Goal: Task Accomplishment & Management: Complete application form

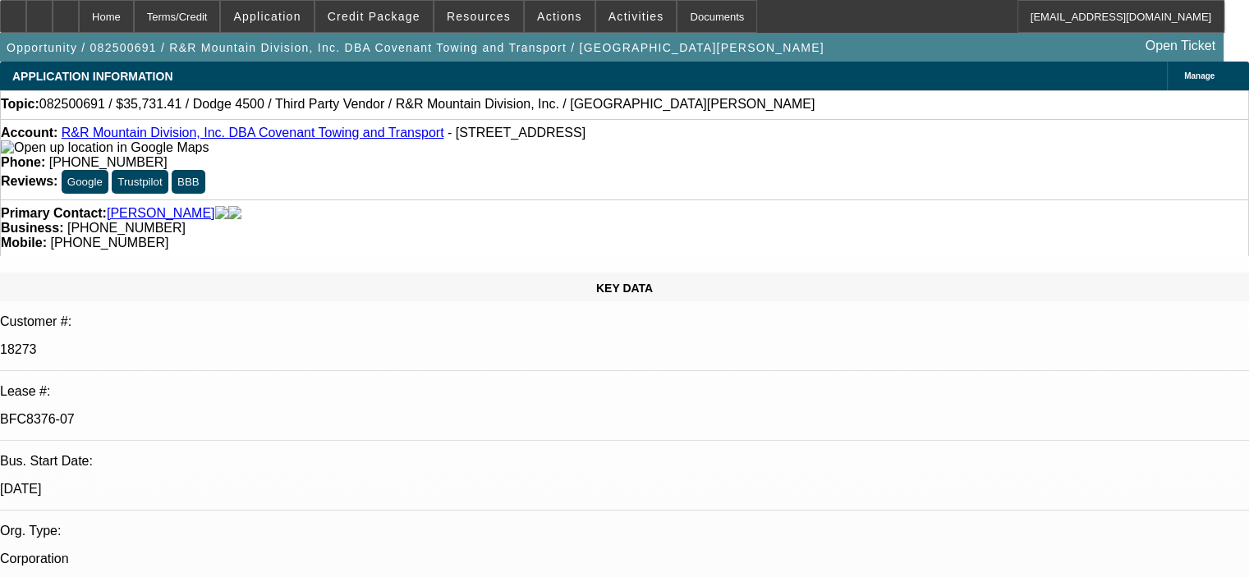
select select "0"
select select "6"
select select "0"
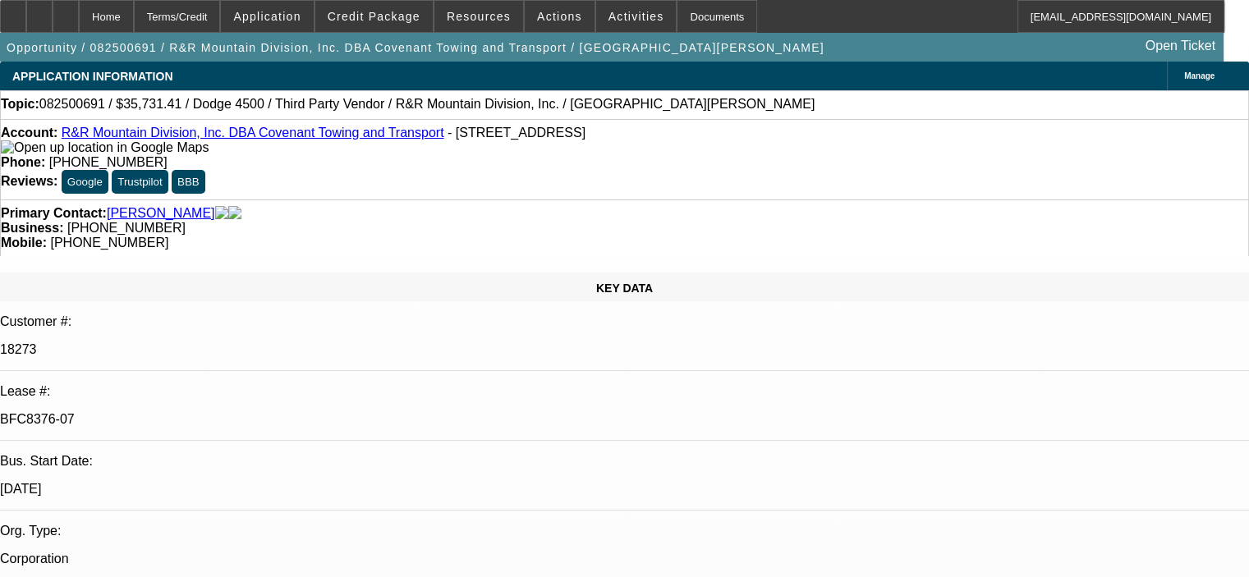
select select "0"
select select "6"
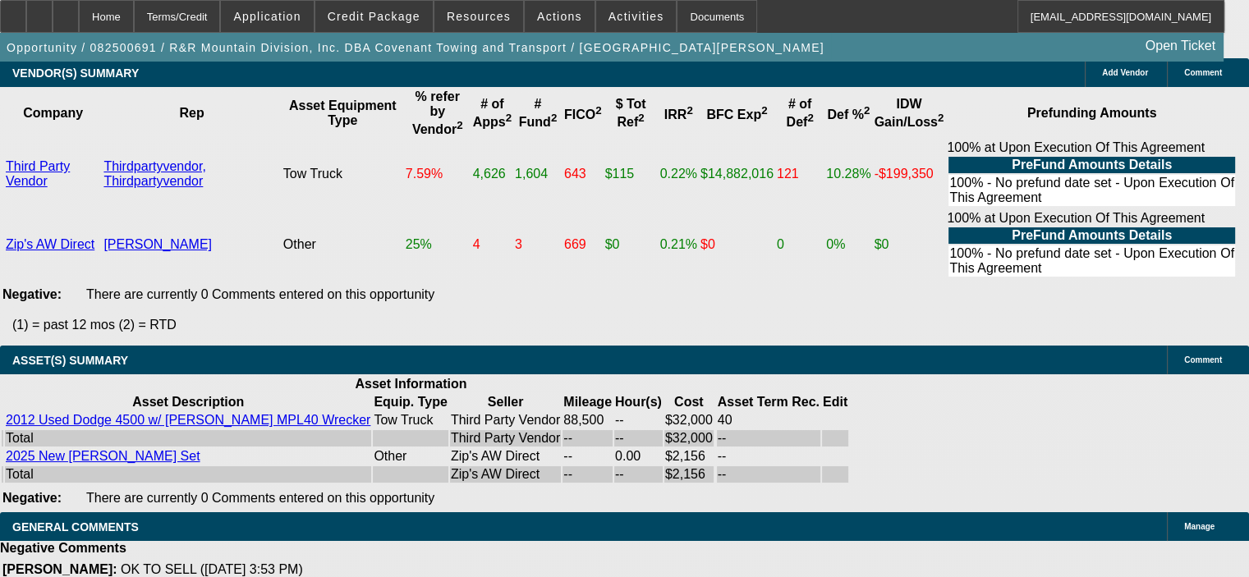
scroll to position [4025, 0]
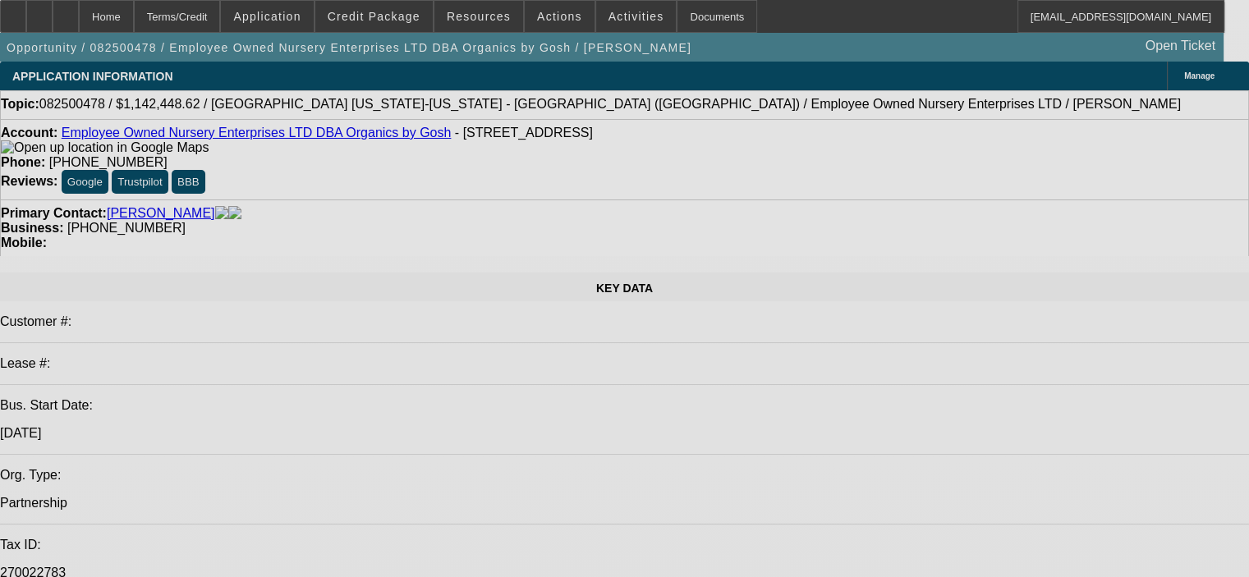
select select "0.1"
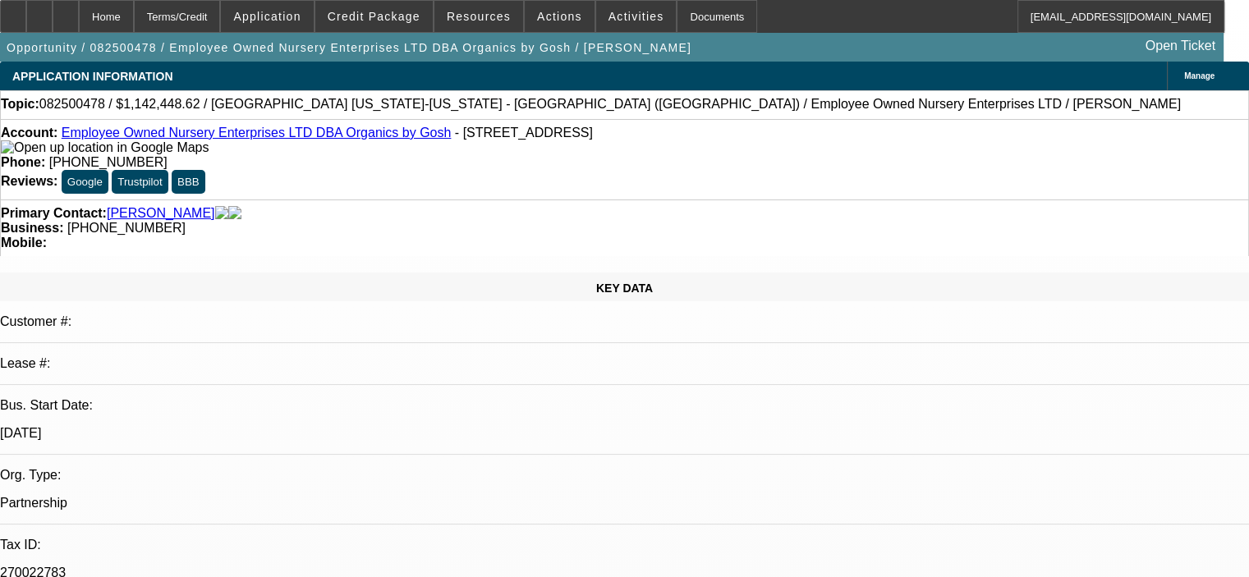
select select "2"
select select "0"
select select "6"
click at [177, 136] on link "Employee Owned Nursery Enterprises LTD DBA Organics by Gosh" at bounding box center [257, 133] width 390 height 14
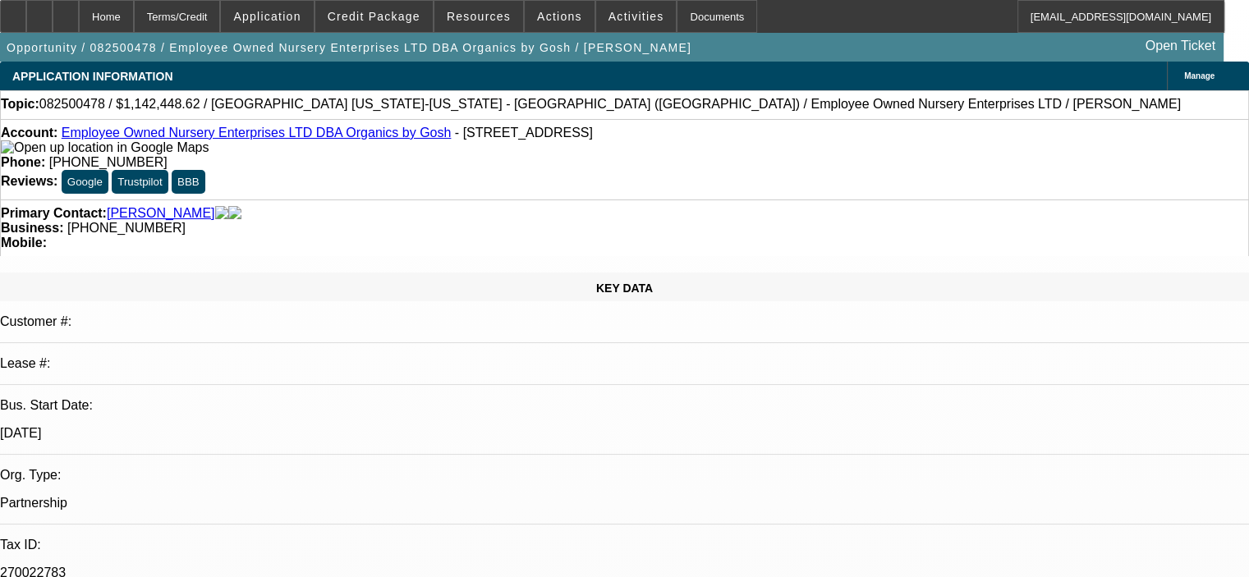
click at [118, 206] on link "[PERSON_NAME]" at bounding box center [161, 213] width 108 height 15
click at [292, 11] on span "Application" at bounding box center [266, 16] width 67 height 13
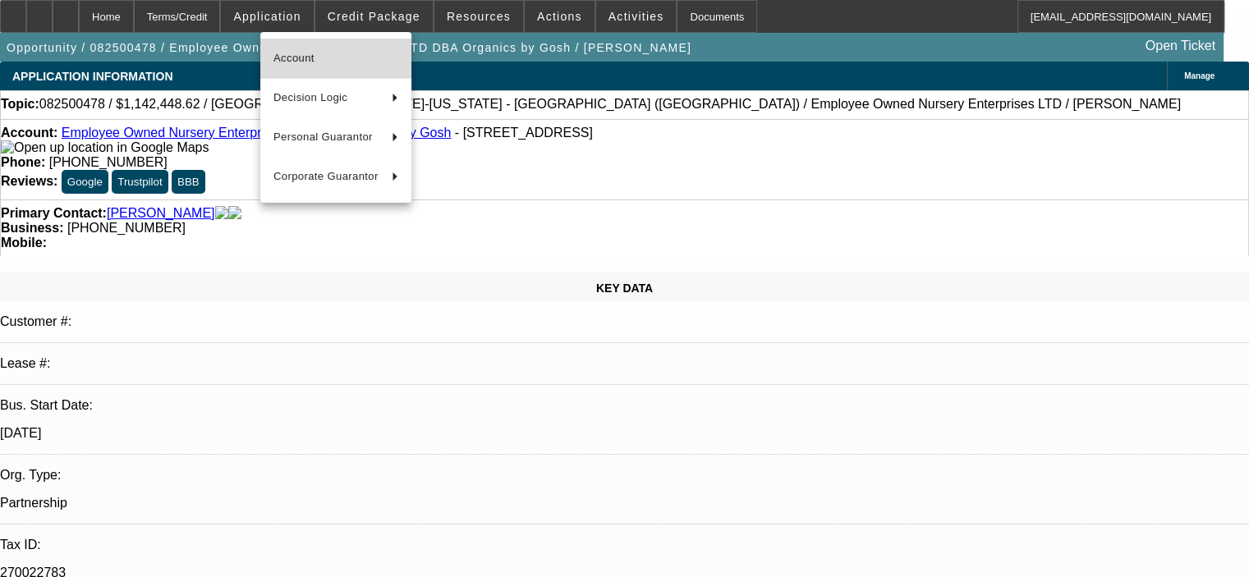
click at [327, 61] on span "Account" at bounding box center [336, 58] width 125 height 20
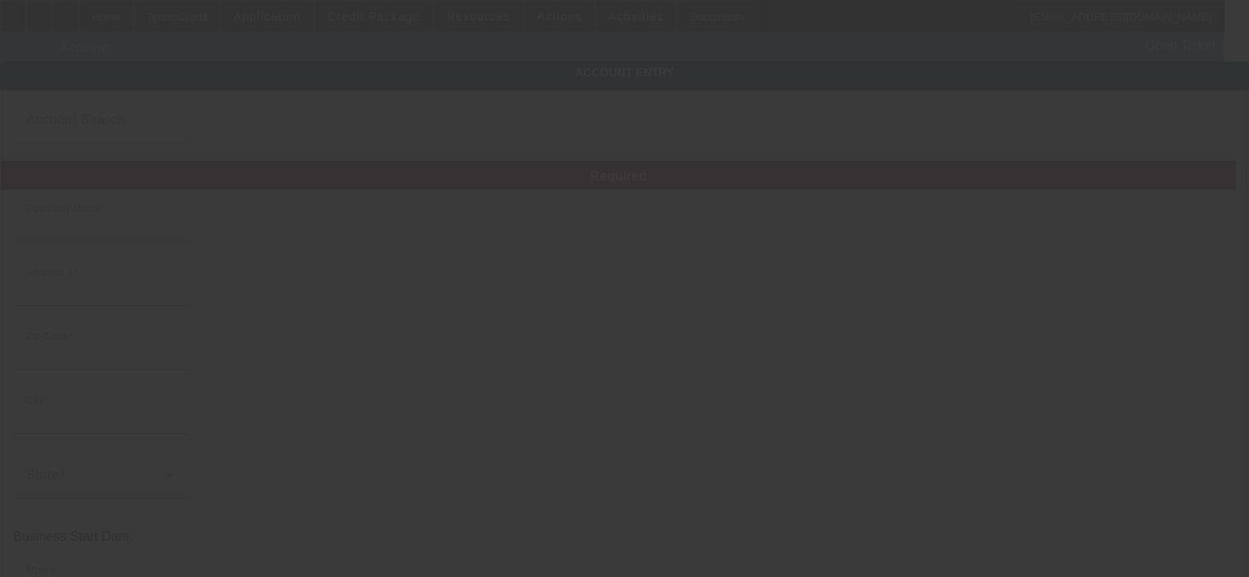
type input "Employee Owned Nursery Enterprises LTD"
type input "2040 FM 969"
type input "78621"
type input "Elgin"
type input "(808) 785-8469"
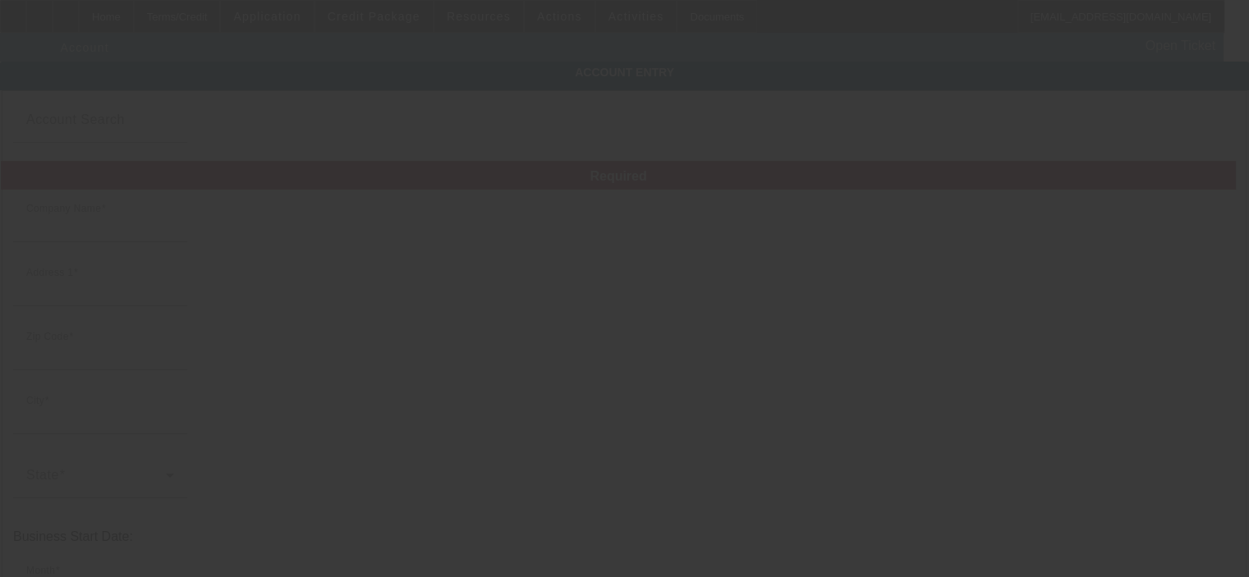
type input "Organics by Gosh"
type input "zach@organicsbygosh.com"
type input "270022783"
type input "http://Austinlandscapesuppliestx.Com"
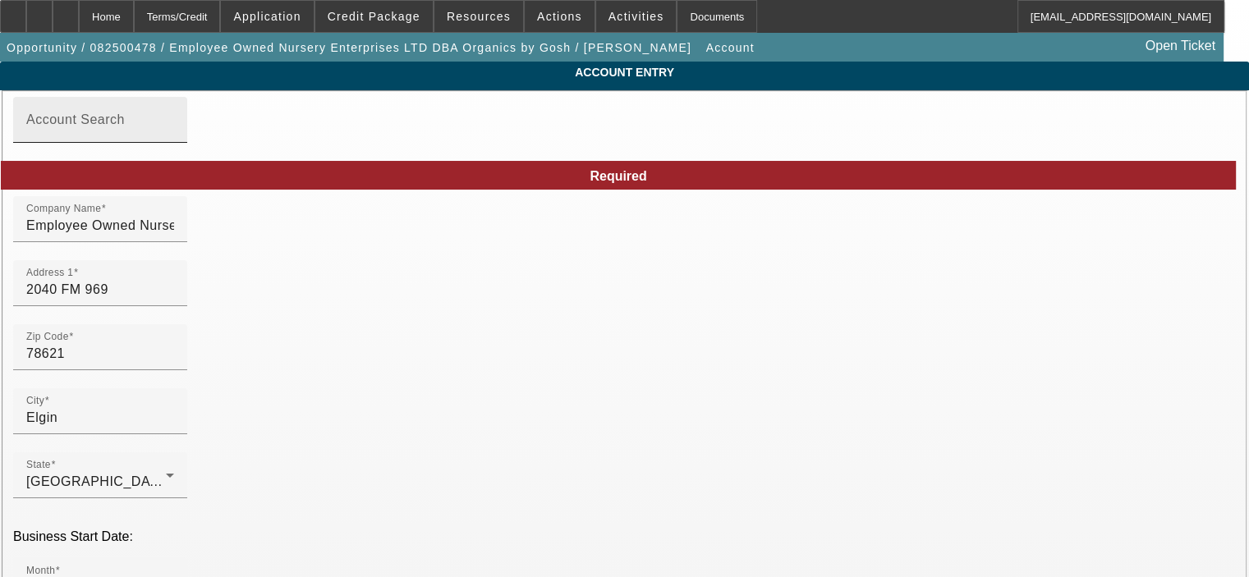
type input "8/18/2025"
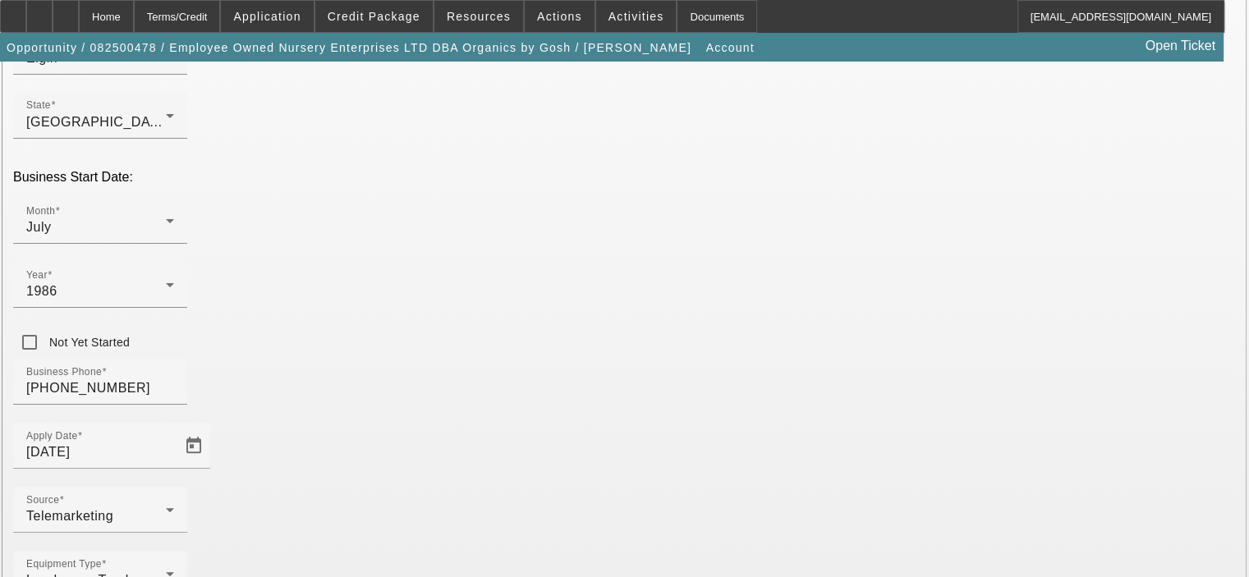
scroll to position [385, 0]
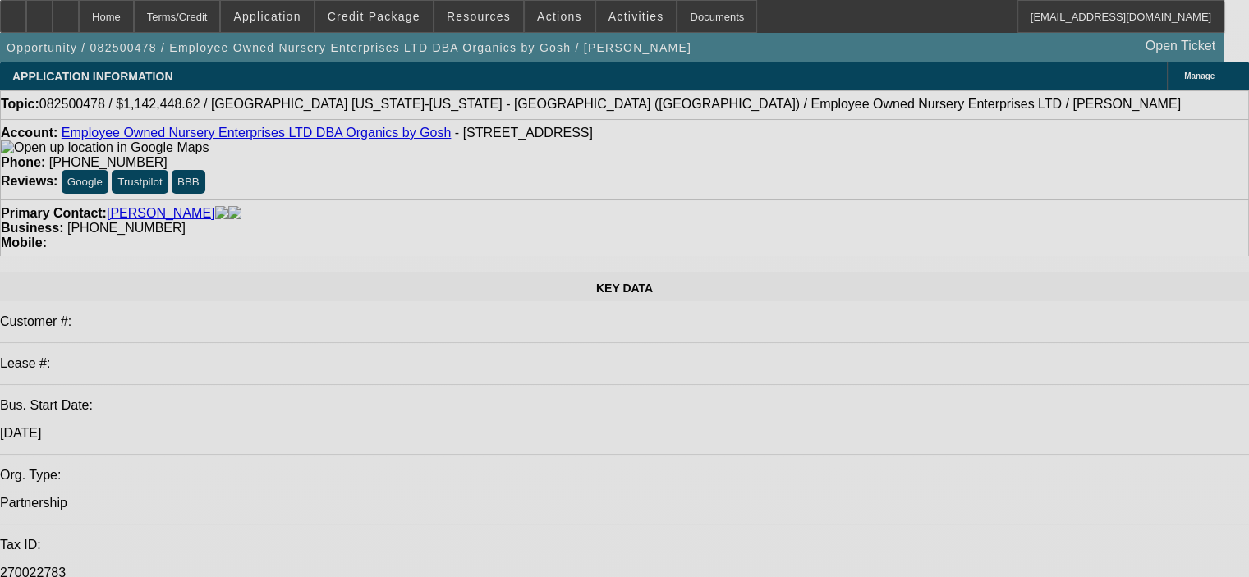
select select "0.1"
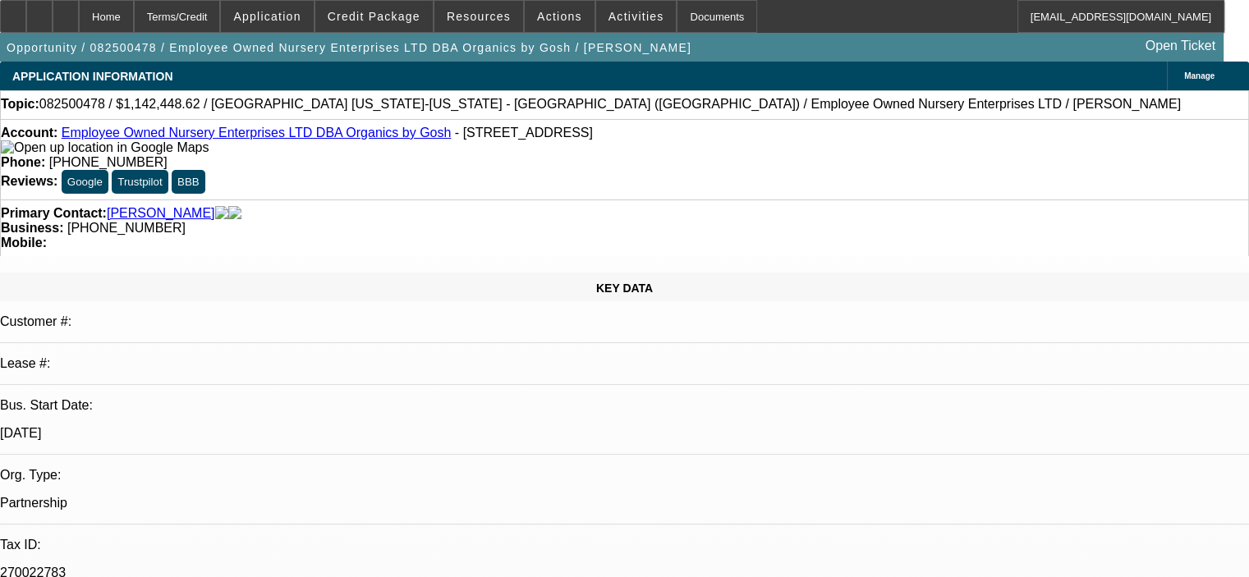
select select "2"
select select "0"
select select "6"
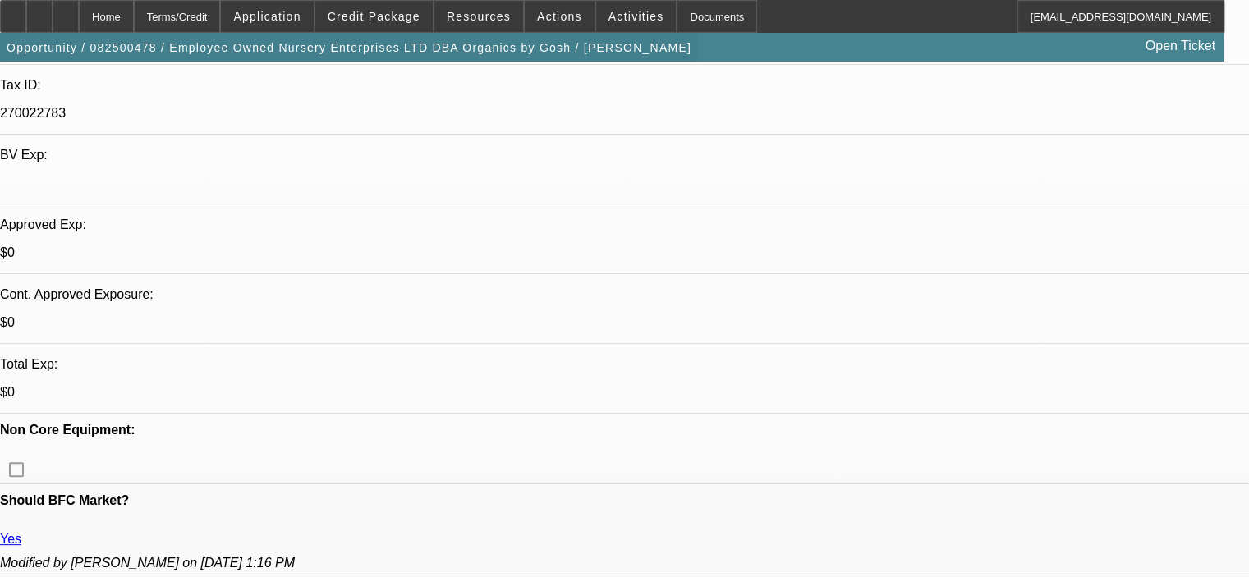
scroll to position [329, 0]
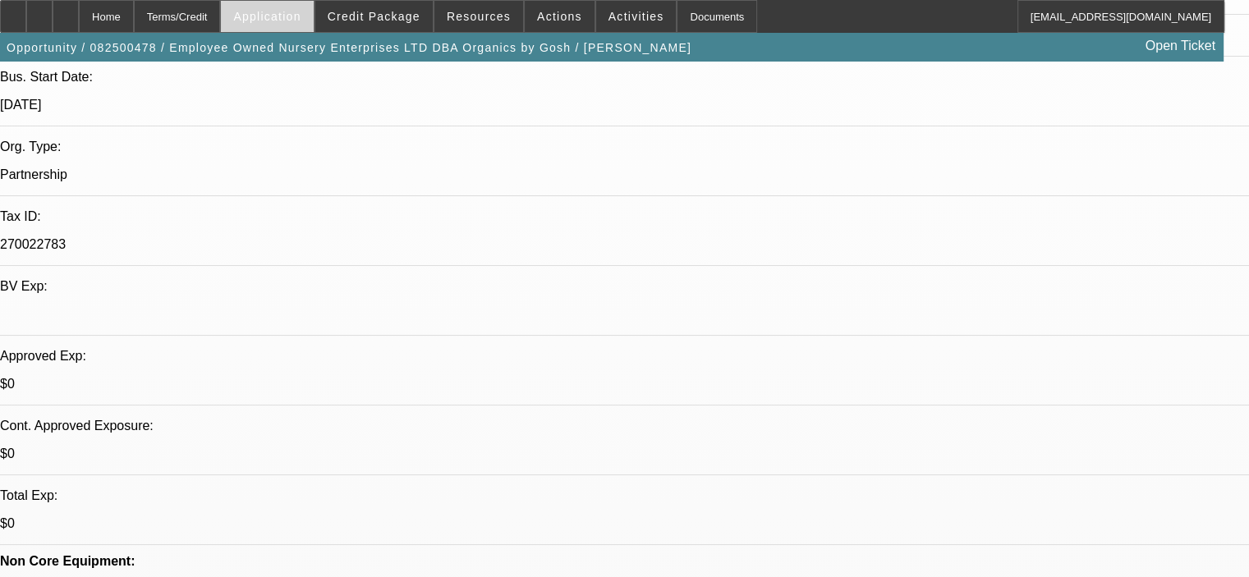
click at [297, 22] on span "Application" at bounding box center [266, 16] width 67 height 13
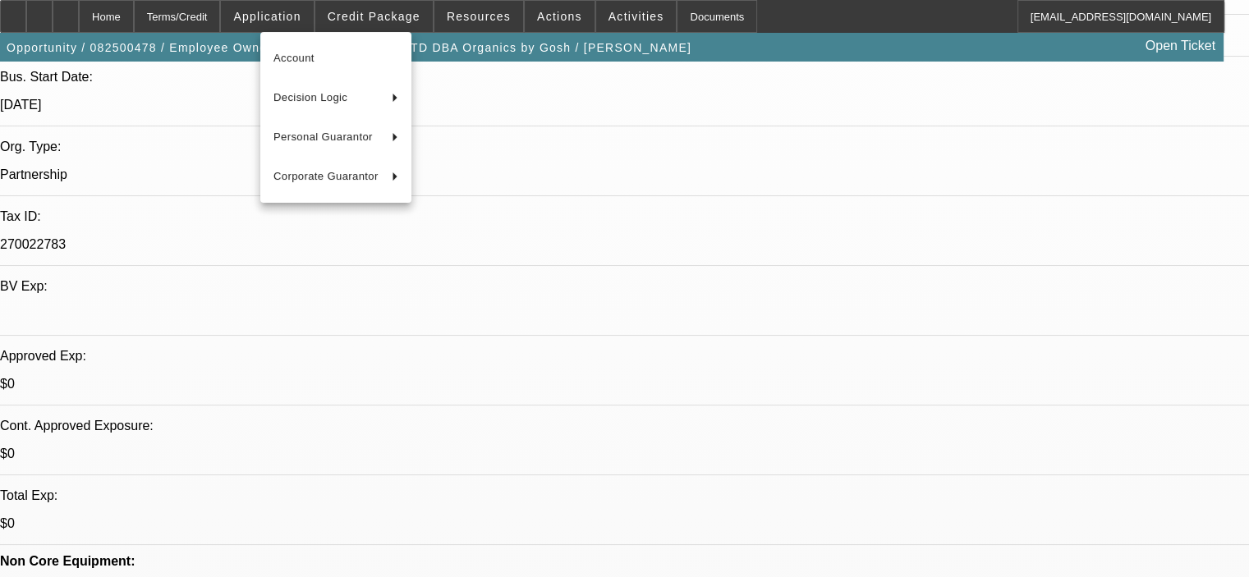
click at [380, 8] on div at bounding box center [624, 288] width 1249 height 577
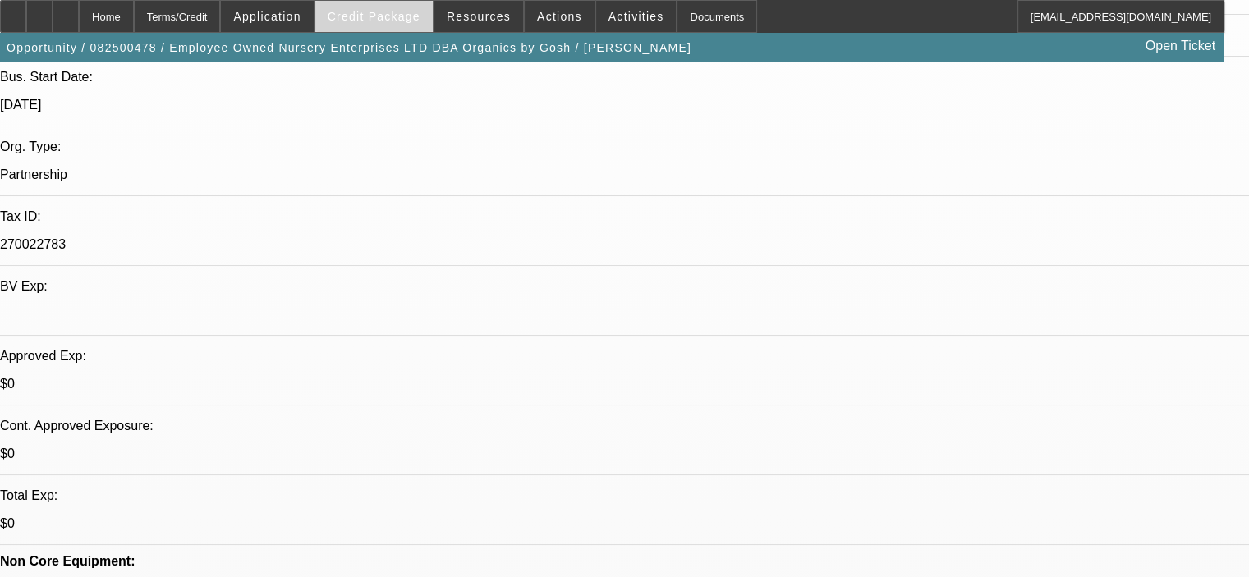
click at [384, 11] on span "Credit Package" at bounding box center [374, 16] width 93 height 13
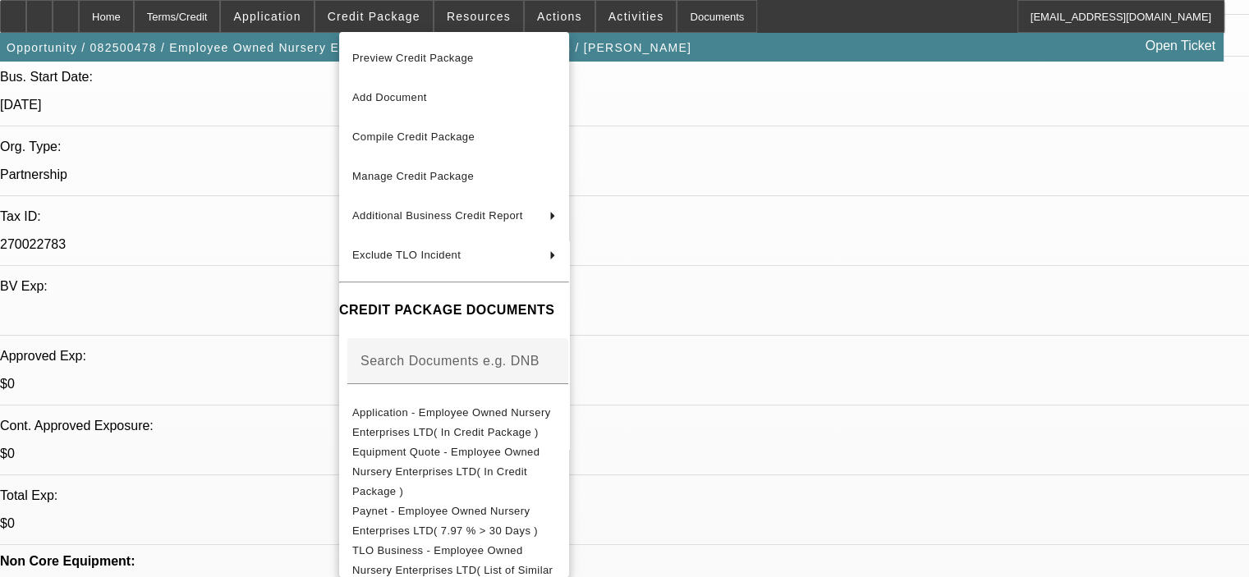
click at [326, 206] on div at bounding box center [624, 288] width 1249 height 577
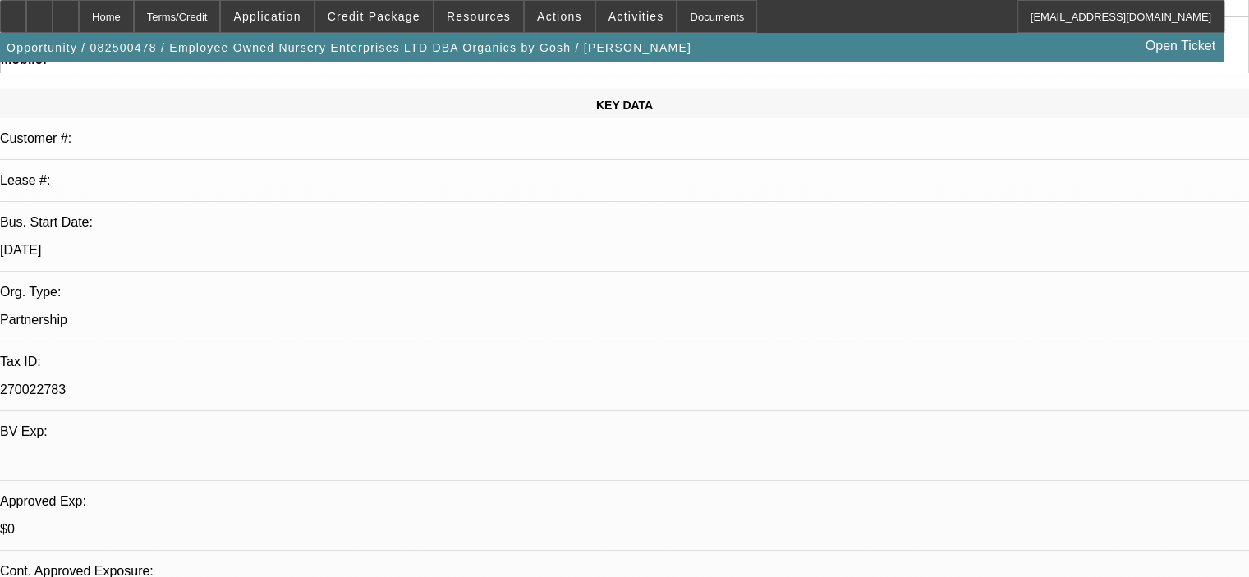
scroll to position [164, 0]
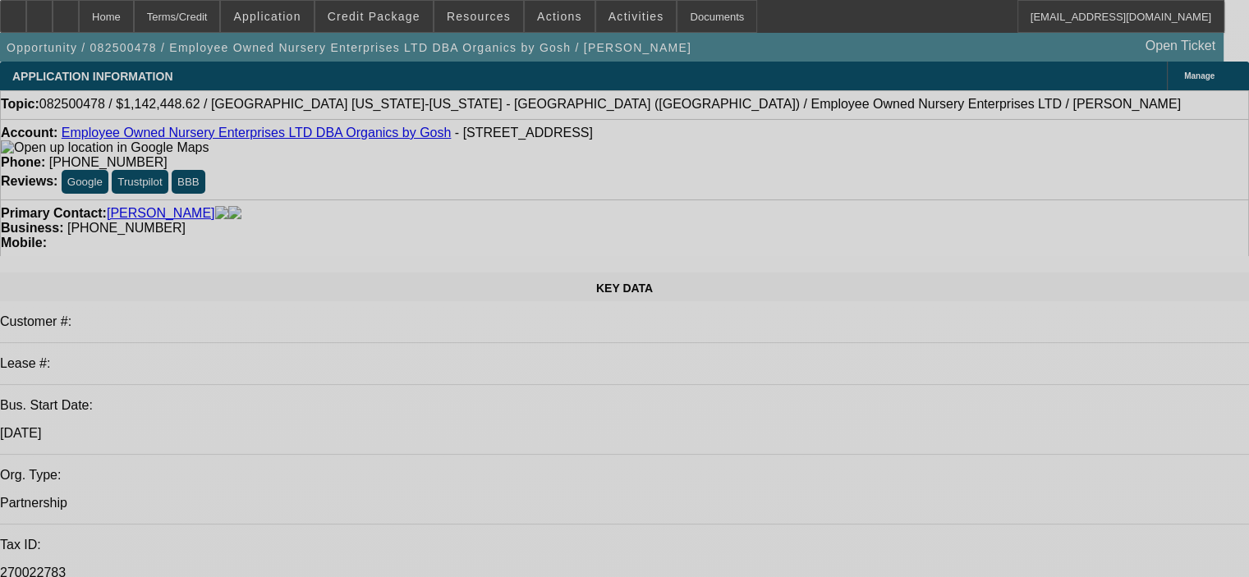
select select "0.1"
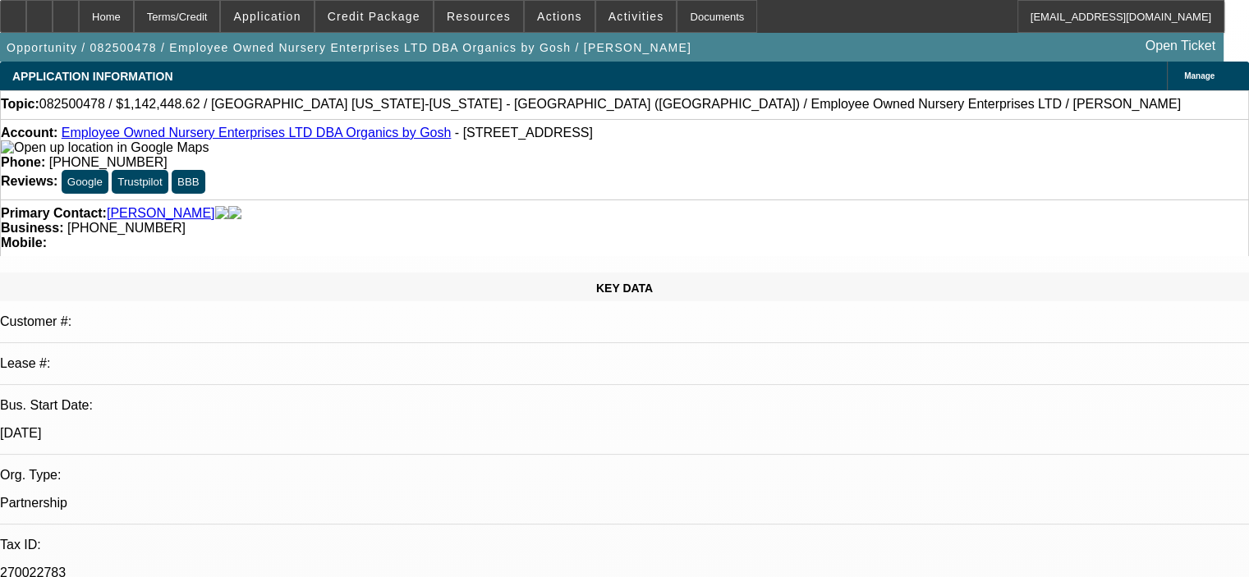
select select "2"
select select "0"
select select "6"
click at [297, 11] on span "Application" at bounding box center [266, 16] width 67 height 13
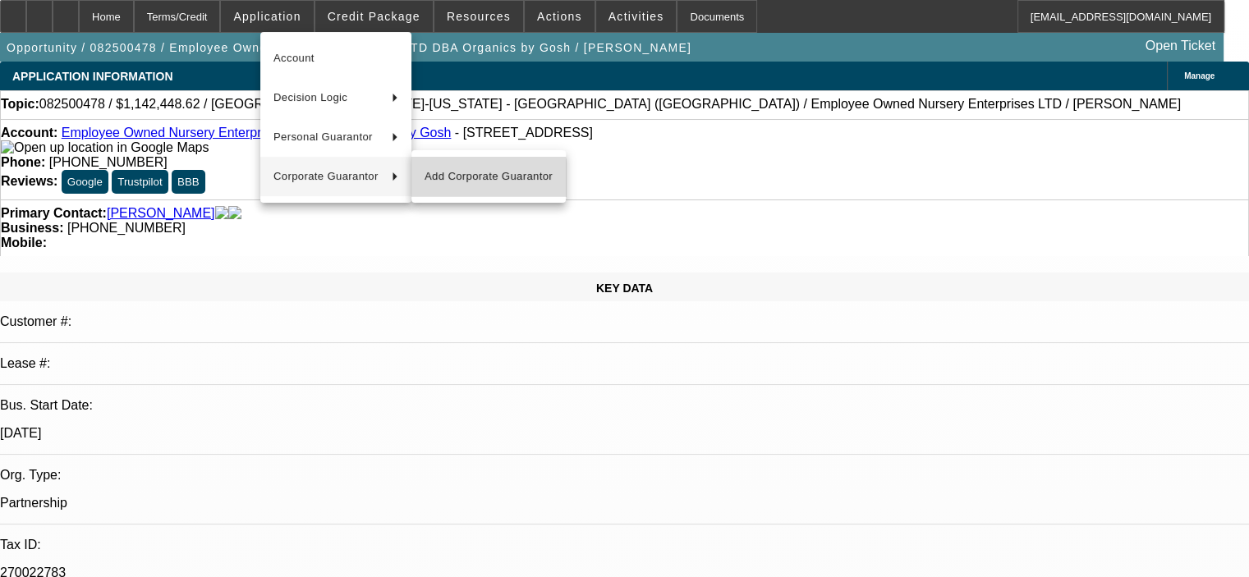
click at [484, 180] on span "Add Corporate Guarantor" at bounding box center [489, 177] width 128 height 20
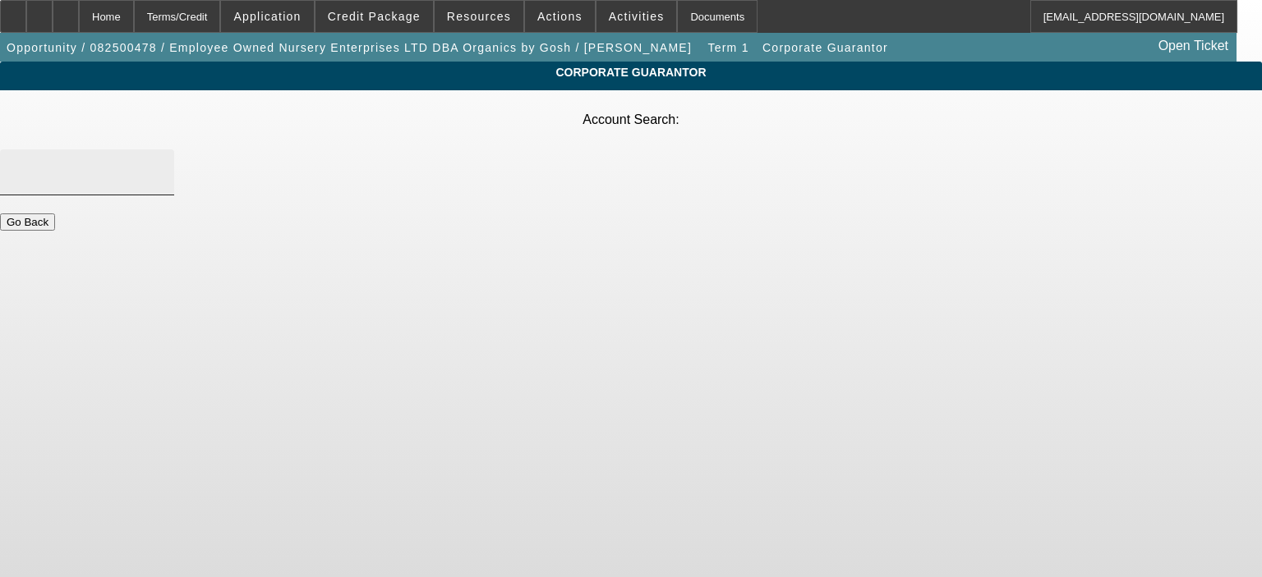
click at [161, 163] on input "Account Search" at bounding box center [87, 173] width 148 height 20
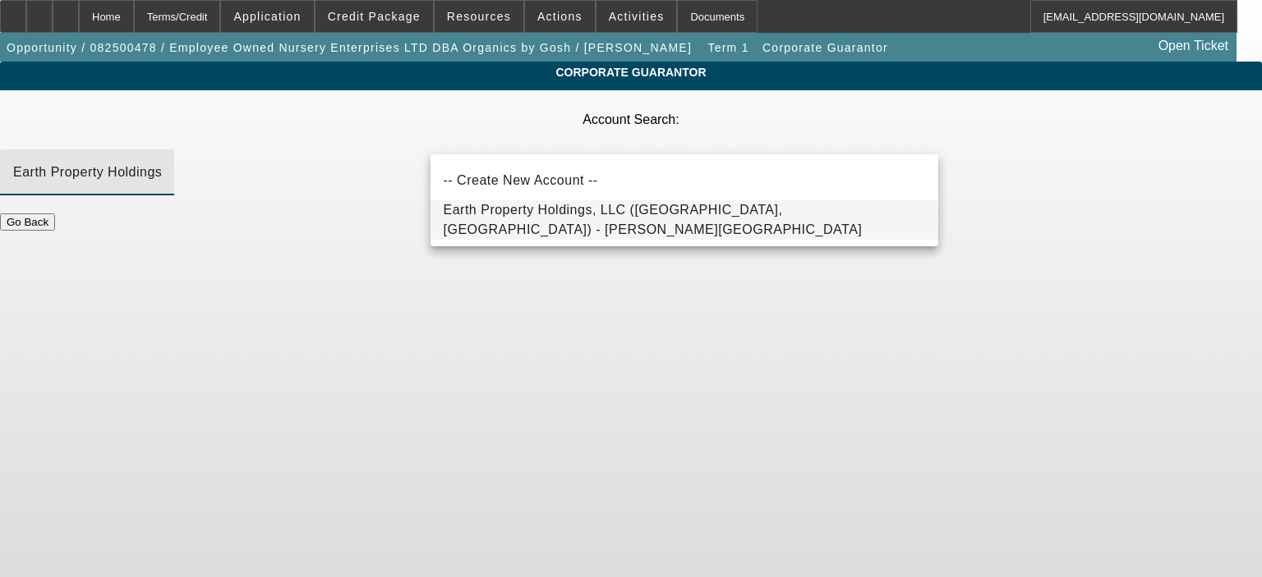
click at [532, 232] on mat-option "Earth Property Holdings, LLC (Palm Beach, FL) - Jozwiak, Karissa" at bounding box center [684, 219] width 508 height 39
type input "Earth Property Holdings, LLC (Palm Beach, FL) - Jozwiak, Karissa"
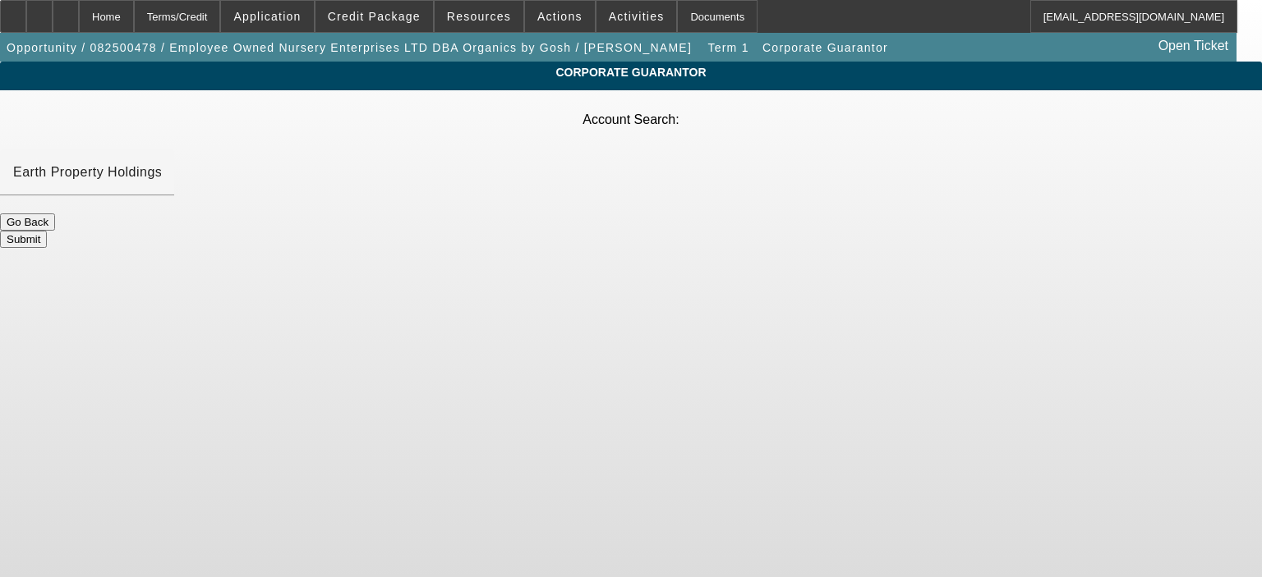
click at [47, 231] on button "Submit" at bounding box center [23, 239] width 47 height 17
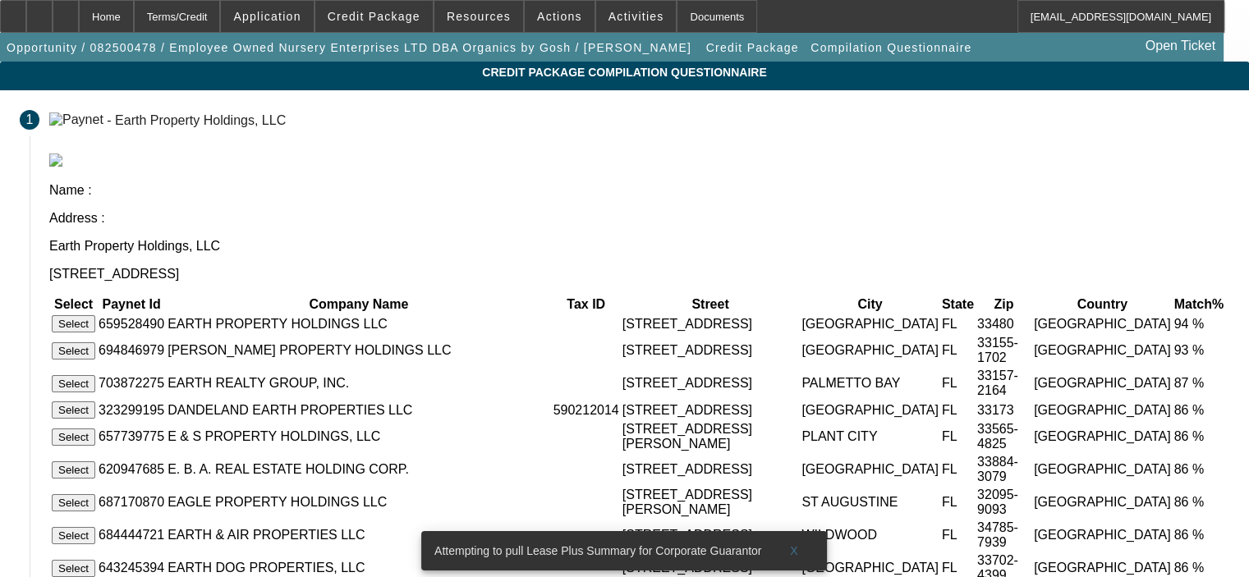
click at [95, 315] on button "Select" at bounding box center [74, 323] width 44 height 17
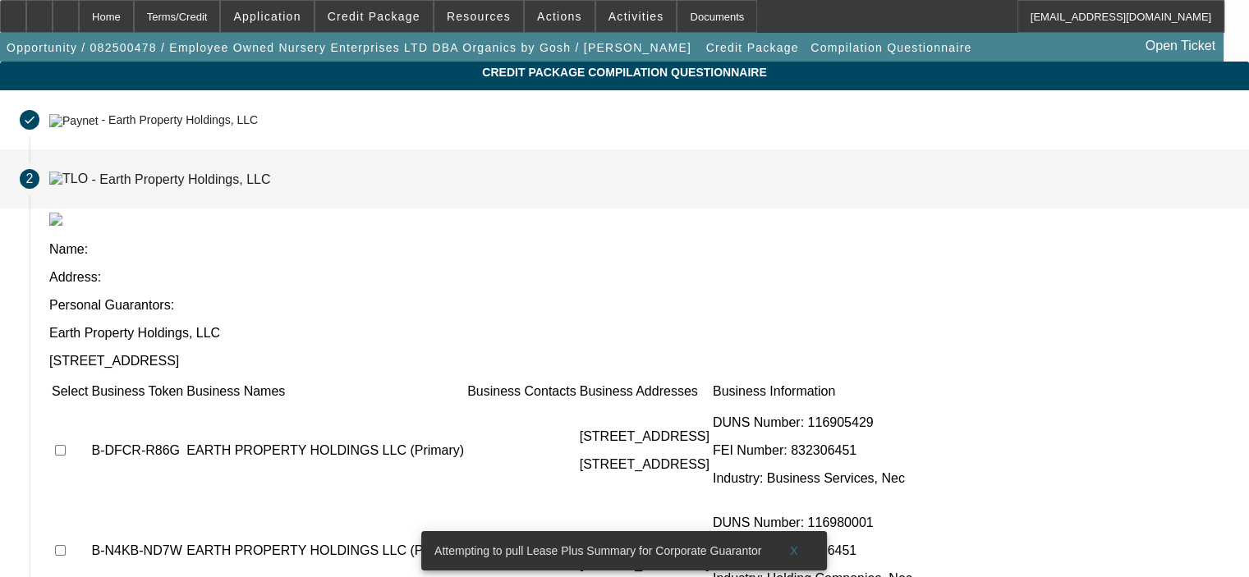
scroll to position [205, 0]
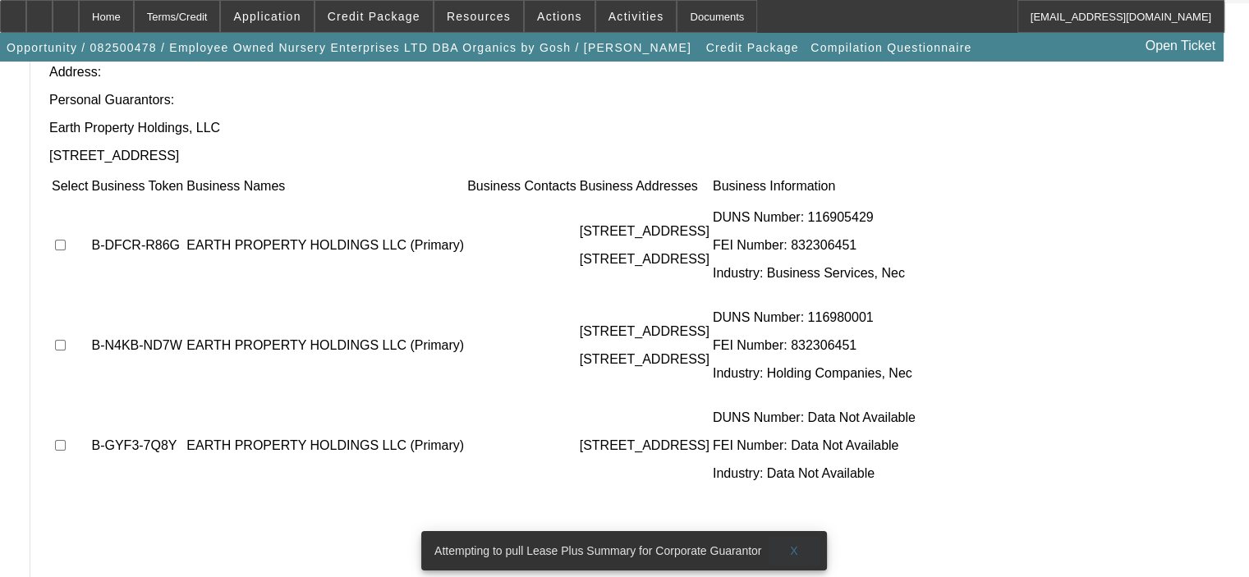
click at [795, 545] on span "X" at bounding box center [794, 551] width 9 height 13
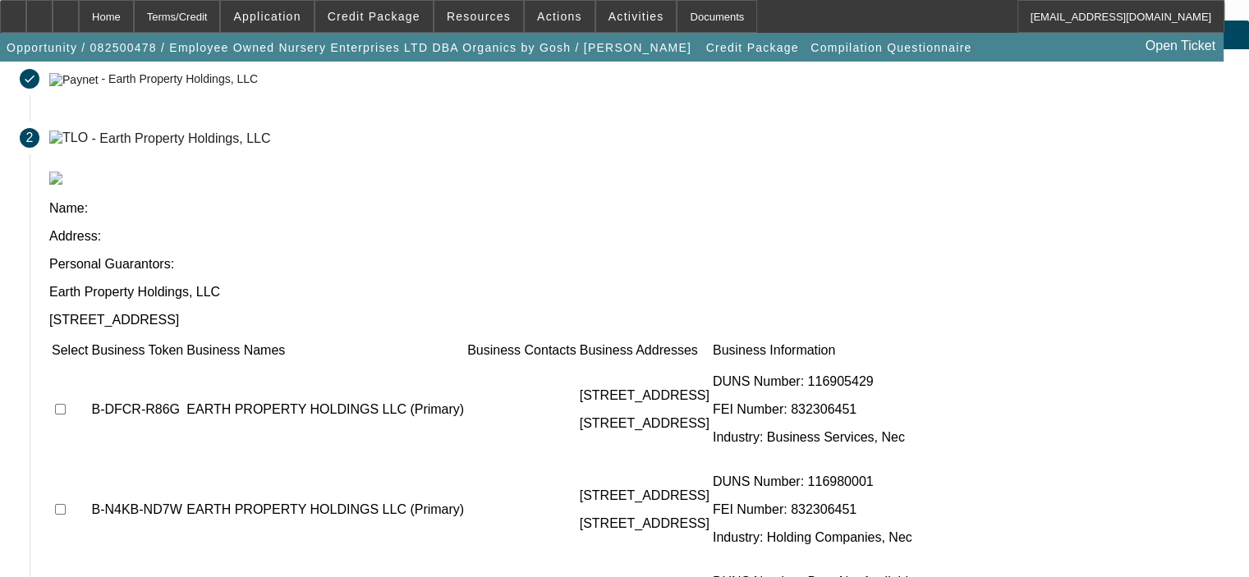
scroll to position [123, 0]
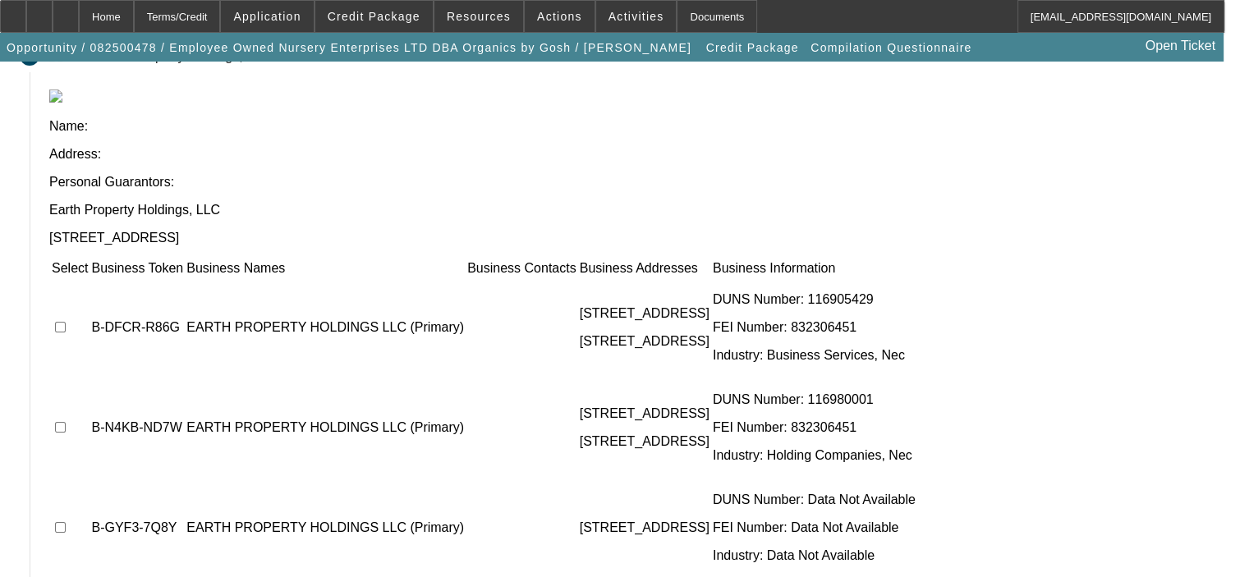
click at [89, 278] on td at bounding box center [70, 327] width 38 height 99
click at [66, 322] on input "checkbox" at bounding box center [60, 327] width 11 height 11
checkbox input "true"
click at [66, 422] on input "checkbox" at bounding box center [60, 427] width 11 height 11
checkbox input "true"
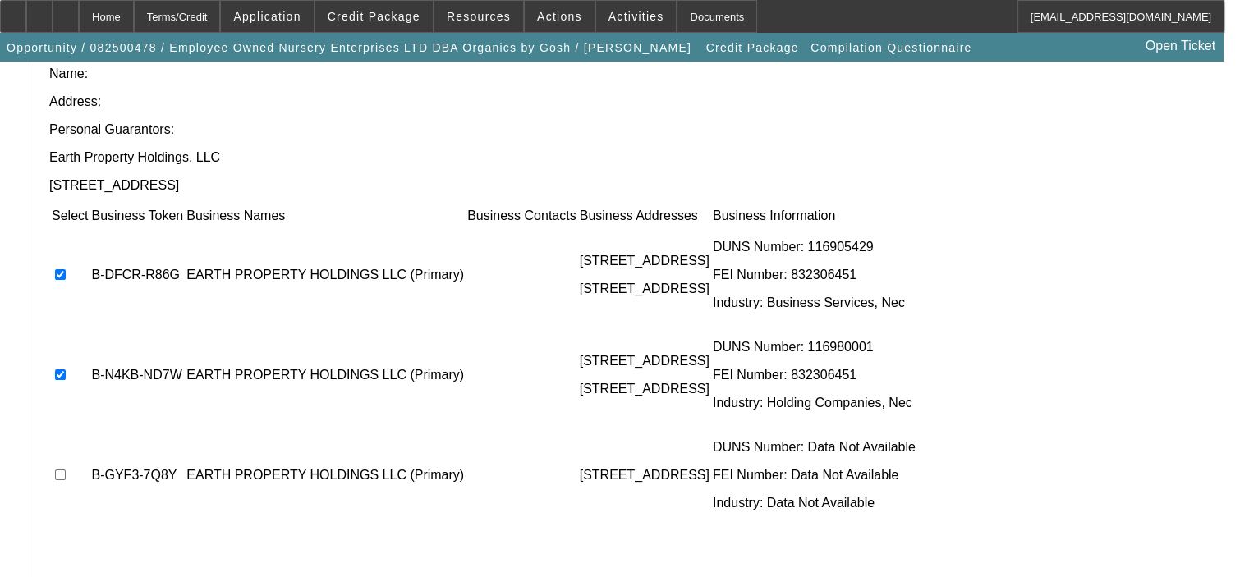
scroll to position [263, 0]
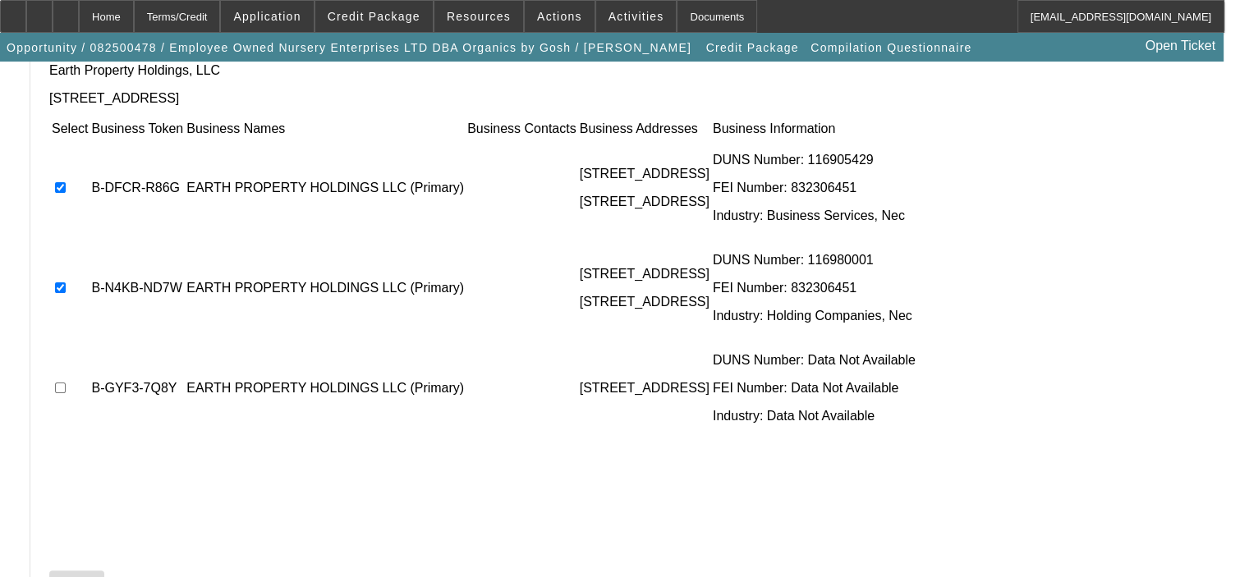
click at [98, 577] on span "Submit" at bounding box center [77, 585] width 42 height 13
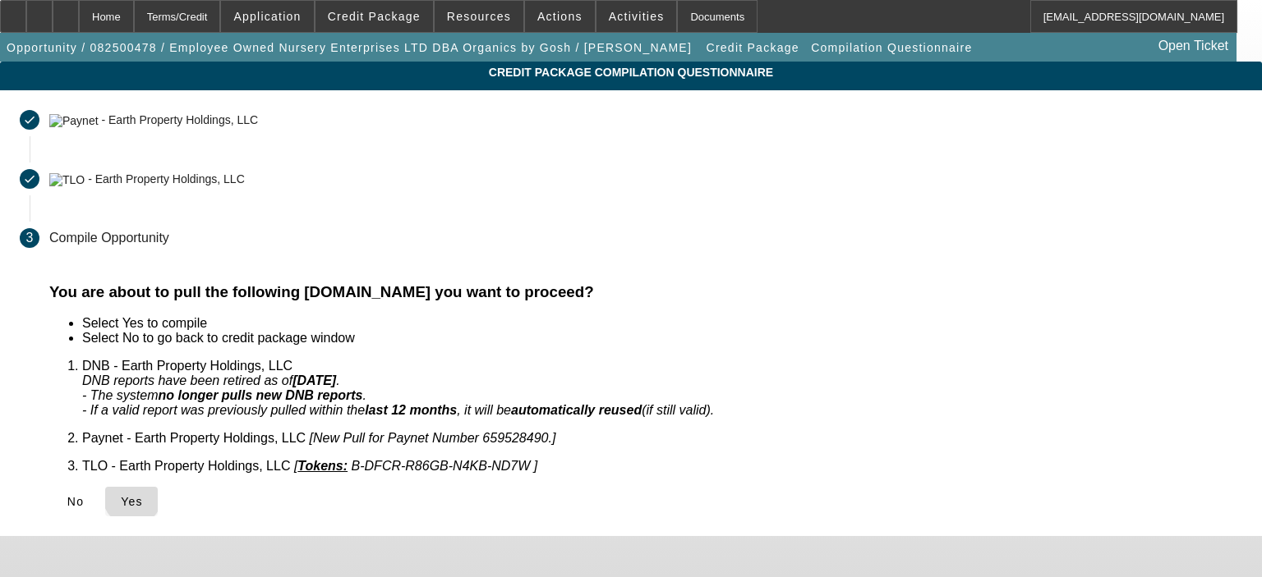
click at [143, 495] on span "Yes" at bounding box center [132, 501] width 22 height 13
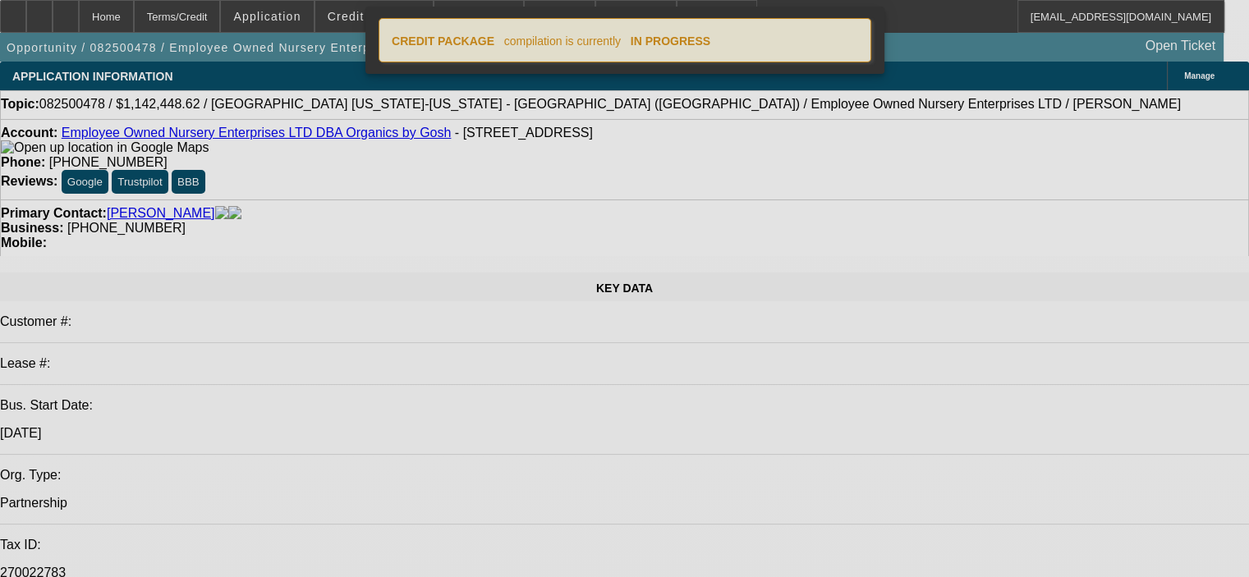
select select "0.1"
select select "2"
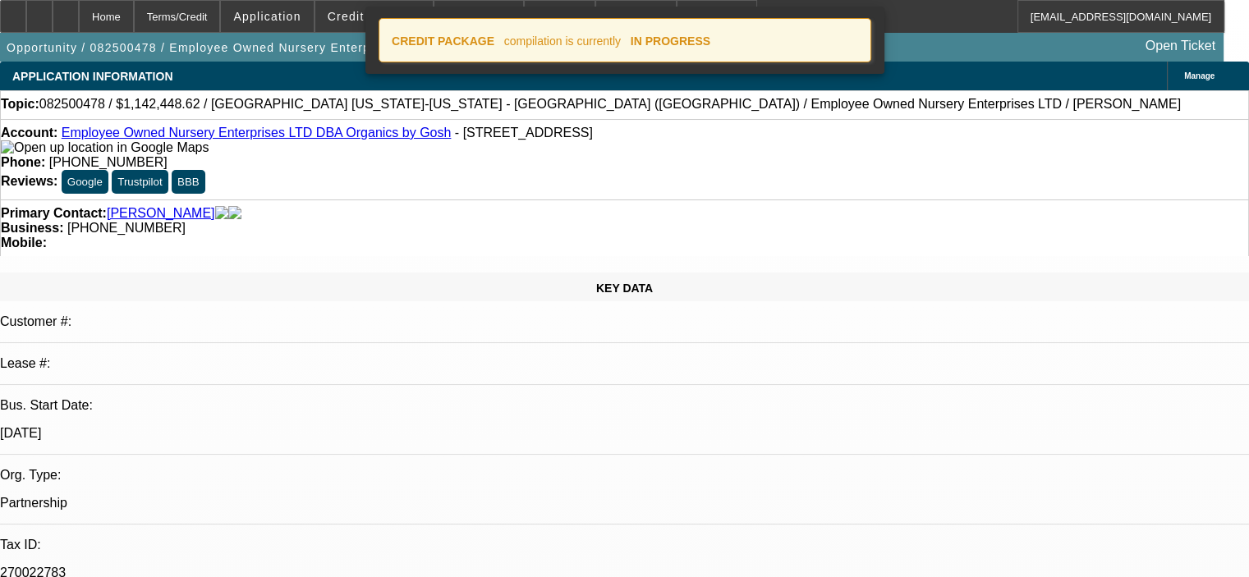
select select "2"
select select "0"
select select "6"
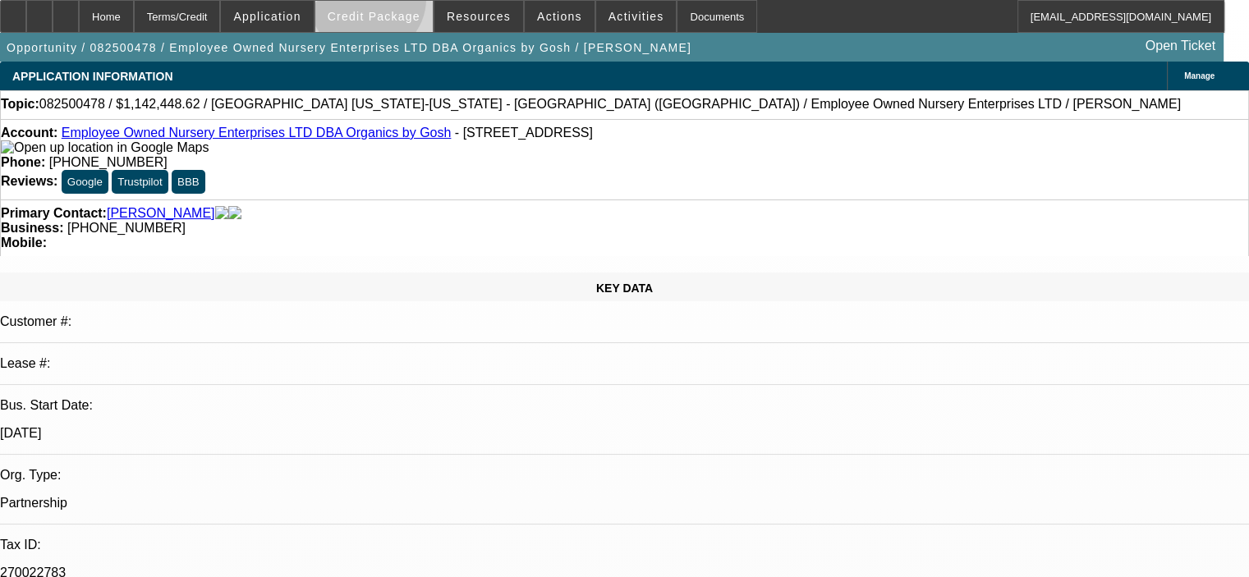
click at [393, 2] on span at bounding box center [373, 16] width 117 height 39
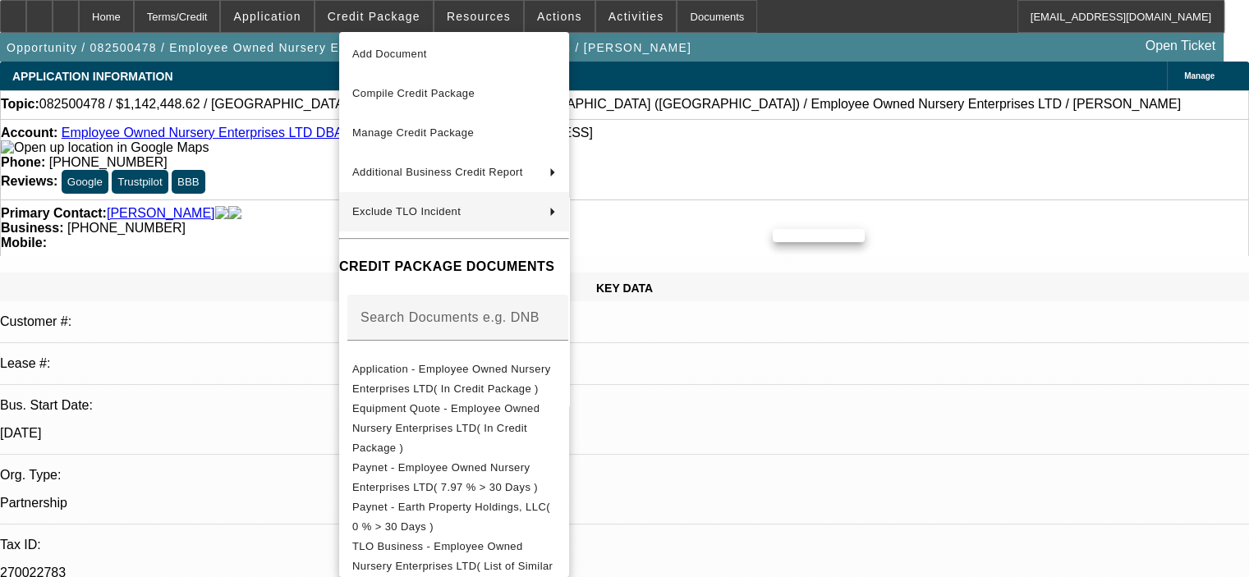
scroll to position [62, 0]
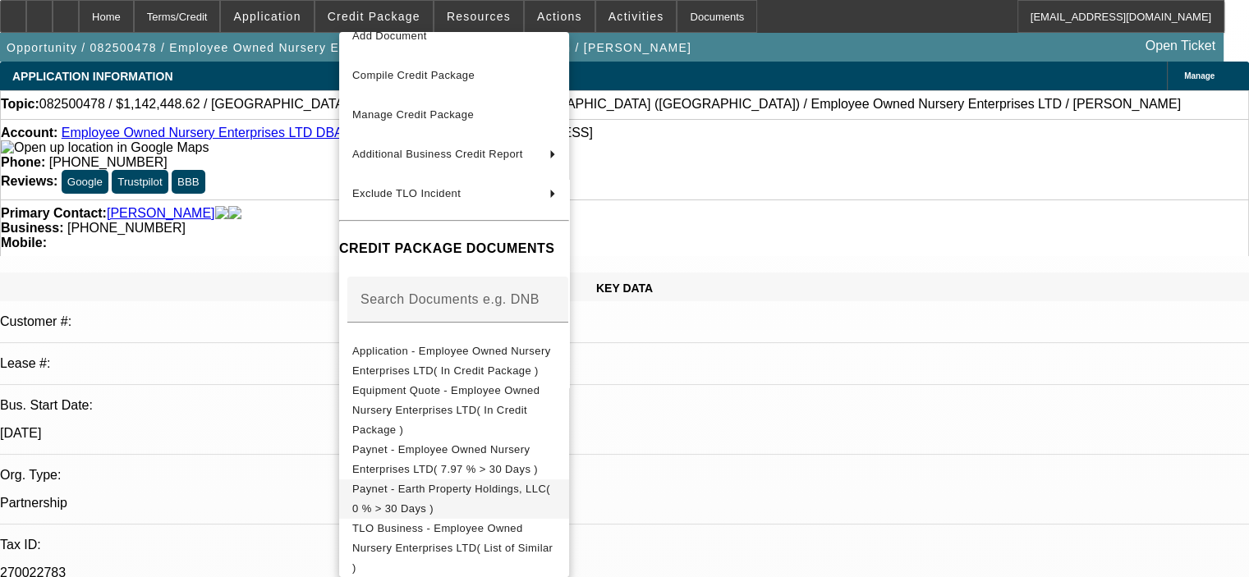
click at [506, 483] on span "Paynet - Earth Property Holdings, LLC( 0 % > 30 Days )" at bounding box center [451, 499] width 198 height 32
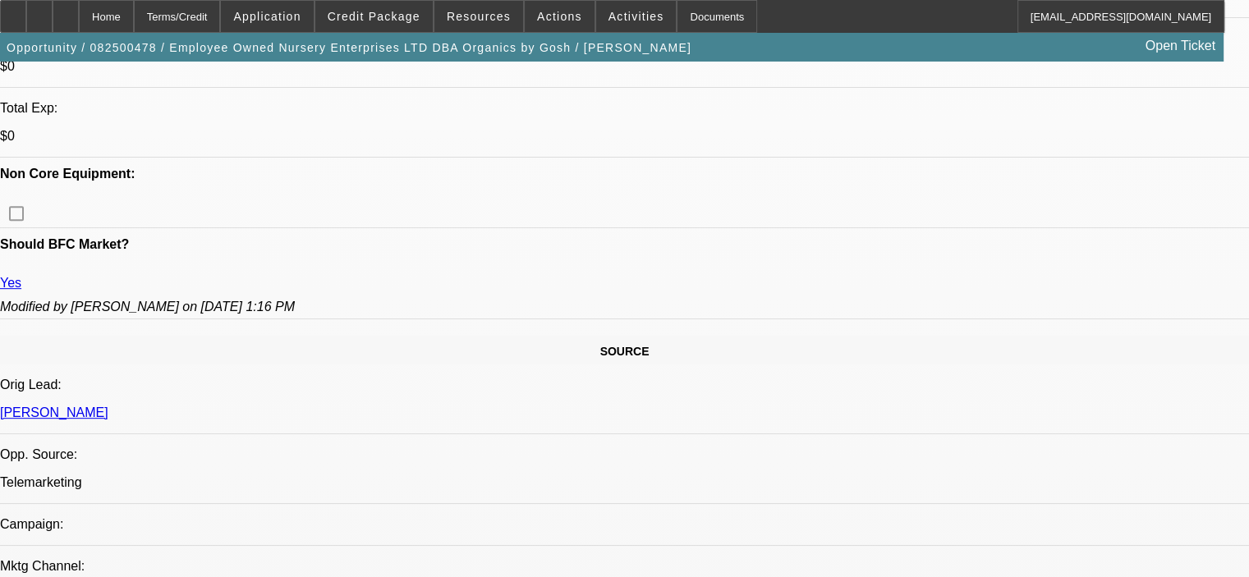
scroll to position [657, 0]
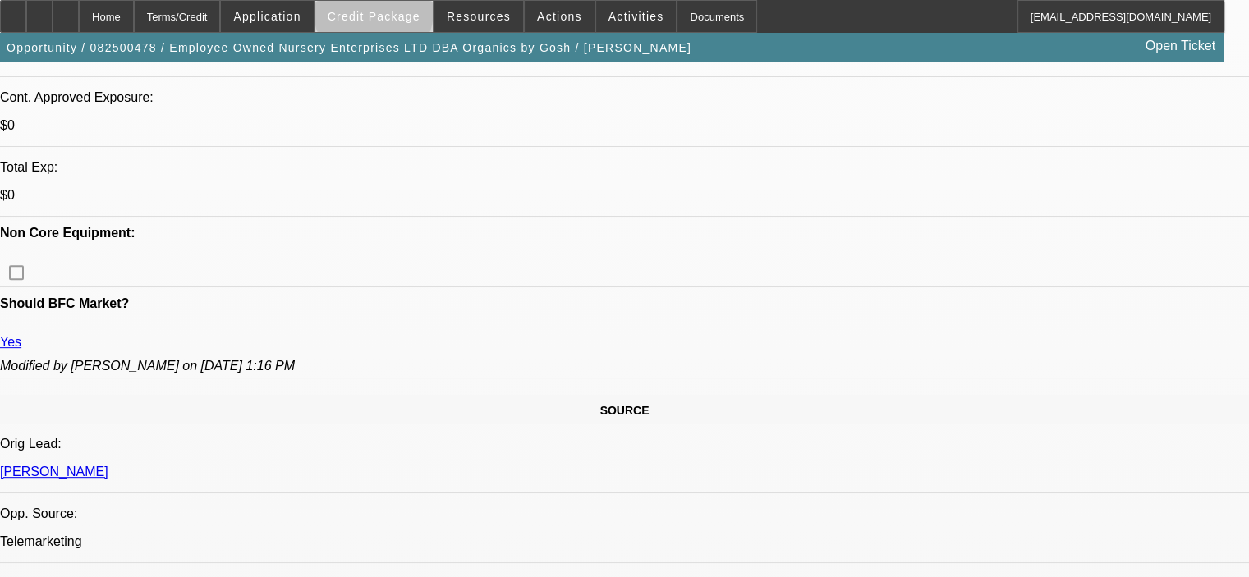
click at [398, 16] on span "Credit Package" at bounding box center [374, 16] width 93 height 13
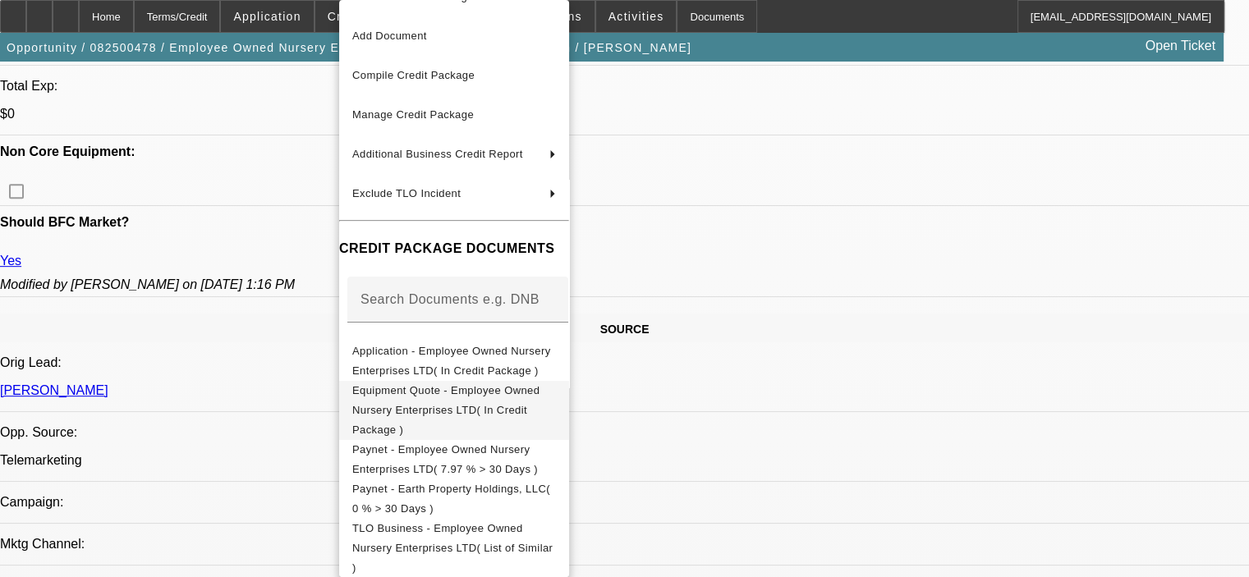
scroll to position [739, 0]
click at [982, 559] on div at bounding box center [624, 288] width 1249 height 577
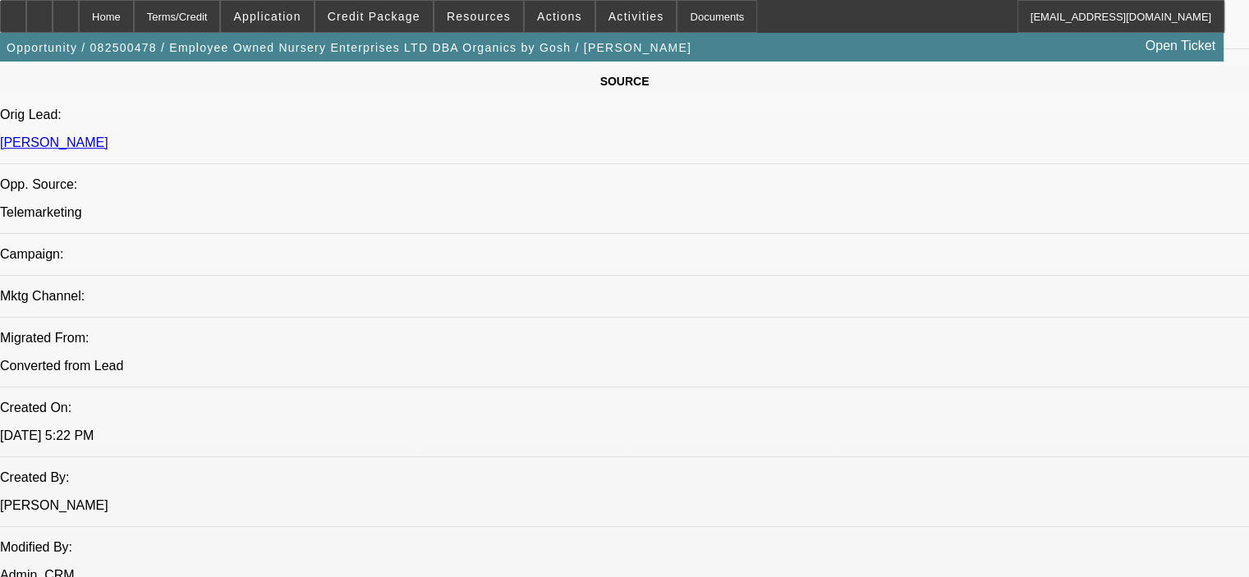
scroll to position [986, 0]
click at [53, 24] on div at bounding box center [39, 16] width 26 height 33
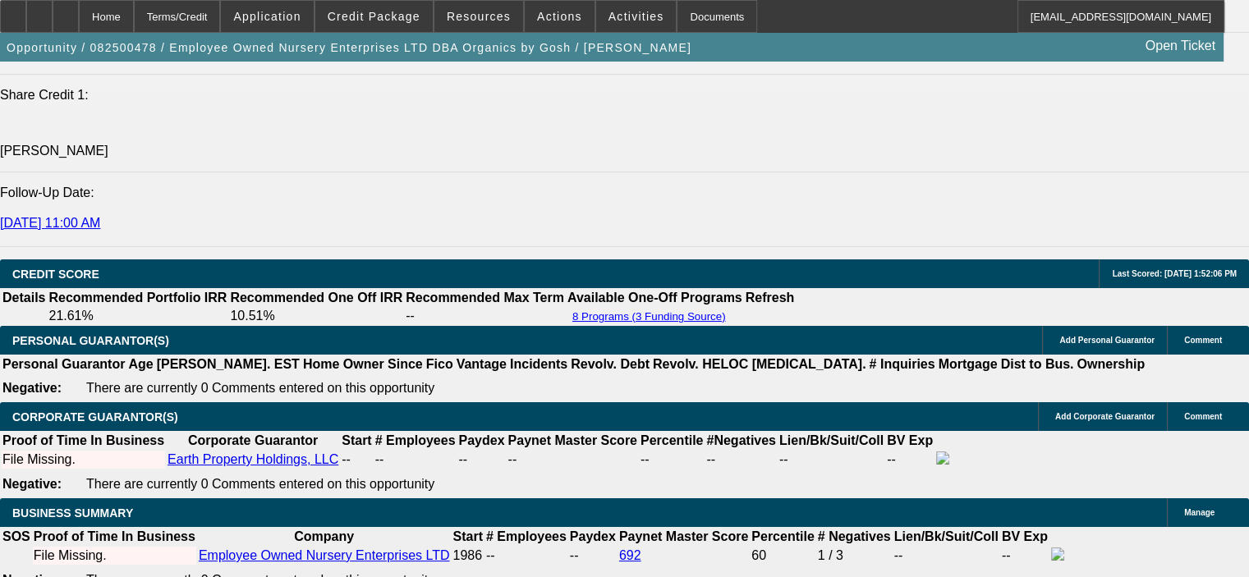
scroll to position [2218, 0]
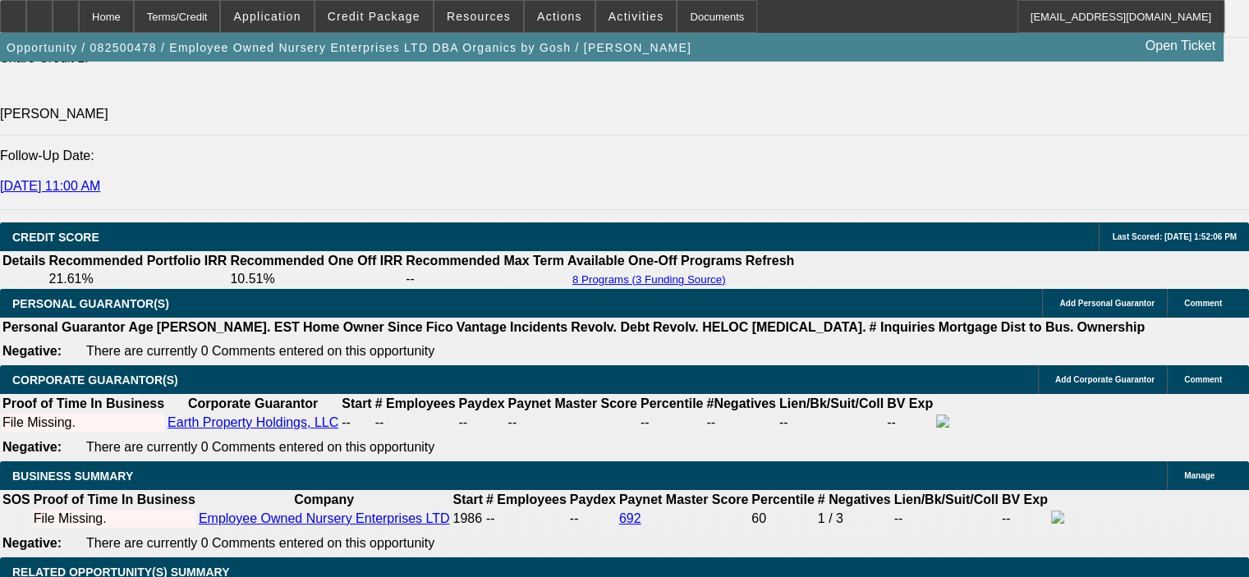
type input "126938.73"
drag, startPoint x: 200, startPoint y: 439, endPoint x: 361, endPoint y: 439, distance: 161.8
type input "UNKNOWN"
type input "$0.00"
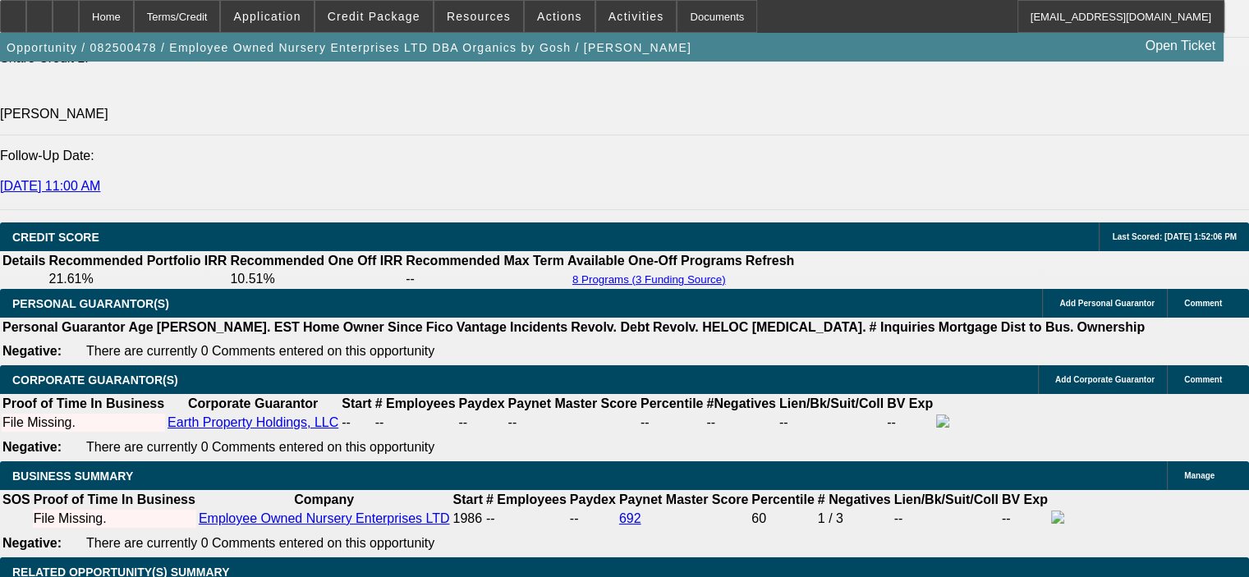
select select "1"
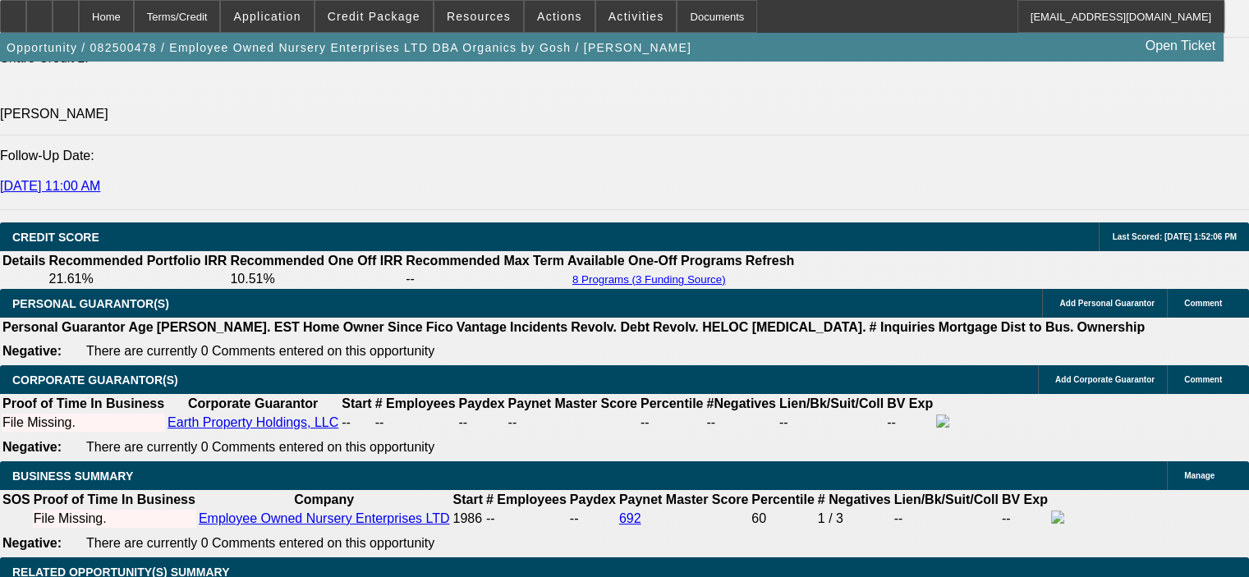
select select "0"
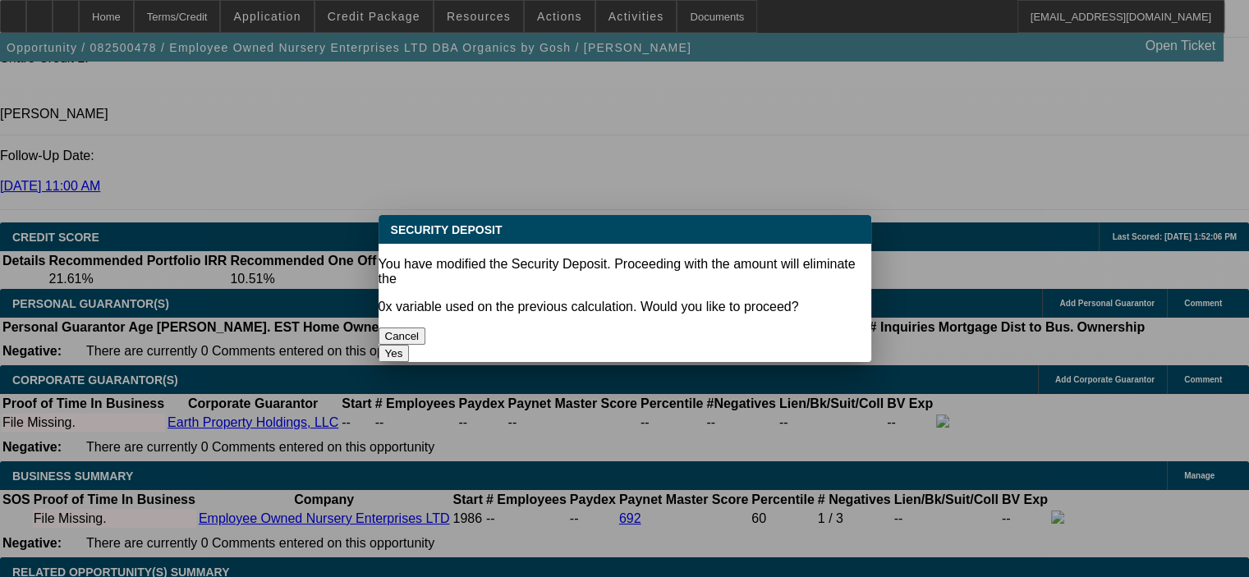
click at [564, 474] on div at bounding box center [624, 288] width 1249 height 577
click at [410, 345] on button "Yes" at bounding box center [394, 353] width 31 height 17
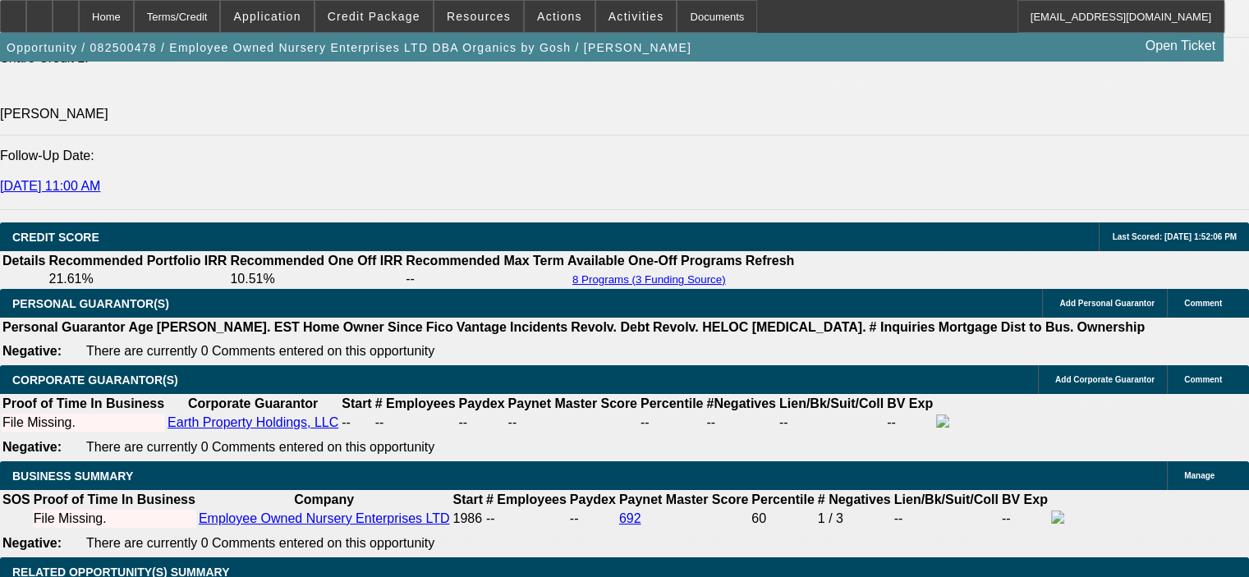
type input "$0.00"
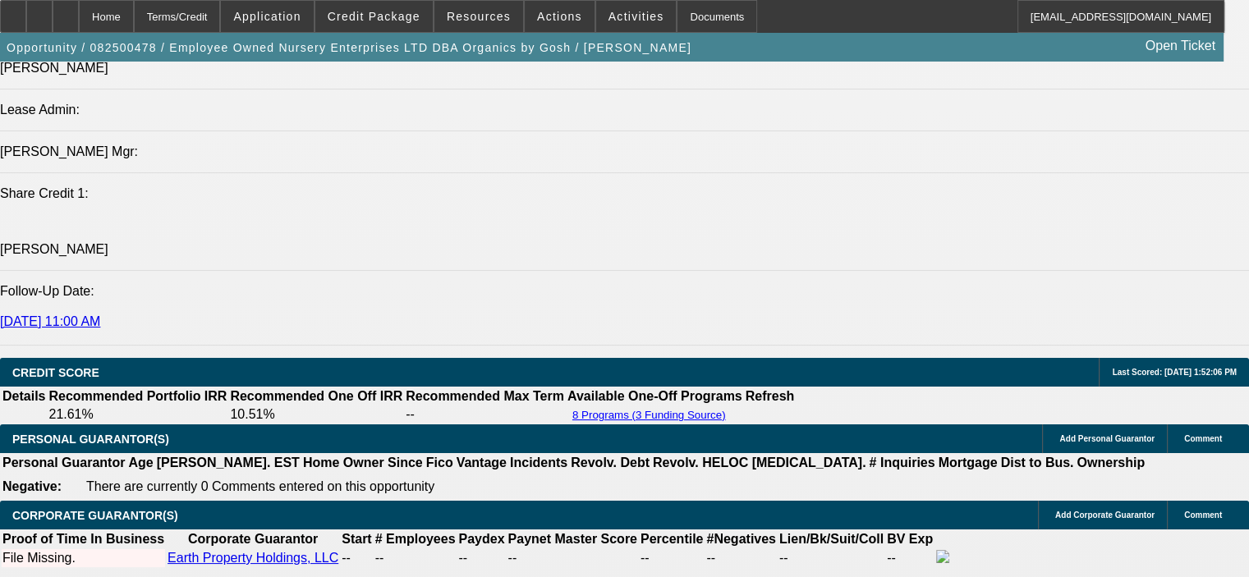
scroll to position [2054, 0]
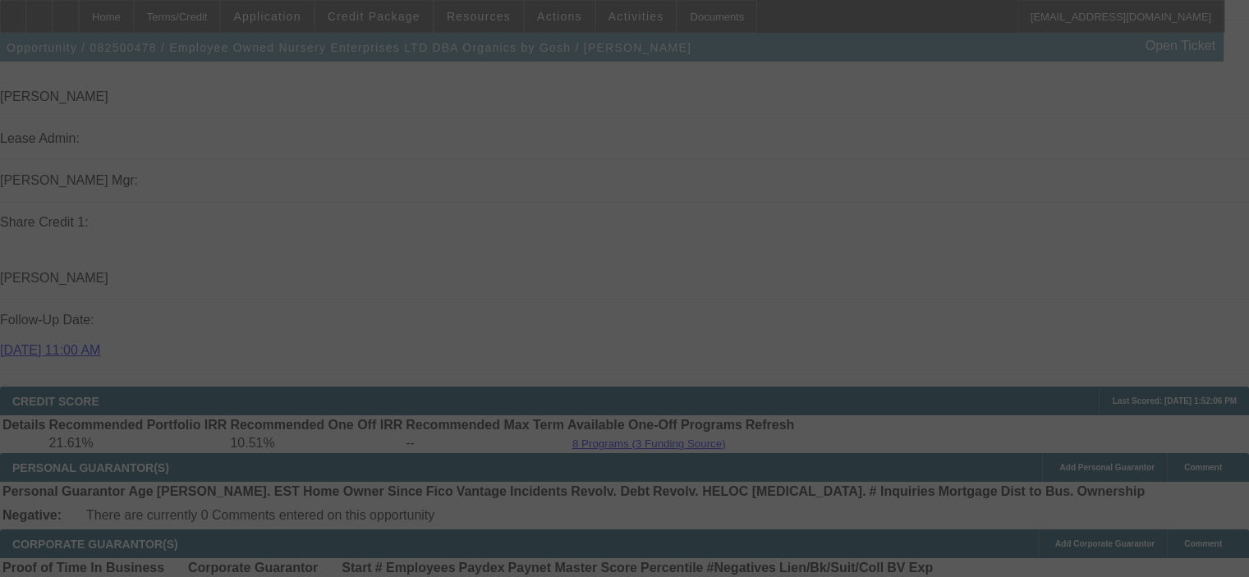
select select "0.1"
select select "0"
select select "6"
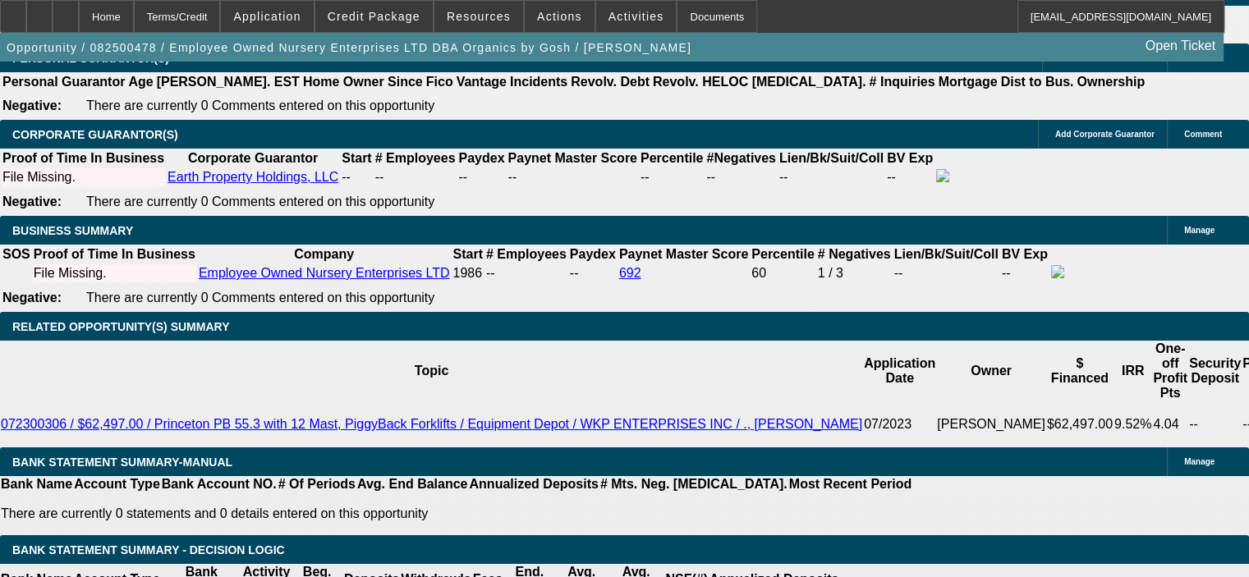
scroll to position [2464, 0]
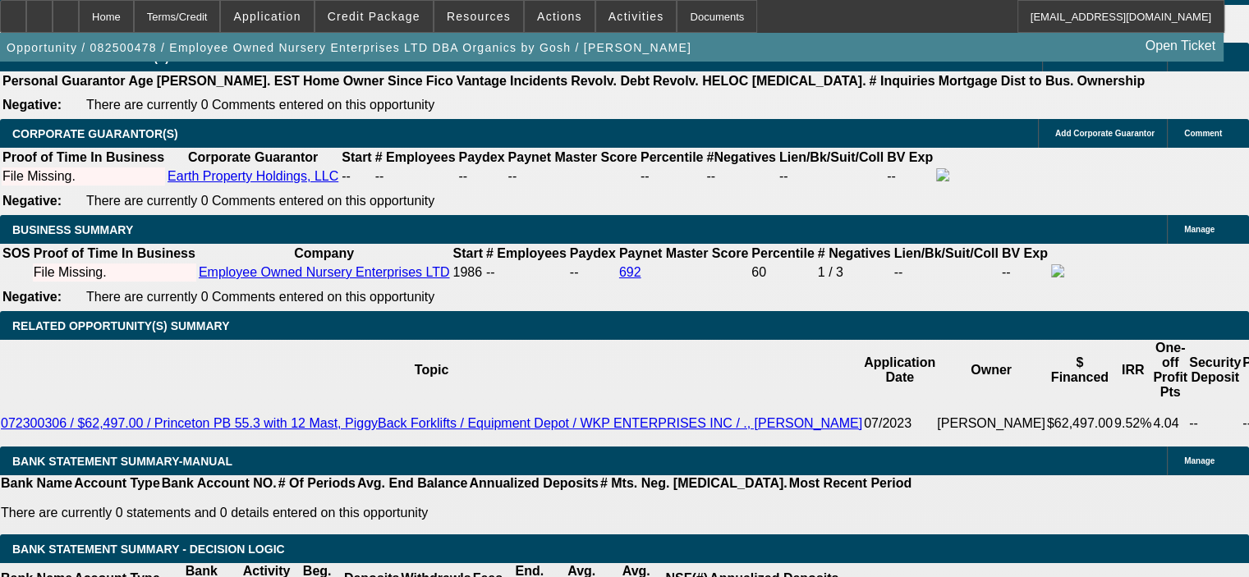
drag, startPoint x: 310, startPoint y: 174, endPoint x: 383, endPoint y: 174, distance: 72.3
type input "UNKNOWN"
type input "7"
type input "$17,242.61"
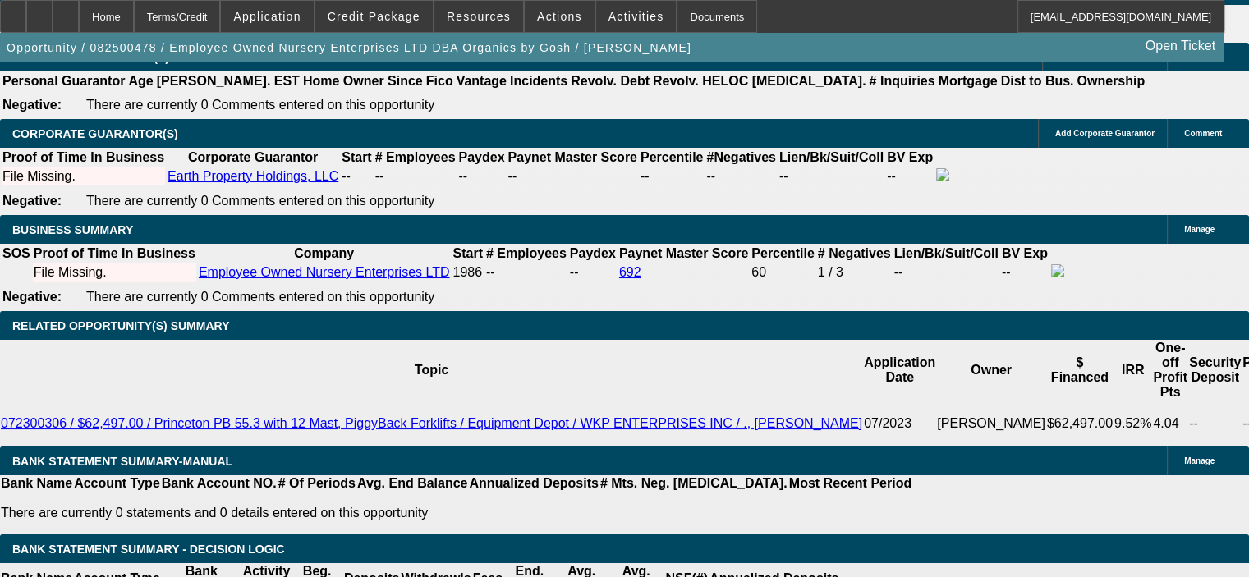
type input "7.5"
type input "$17,523.19"
type input "7.5"
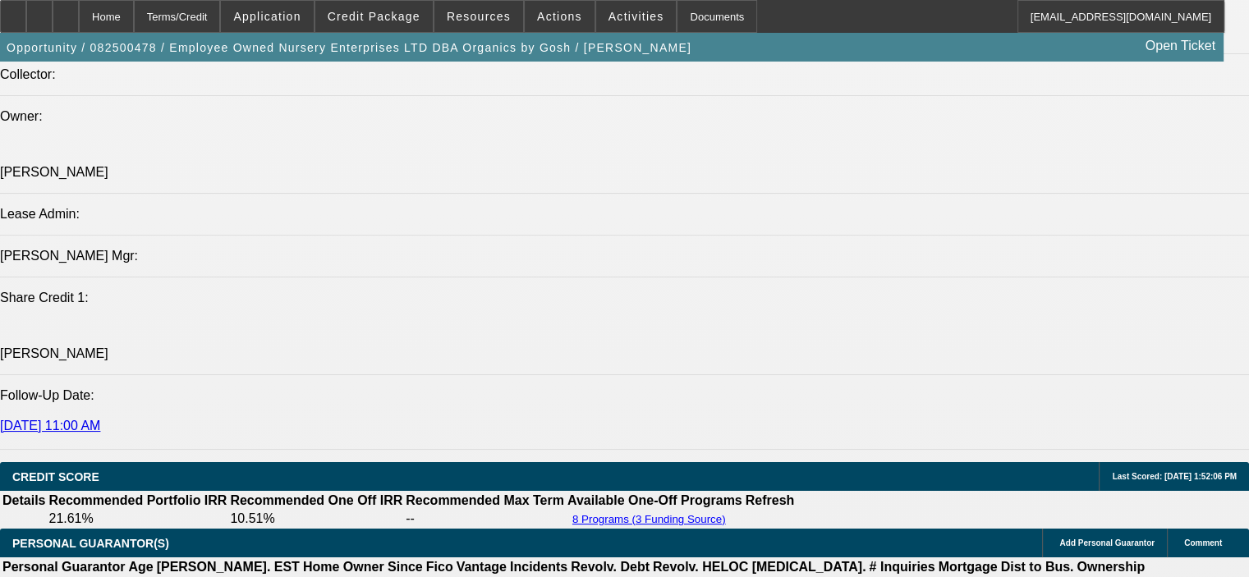
scroll to position [1971, 0]
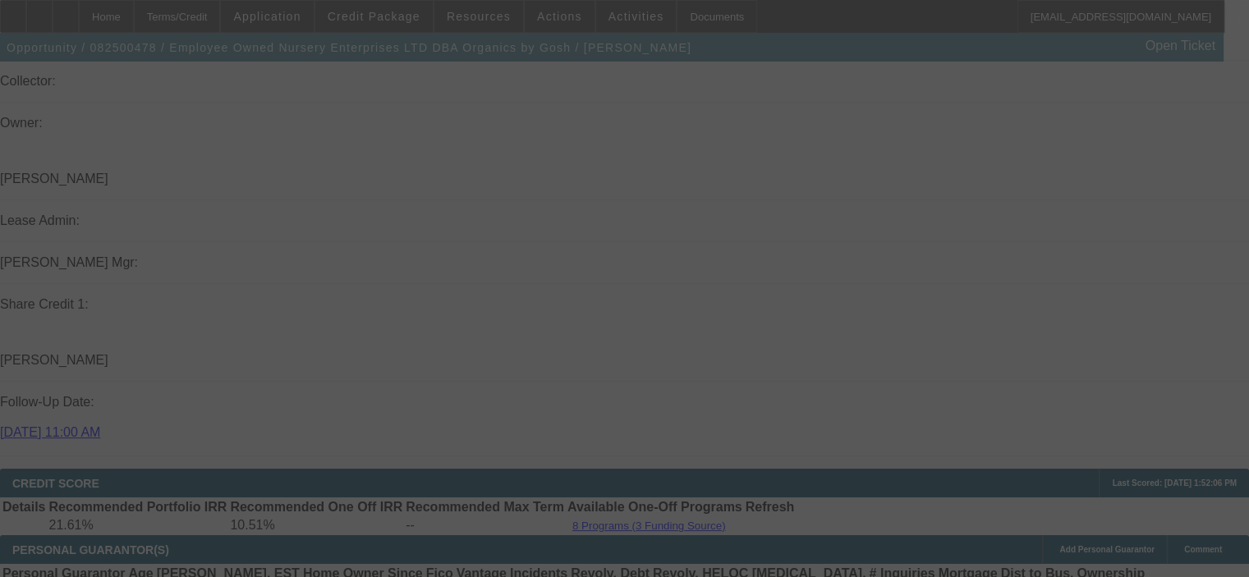
select select "0.1"
select select "0"
select select "6"
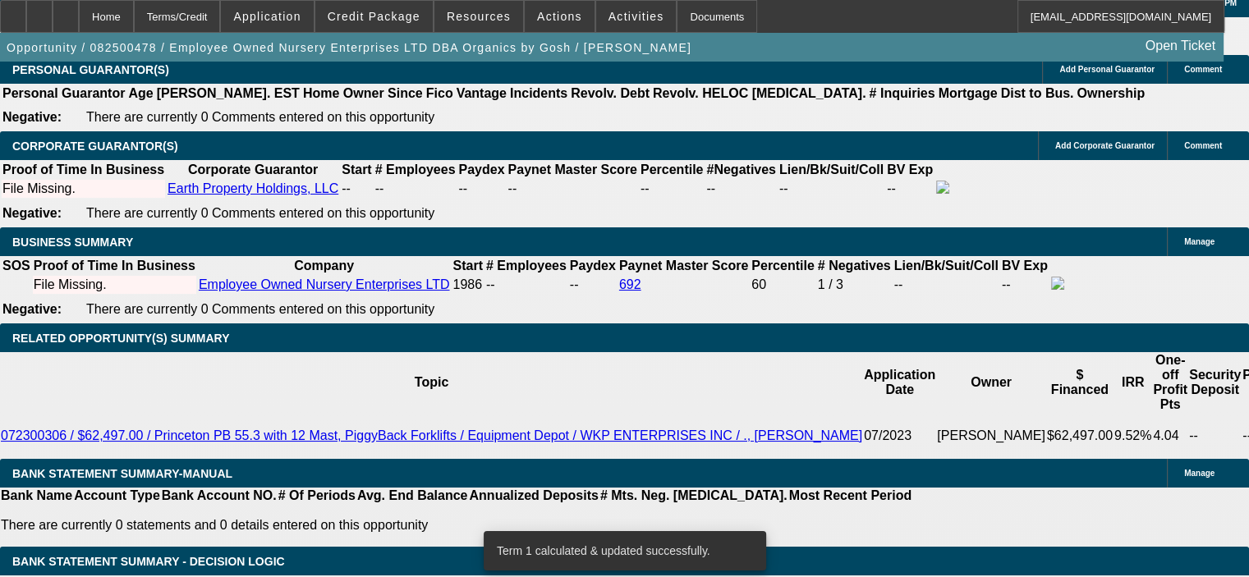
scroll to position [2464, 0]
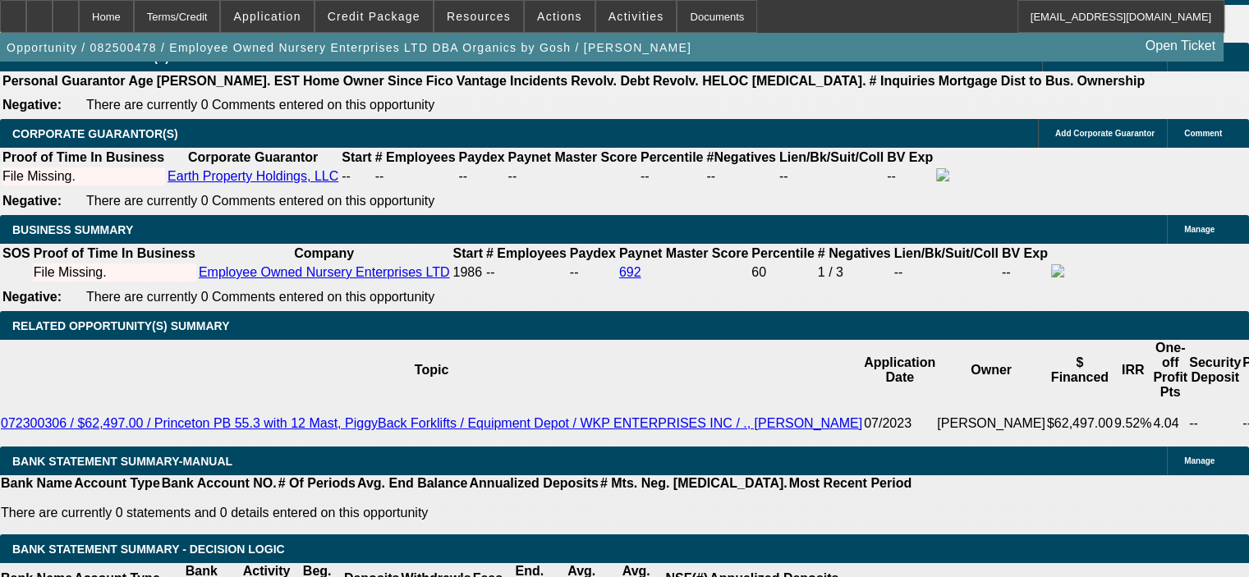
select select "2"
type input "UNKNOWN"
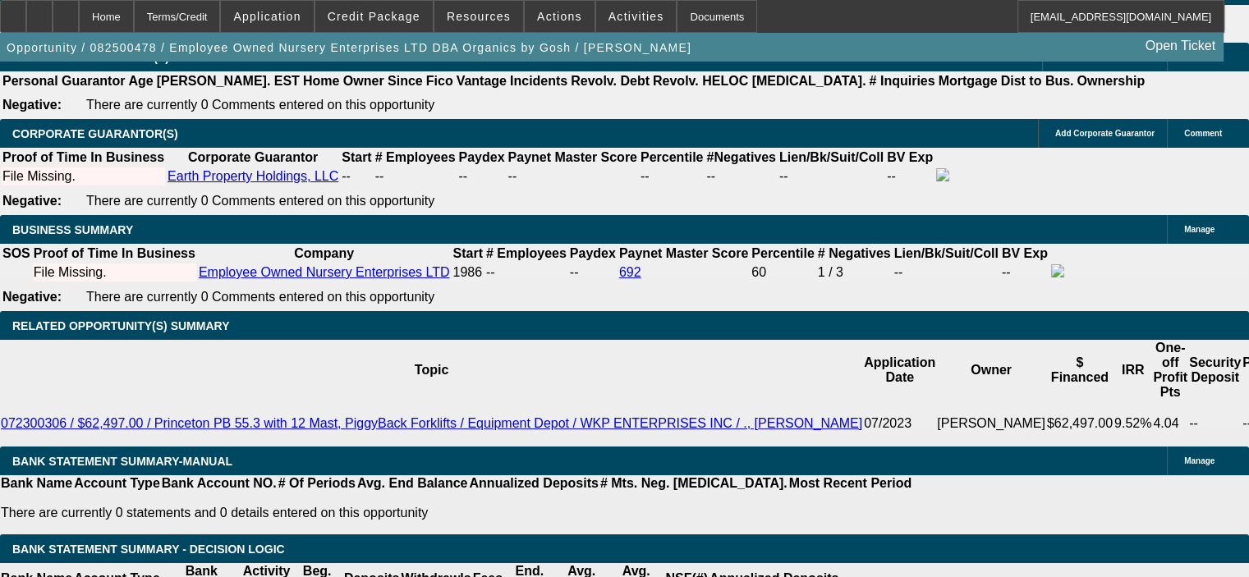
drag, startPoint x: 315, startPoint y: 172, endPoint x: 378, endPoint y: 172, distance: 62.4
type input "7"
type input "$17,242.61"
type input "7.9"
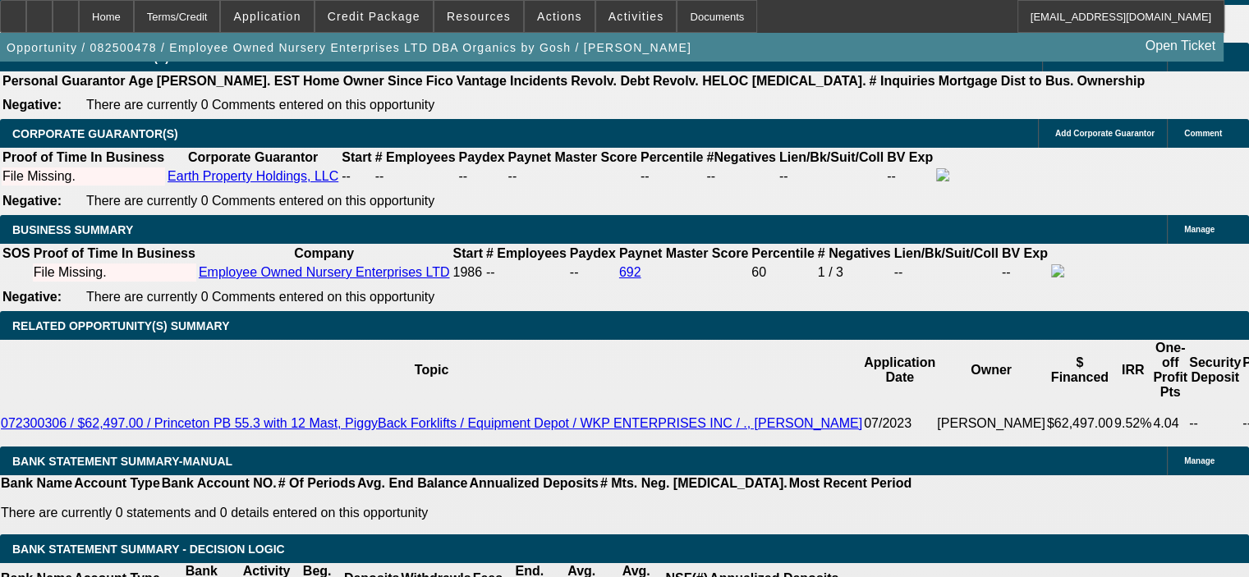
type input "$17,749.58"
type input "7.9"
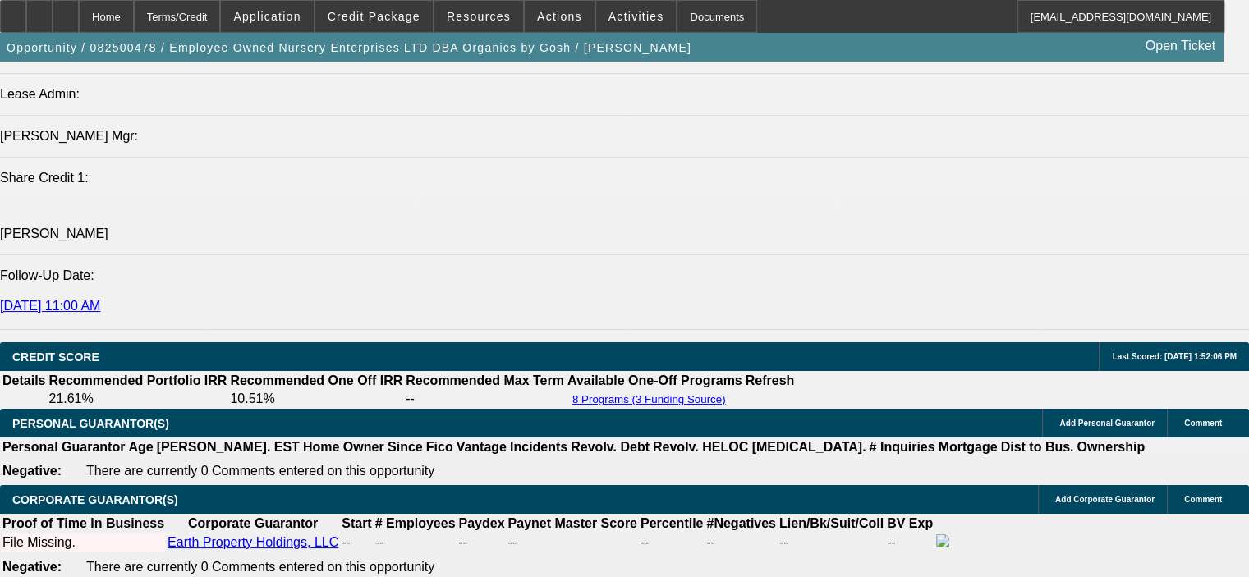
scroll to position [2054, 0]
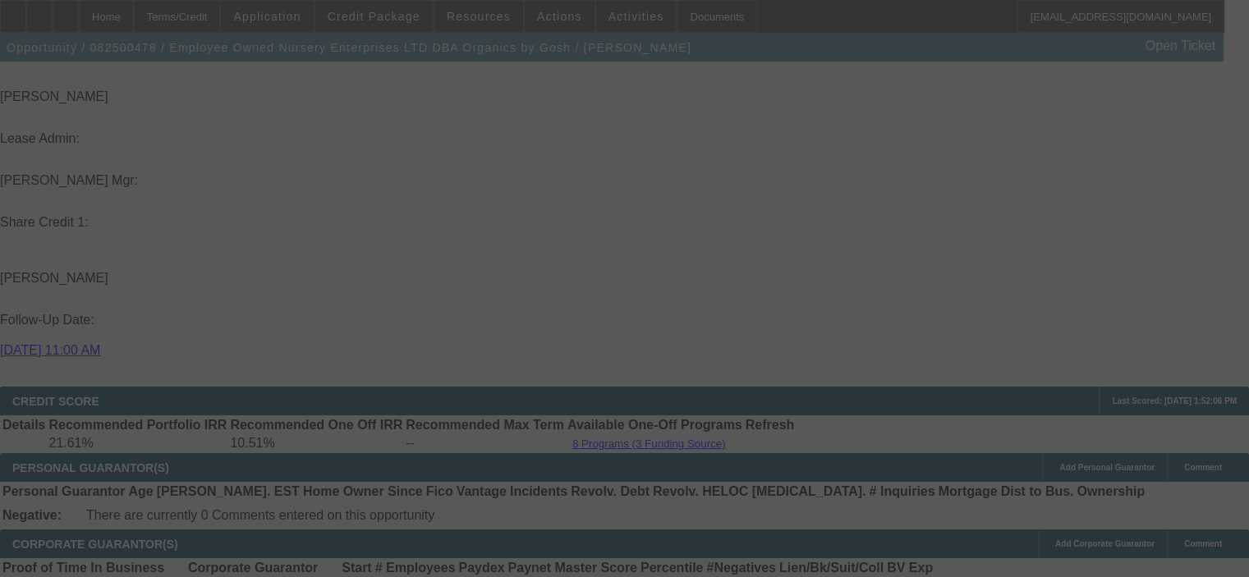
select select "0.1"
select select "0"
select select "2"
select select "0"
select select "6"
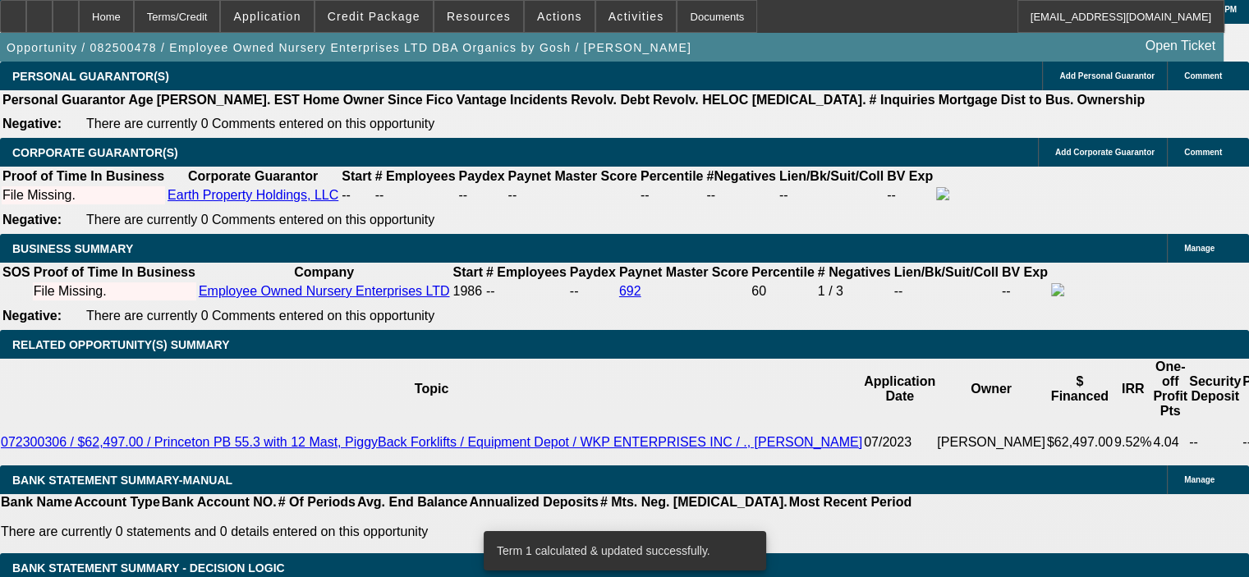
scroll to position [2464, 0]
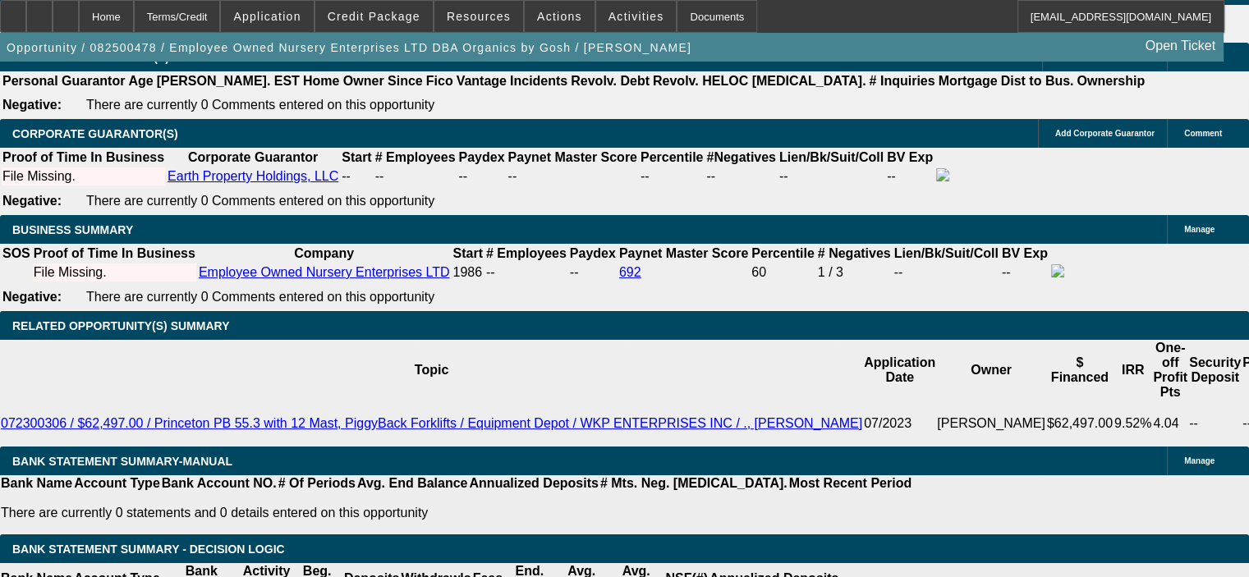
drag, startPoint x: 315, startPoint y: 173, endPoint x: 402, endPoint y: 173, distance: 86.2
type input "8"
type input "UNKNOWN"
type input "$17,806.45"
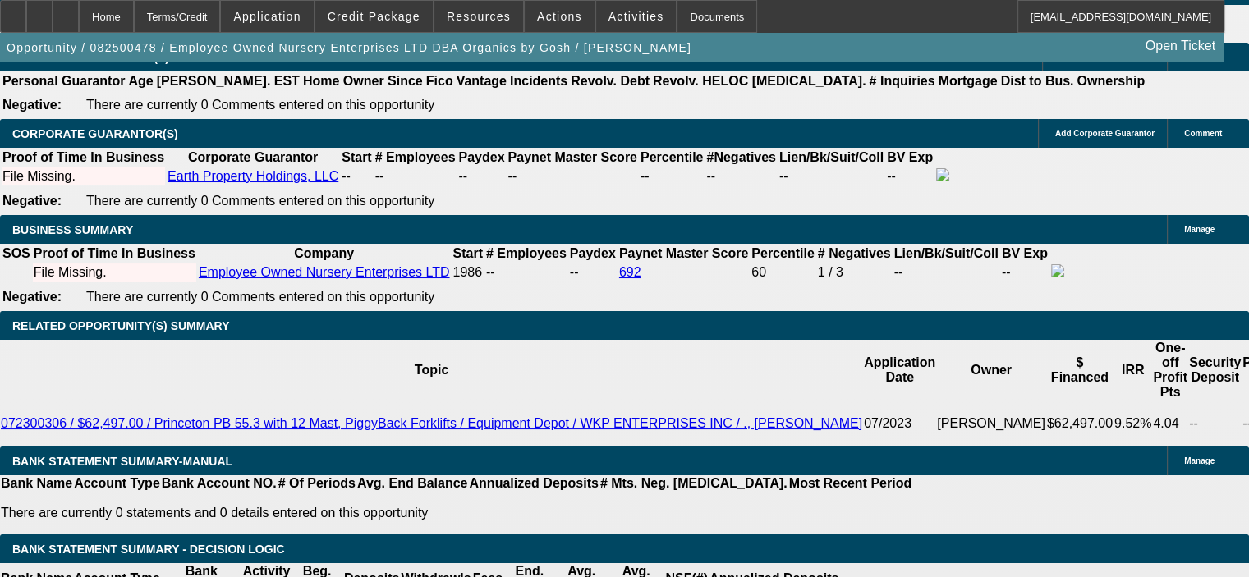
type input "8.5"
type input "$18,092.37"
type input "8.5"
drag, startPoint x: 455, startPoint y: 189, endPoint x: 462, endPoint y: 195, distance: 9.9
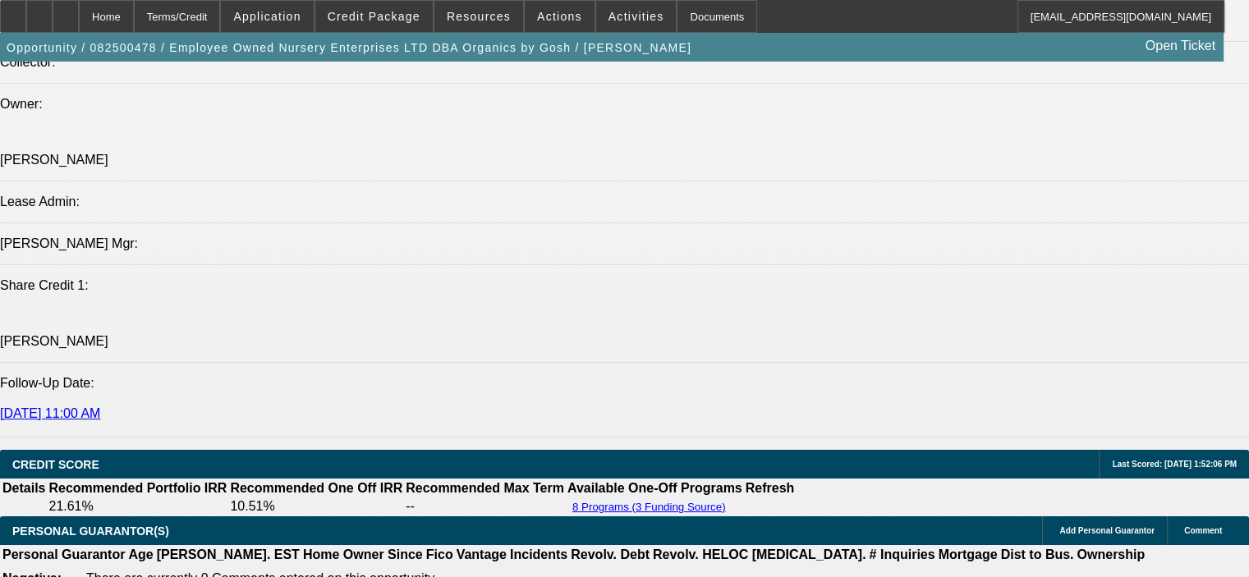
scroll to position [1971, 0]
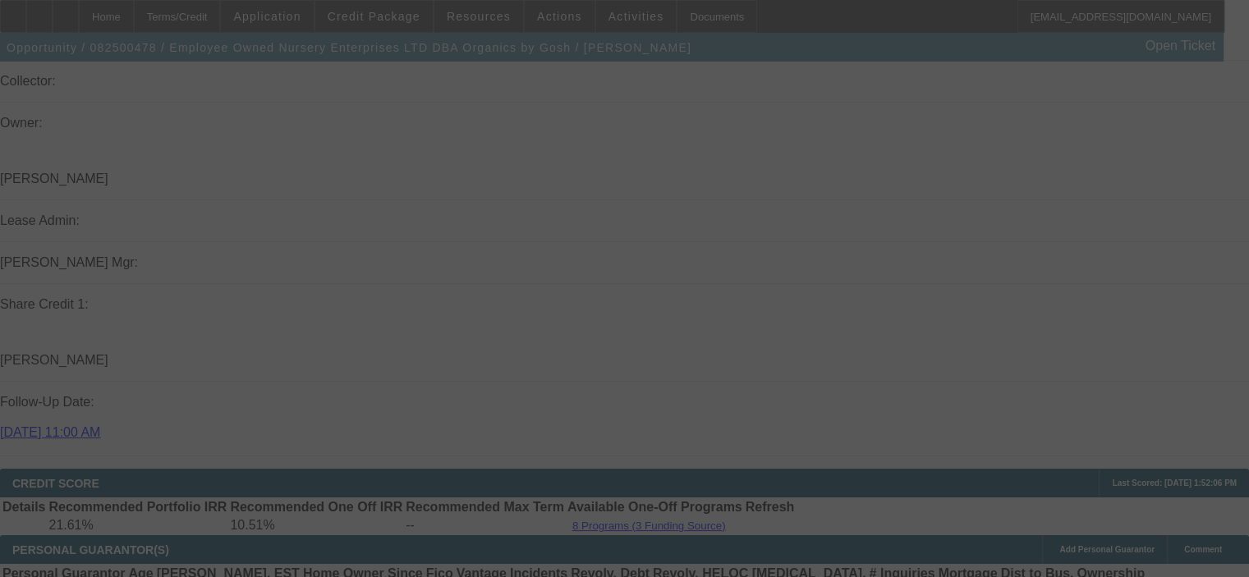
select select "0.1"
select select "0"
select select "2"
select select "0"
select select "6"
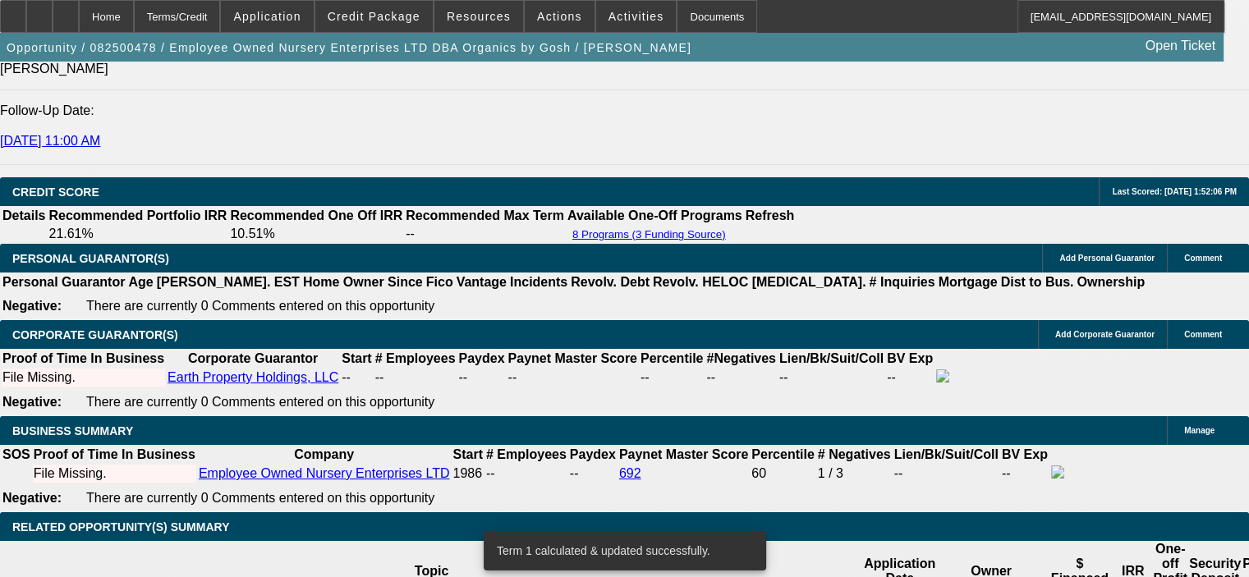
scroll to position [2300, 0]
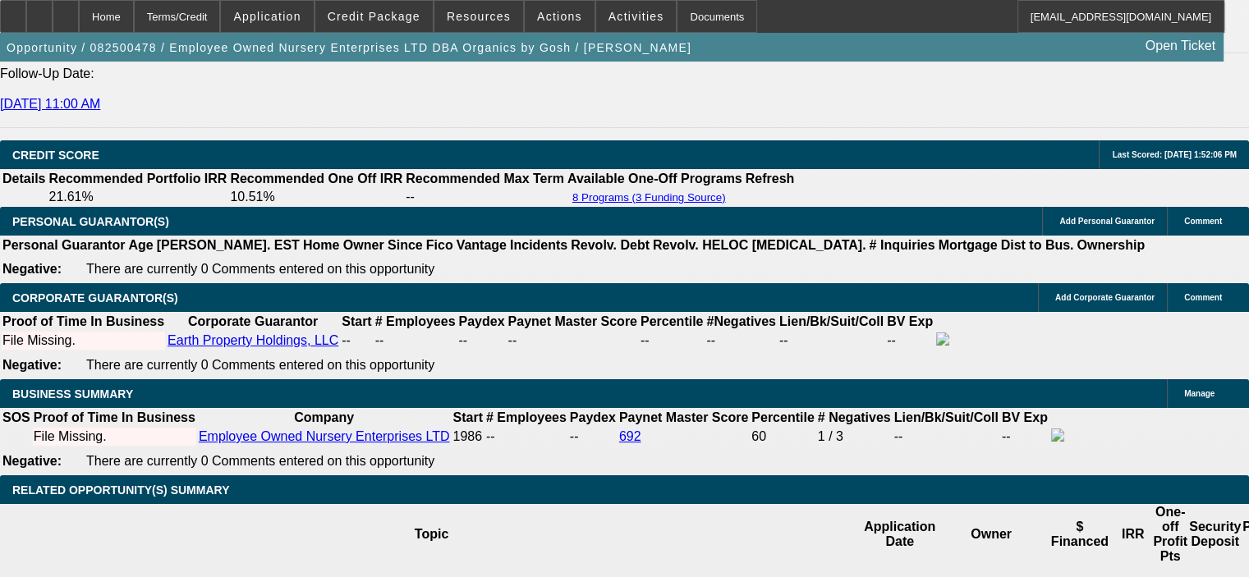
type input "0"
drag, startPoint x: 214, startPoint y: 357, endPoint x: 309, endPoint y: 356, distance: 95.3
type input "UNKNOWN"
type input "$126,938.73"
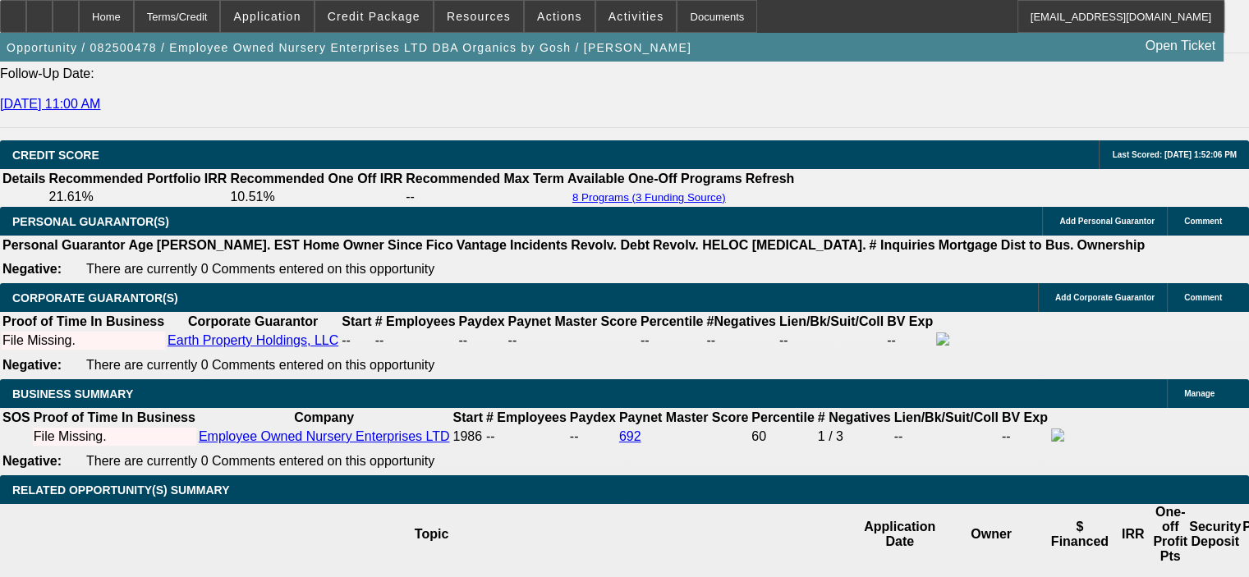
drag, startPoint x: 309, startPoint y: 338, endPoint x: 439, endPoint y: 347, distance: 130.2
type input "6."
type input "$16,689.52"
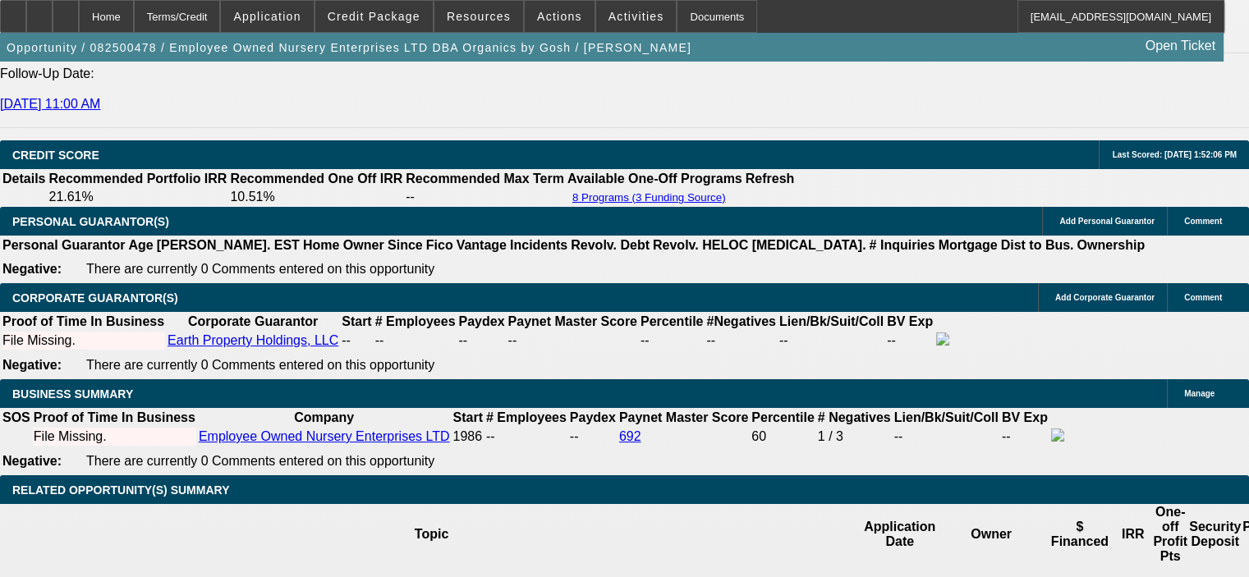
type input "6.5"
type input "$16,964.72"
type input "6.5"
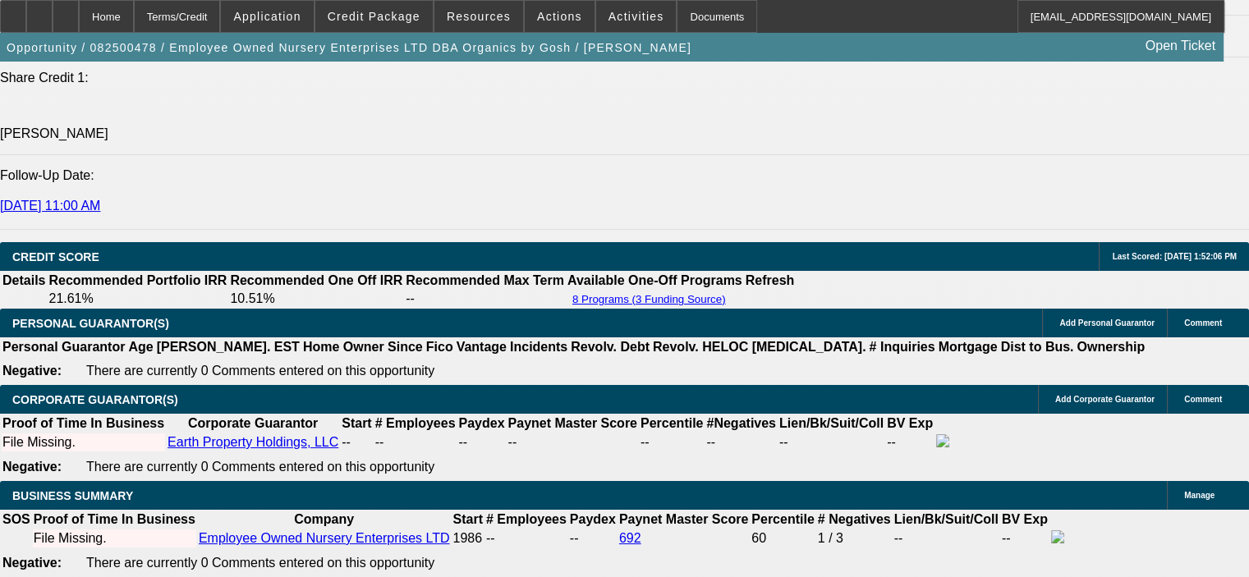
scroll to position [2054, 0]
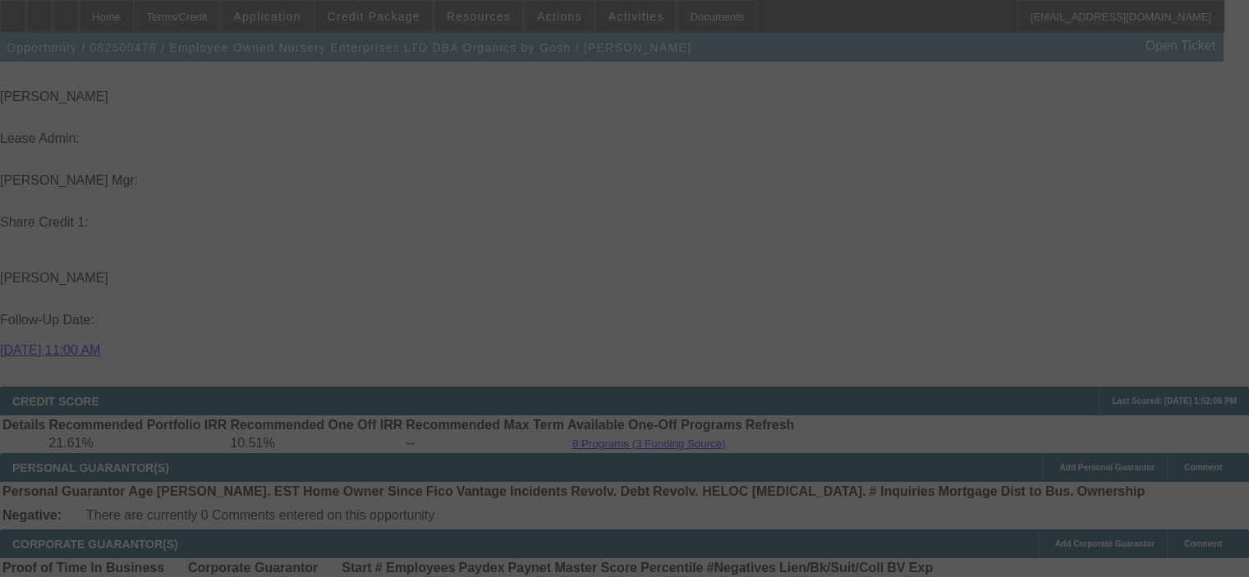
select select "0.1"
select select "0"
select select "2"
select select "0"
select select "6"
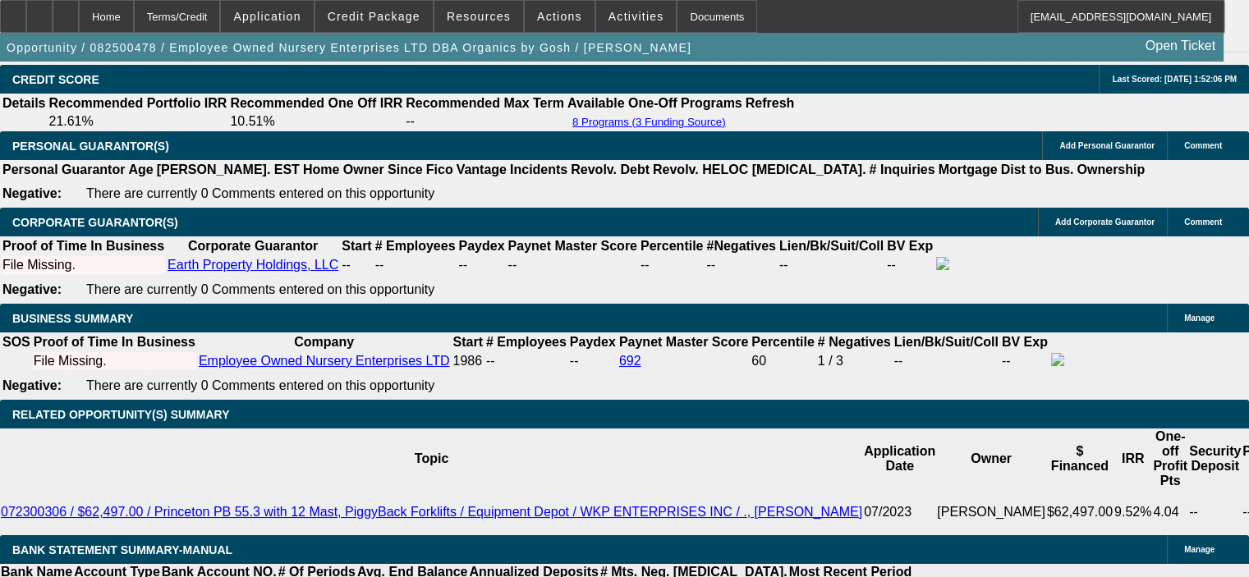
scroll to position [2382, 0]
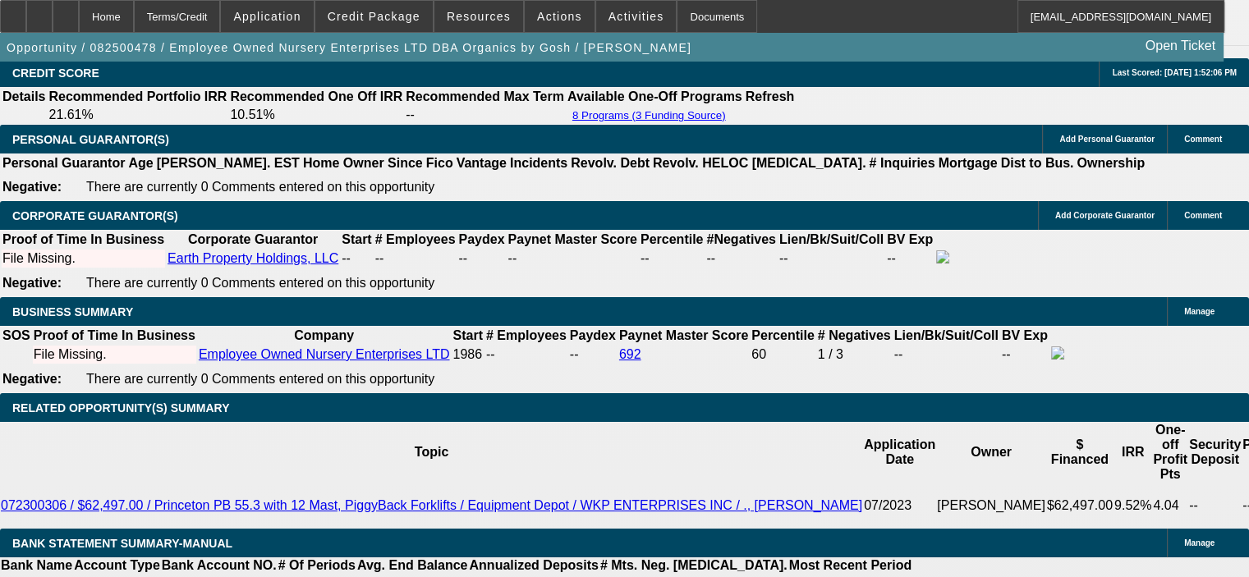
select select "1"
type input "UNKNOWN"
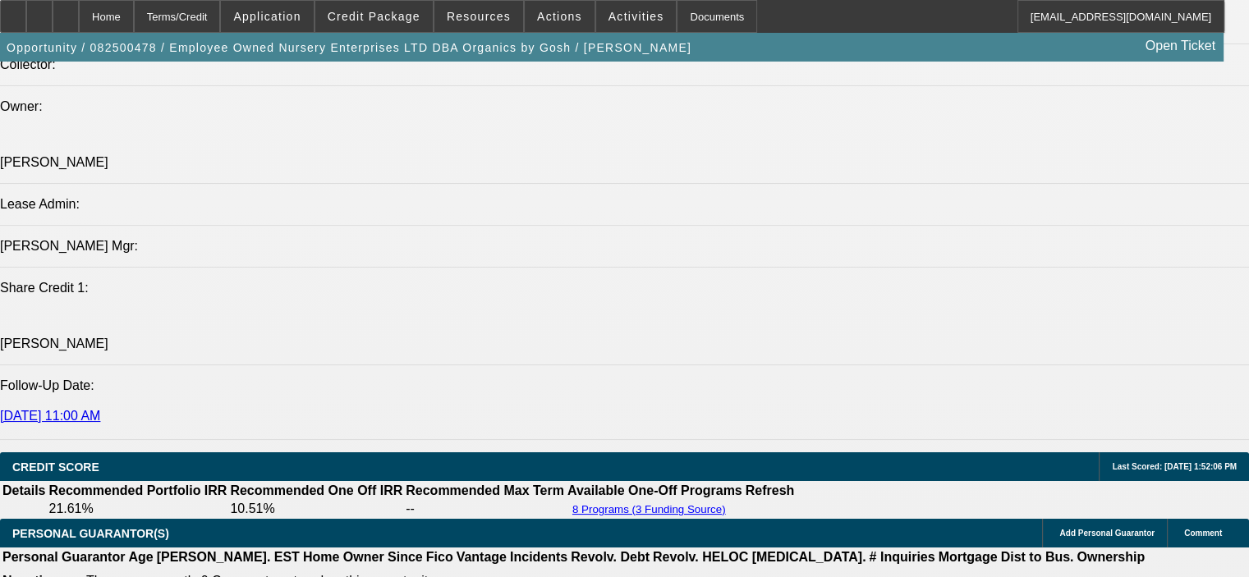
scroll to position [1971, 0]
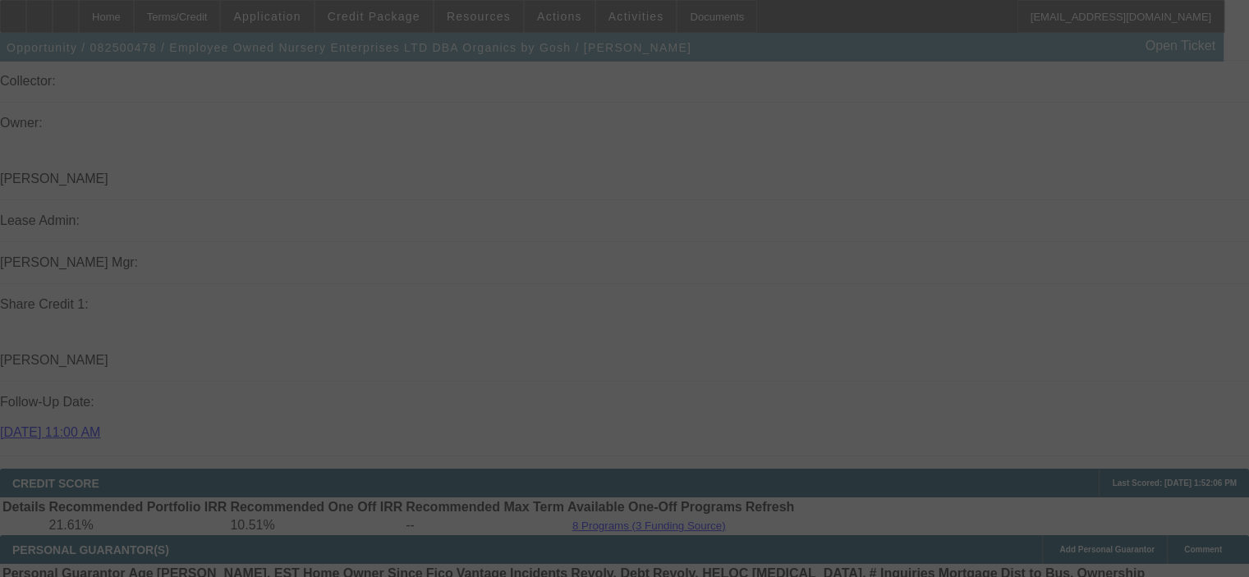
select select "0.1"
select select "0"
select select "6"
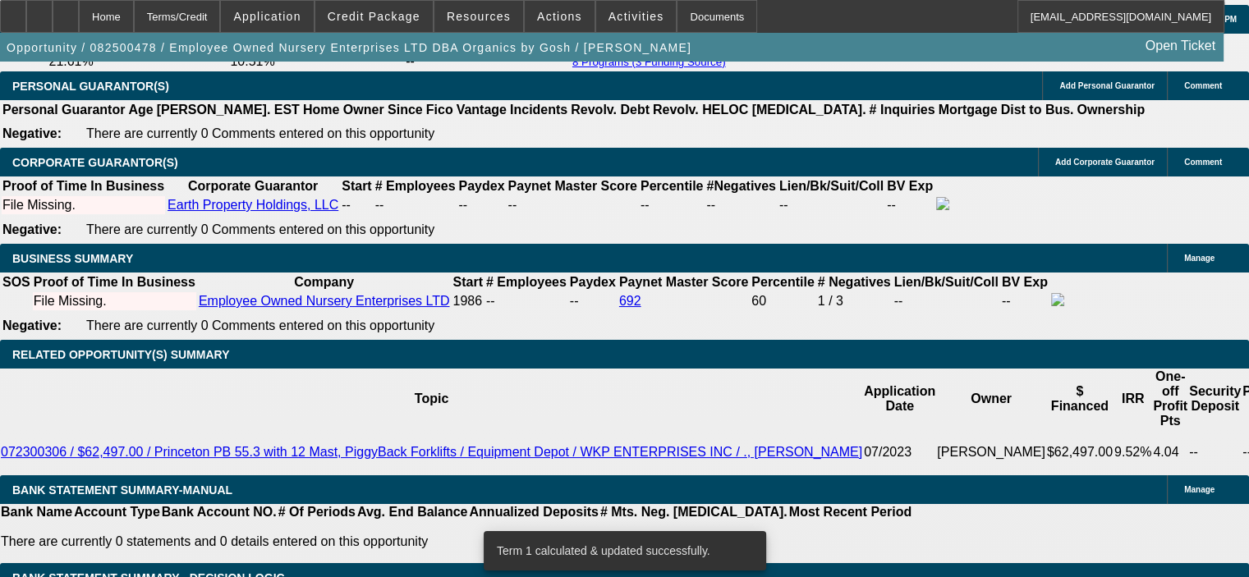
scroll to position [2464, 0]
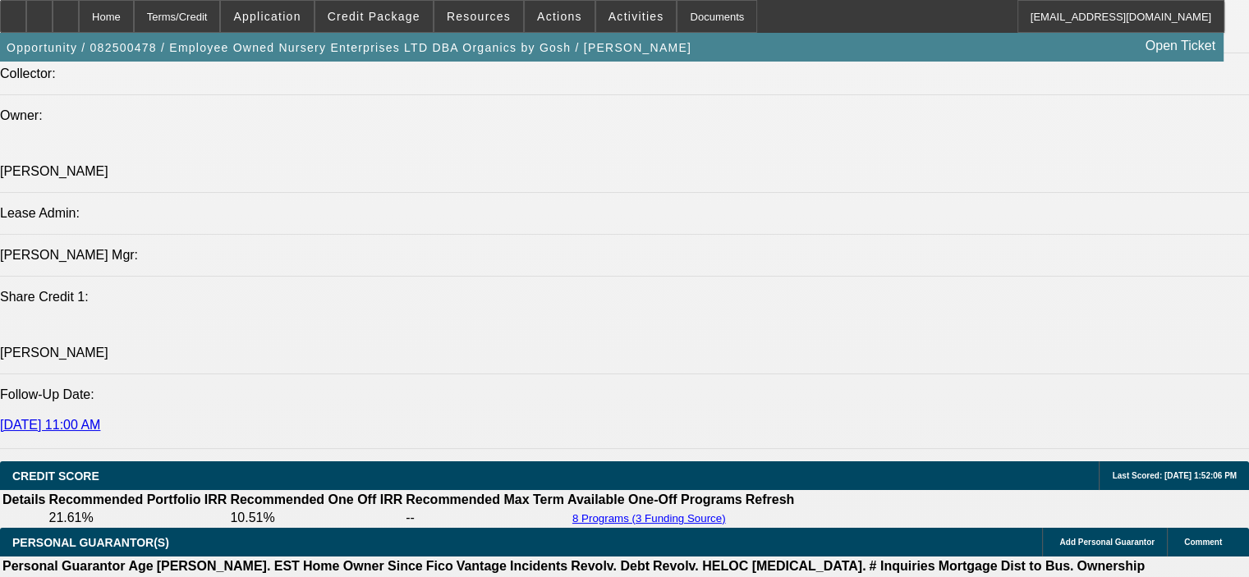
scroll to position [1971, 0]
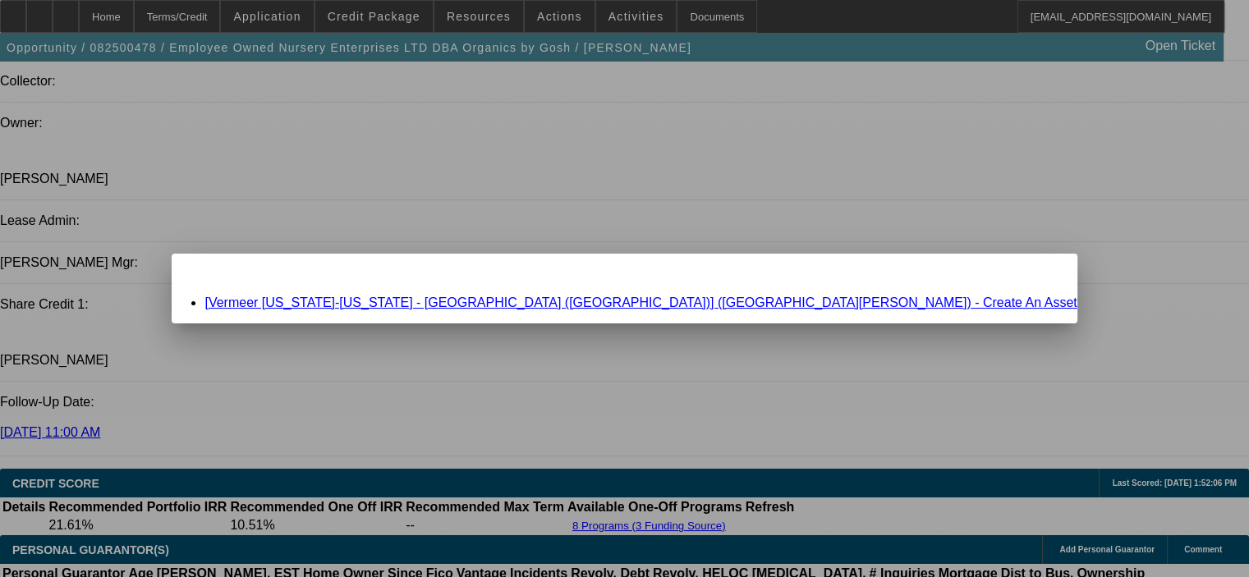
scroll to position [0, 0]
click at [1045, 273] on span "Close" at bounding box center [1056, 268] width 22 height 9
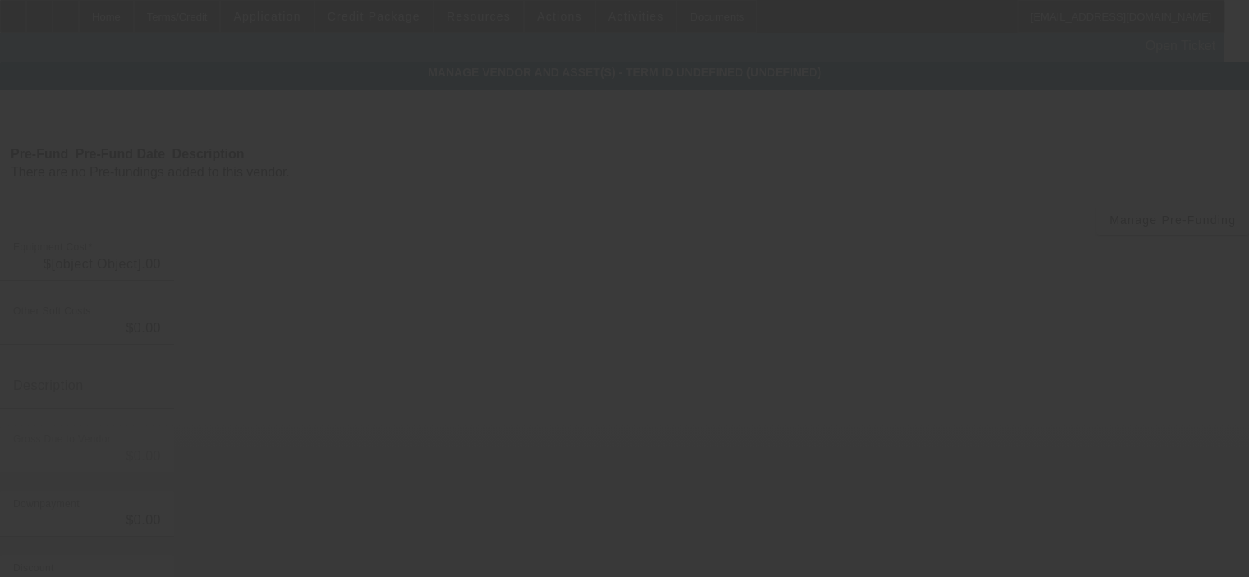
type input "$1,231,802.35"
type input "$37,585.00"
type input "CAT Engine Warranty"
type input "$1,269,387.35"
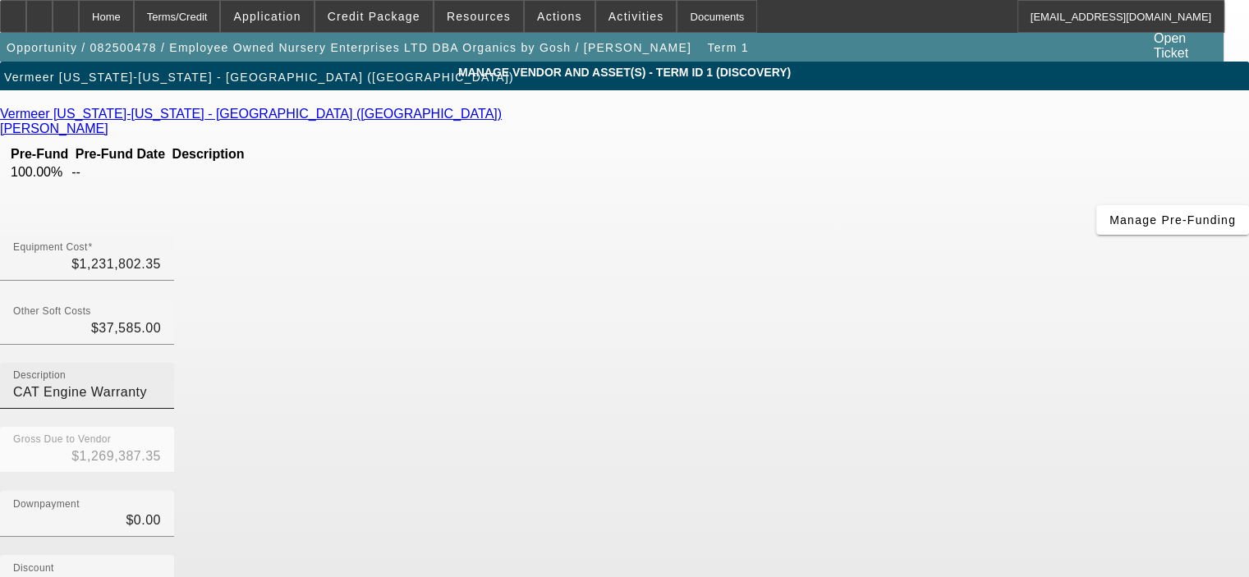
click at [161, 383] on input "CAT Engine Warranty" at bounding box center [87, 393] width 148 height 20
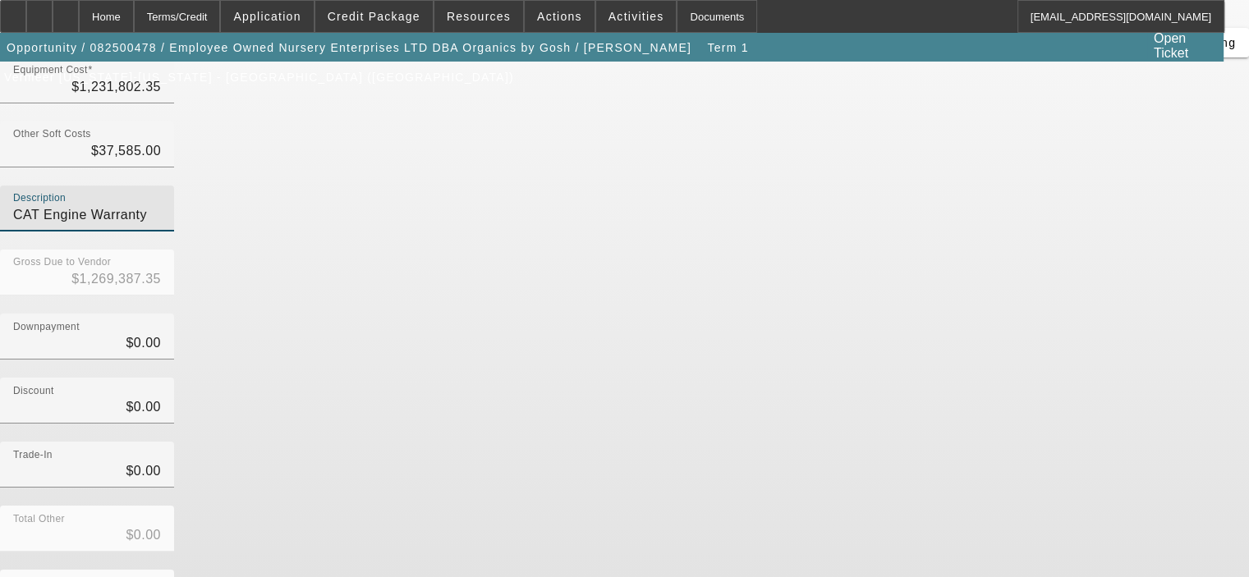
scroll to position [182, 0]
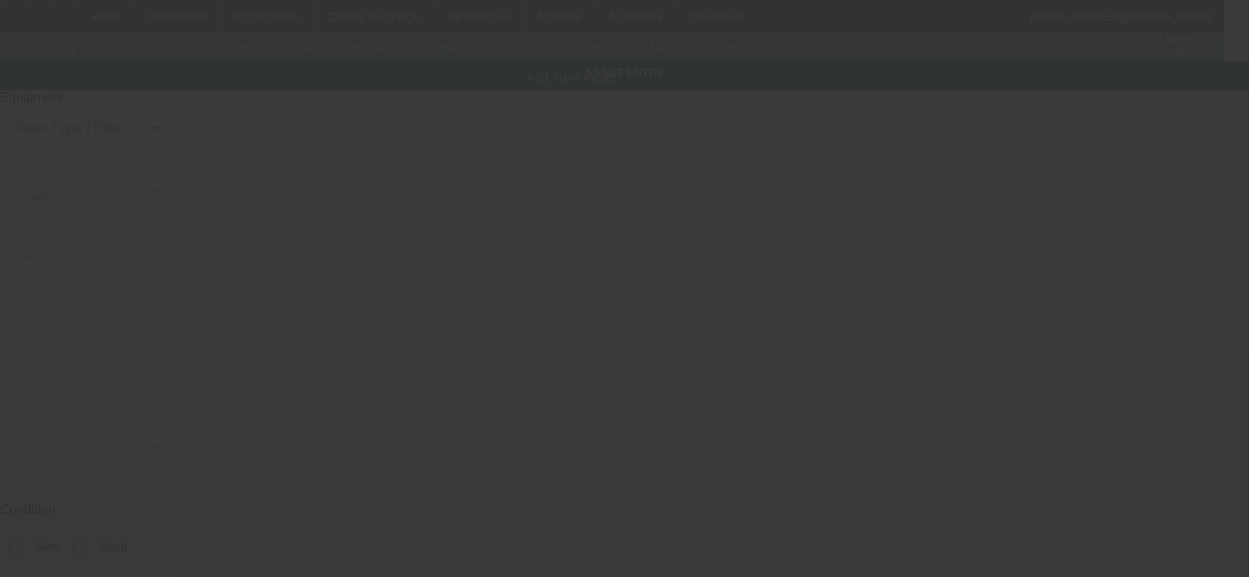
type input "2040 FM 969"
type input "Elgin"
type input "78621"
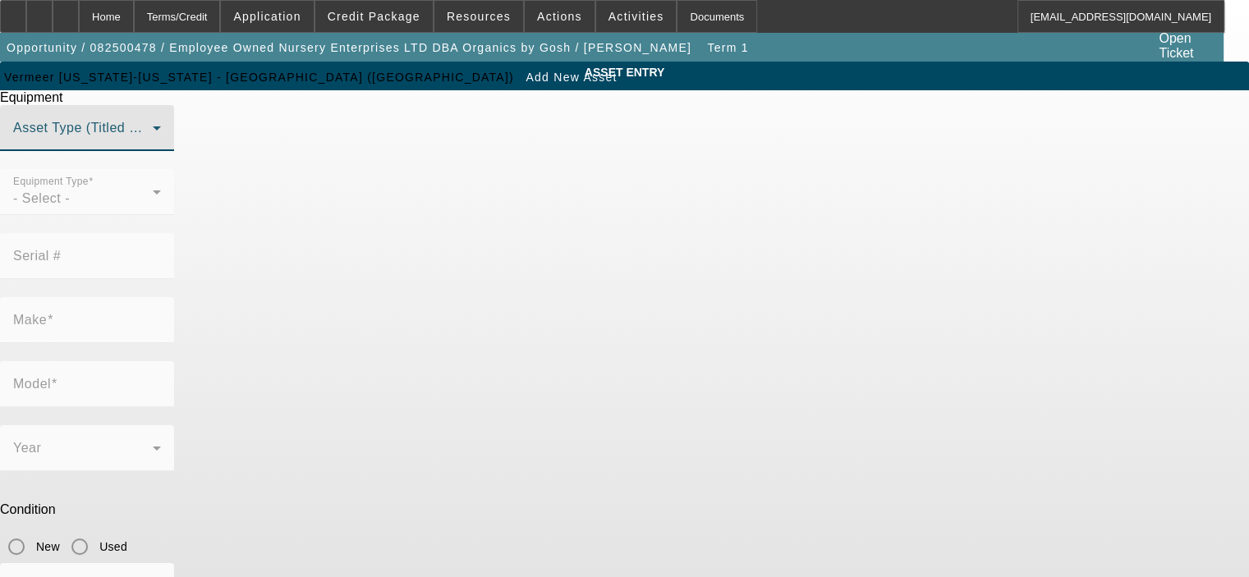
click at [153, 145] on span at bounding box center [83, 135] width 140 height 20
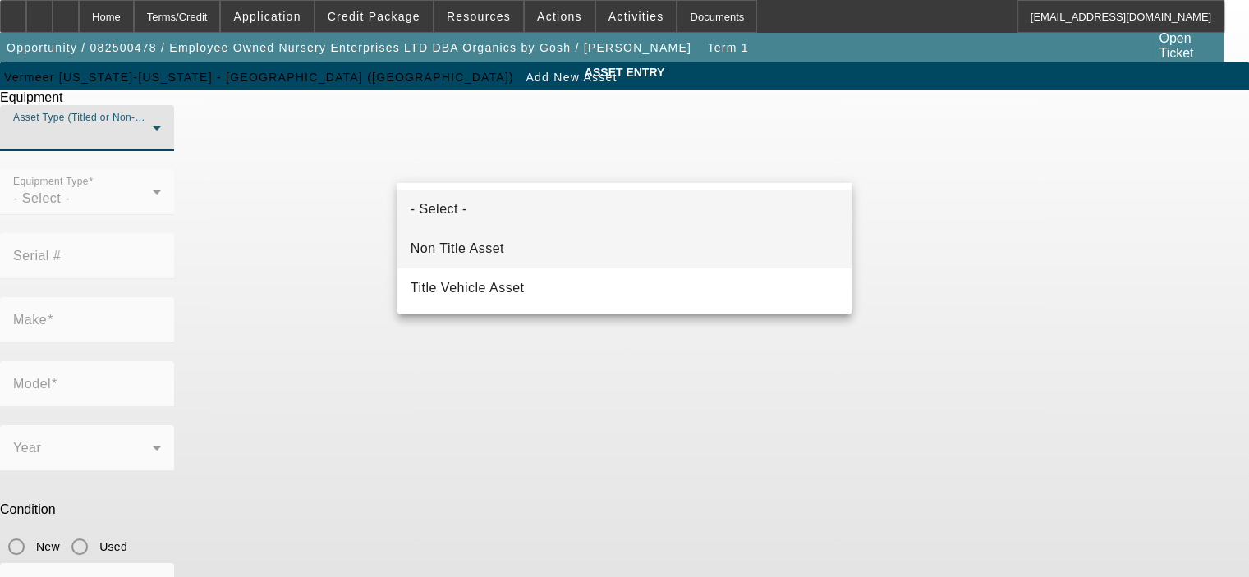
click at [541, 241] on mat-option "Non Title Asset" at bounding box center [625, 248] width 454 height 39
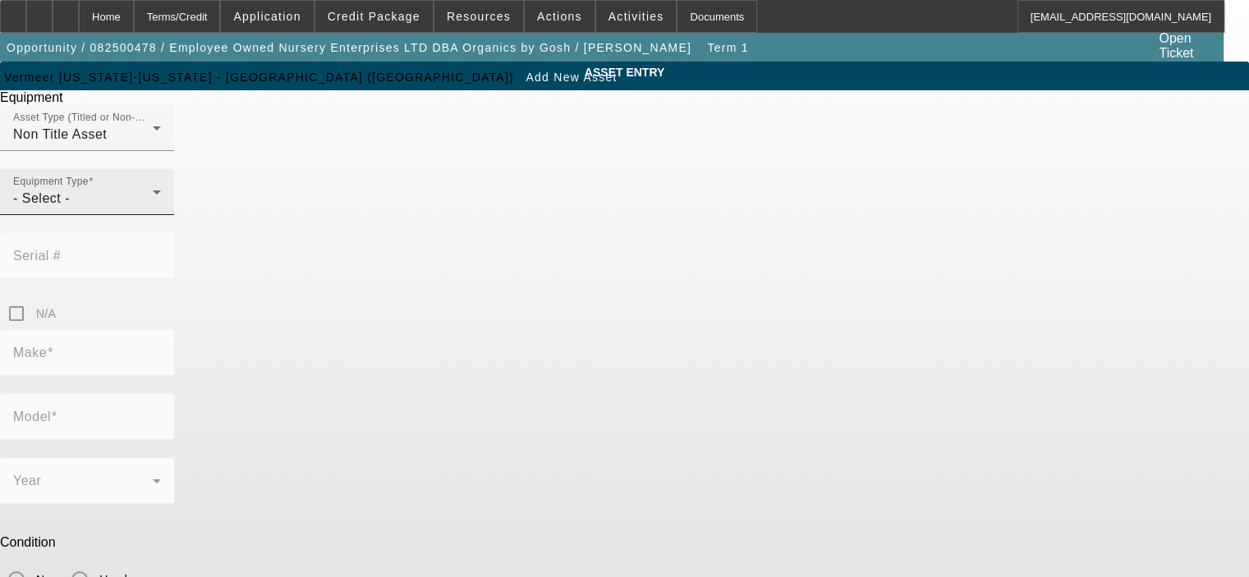
click at [161, 215] on div "Equipment Type - Select -" at bounding box center [87, 192] width 148 height 46
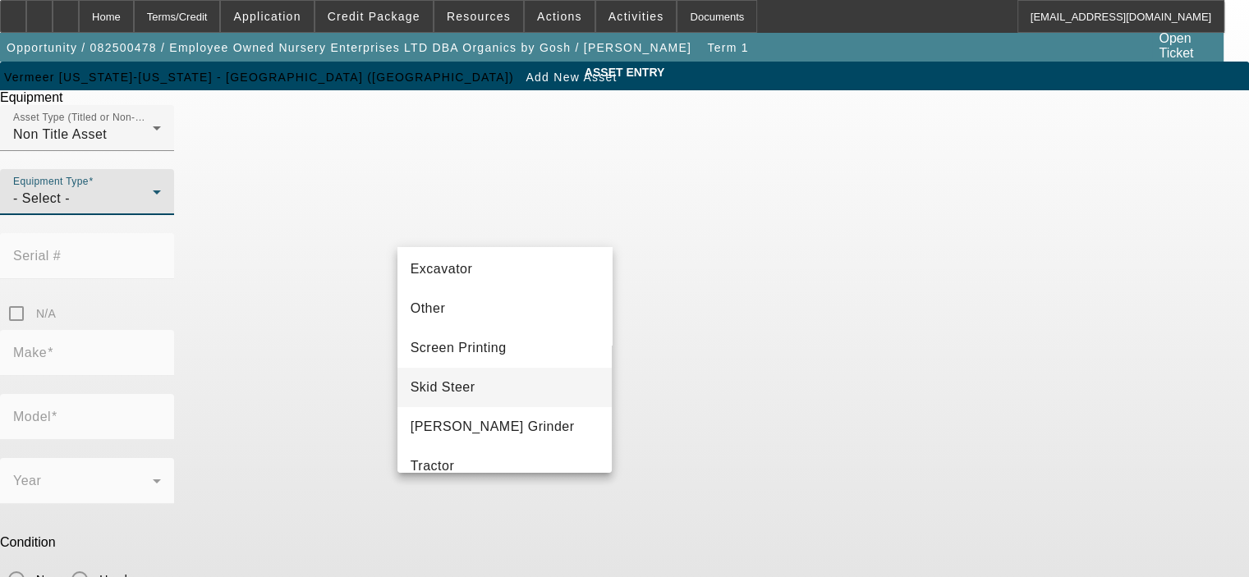
scroll to position [322, 0]
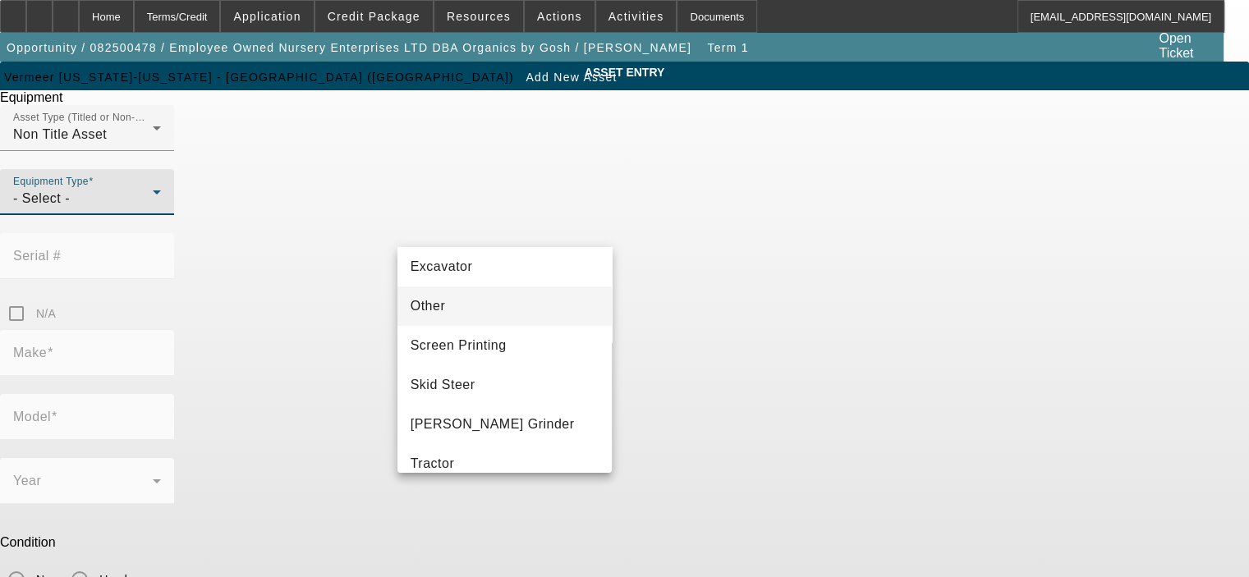
click at [529, 318] on mat-option "Other" at bounding box center [505, 306] width 215 height 39
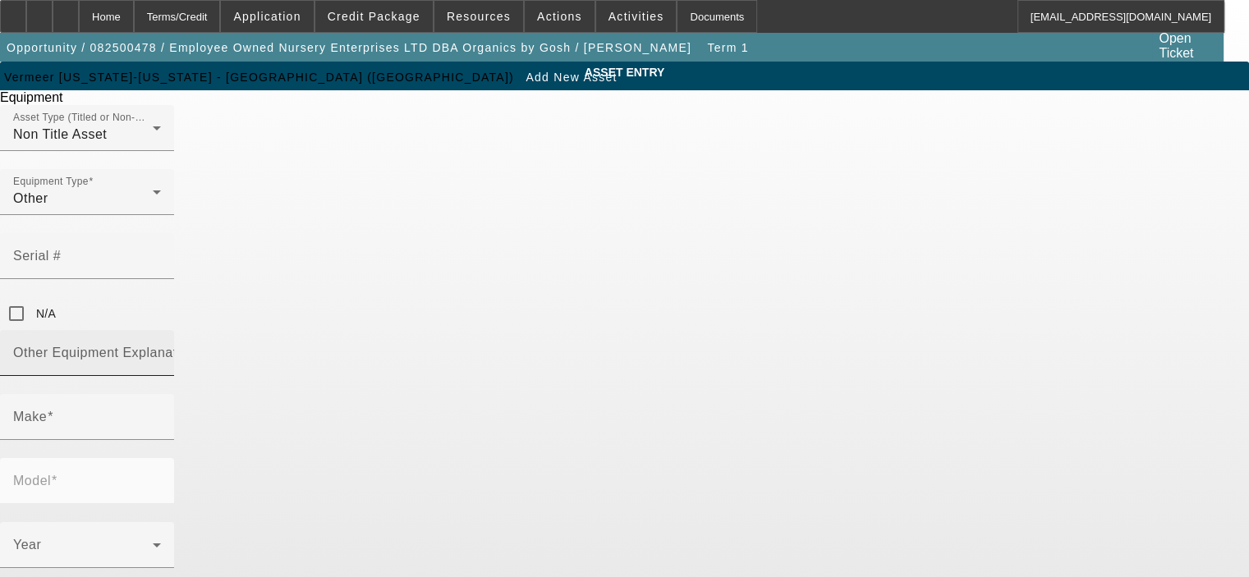
click at [196, 346] on mat-label "Other Equipment Explanation" at bounding box center [104, 353] width 183 height 14
click at [161, 350] on input "Other Equipment Explanation" at bounding box center [87, 360] width 148 height 20
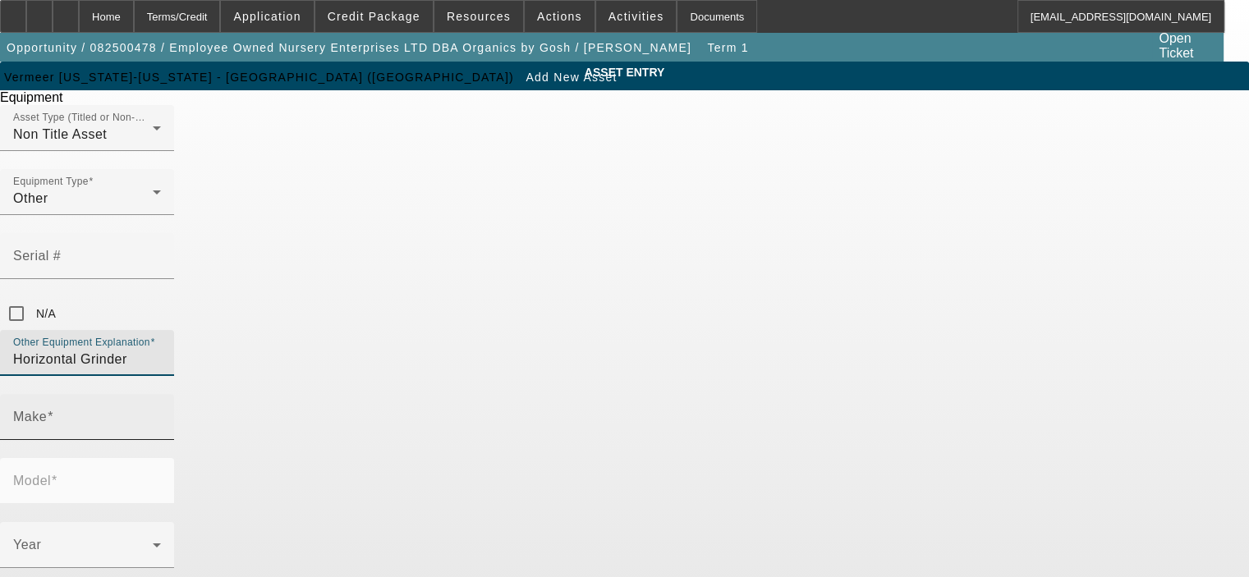
type input "Horizontal Grinder"
click at [161, 414] on input "Make" at bounding box center [87, 424] width 148 height 20
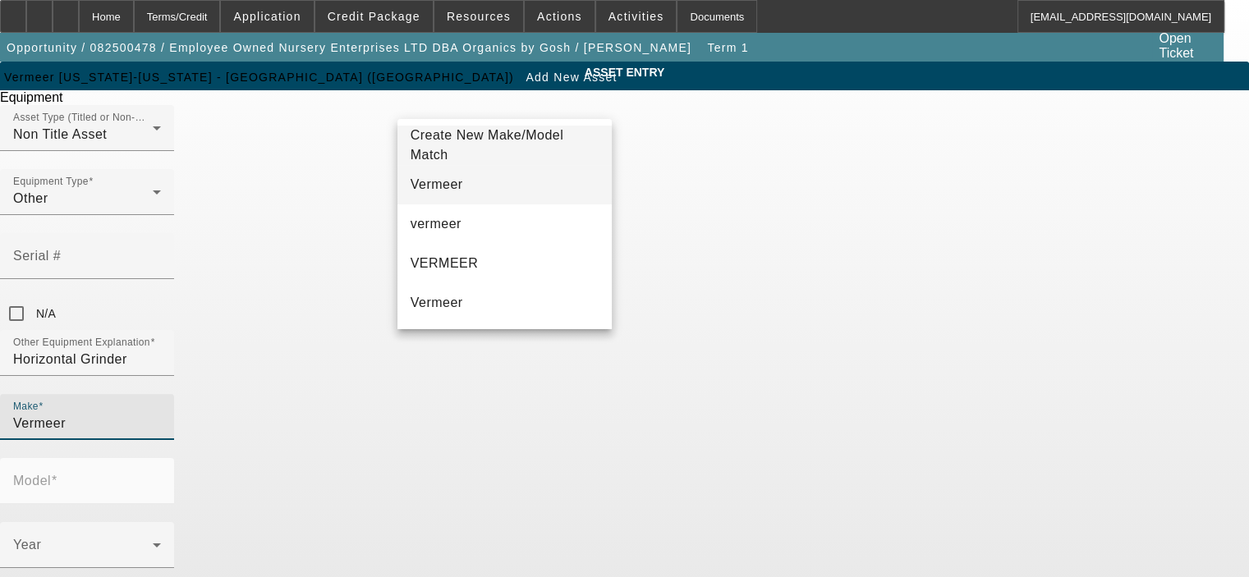
type input "Vermeer"
click at [545, 202] on mat-option "Vermeer" at bounding box center [505, 184] width 215 height 39
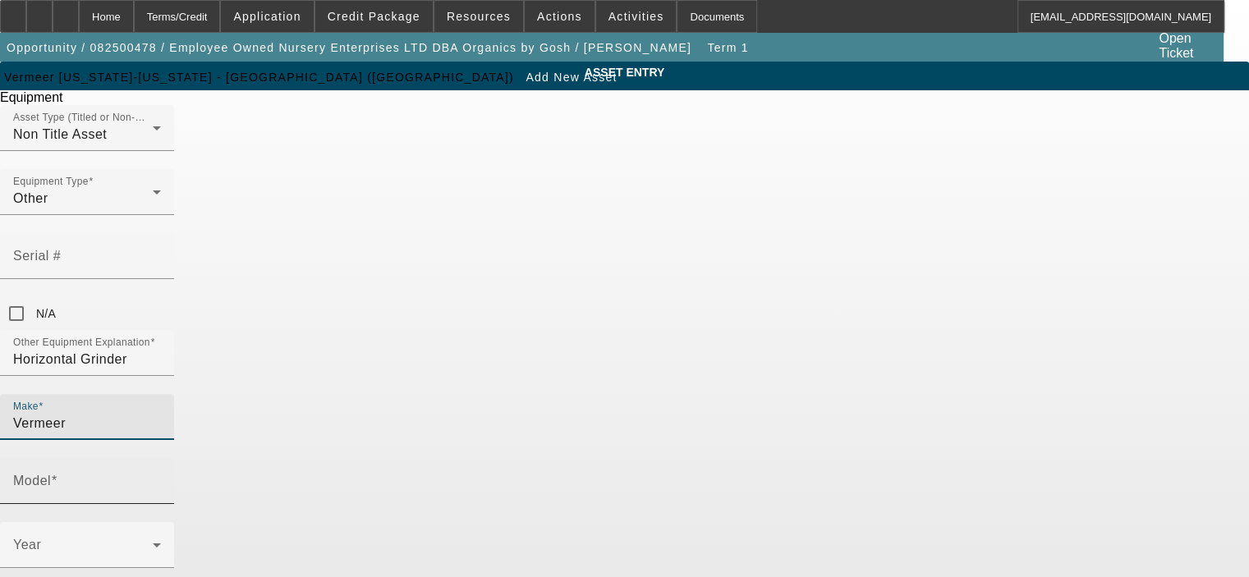
click at [161, 478] on input "Model" at bounding box center [87, 488] width 148 height 20
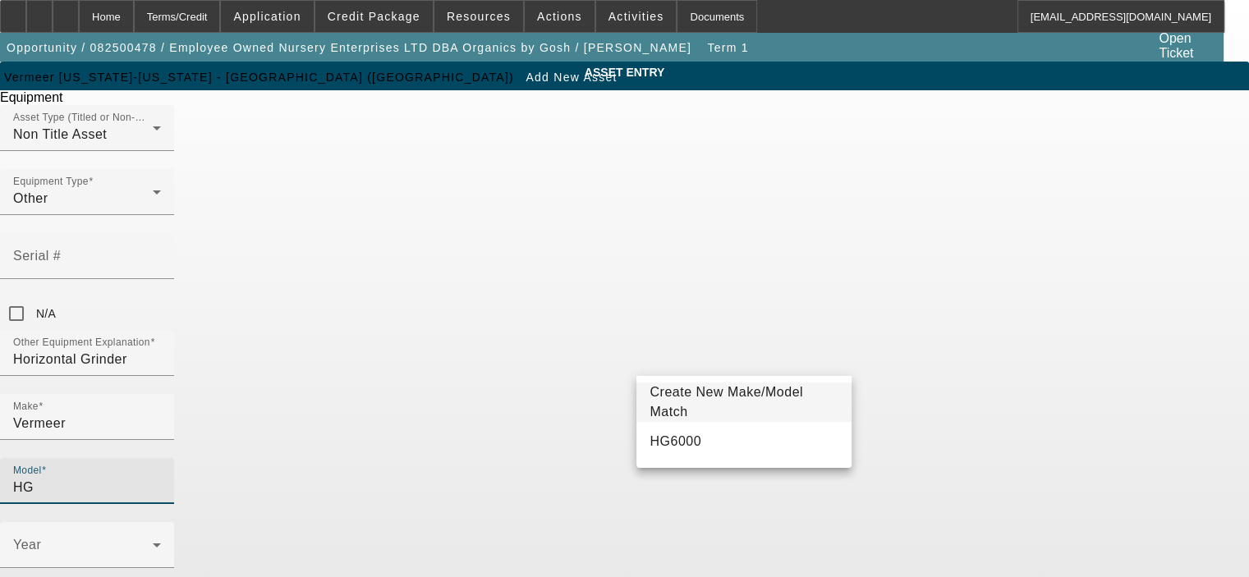
type input "HG"
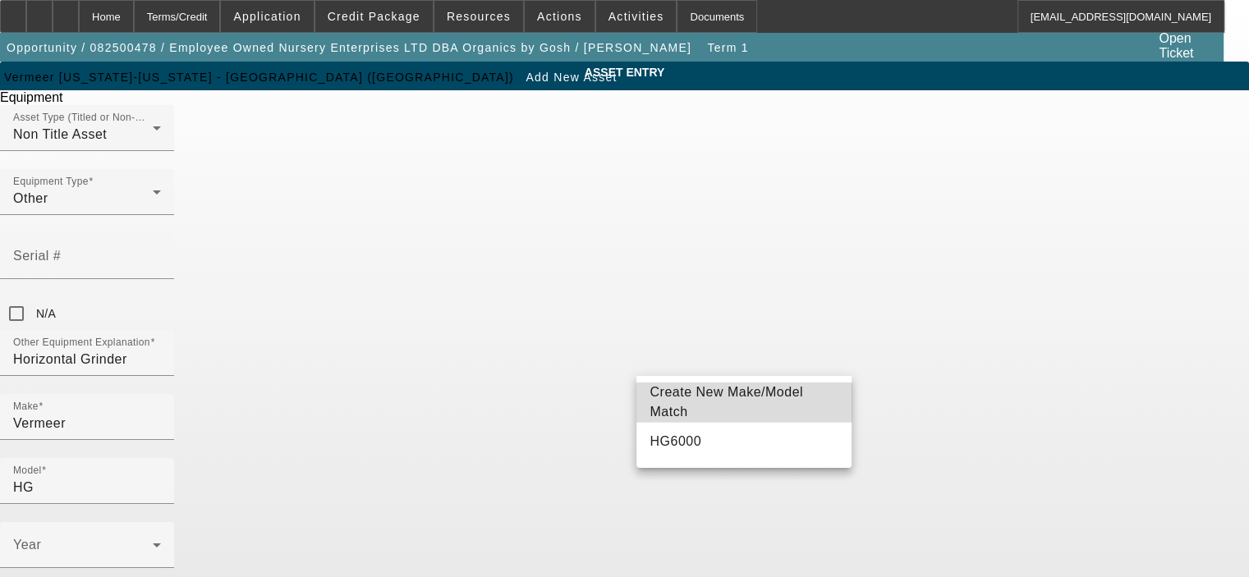
click at [706, 397] on span "Create New Make/Model Match" at bounding box center [727, 402] width 154 height 34
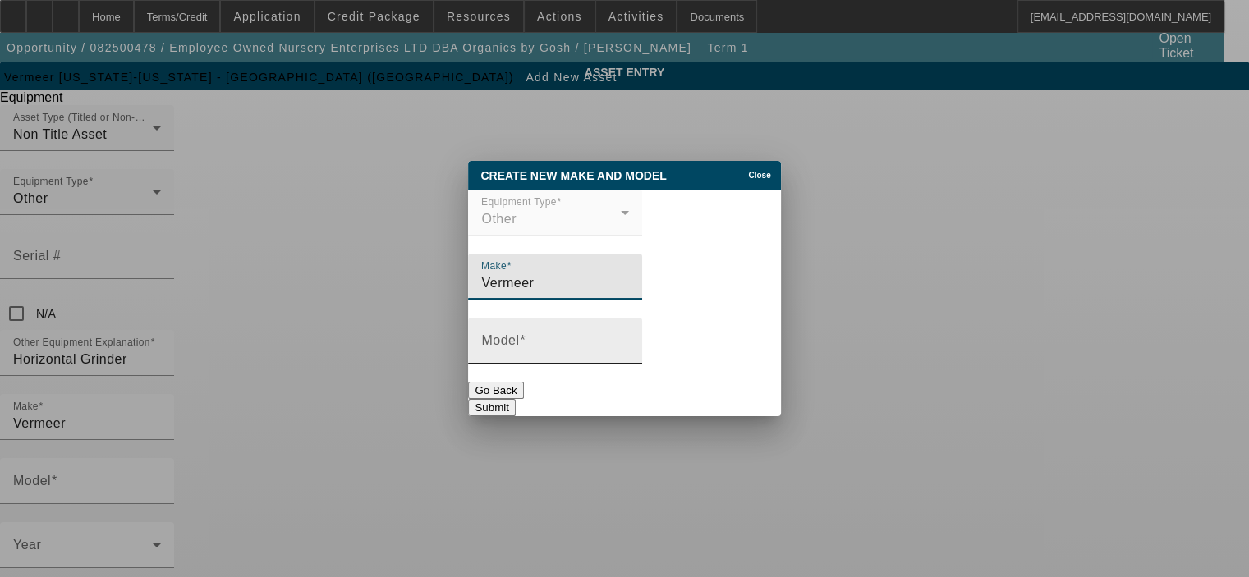
click at [546, 345] on input "Model" at bounding box center [555, 348] width 148 height 20
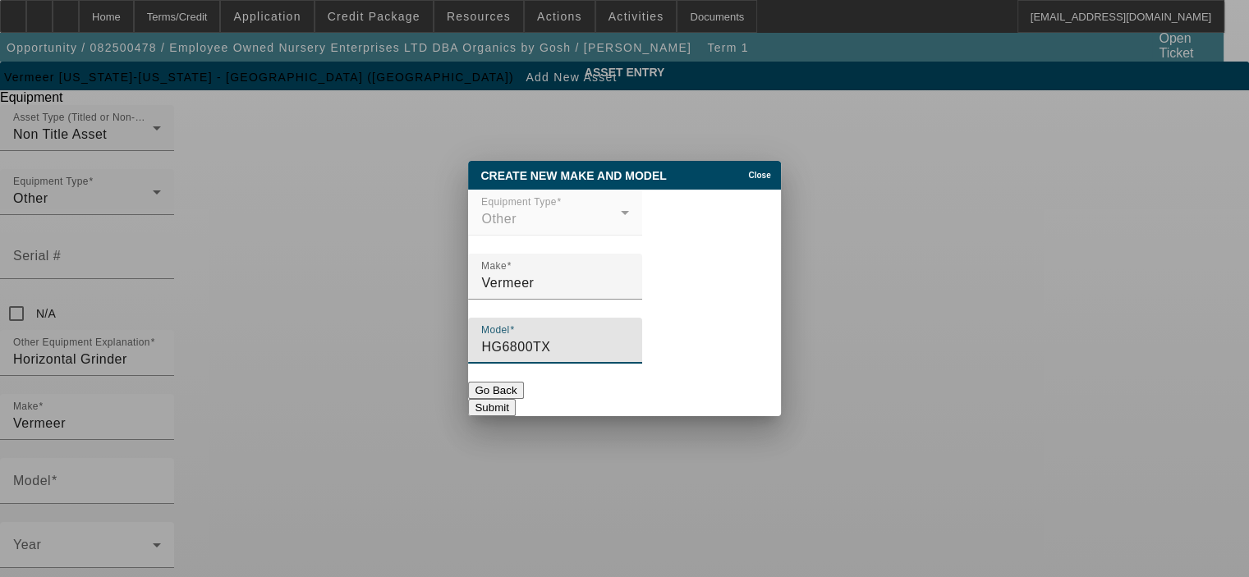
type input "HG6800TX"
click at [515, 403] on button "Submit" at bounding box center [491, 407] width 47 height 17
type input "HG6800TX"
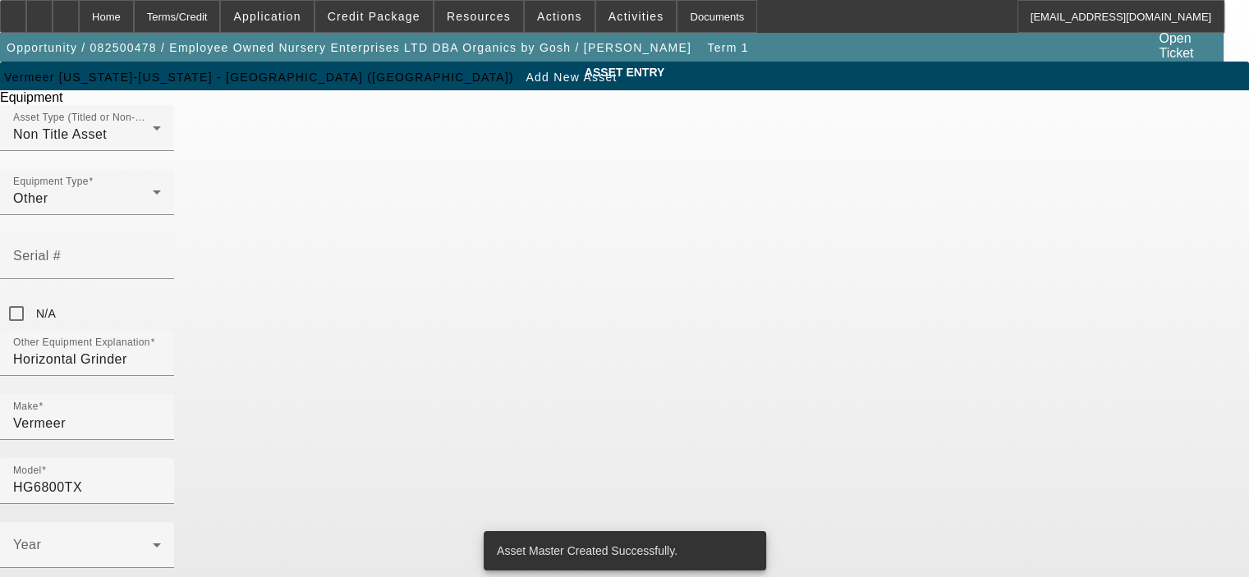
radio input "true"
click at [167, 536] on icon at bounding box center [157, 546] width 20 height 20
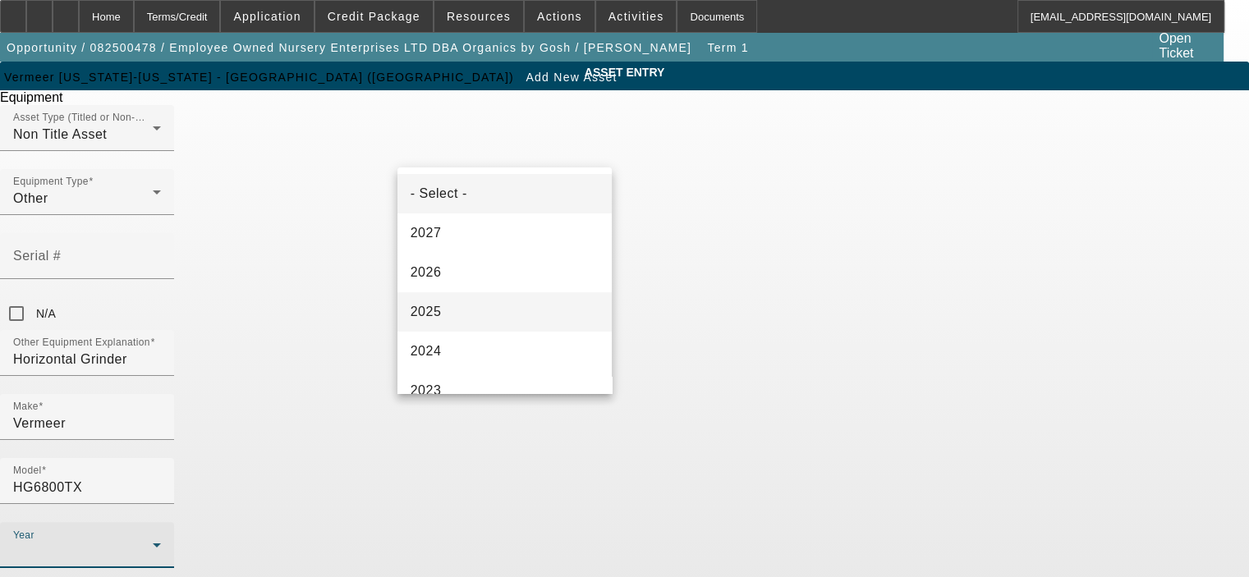
click at [509, 317] on mat-option "2025" at bounding box center [505, 311] width 215 height 39
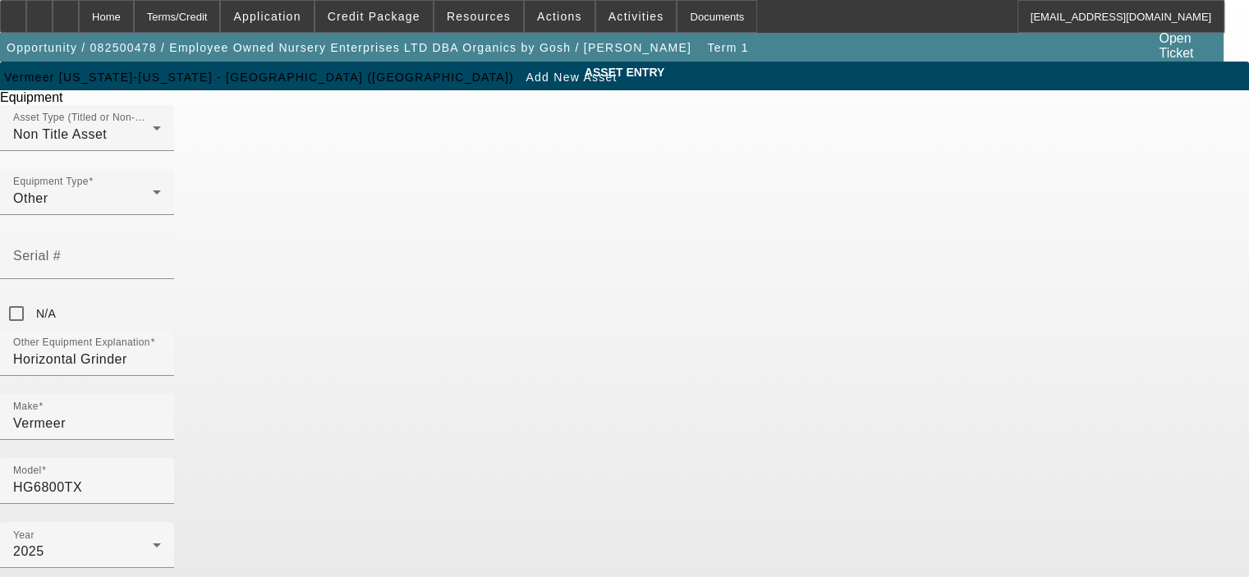
type input "1"
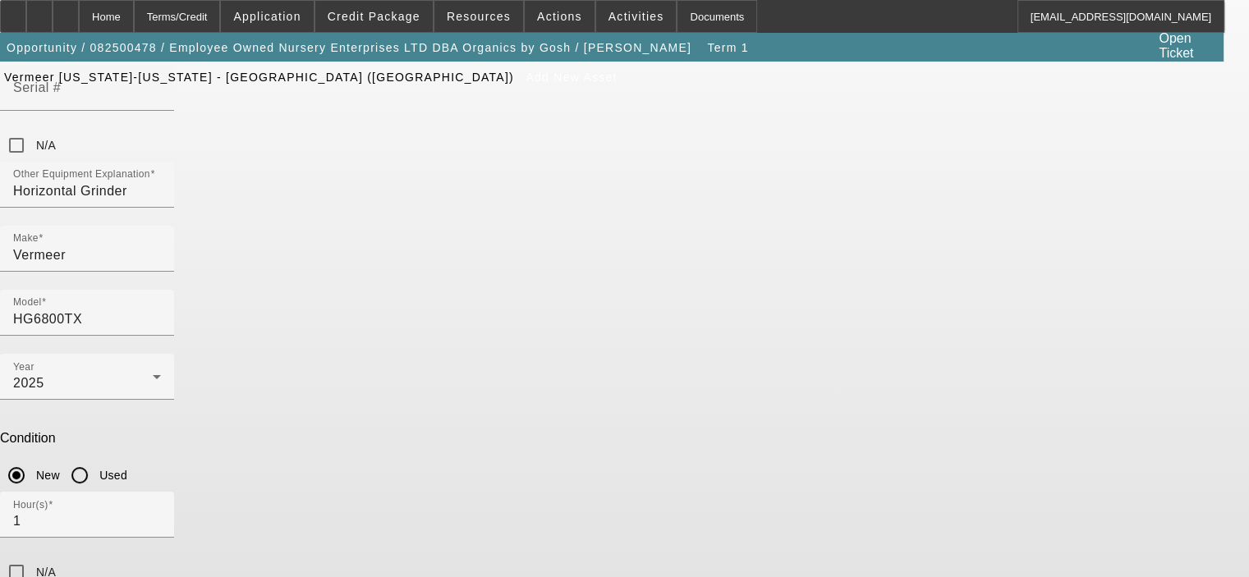
scroll to position [170, 0]
type textarea "Horizontal Grinder 950HP CAT C27 Engine"
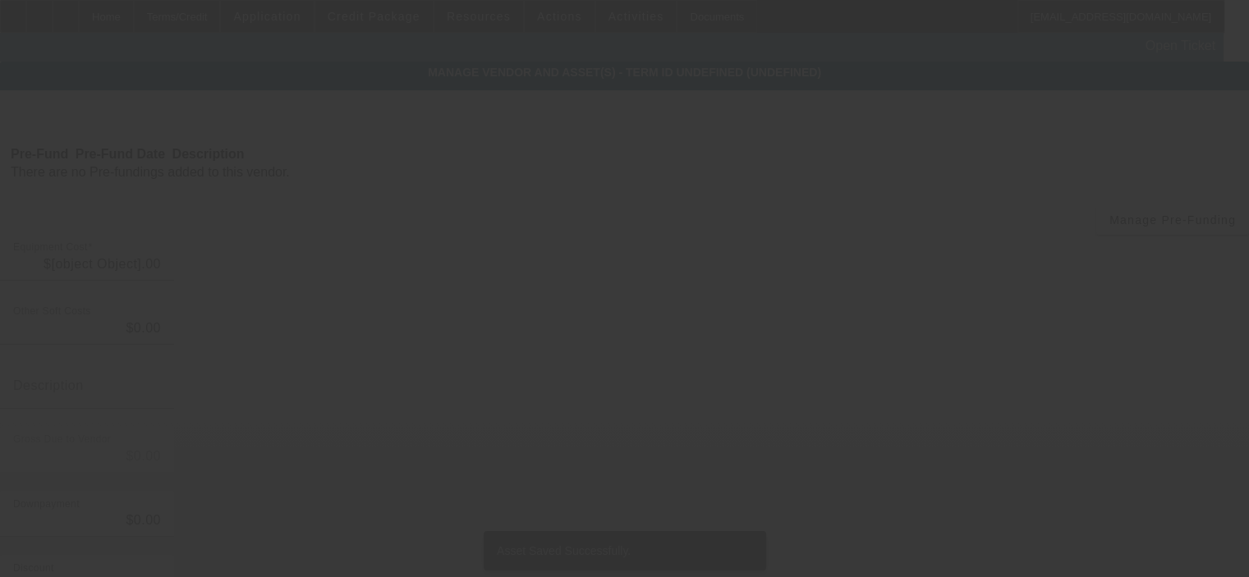
type input "$1,231,802.35"
type input "$37,585.00"
type input "CAT Engine Warranty"
type input "$1,269,387.35"
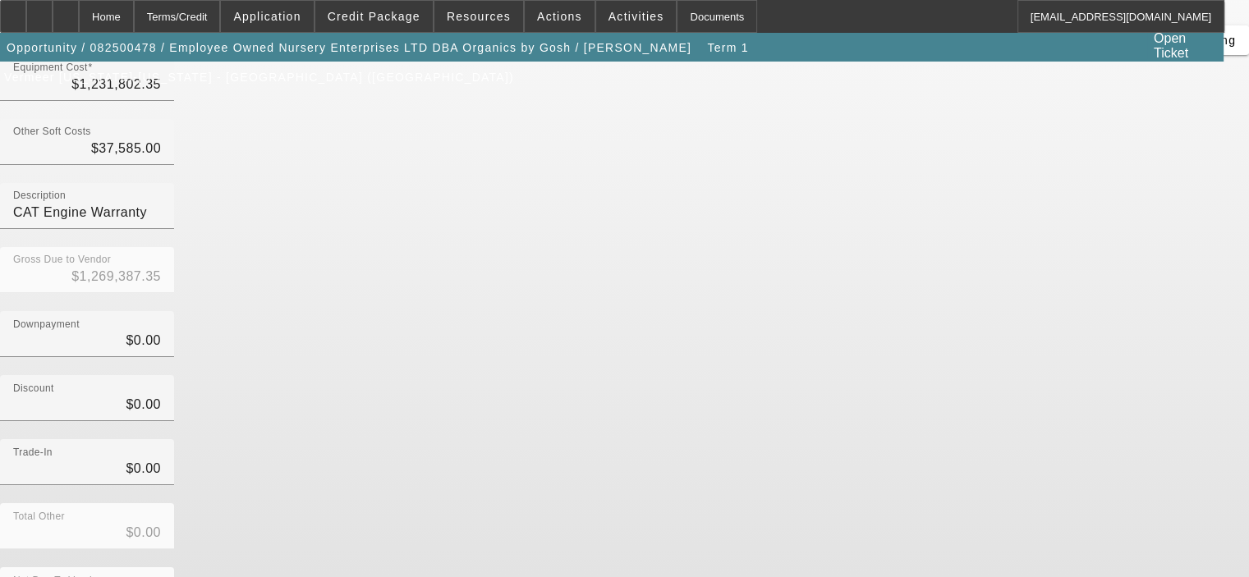
scroll to position [188, 0]
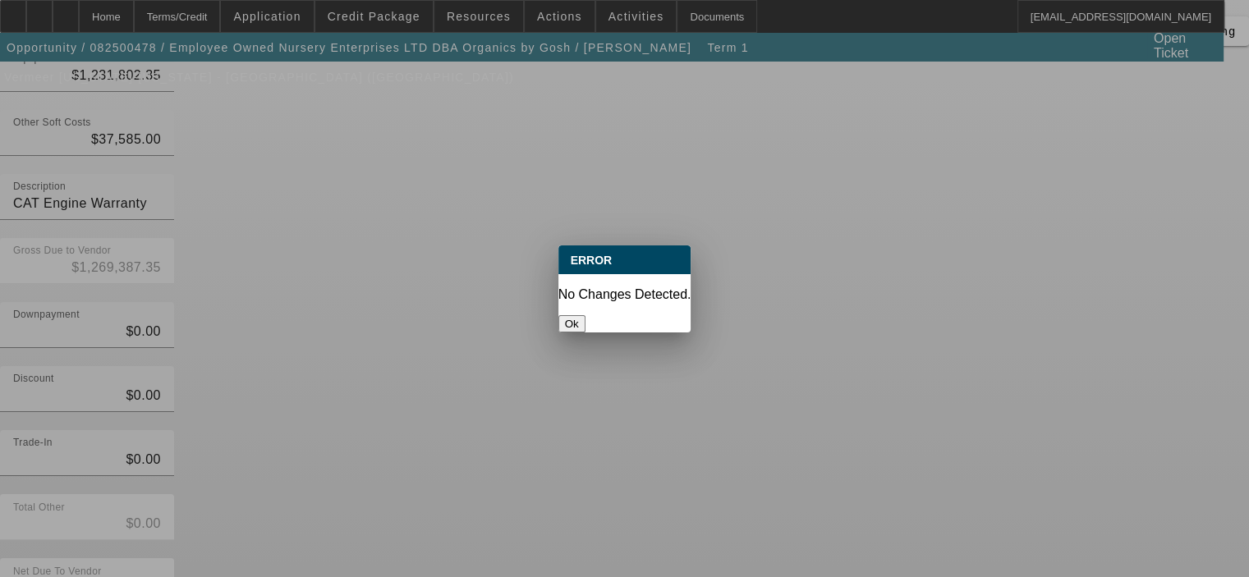
click at [586, 315] on button "Ok" at bounding box center [572, 323] width 27 height 17
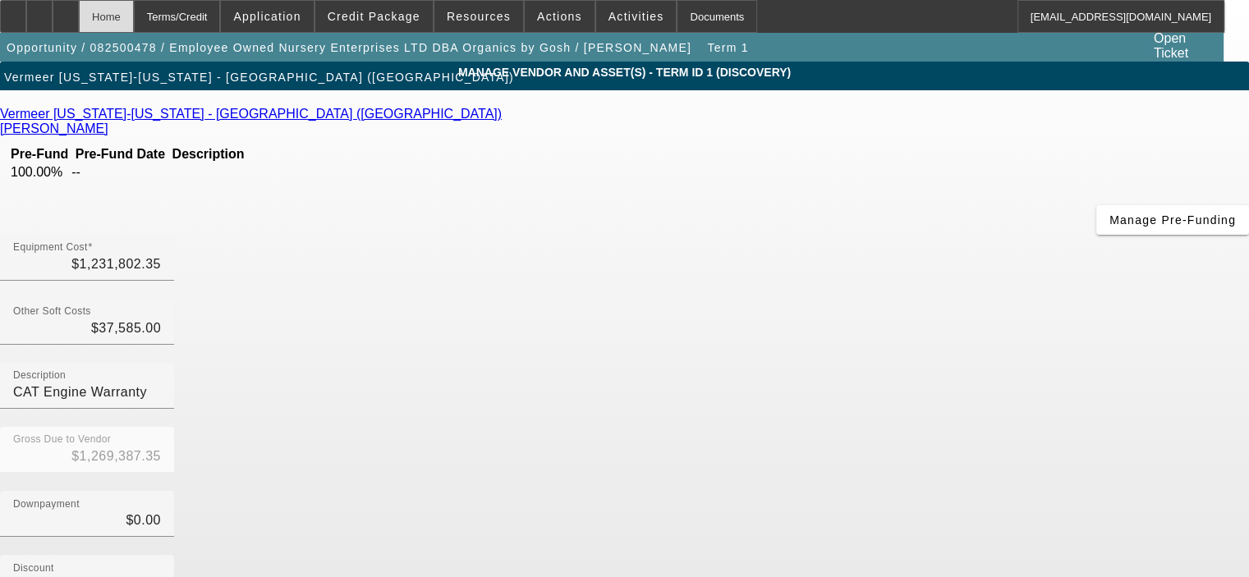
click at [134, 21] on div "Home" at bounding box center [106, 16] width 55 height 33
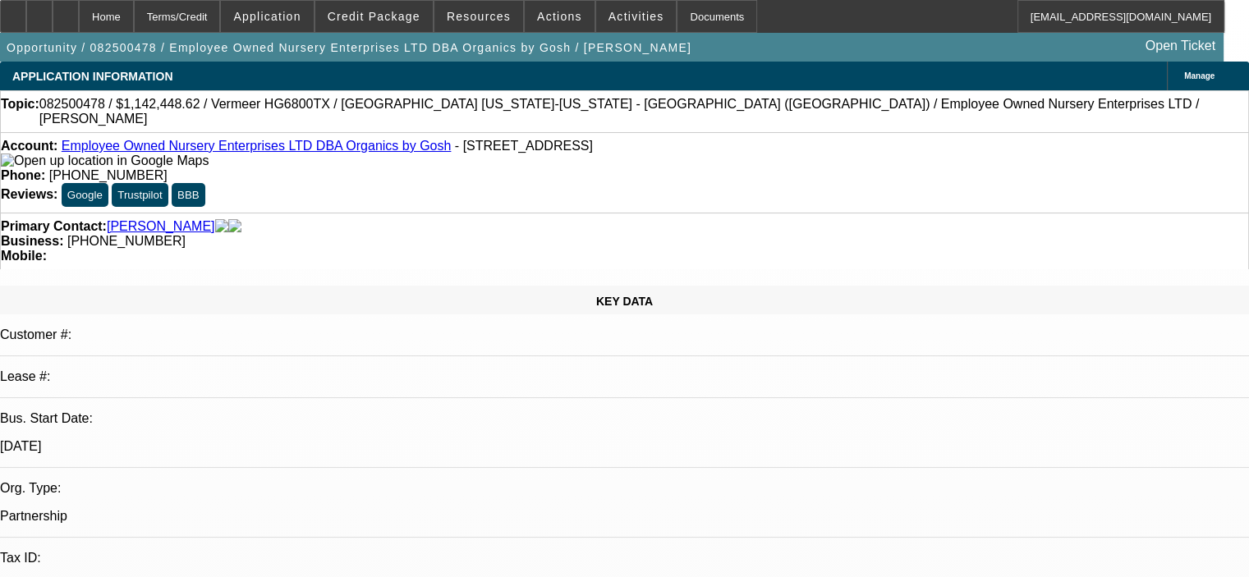
select select "0.1"
select select "0"
select select "6"
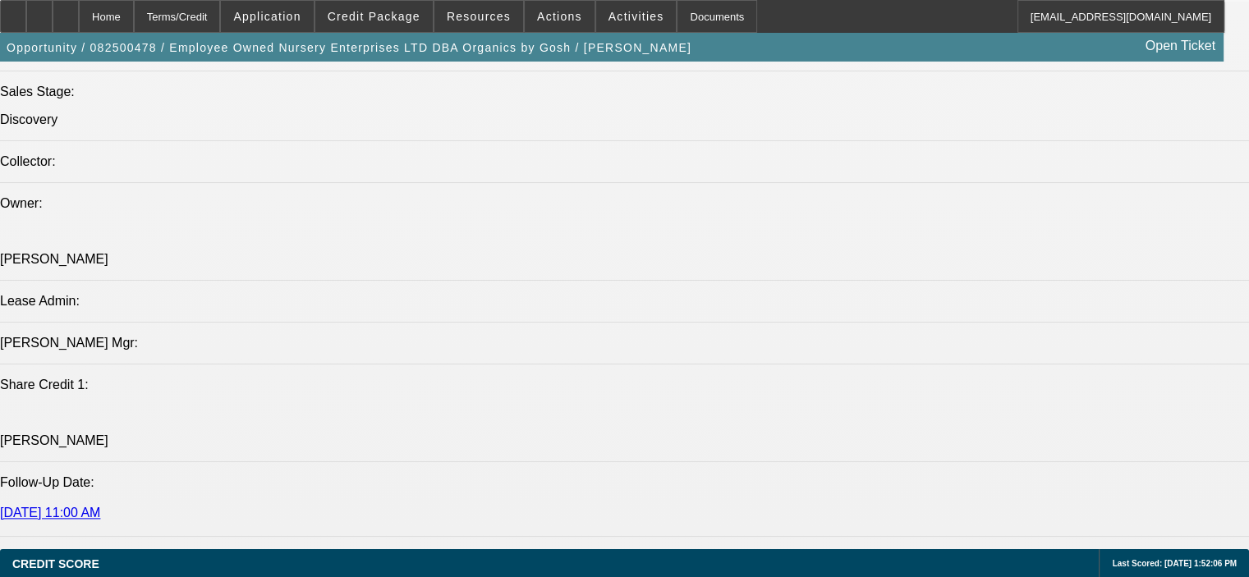
scroll to position [1807, 0]
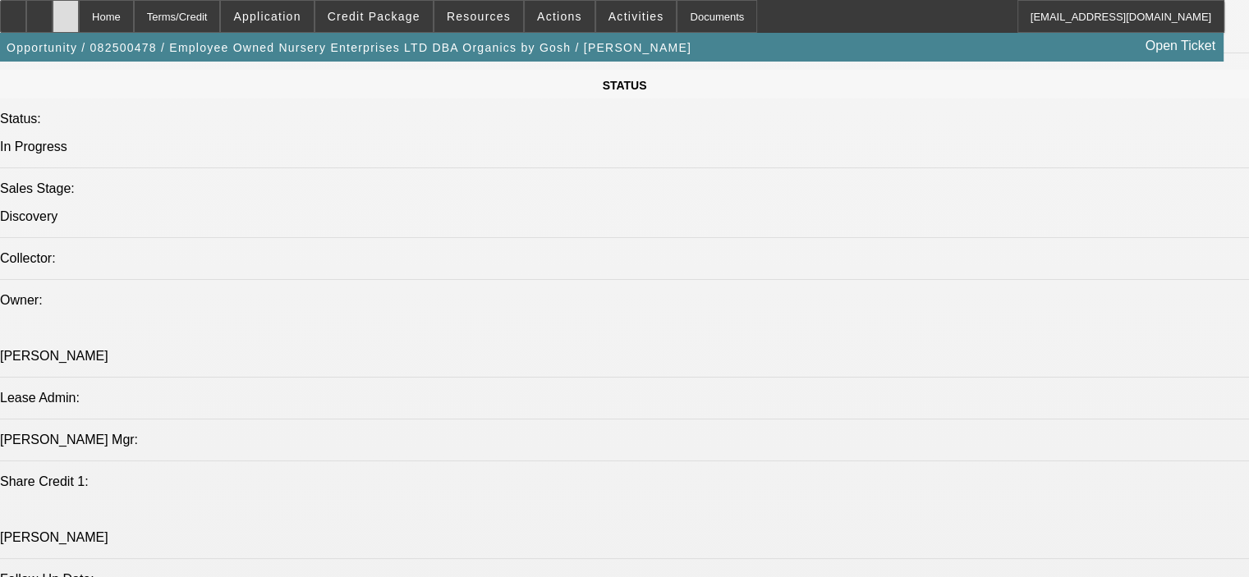
click at [79, 16] on div at bounding box center [66, 16] width 26 height 33
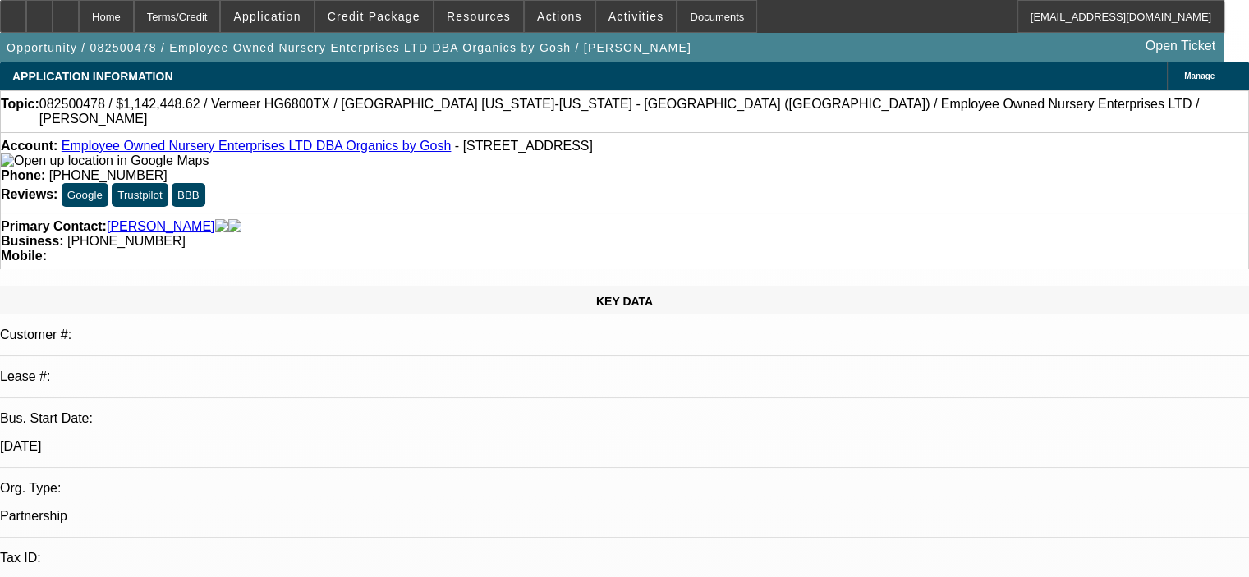
select select "0.1"
select select "0"
select select "6"
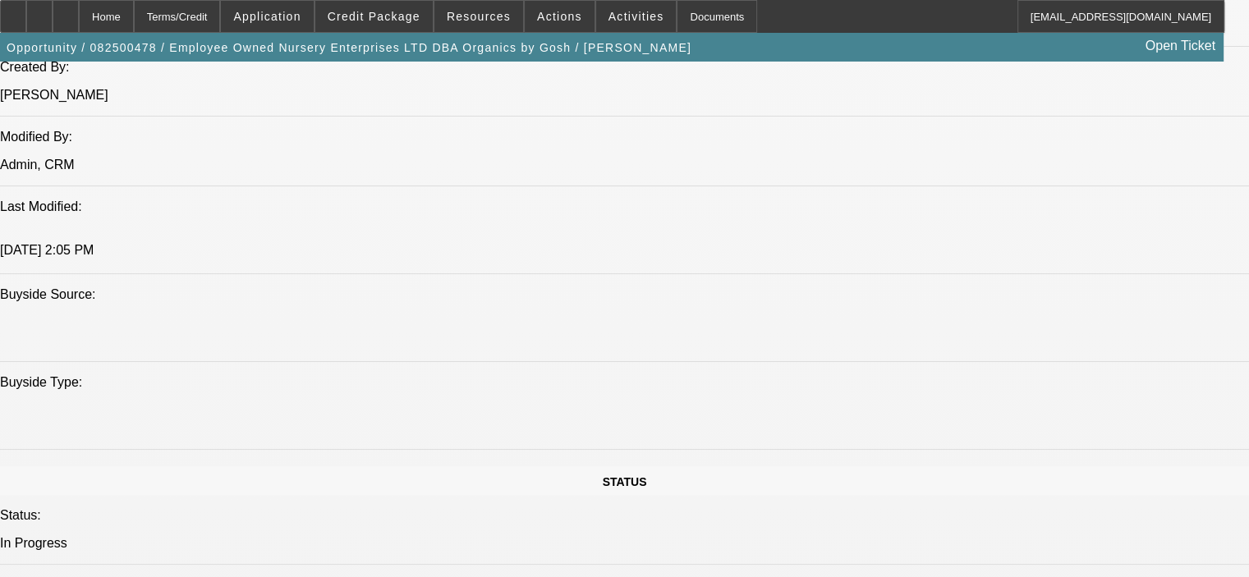
scroll to position [1314, 0]
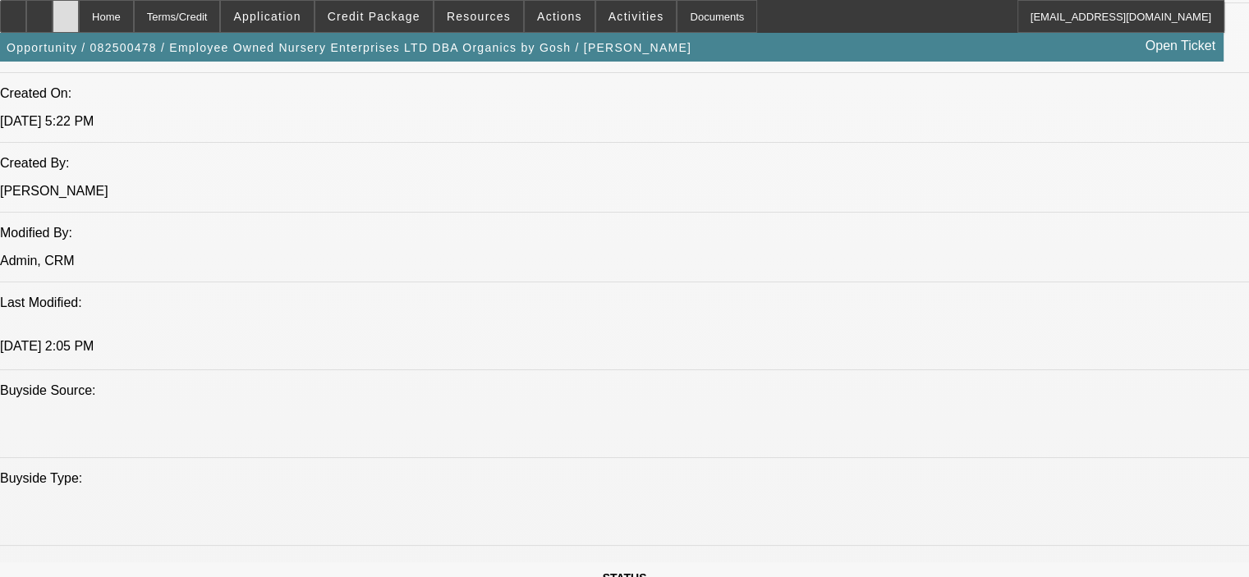
click at [79, 16] on div at bounding box center [66, 16] width 26 height 33
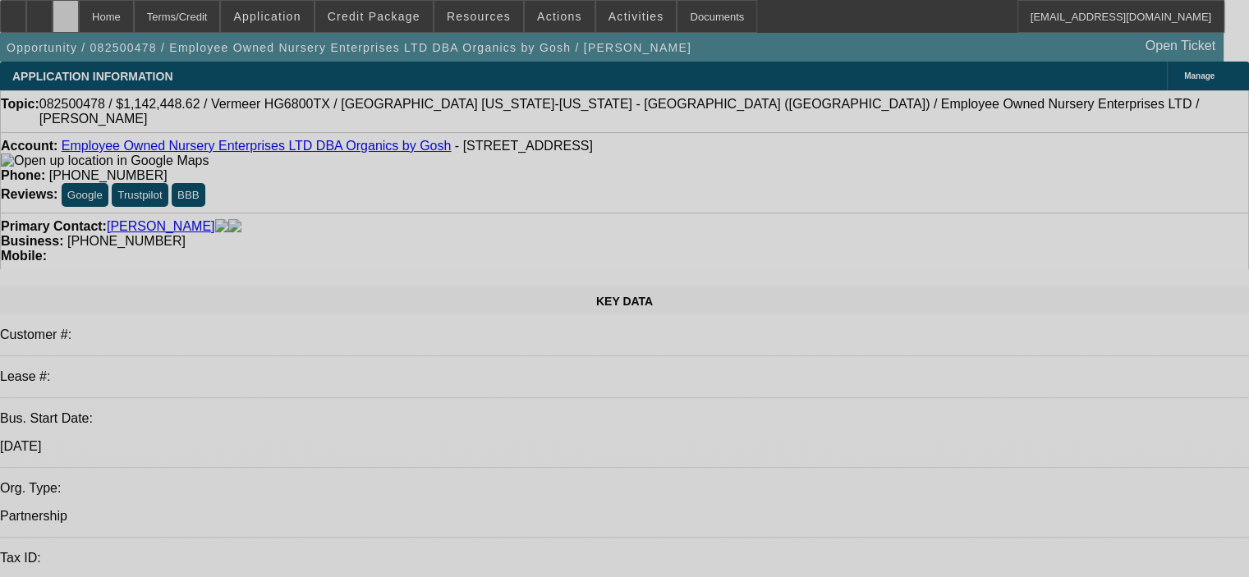
select select "0.1"
select select "0"
select select "6"
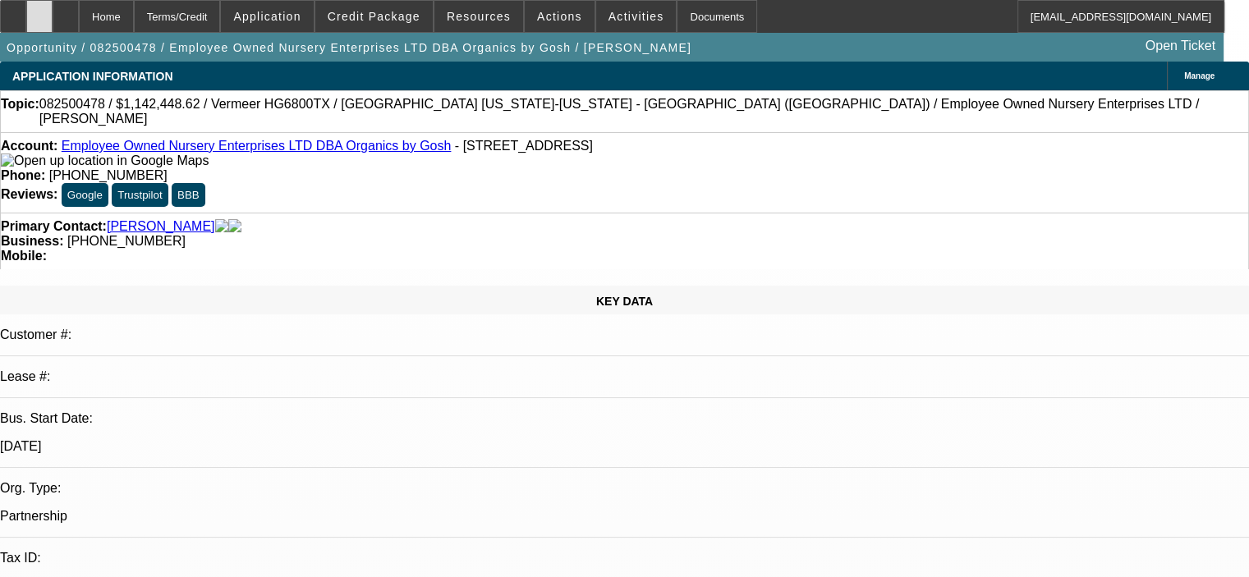
click at [53, 20] on div at bounding box center [39, 16] width 26 height 33
click at [388, 11] on span "Credit Package" at bounding box center [374, 16] width 93 height 13
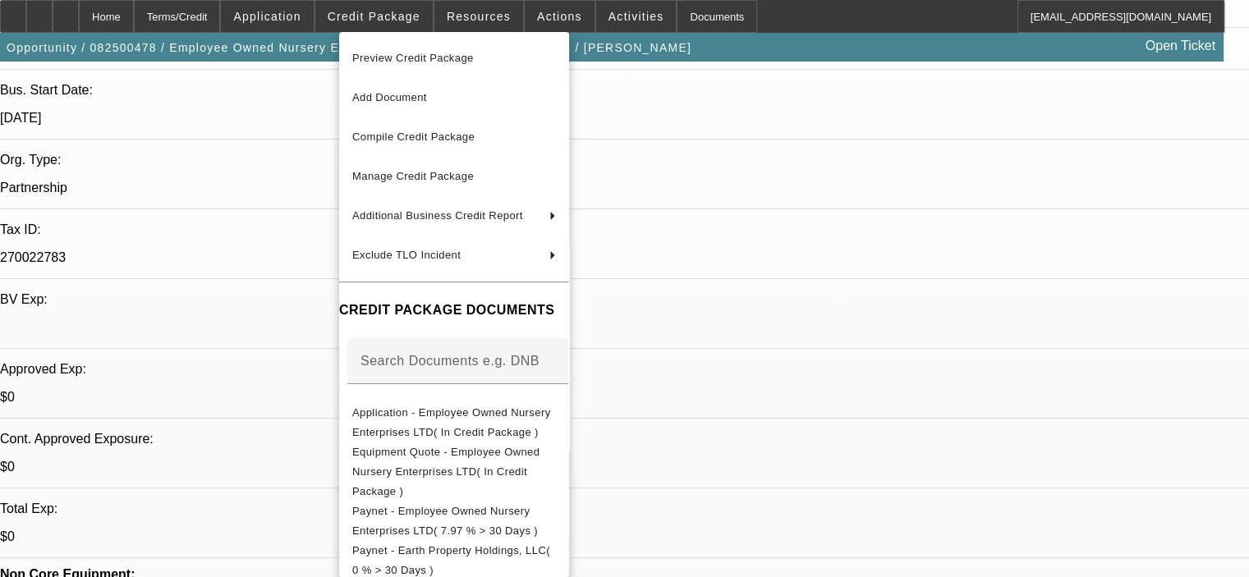
click at [989, 477] on div at bounding box center [624, 288] width 1249 height 577
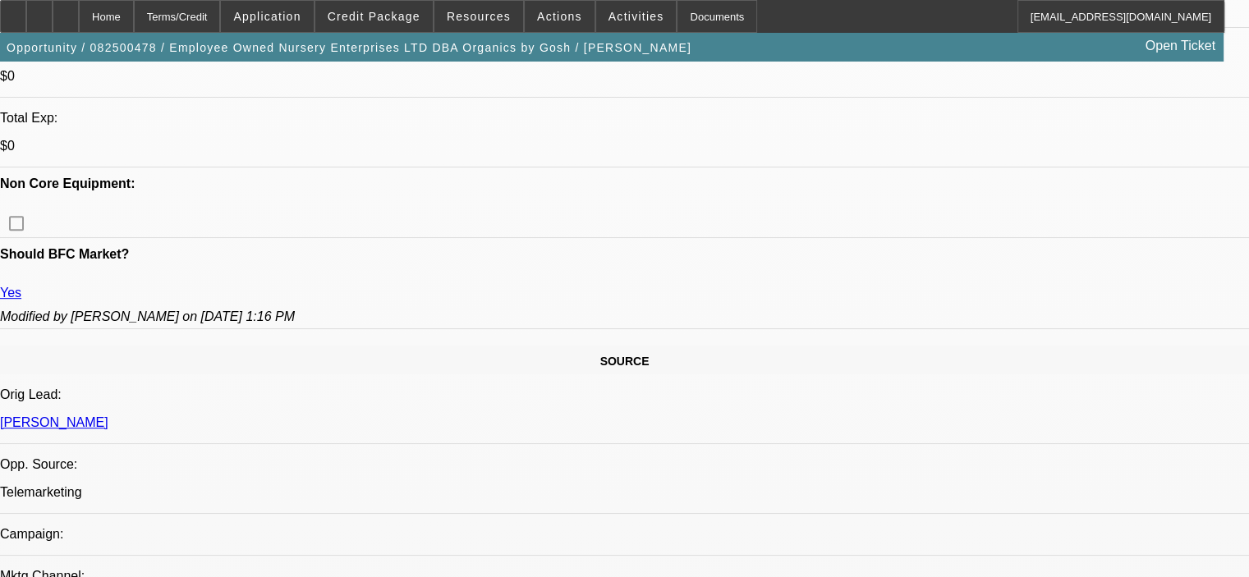
scroll to position [821, 0]
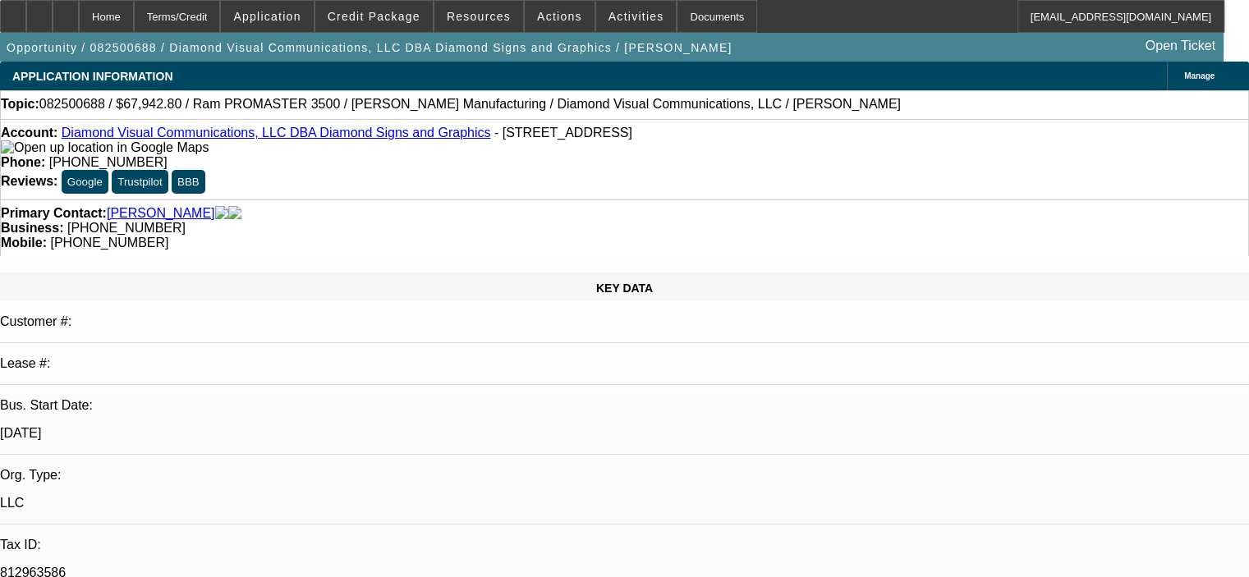
select select "0.1"
select select "0"
select select "3"
select select "0"
select select "6"
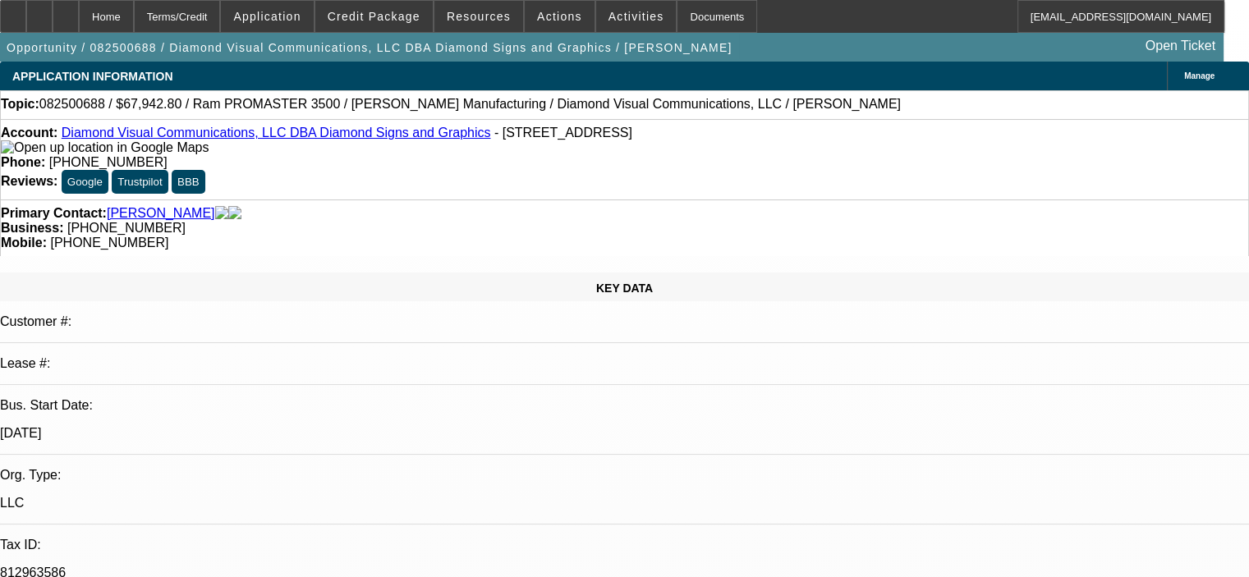
select select "0.1"
select select "0"
select select "3"
select select "0"
select select "6"
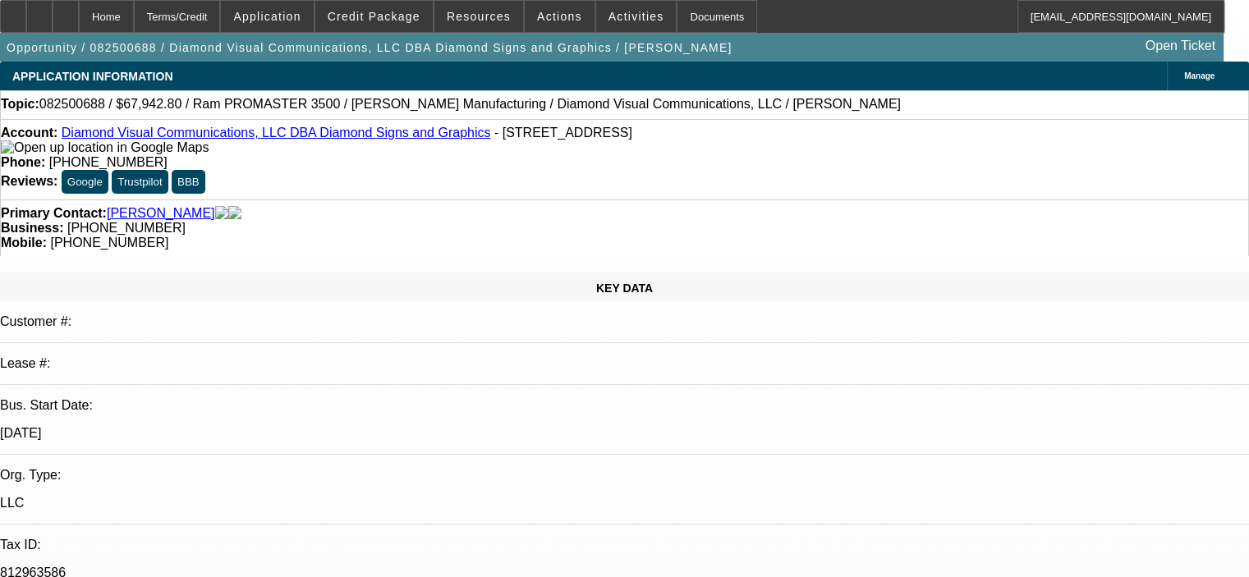
select select "0"
select select "6"
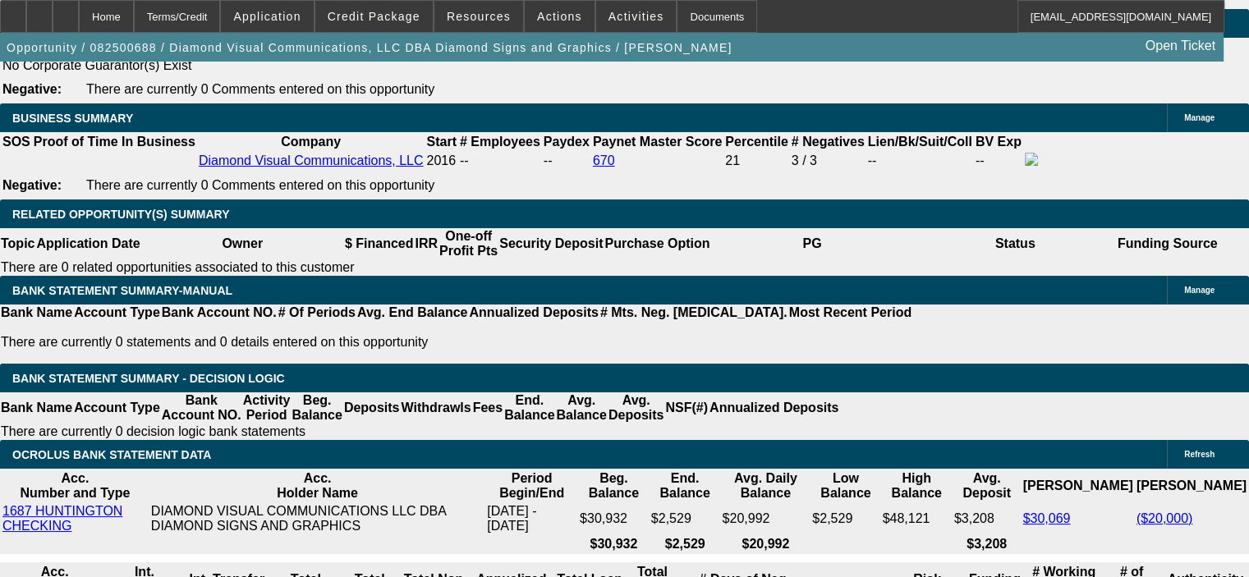
scroll to position [2569, 0]
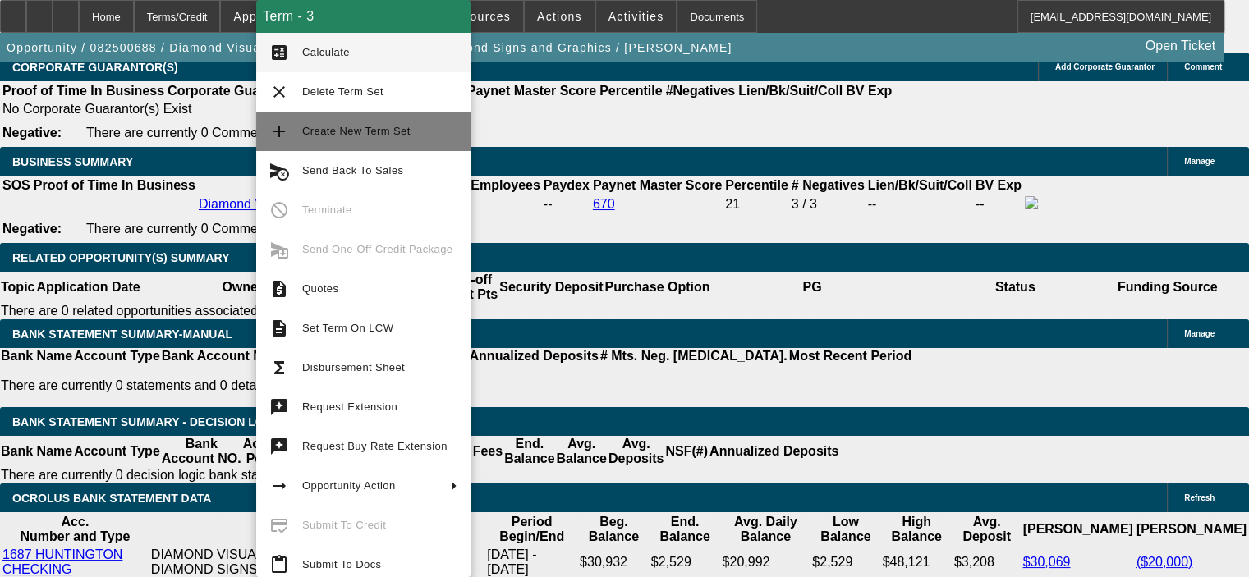
click at [361, 131] on span "Create New Term Set" at bounding box center [356, 131] width 108 height 12
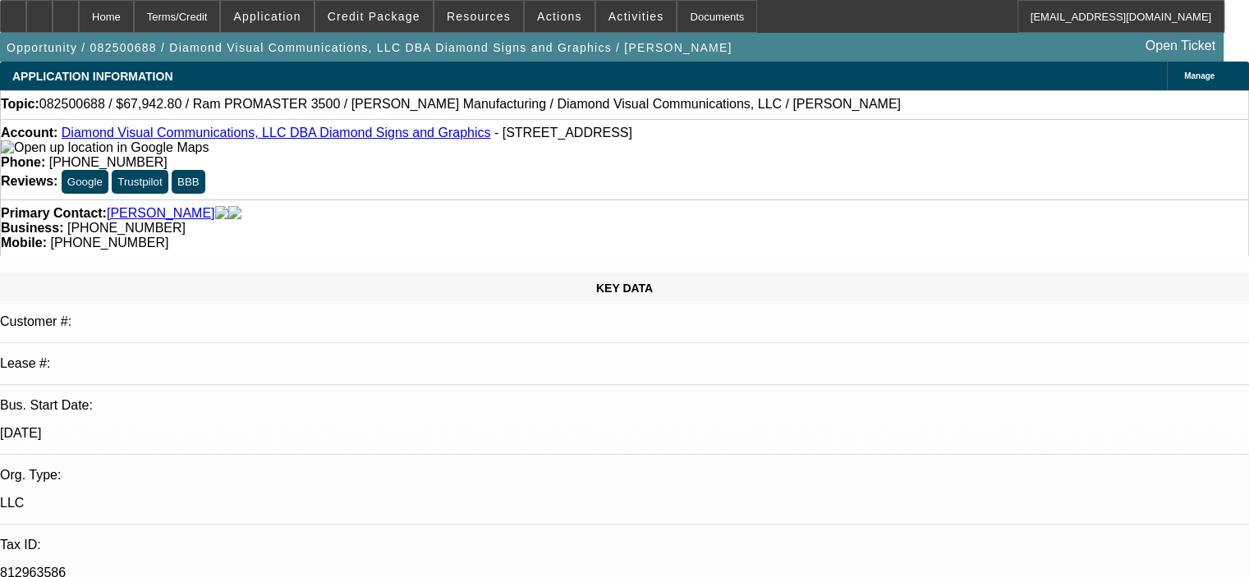
select select "0.1"
select select "0"
select select "3"
select select "0"
select select "6"
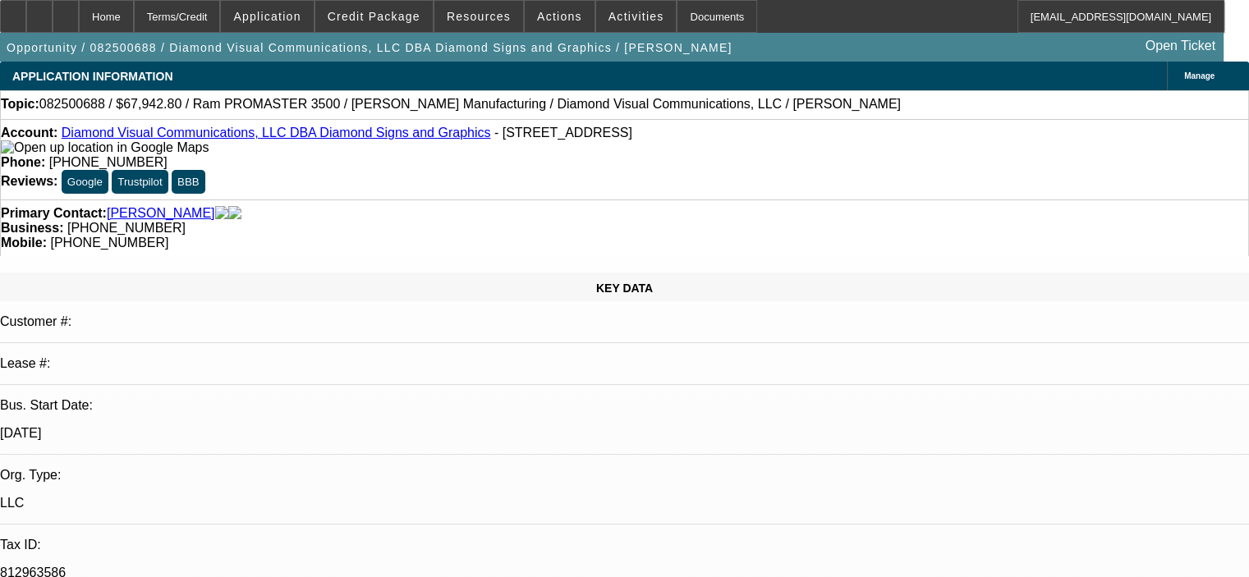
select select "0.1"
select select "0"
select select "3"
select select "0"
select select "6"
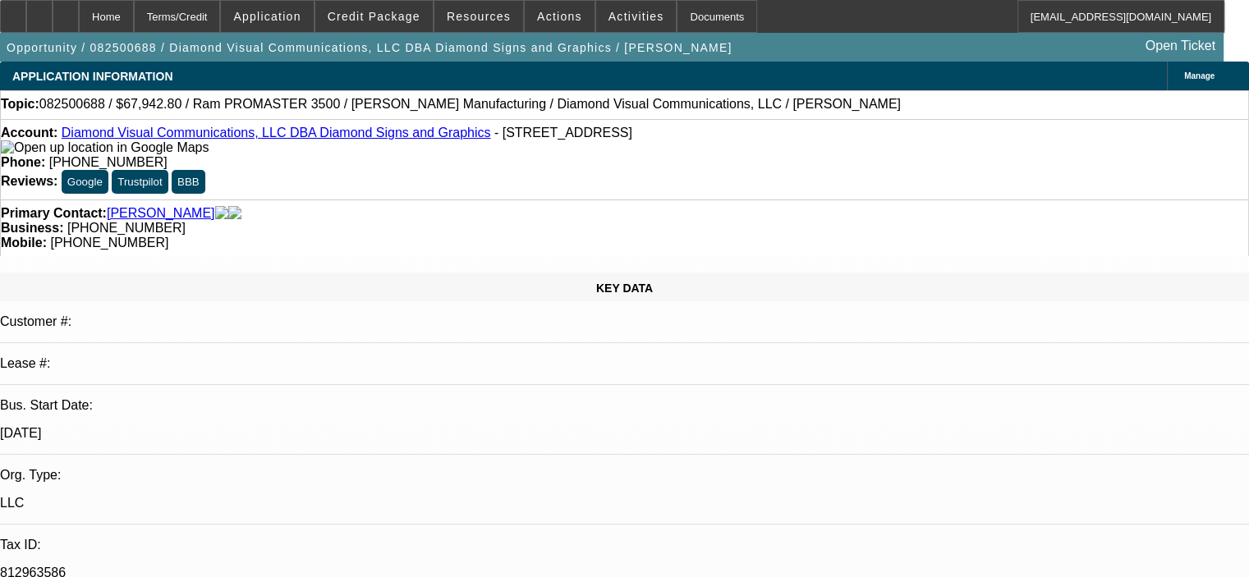
select select "0.1"
select select "0"
select select "3"
select select "0"
select select "6"
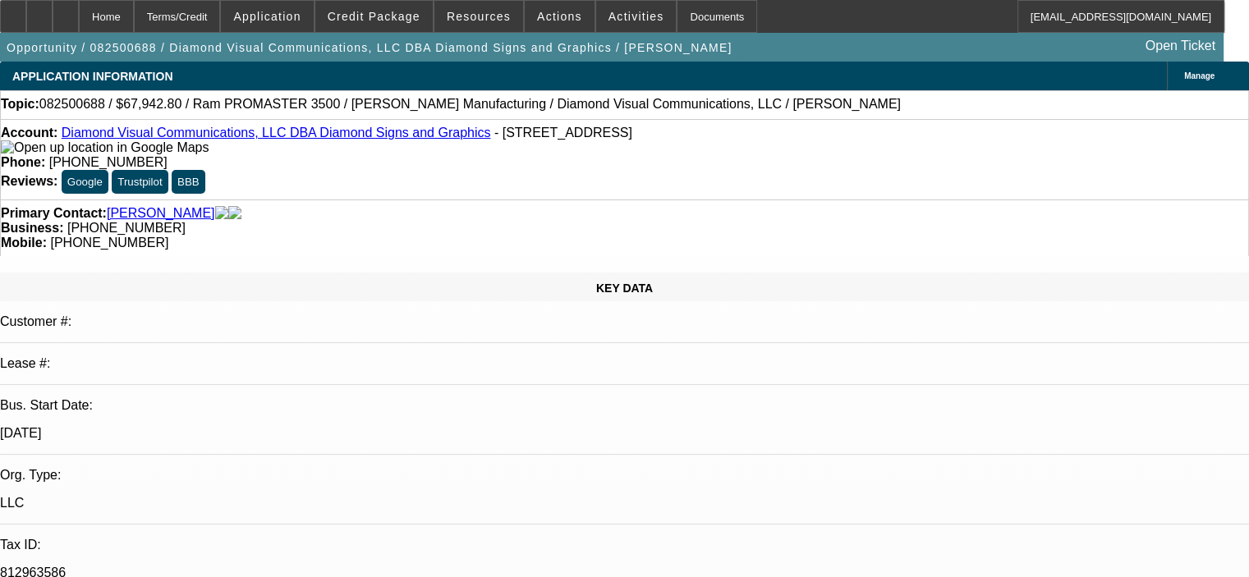
select select "0"
select select "6"
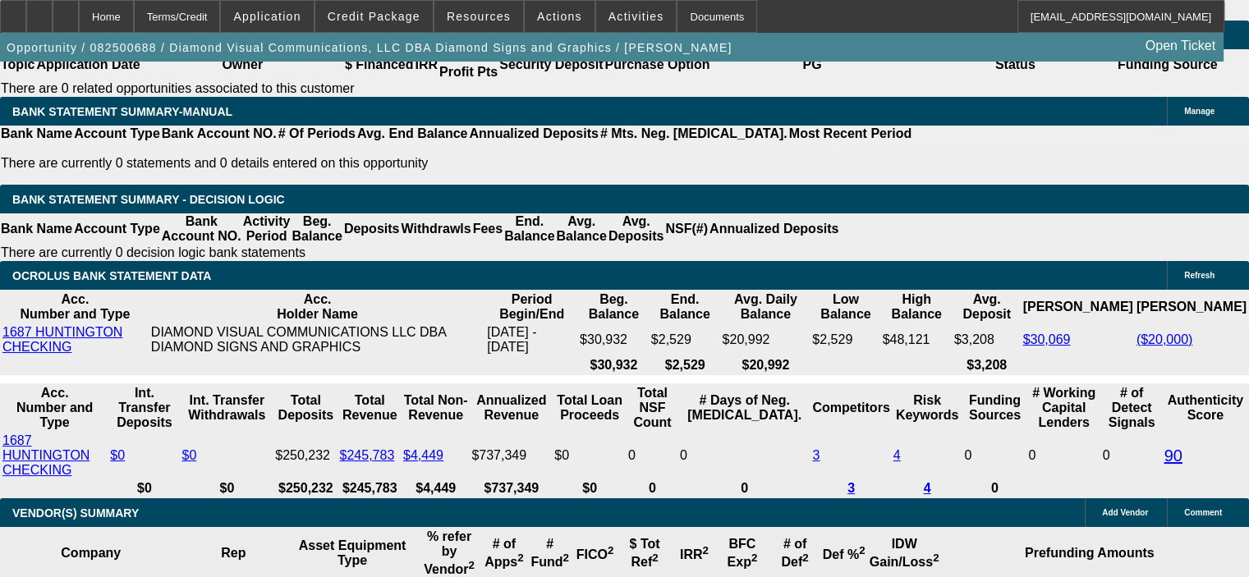
scroll to position [2793, 0]
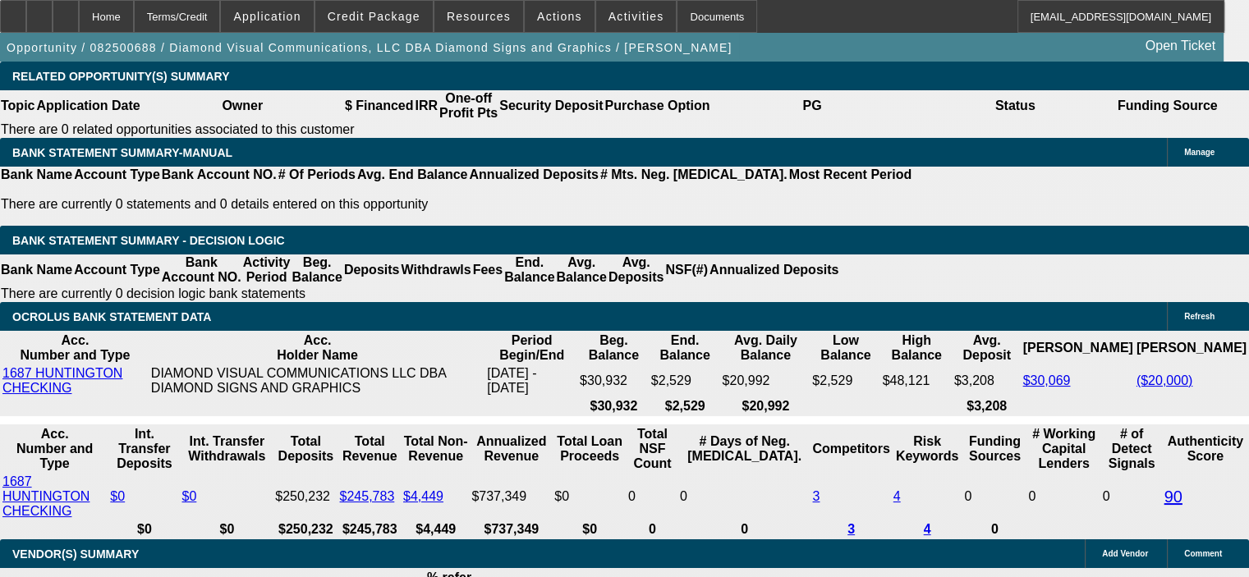
scroll to position [2711, 0]
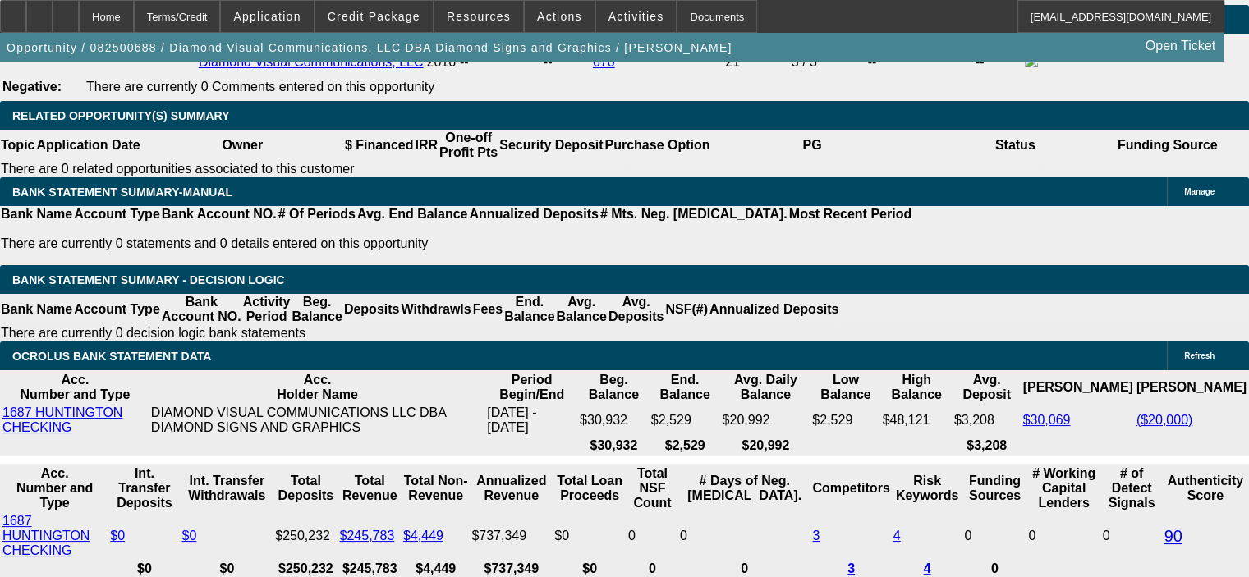
drag, startPoint x: 276, startPoint y: 418, endPoint x: 368, endPoint y: 416, distance: 92.0
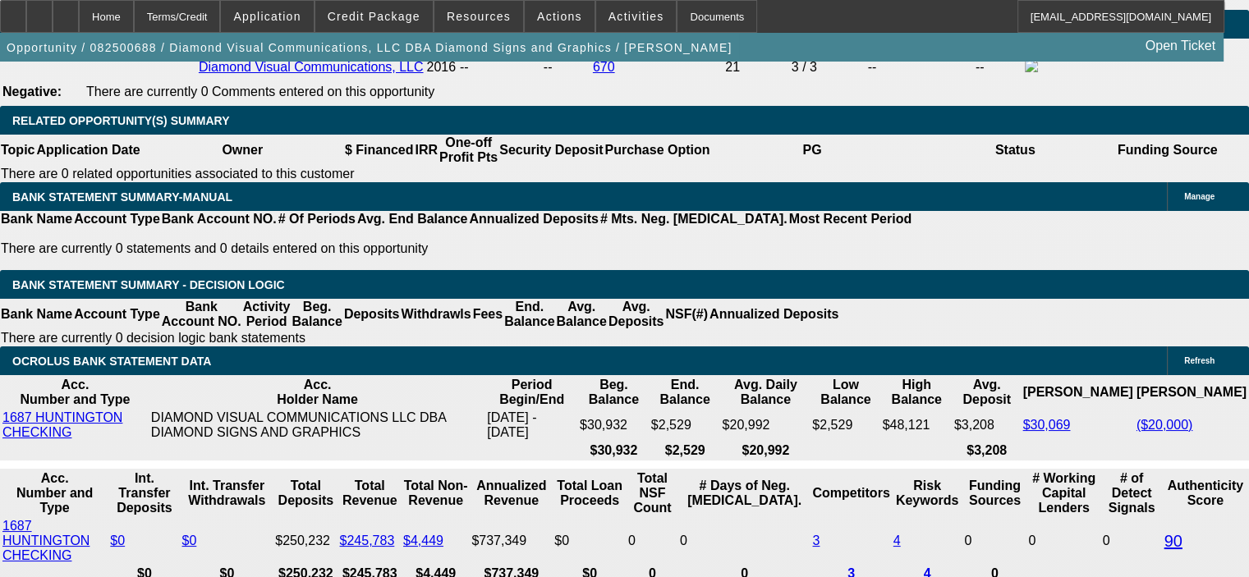
scroll to position [2793, 0]
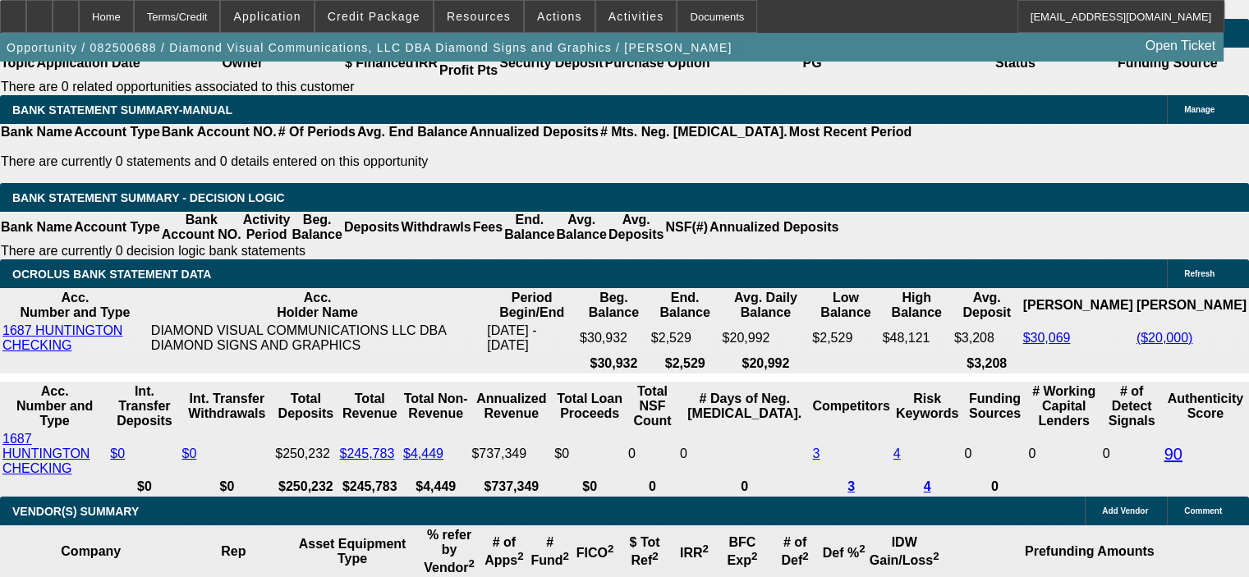
drag, startPoint x: 278, startPoint y: 332, endPoint x: 335, endPoint y: 333, distance: 56.7
type input "6"
type input "UNKNOWN"
type input "$11,639.63"
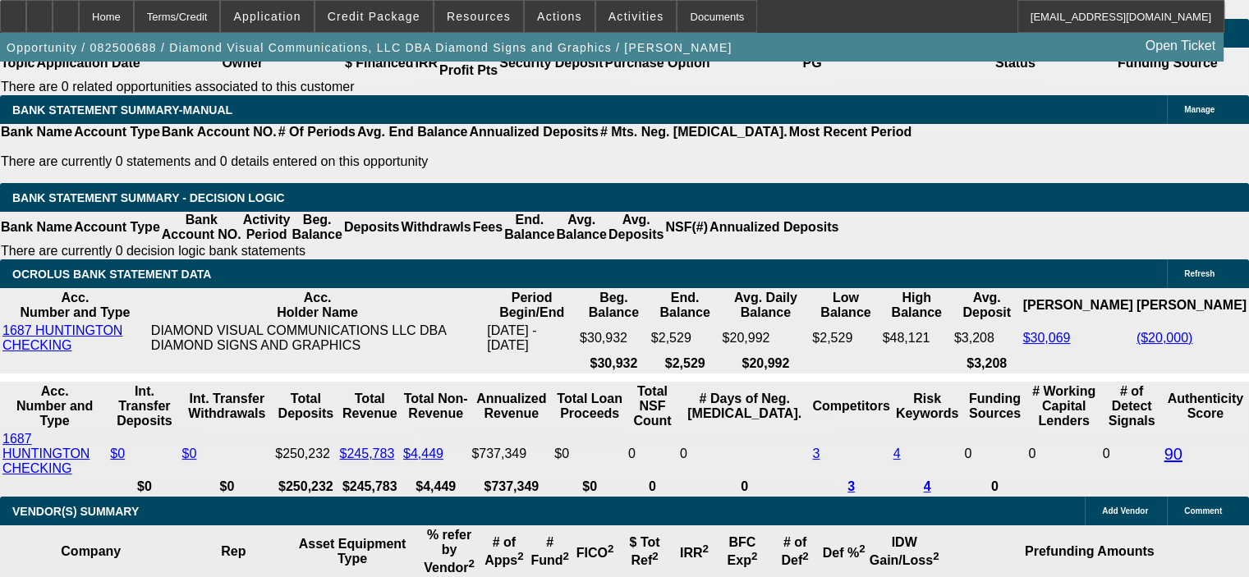
type input "60"
type input "$1,426.93"
type input "60"
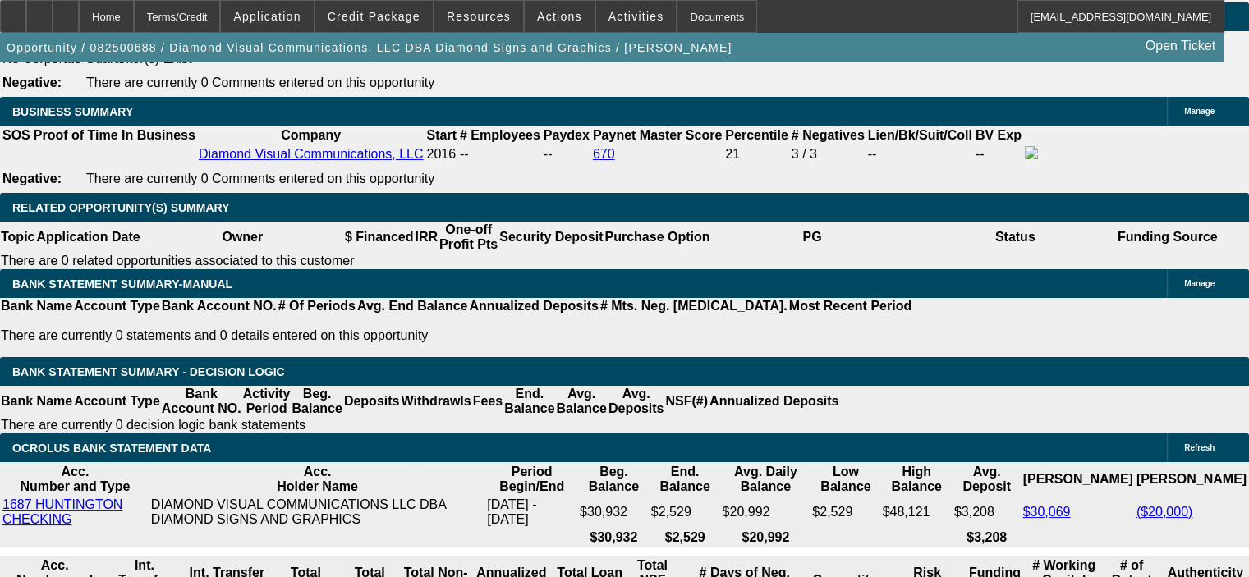
scroll to position [2546, 0]
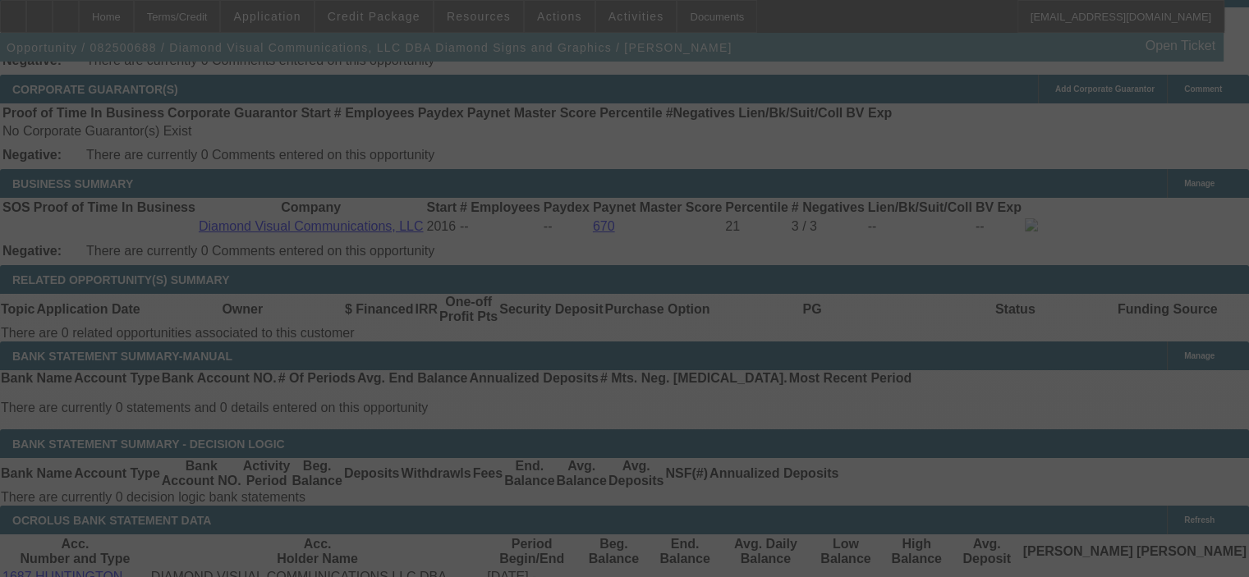
select select "0.1"
select select "0"
select select "3"
select select "0"
select select "6"
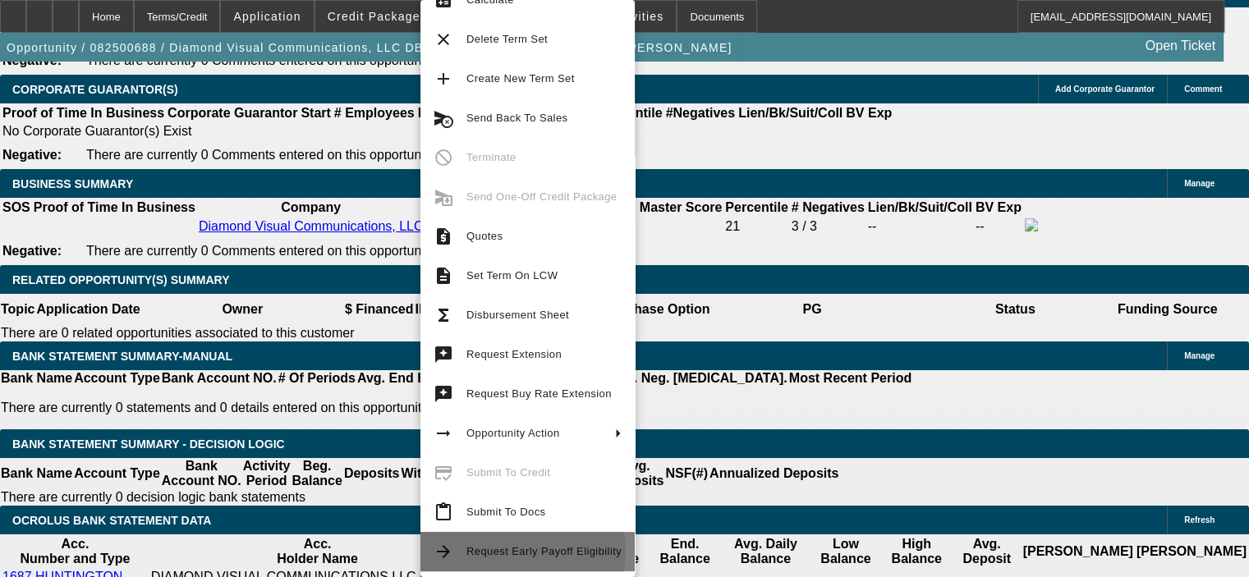
click at [481, 551] on span "Request Early Payoff Eligibility" at bounding box center [544, 551] width 155 height 12
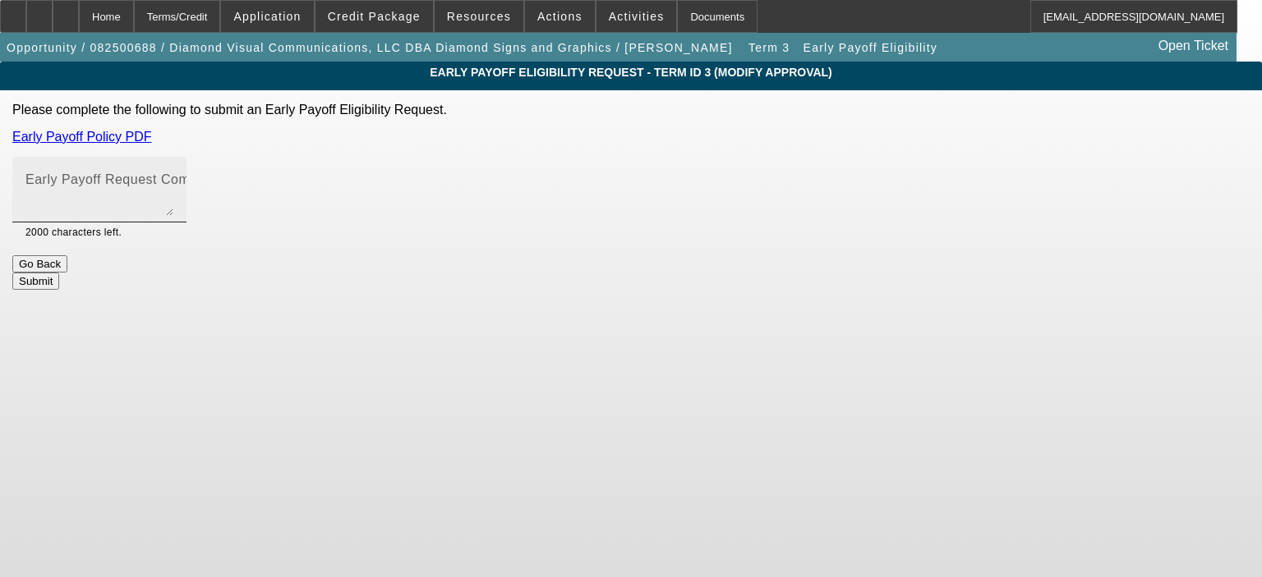
click at [221, 181] on mat-label "Early Payoff Request Comment" at bounding box center [122, 179] width 195 height 14
click at [173, 181] on textarea "Early Payoff Request Comment" at bounding box center [99, 196] width 148 height 39
type textarea "customer has requested an early payoff option"
click at [59, 273] on button "Submit" at bounding box center [35, 281] width 47 height 17
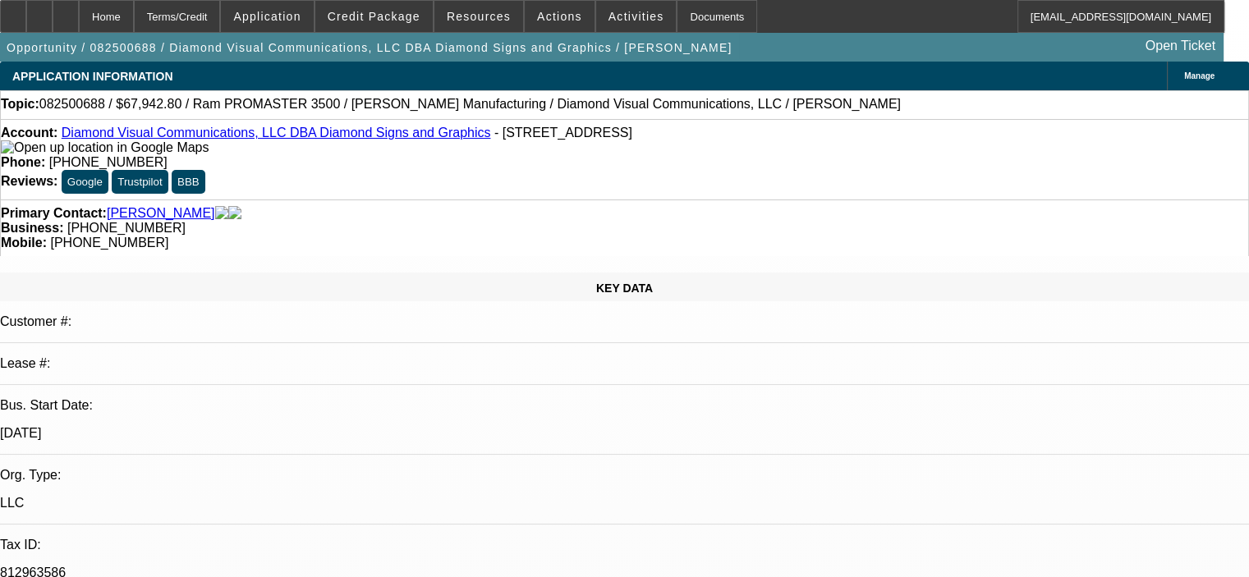
select select "0.1"
select select "0"
select select "3"
select select "0"
select select "6"
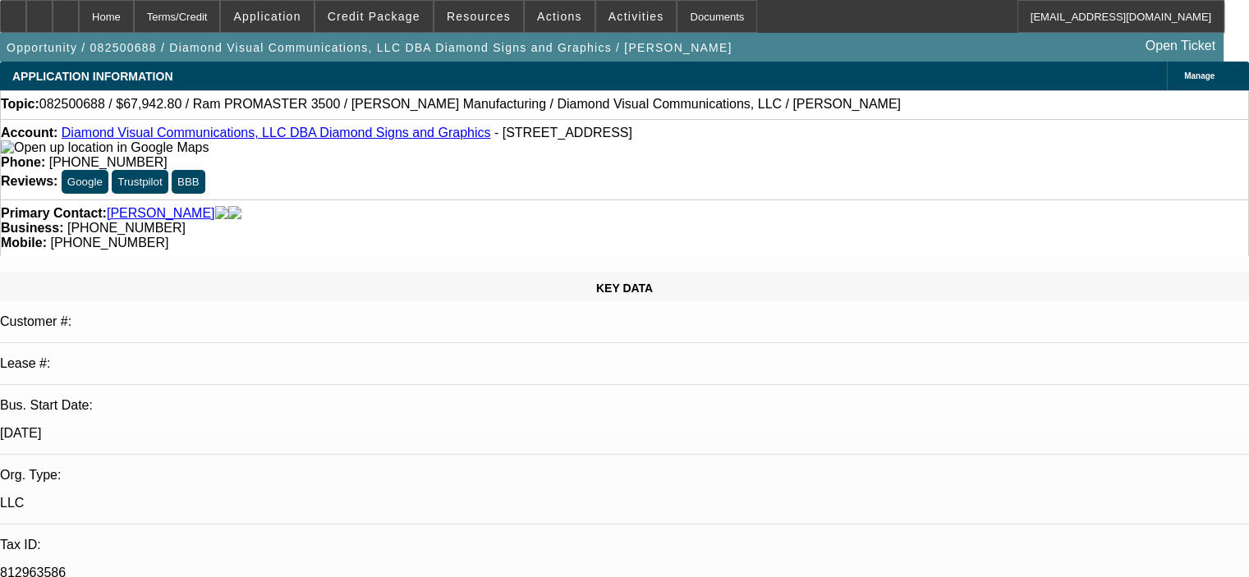
select select "0.1"
select select "0"
select select "3"
select select "0"
select select "6"
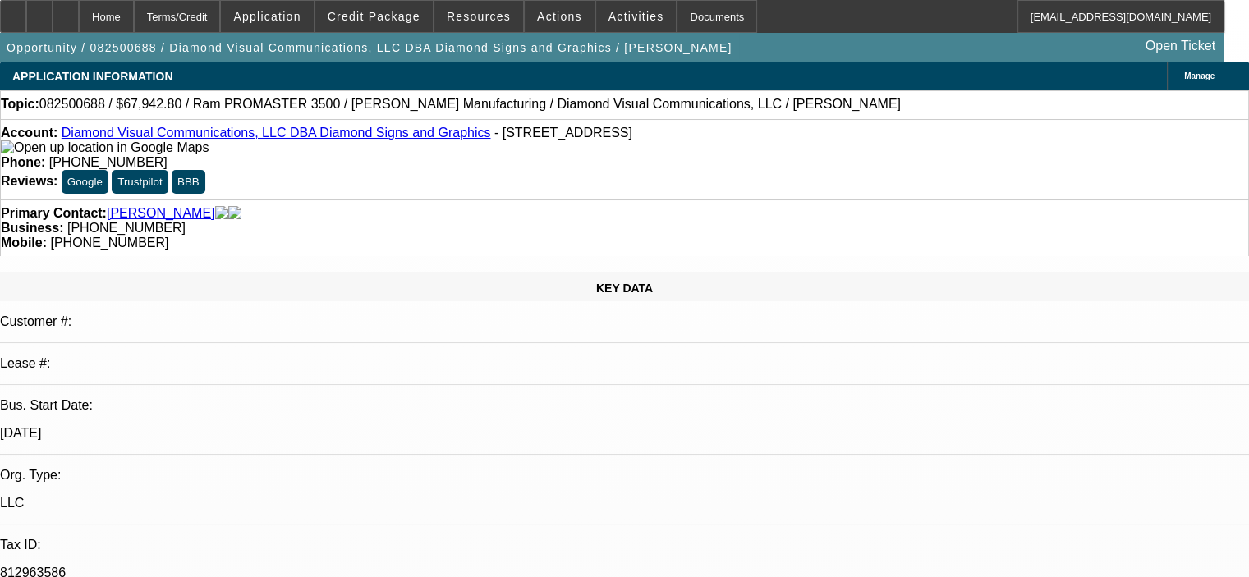
select select "0.1"
select select "0"
select select "3"
select select "0"
select select "6"
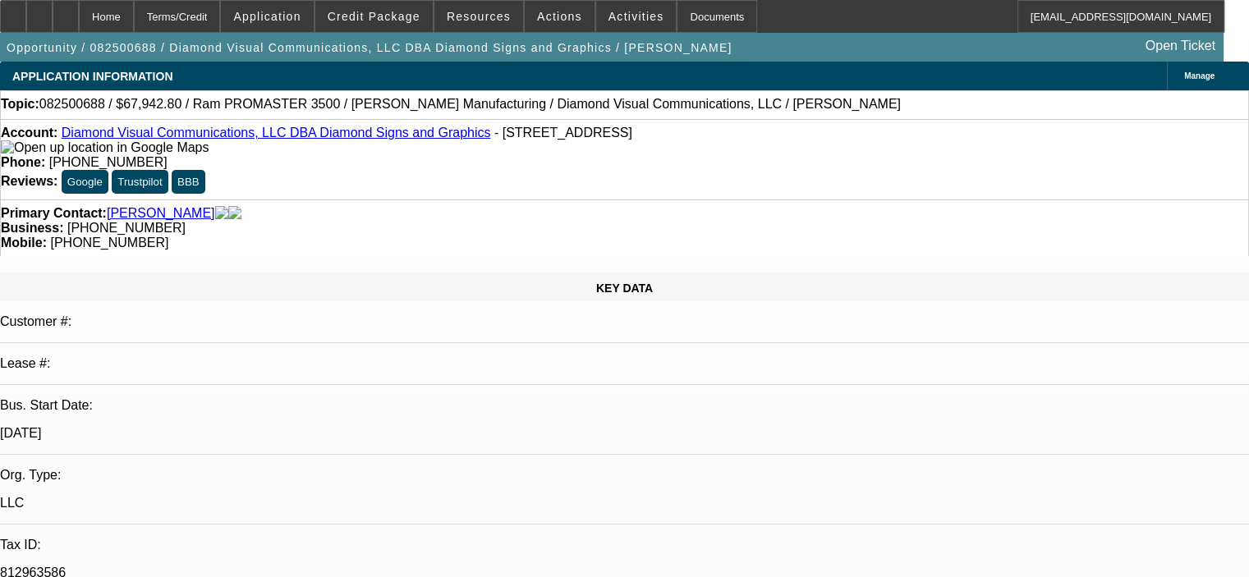
select select "0"
select select "6"
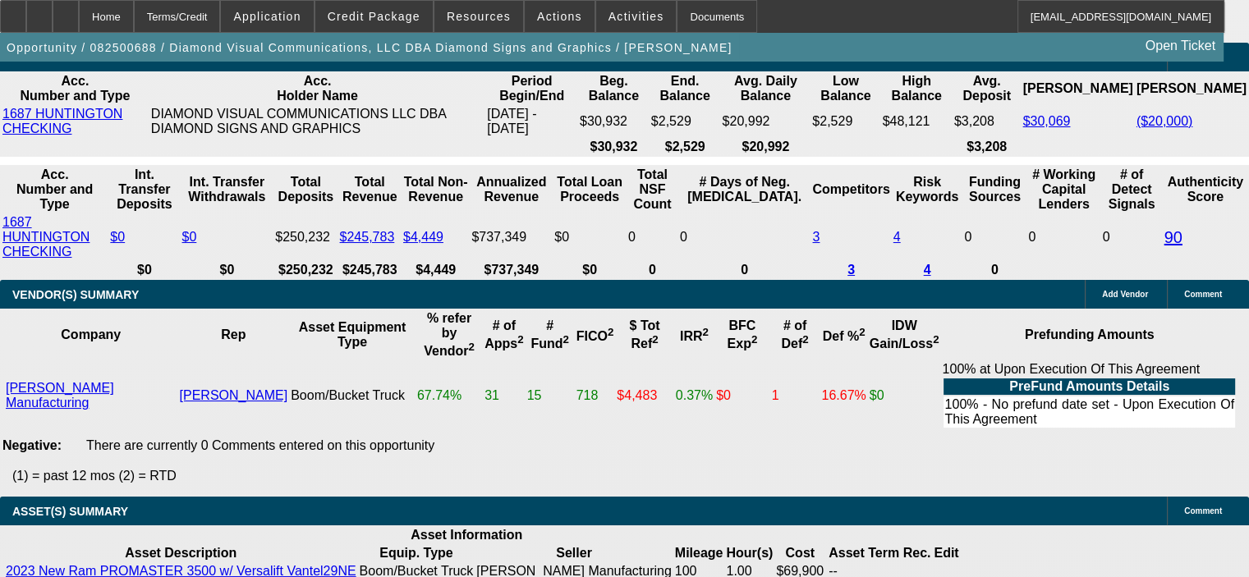
scroll to position [3039, 0]
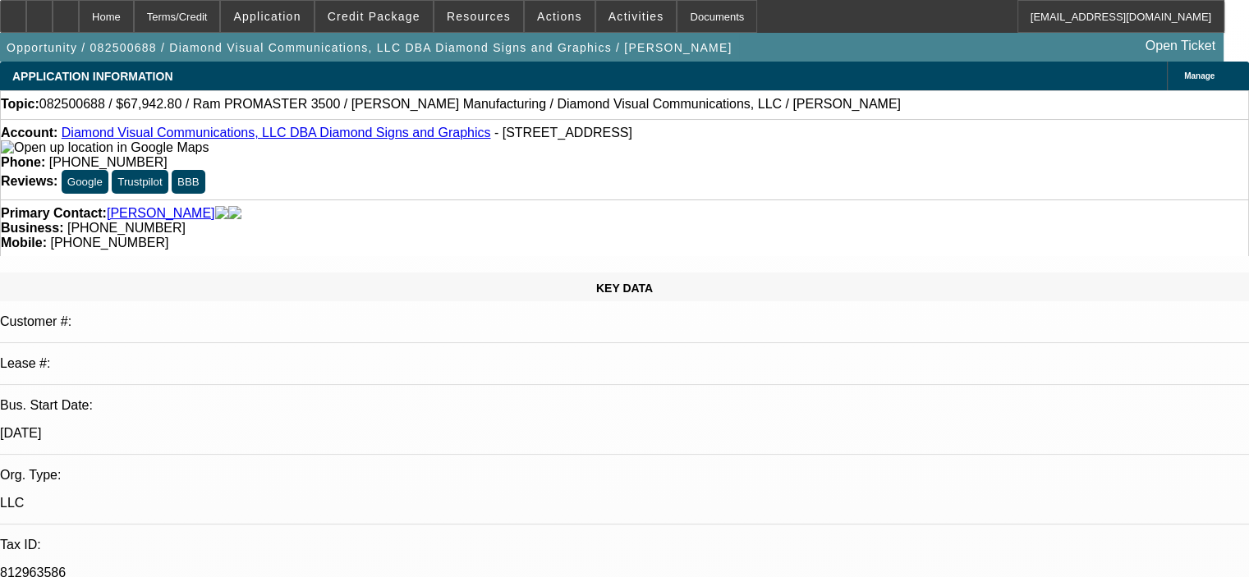
select select "0.1"
select select "0"
select select "3"
select select "0"
select select "6"
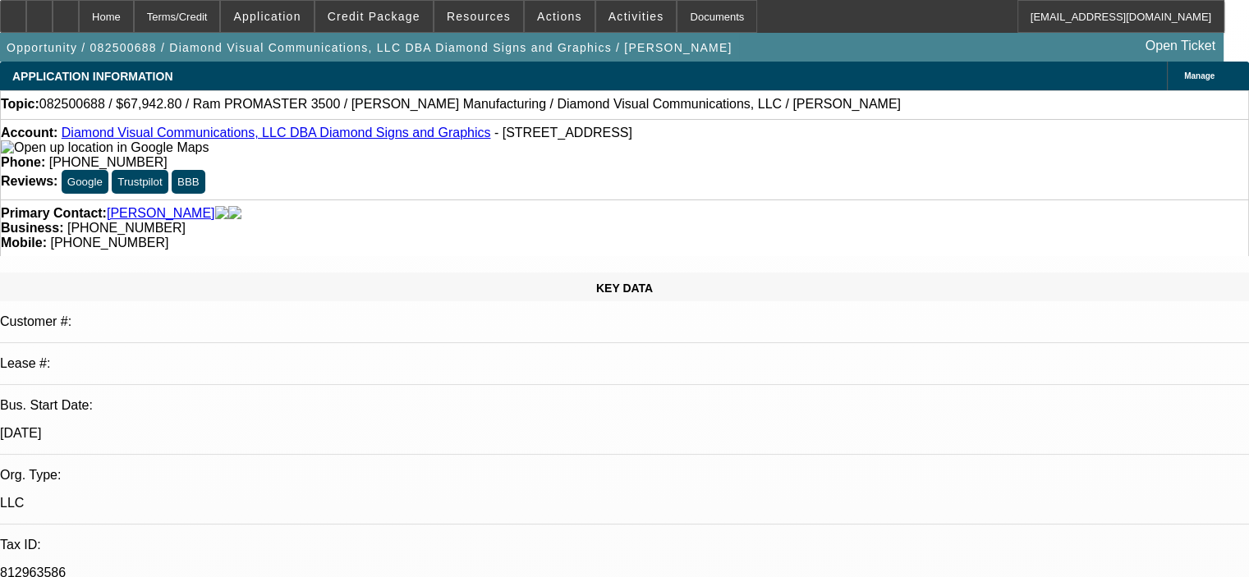
select select "0.1"
select select "0"
select select "3"
select select "0"
select select "6"
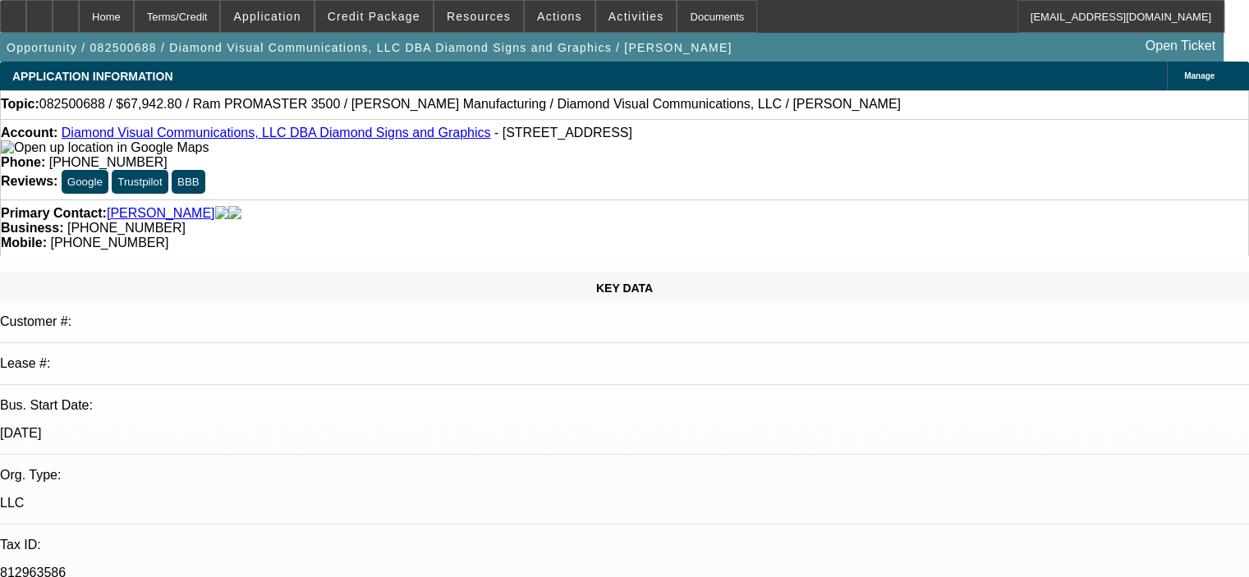
select select "0.1"
select select "0"
select select "3"
select select "0"
select select "6"
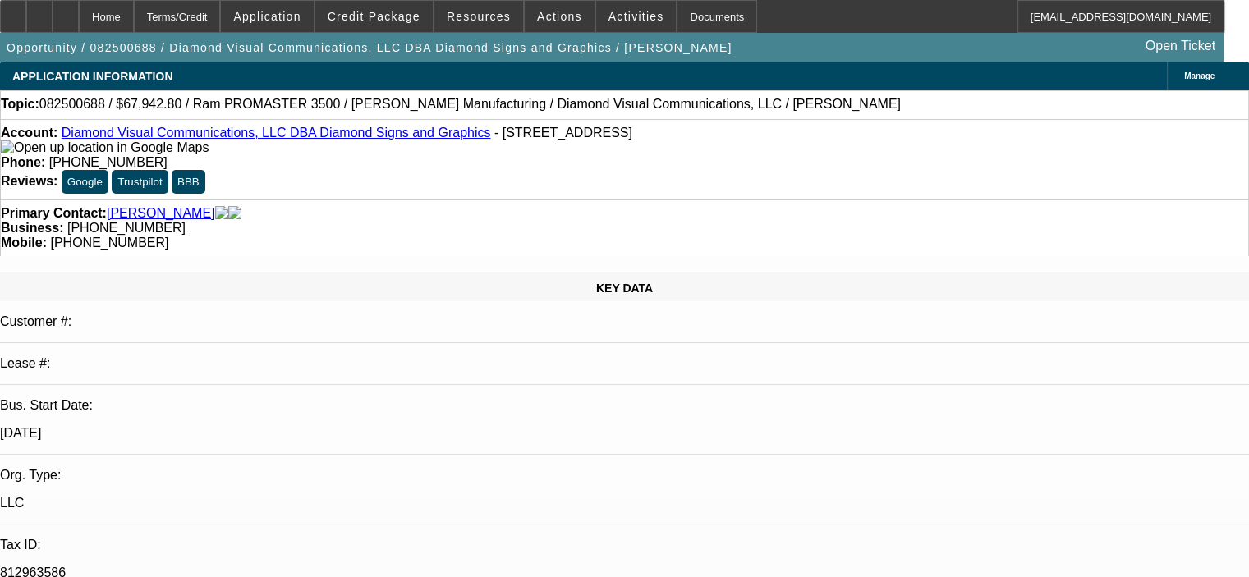
select select "0"
select select "6"
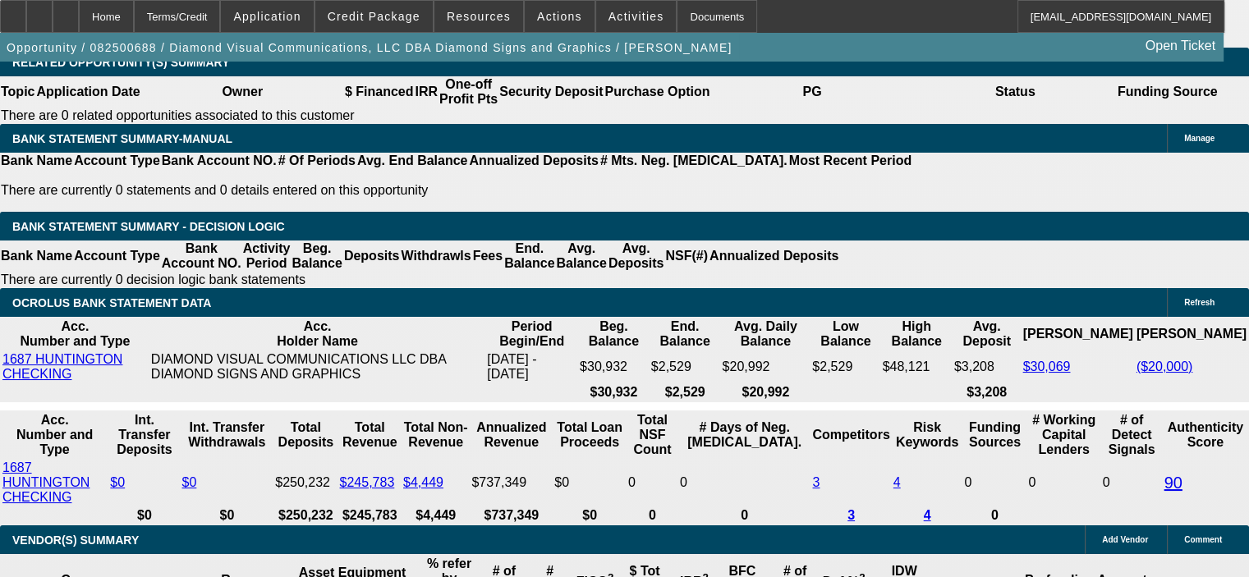
scroll to position [2793, 0]
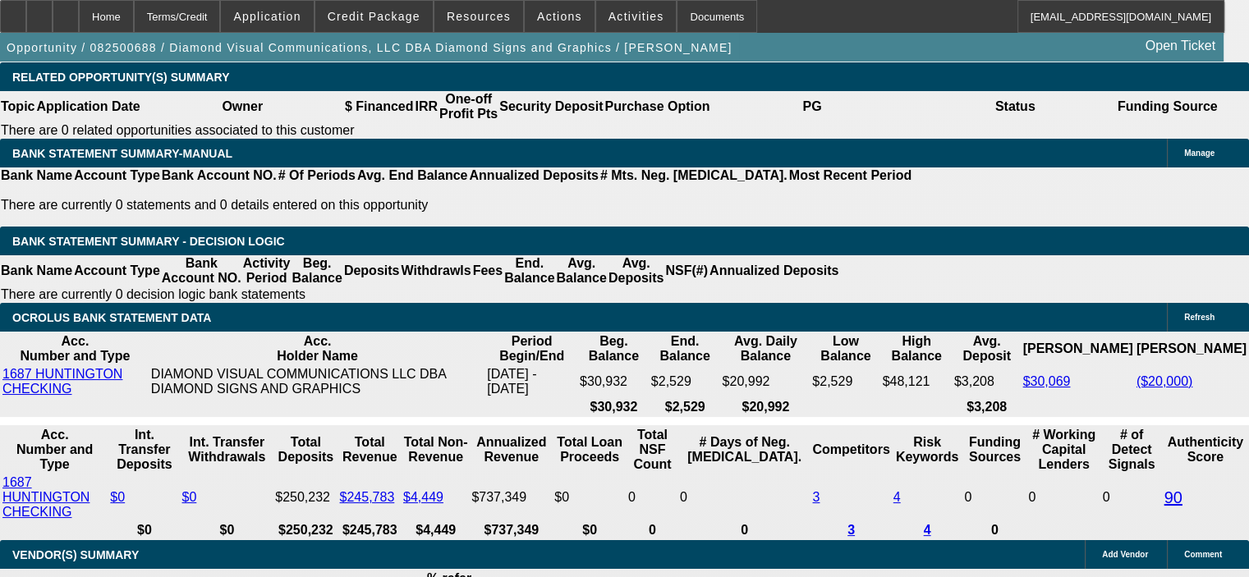
scroll to position [2546, 0]
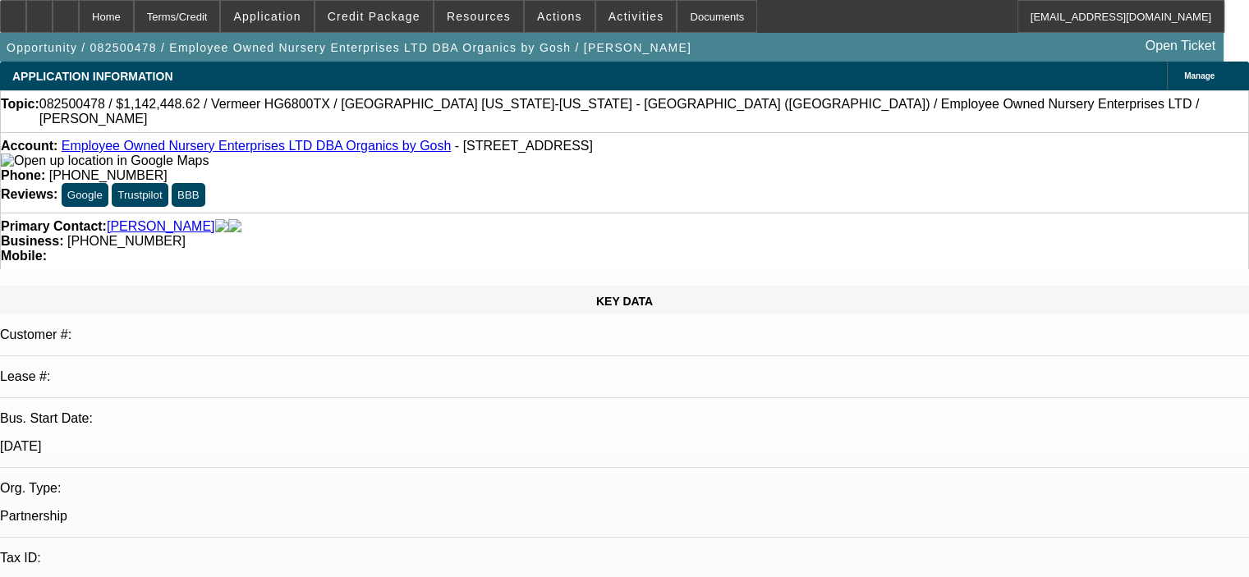
select select "0.1"
select select "0"
select select "6"
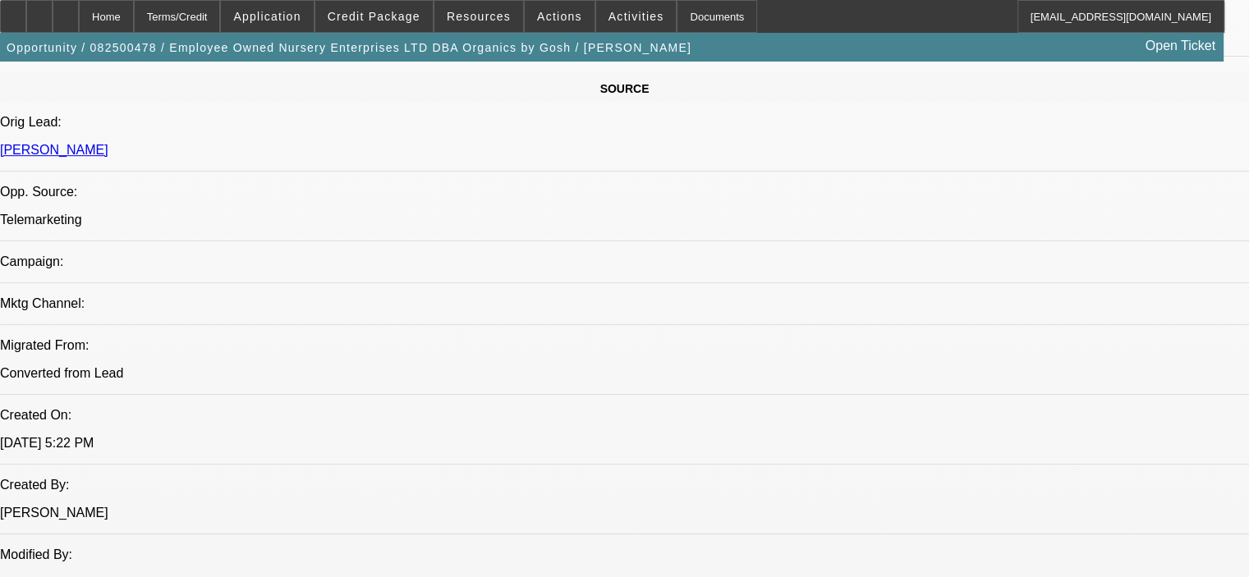
scroll to position [821, 0]
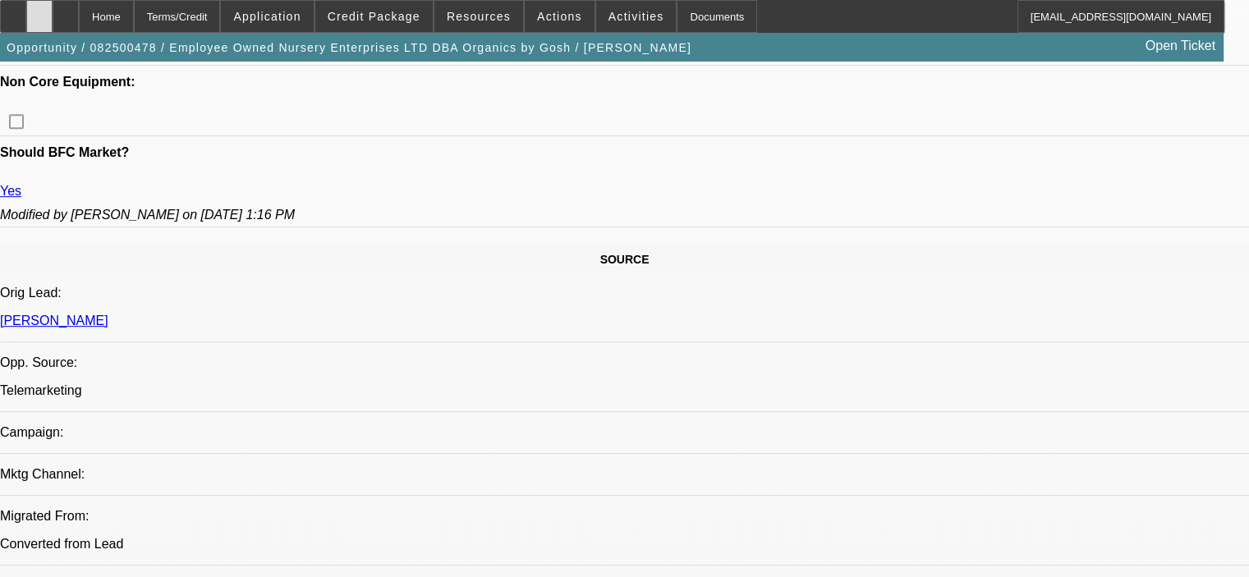
click at [53, 22] on div at bounding box center [39, 16] width 26 height 33
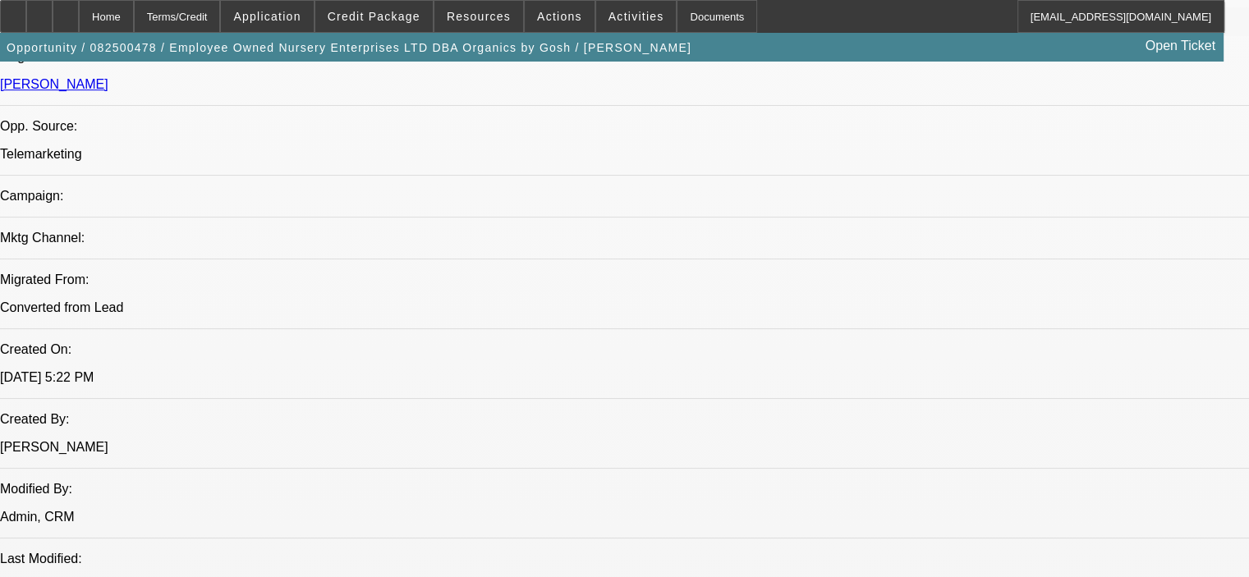
scroll to position [1068, 0]
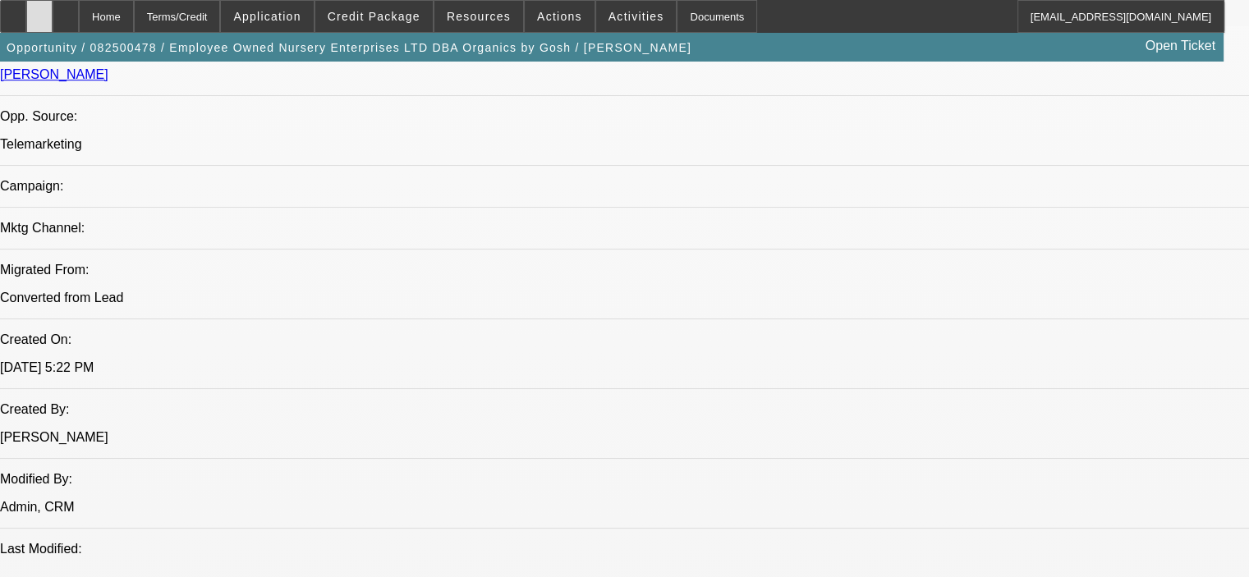
click at [39, 11] on icon at bounding box center [39, 11] width 0 height 0
click at [392, 11] on span "Credit Package" at bounding box center [374, 16] width 93 height 13
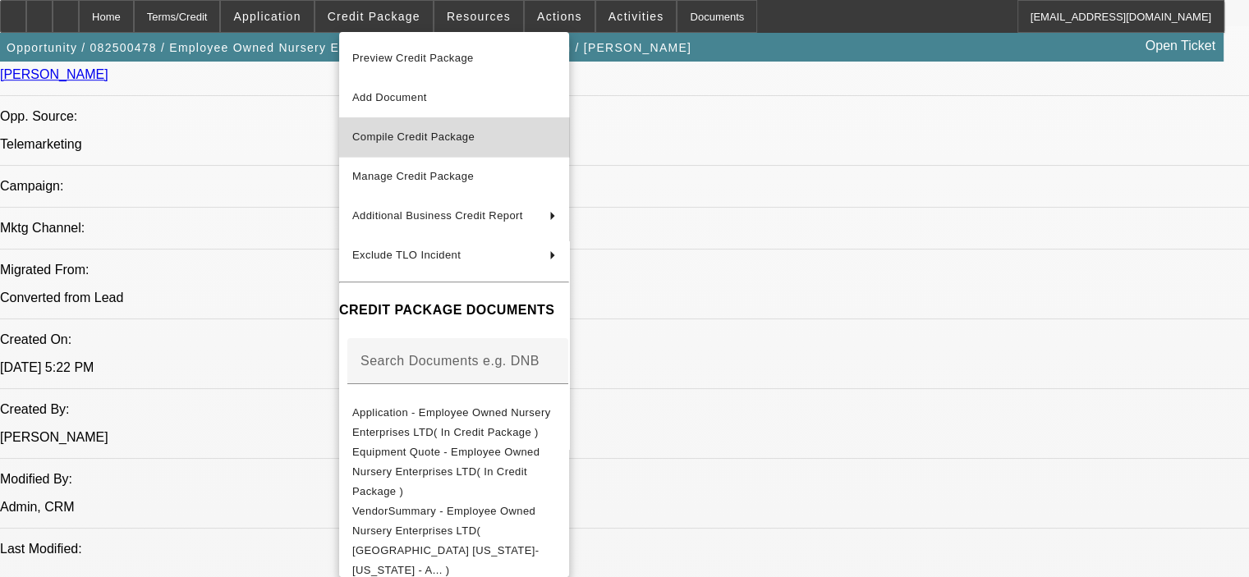
click at [412, 129] on span "Compile Credit Package" at bounding box center [454, 137] width 204 height 20
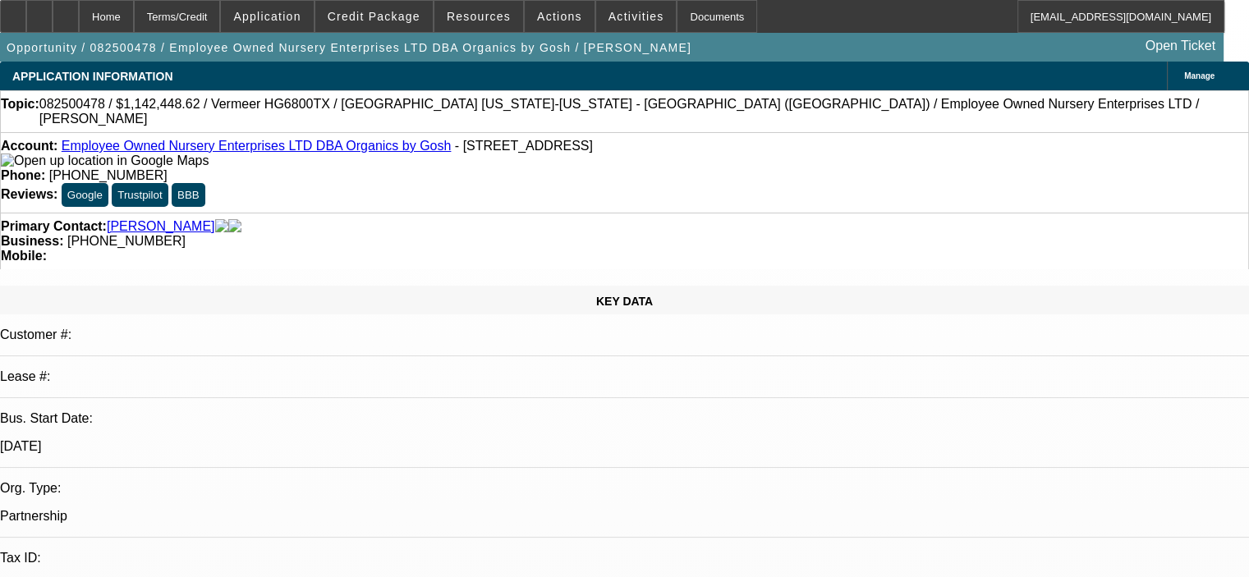
select select "0.1"
select select "0"
select select "6"
click at [377, 16] on span "Credit Package" at bounding box center [374, 16] width 93 height 13
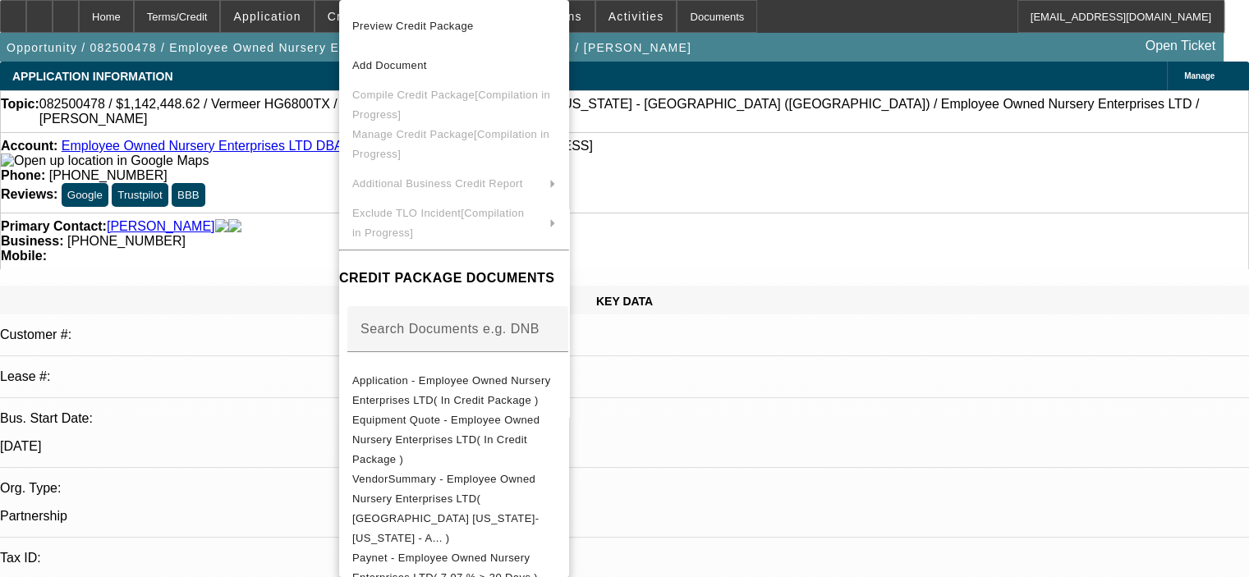
click at [945, 462] on div at bounding box center [624, 288] width 1249 height 577
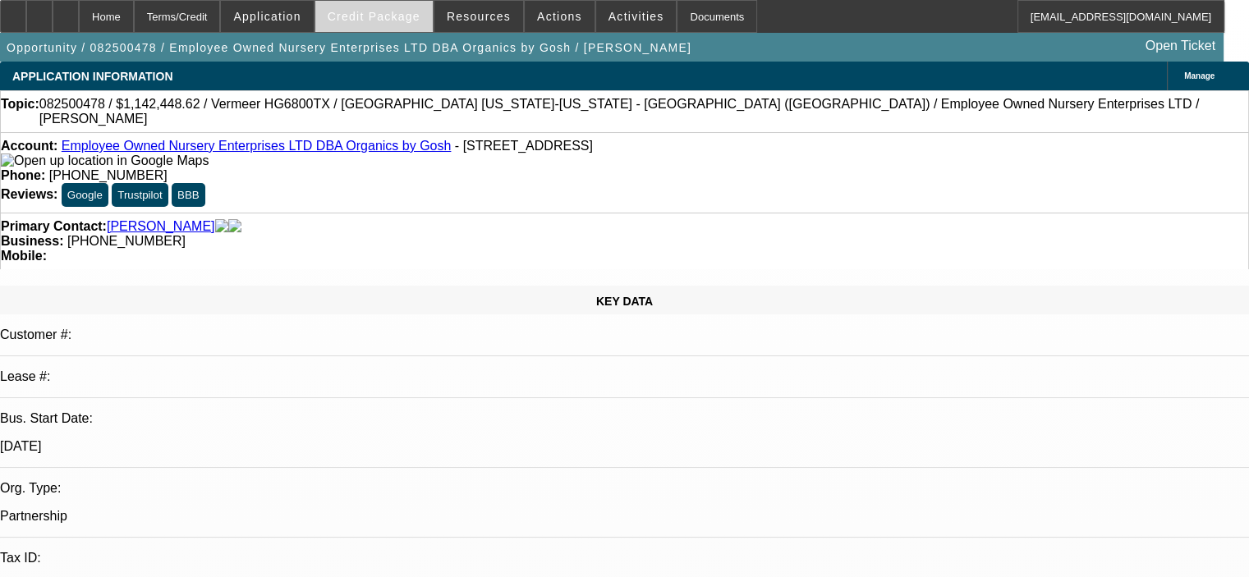
click at [390, 16] on span "Credit Package" at bounding box center [374, 16] width 93 height 13
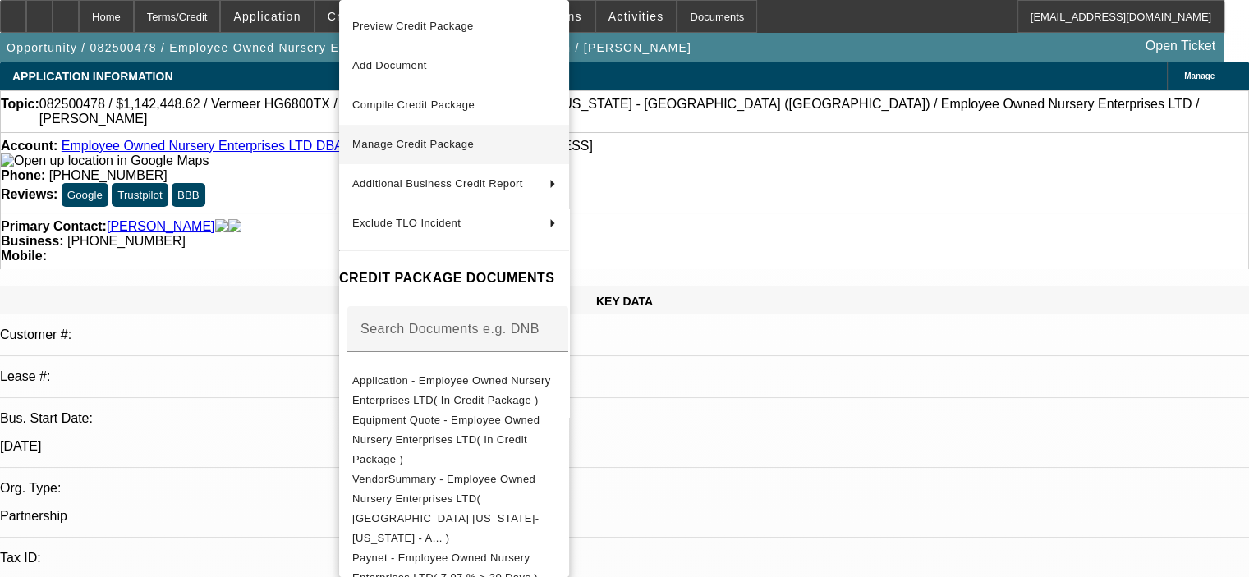
click at [445, 154] on button "Manage Credit Package" at bounding box center [454, 144] width 230 height 39
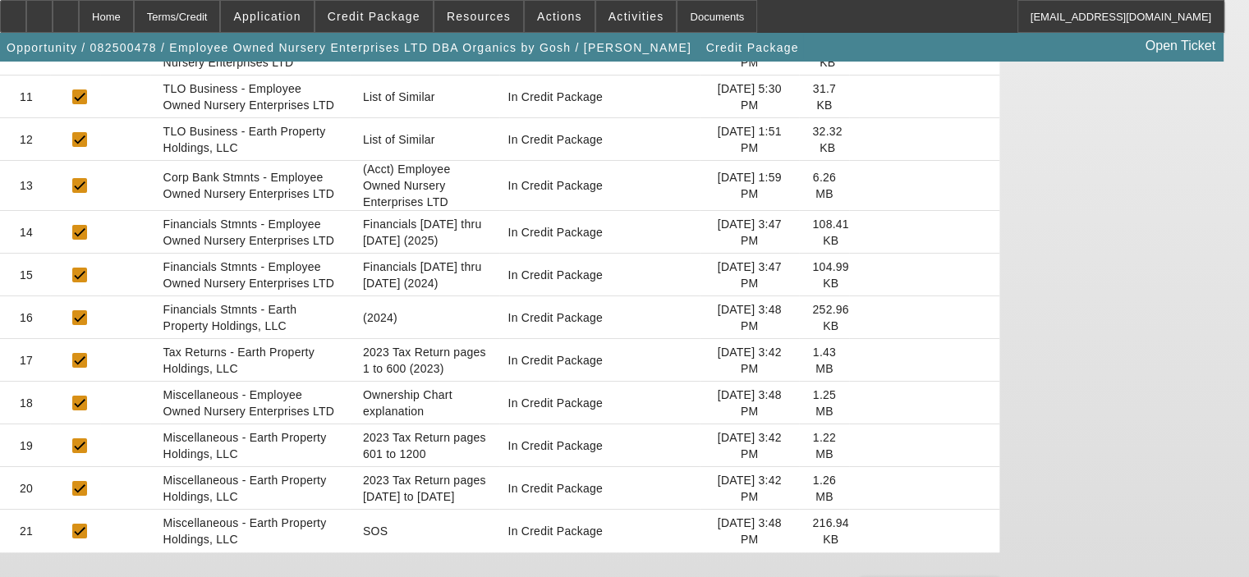
scroll to position [755, 0]
click at [403, 11] on span "Credit Package" at bounding box center [374, 16] width 93 height 13
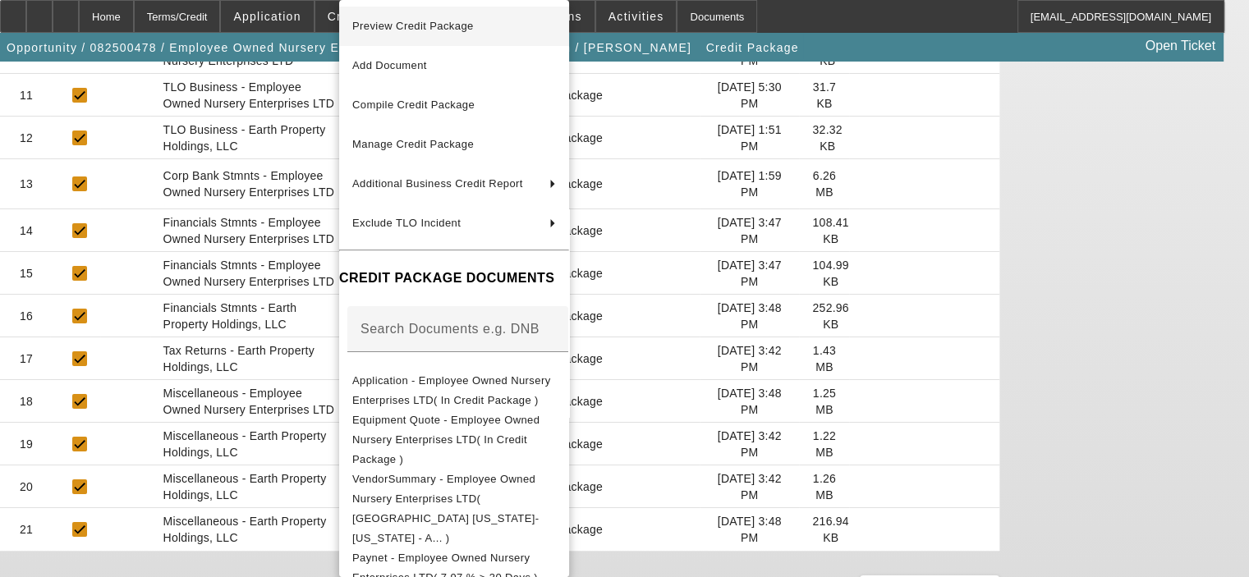
click at [416, 24] on span "Preview Credit Package" at bounding box center [413, 26] width 122 height 12
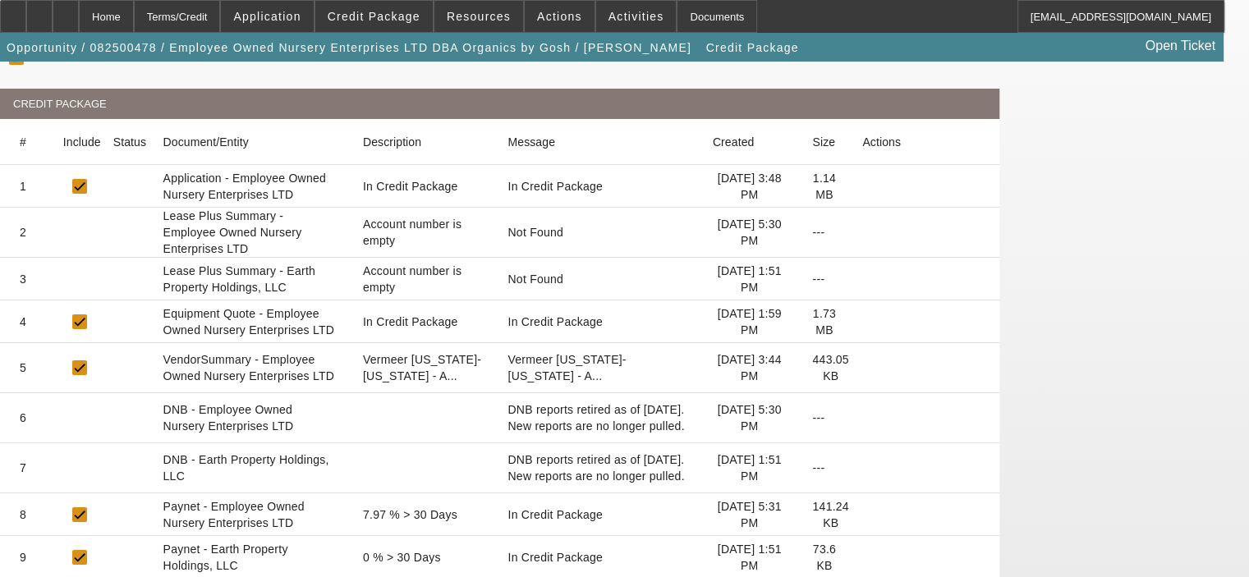
scroll to position [0, 0]
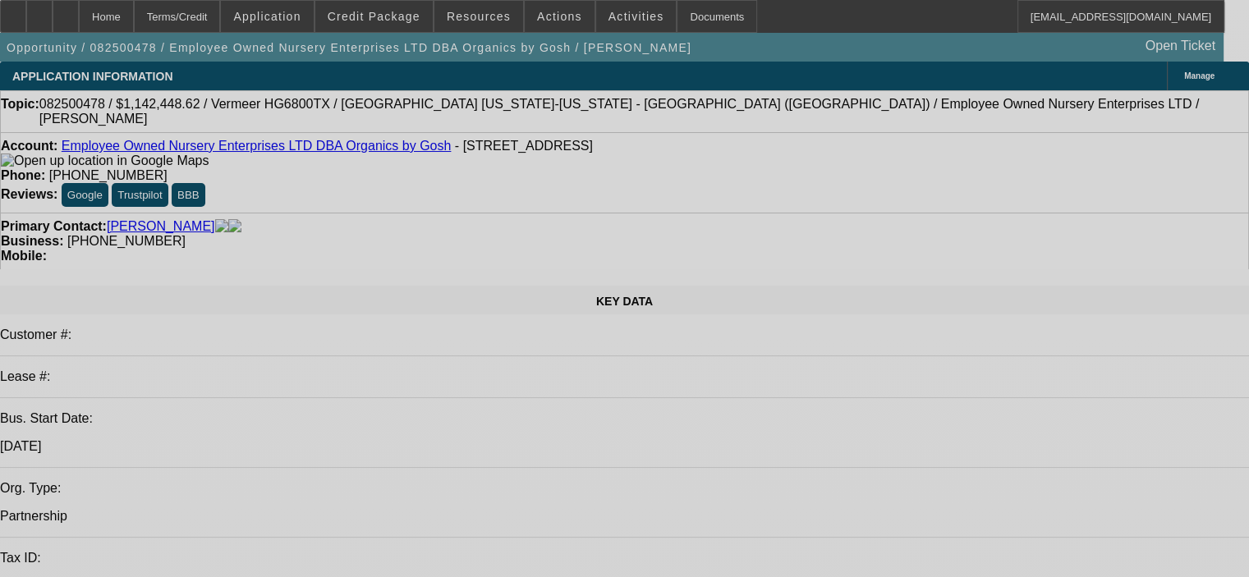
select select "0.1"
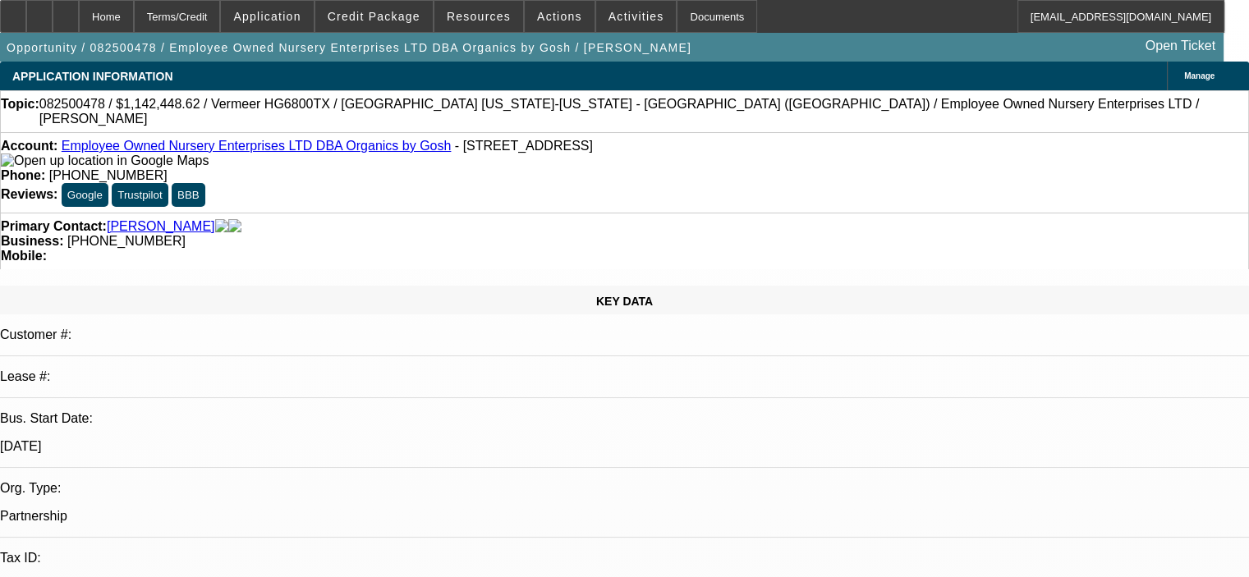
select select "0"
select select "6"
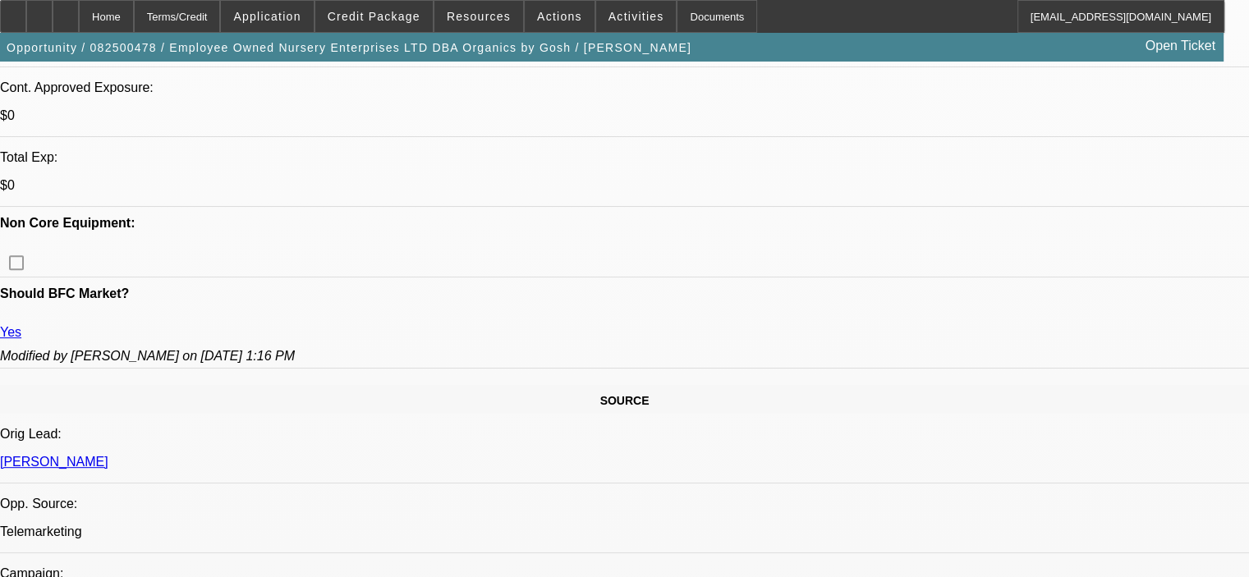
scroll to position [644, 0]
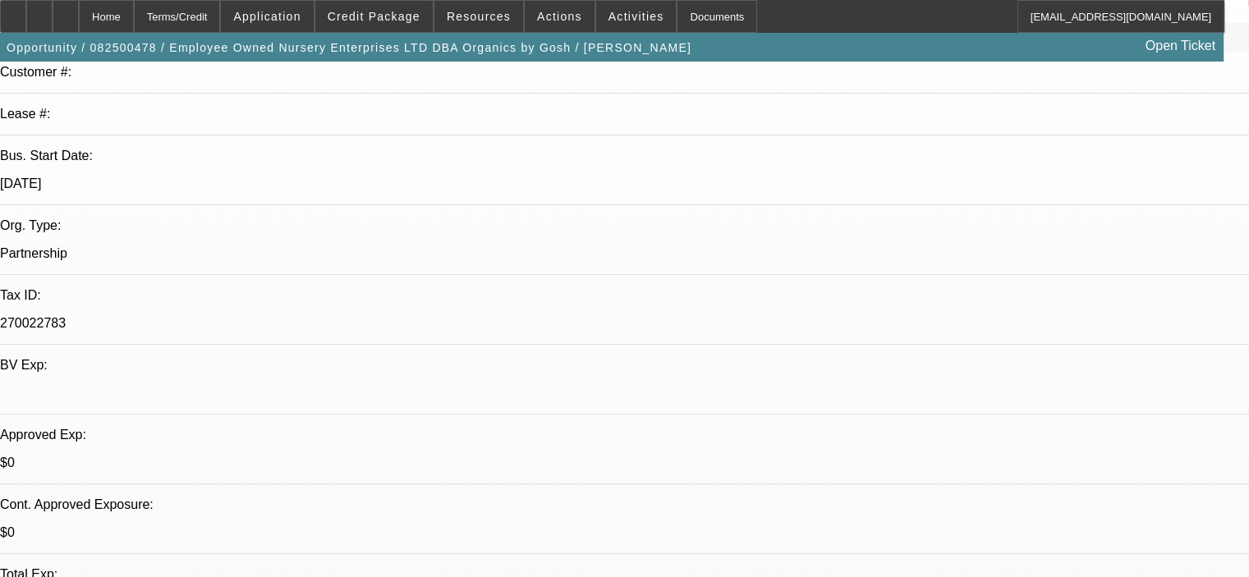
scroll to position [151, 0]
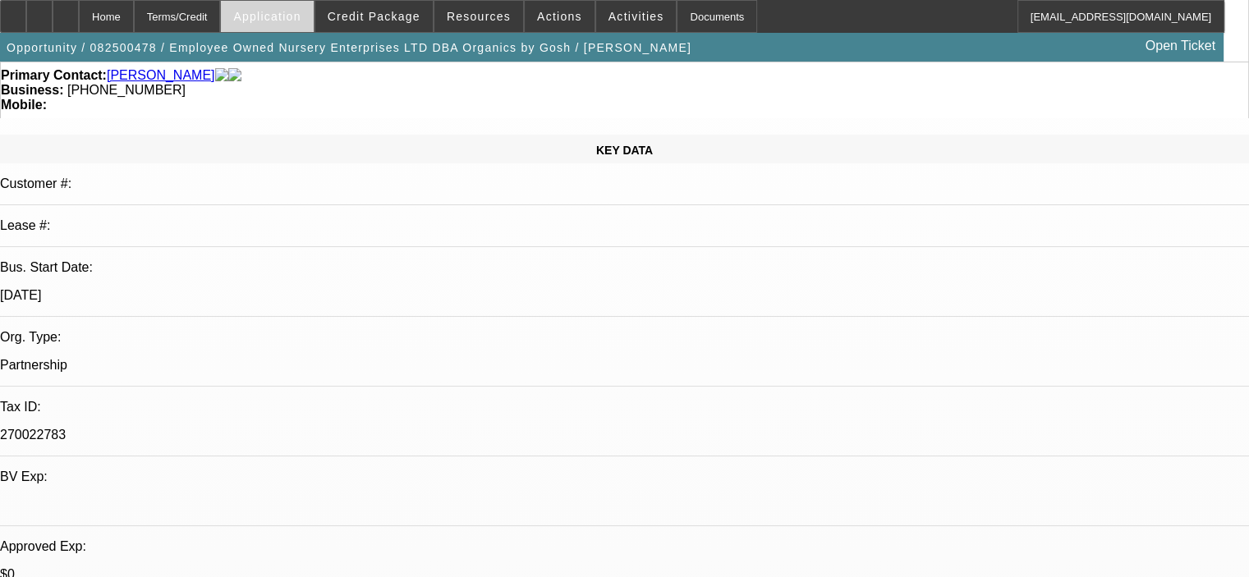
click at [301, 11] on span "Application" at bounding box center [266, 16] width 67 height 13
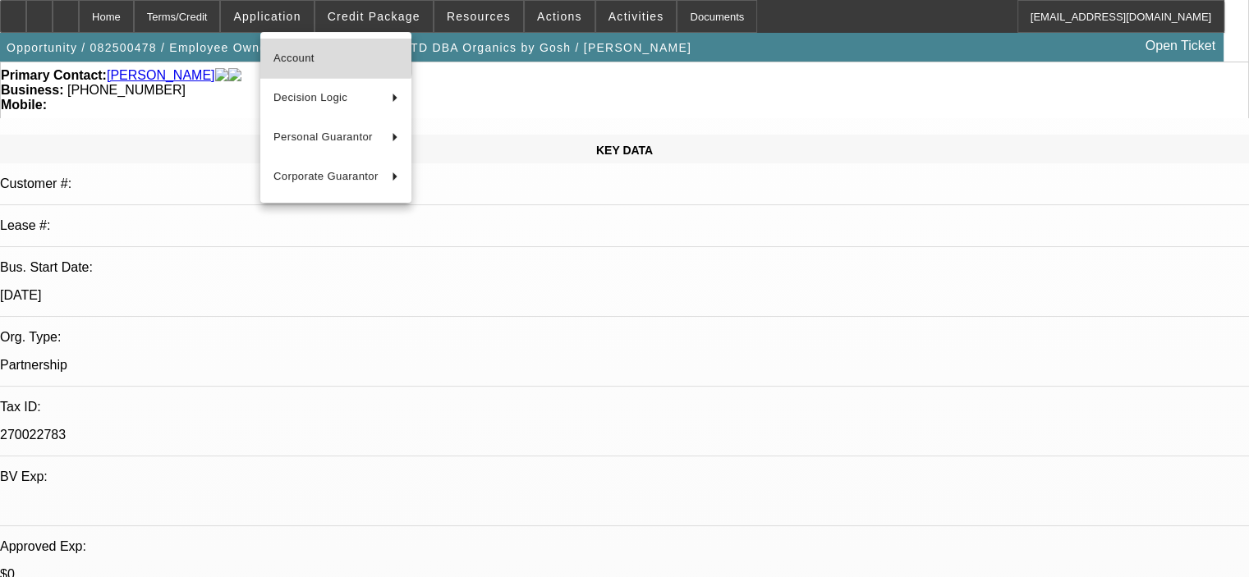
click at [312, 52] on span "Account" at bounding box center [336, 58] width 125 height 20
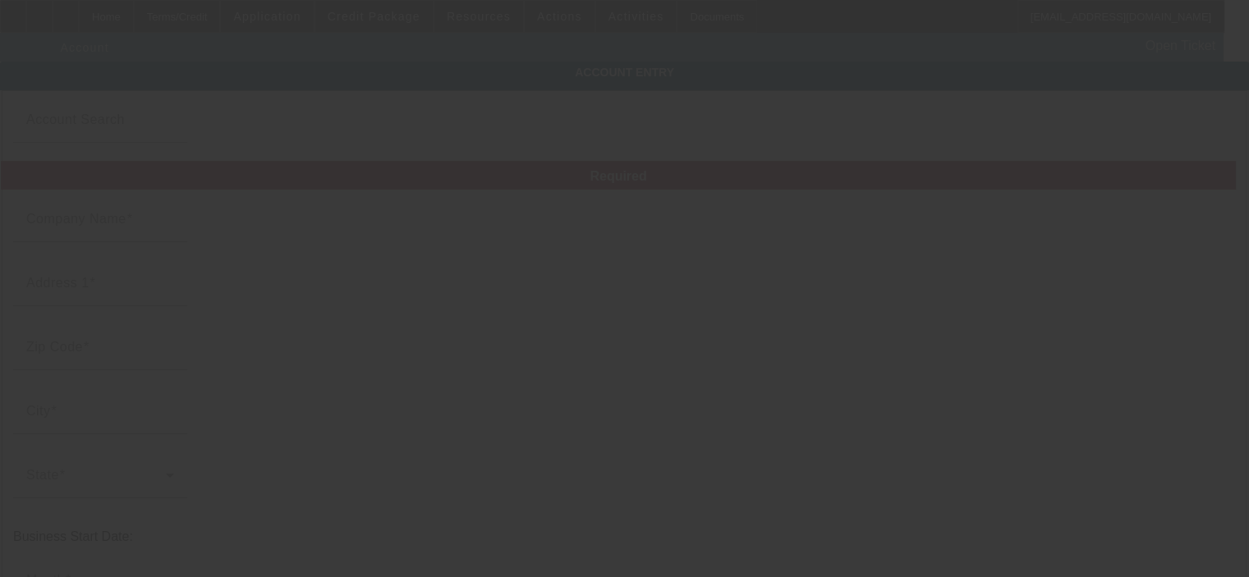
type input "Employee Owned Nursery Enterprises LTD"
type input "2040 FM 969"
type input "78621"
type input "Elgin"
type input "[PHONE_NUMBER]"
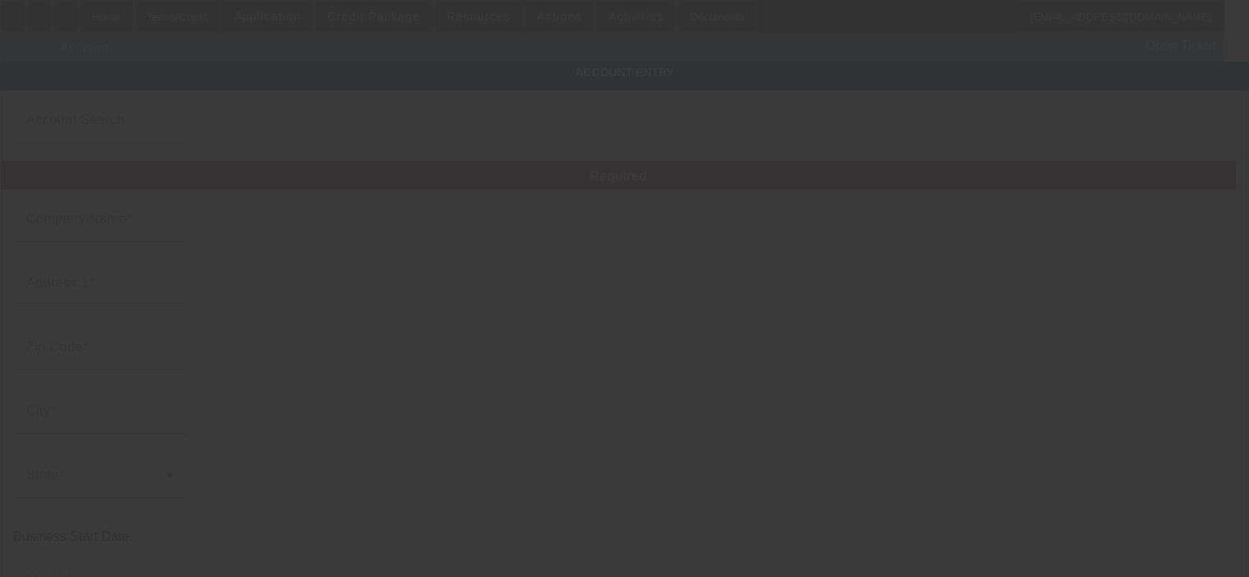
type input "Organics by Gosh"
type input "[EMAIL_ADDRESS][DOMAIN_NAME]"
type input "270022783"
type input "[URL][DOMAIN_NAME]"
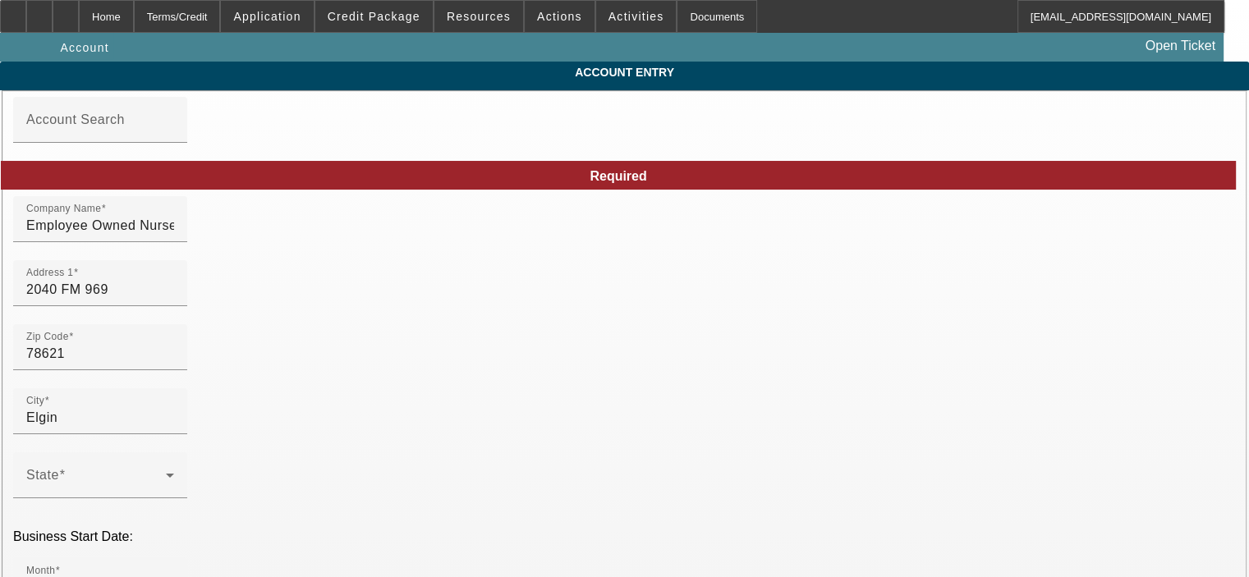
type input "[DATE]"
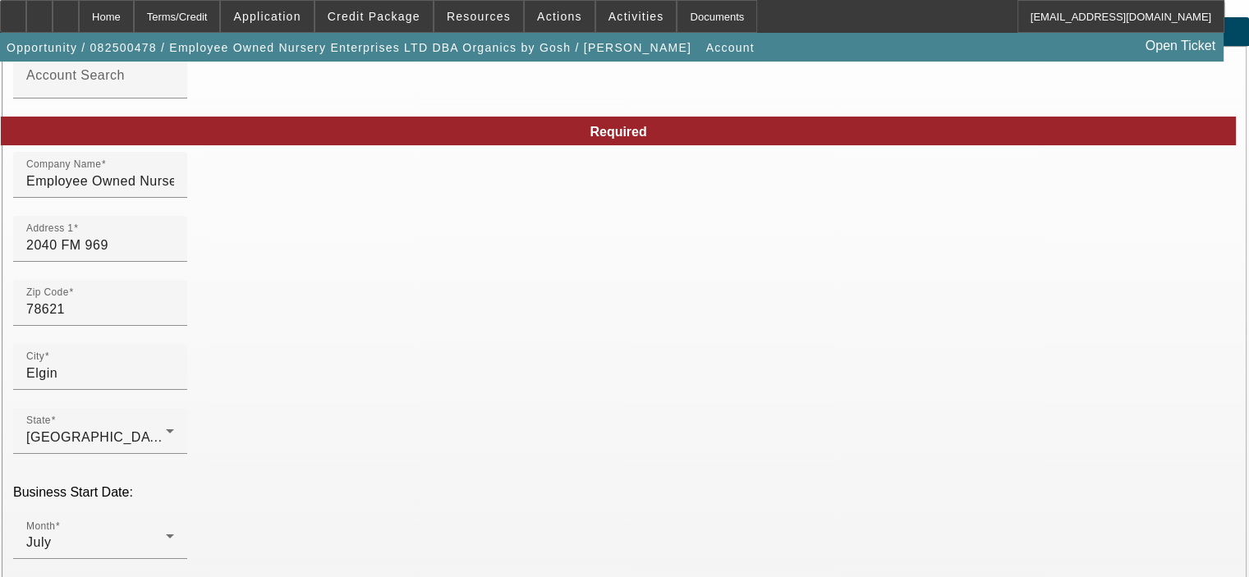
scroll to position [82, 0]
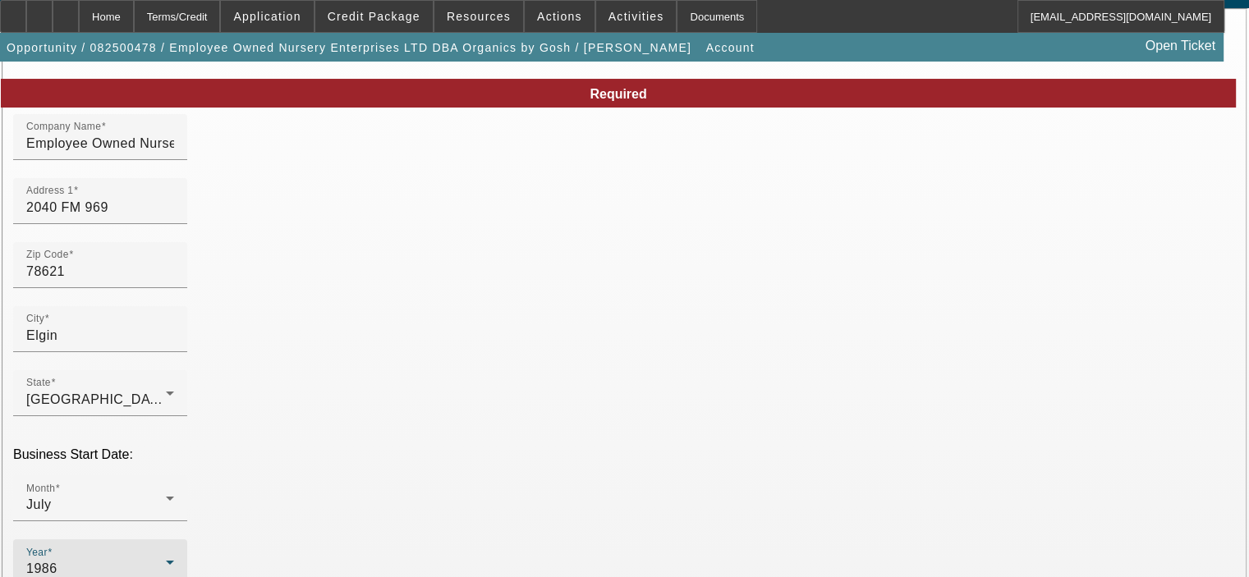
click at [180, 553] on icon at bounding box center [170, 563] width 20 height 20
click at [470, 315] on mat-option "2003" at bounding box center [444, 308] width 95 height 39
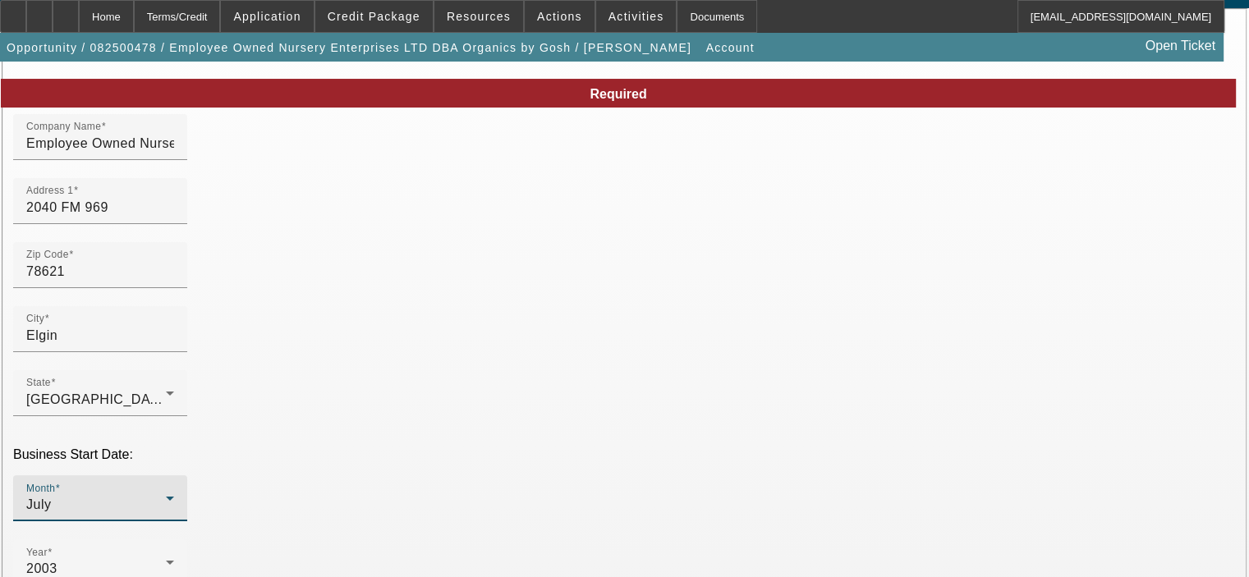
click at [180, 489] on icon at bounding box center [170, 499] width 20 height 20
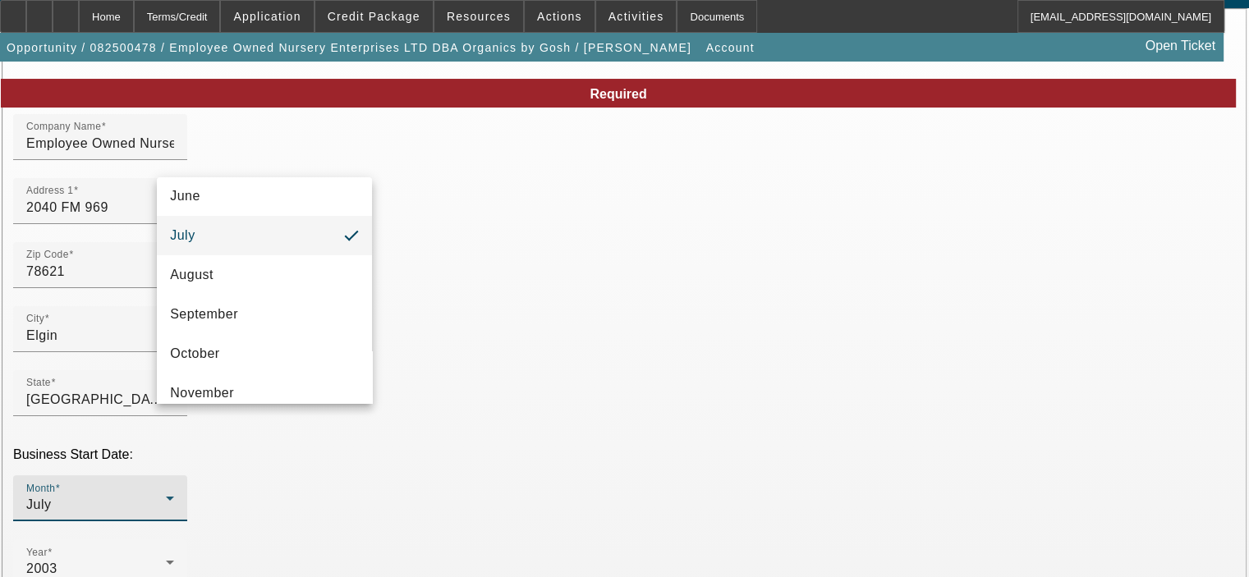
scroll to position [270, 0]
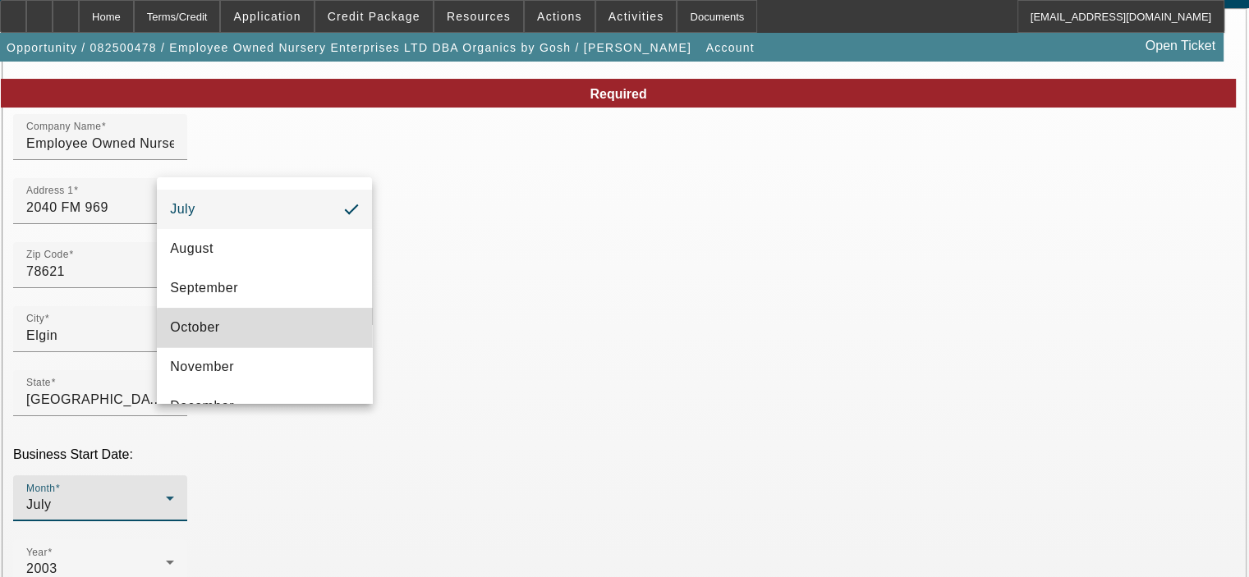
click at [283, 335] on mat-option "October" at bounding box center [264, 327] width 215 height 39
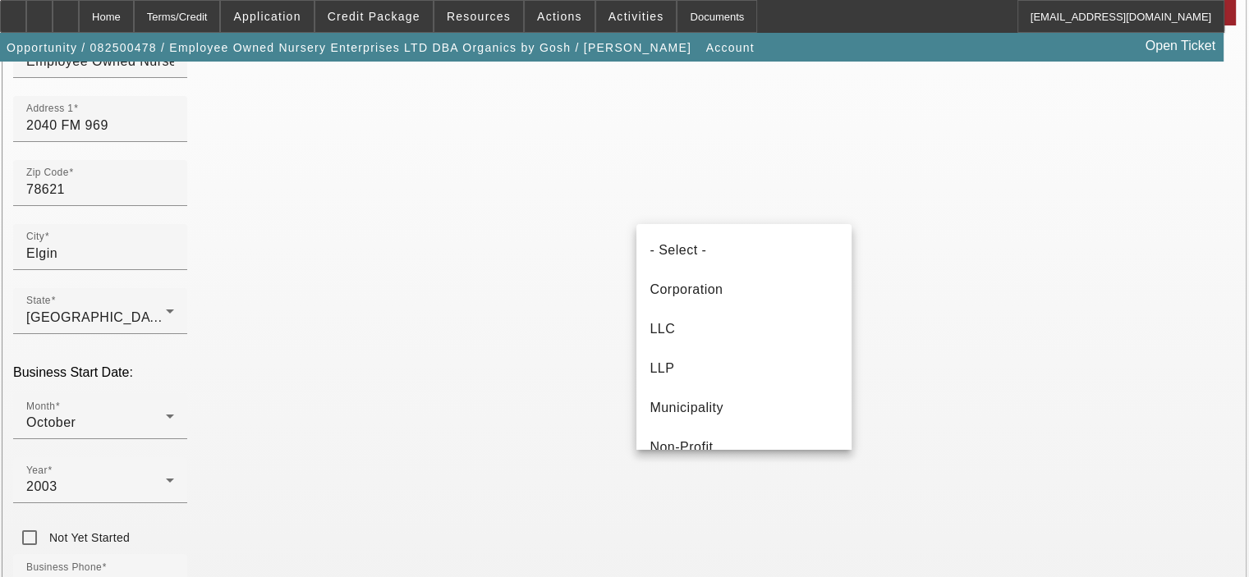
scroll to position [0, 0]
click at [759, 301] on mat-option "Corporation" at bounding box center [744, 289] width 215 height 39
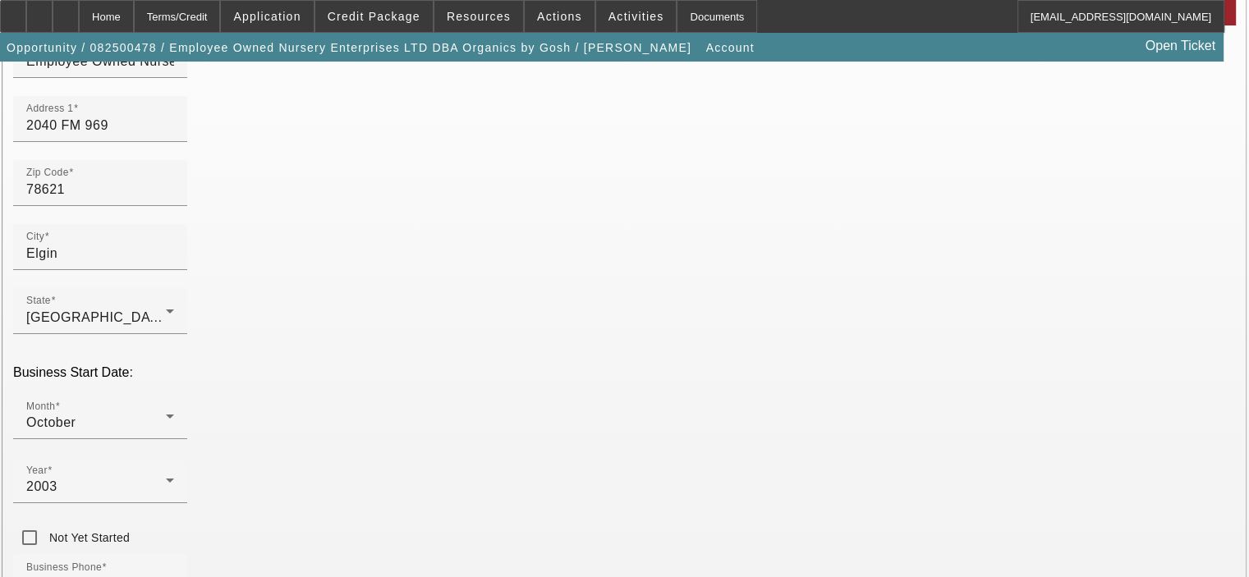
drag, startPoint x: 956, startPoint y: 478, endPoint x: 885, endPoint y: 483, distance: 71.6
type input "200345958"
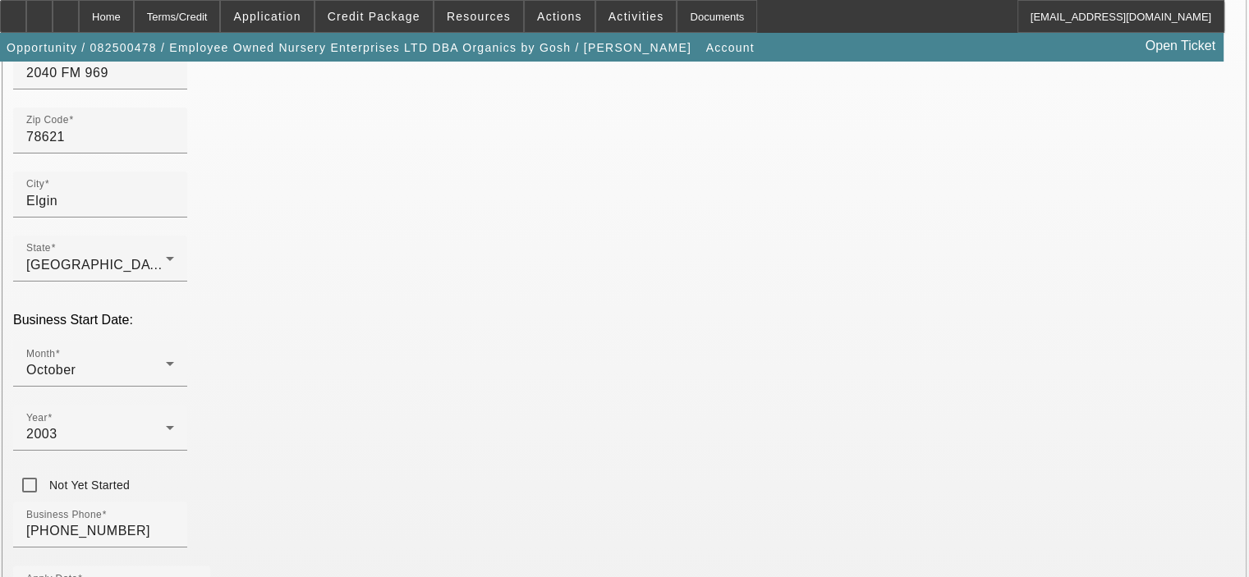
scroll to position [329, 0]
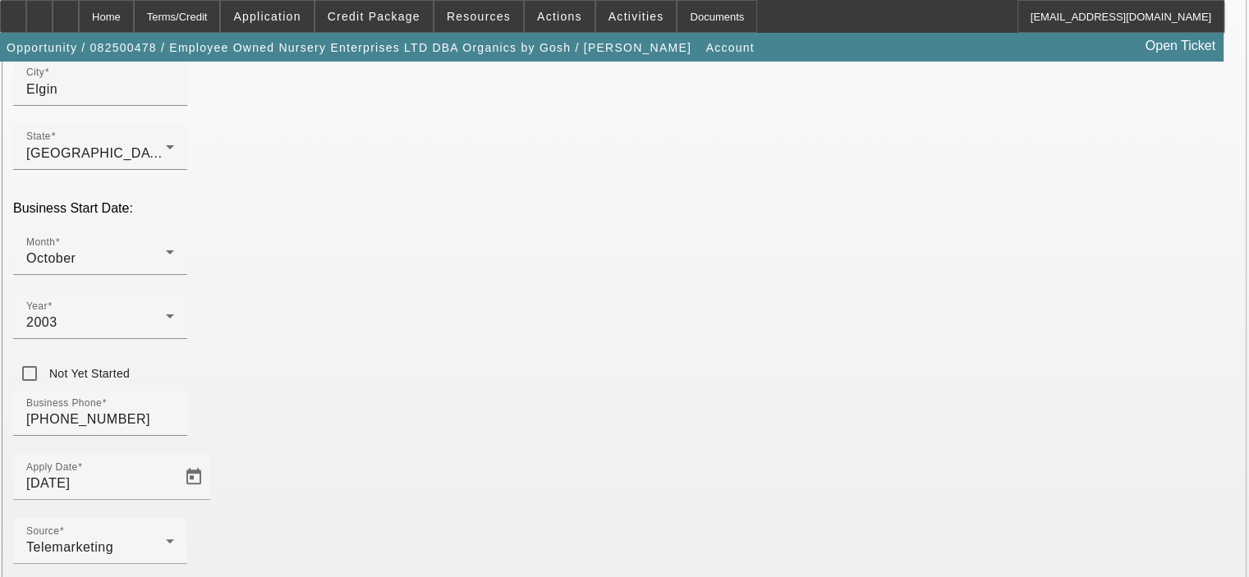
type input "Green waster recycling, compost production"
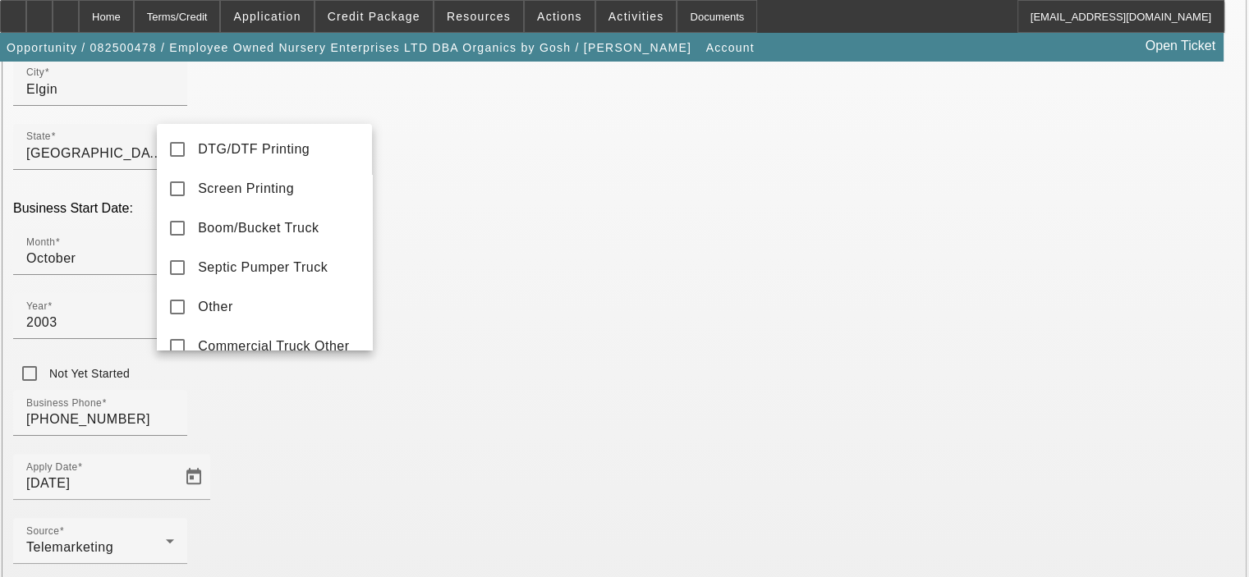
scroll to position [194, 0]
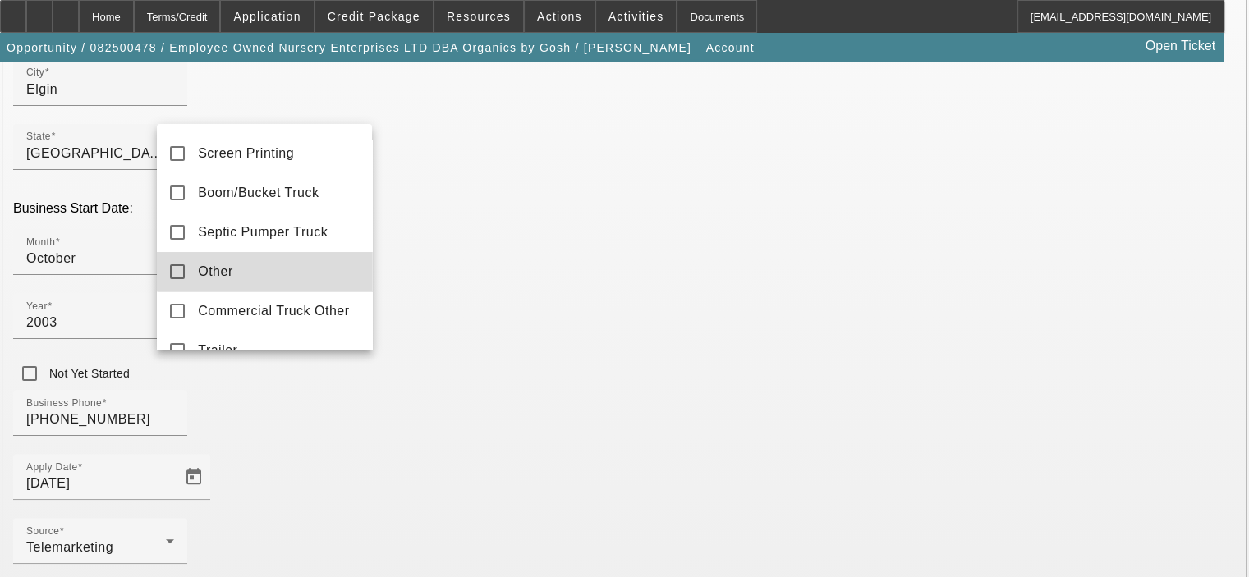
click at [322, 275] on mat-option "Other" at bounding box center [264, 271] width 215 height 39
click at [352, 435] on div at bounding box center [624, 288] width 1249 height 577
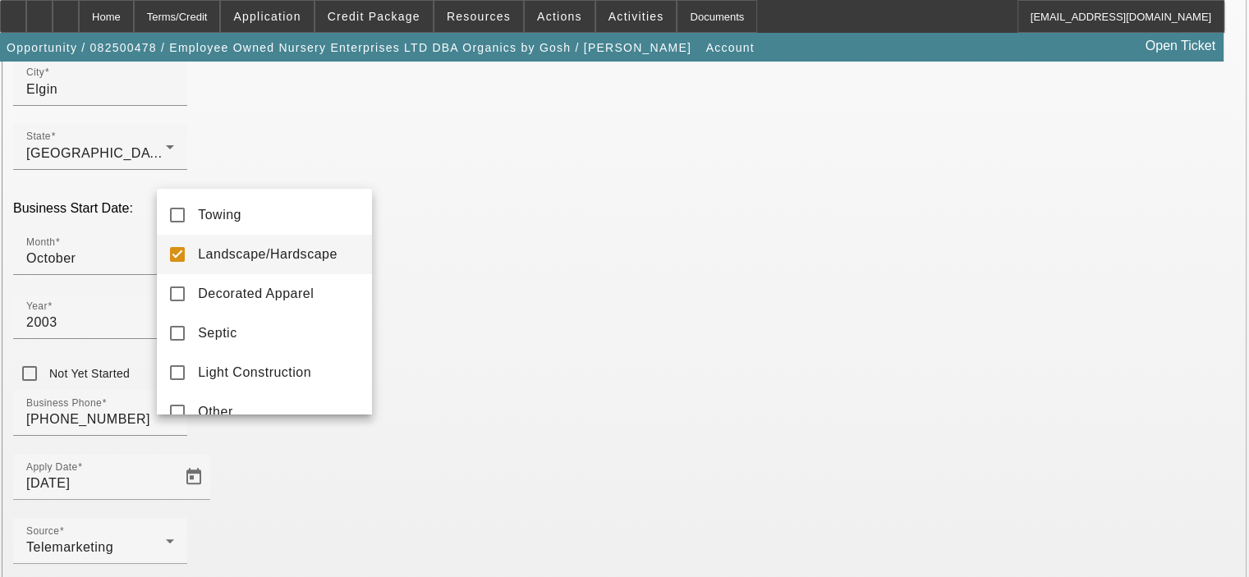
scroll to position [23, 0]
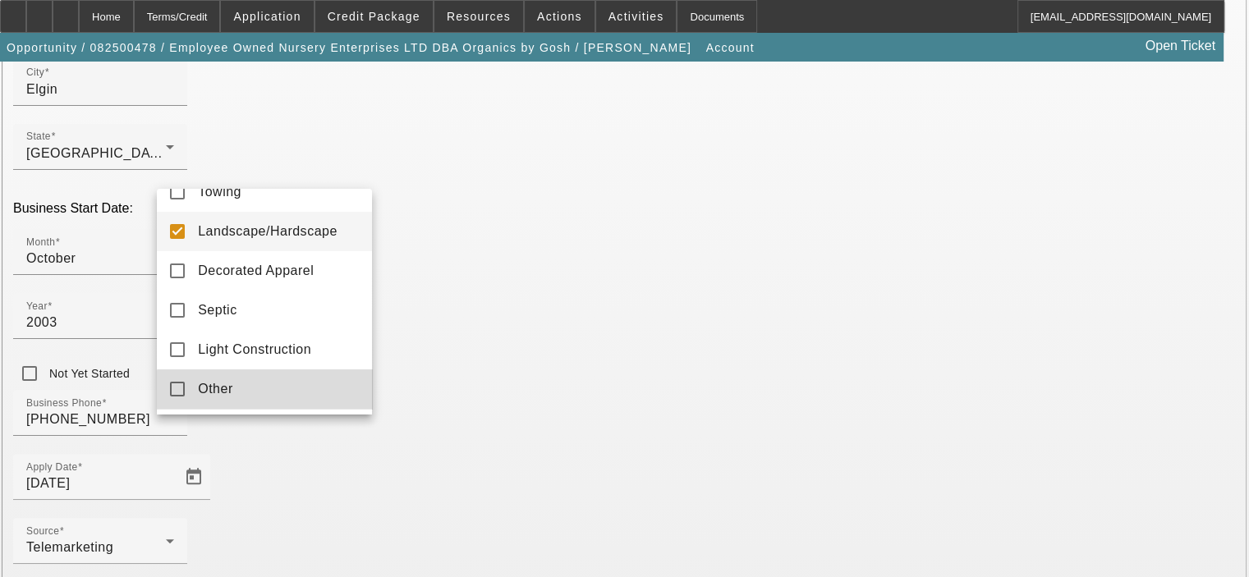
click at [274, 395] on mat-option "Other" at bounding box center [264, 389] width 215 height 39
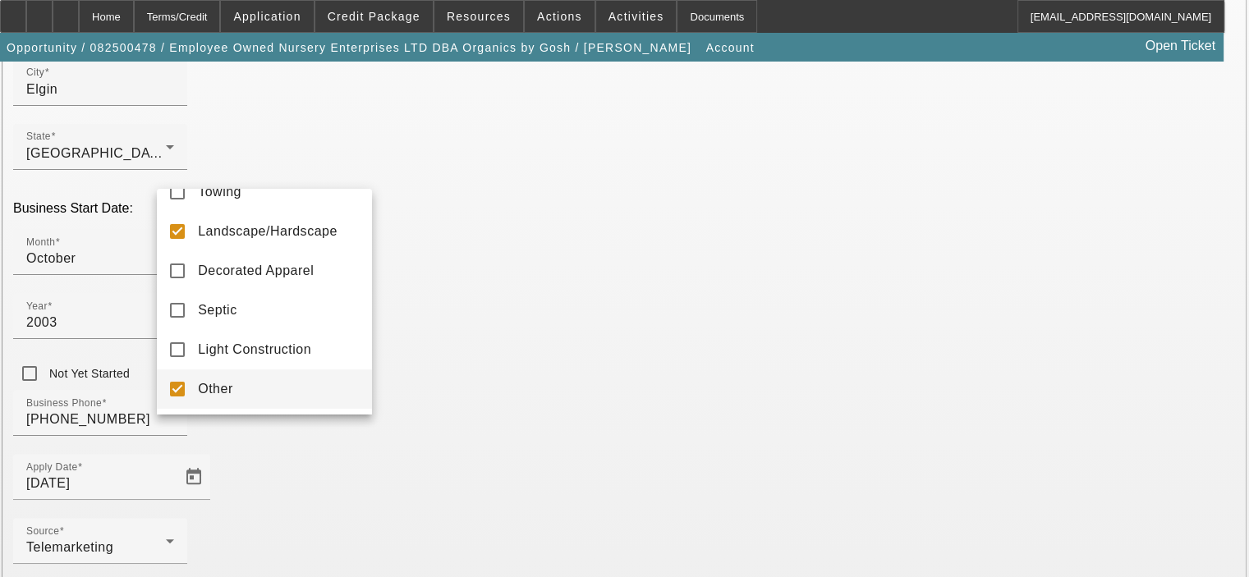
click at [440, 424] on div at bounding box center [624, 288] width 1249 height 577
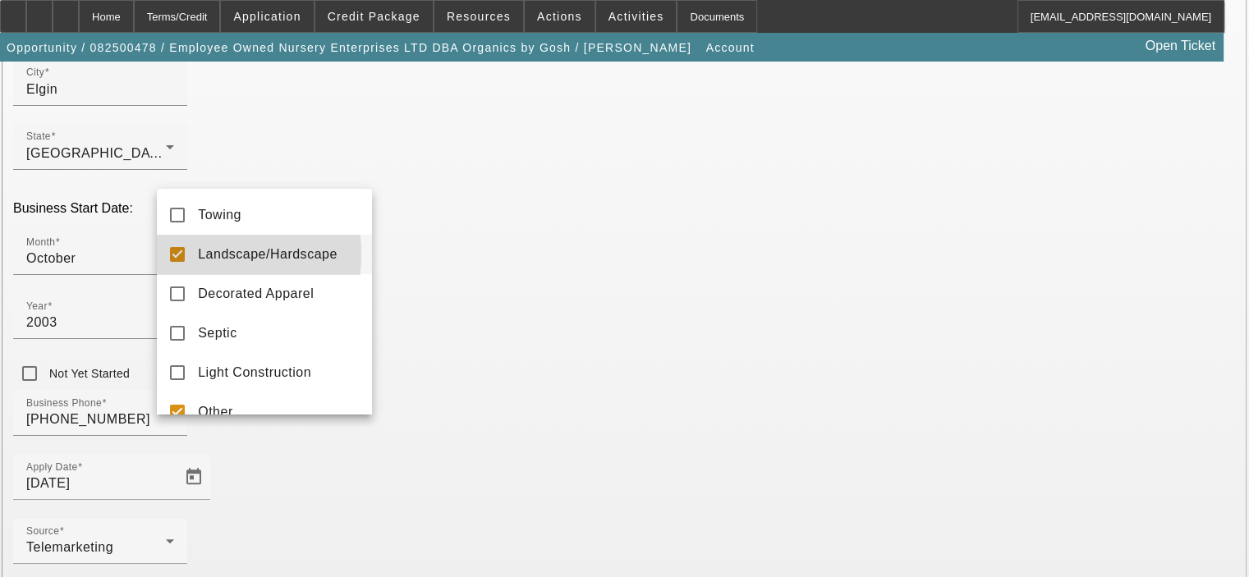
click at [178, 255] on mat-pseudo-checkbox at bounding box center [177, 254] width 15 height 15
click at [531, 458] on div at bounding box center [624, 288] width 1249 height 577
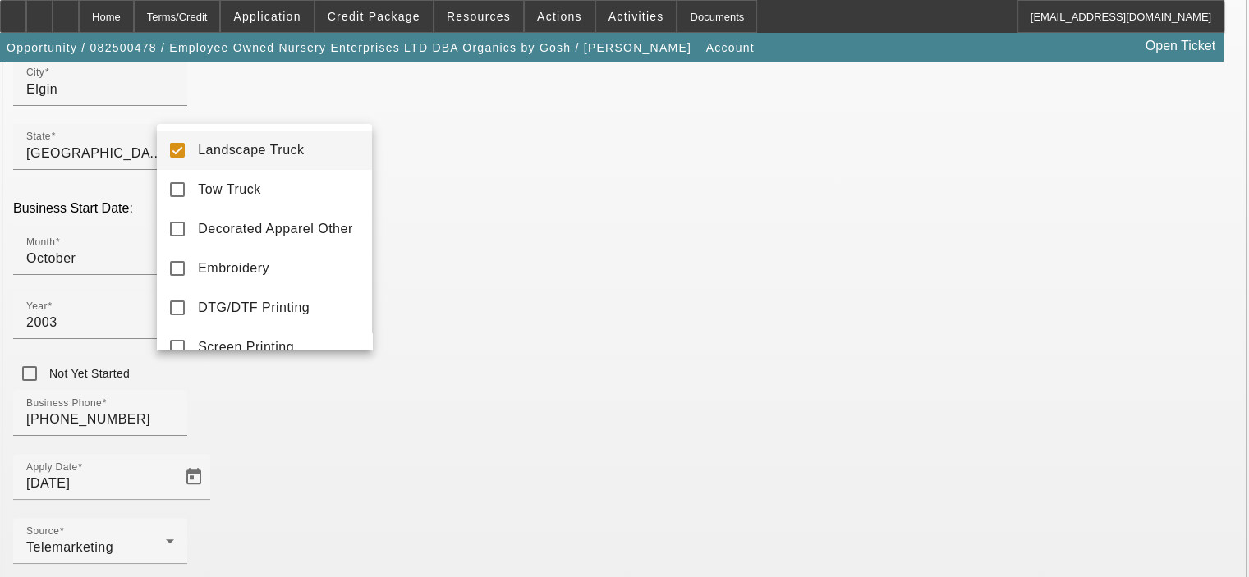
click at [182, 147] on mat-pseudo-checkbox at bounding box center [177, 150] width 15 height 15
click at [444, 446] on div at bounding box center [624, 288] width 1249 height 577
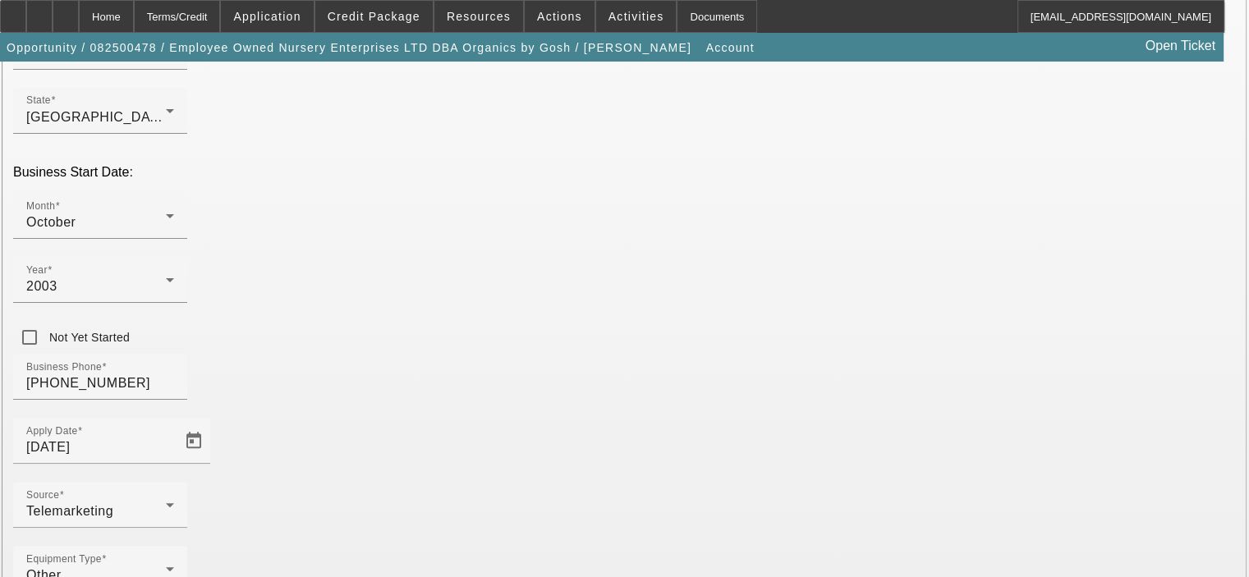
scroll to position [385, 0]
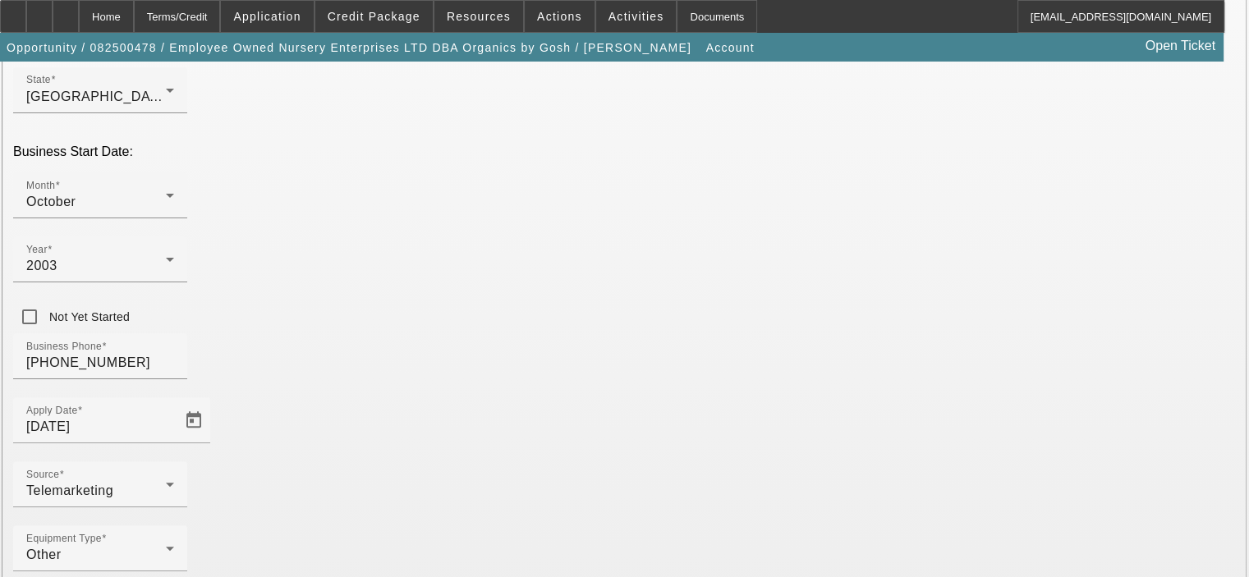
type input "h"
type input "organicsbygosh.com"
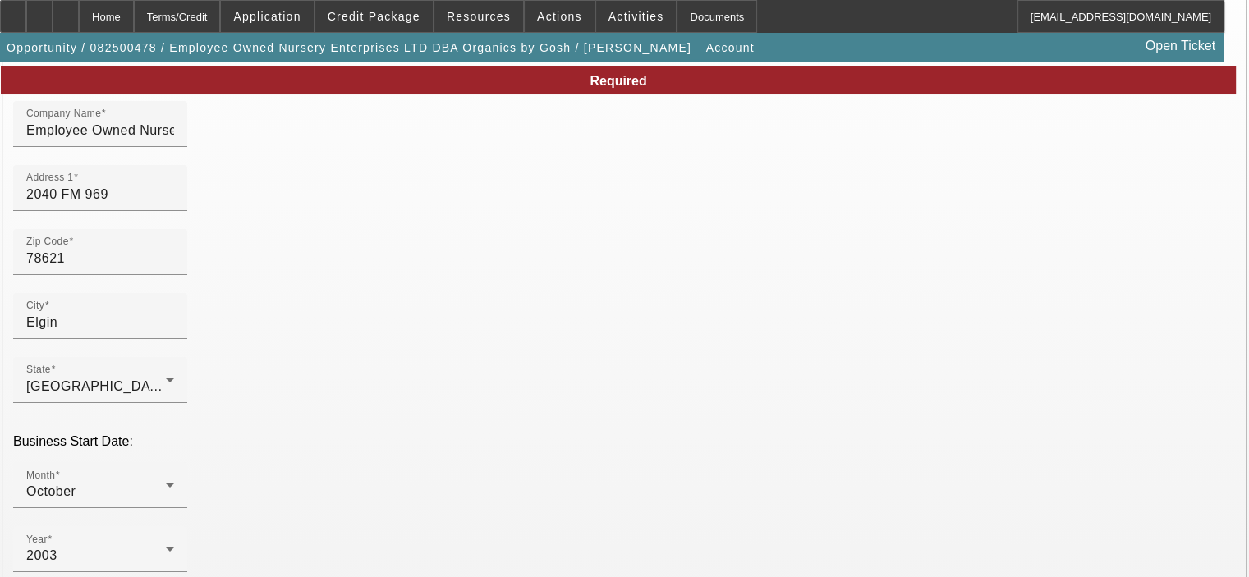
scroll to position [57, 0]
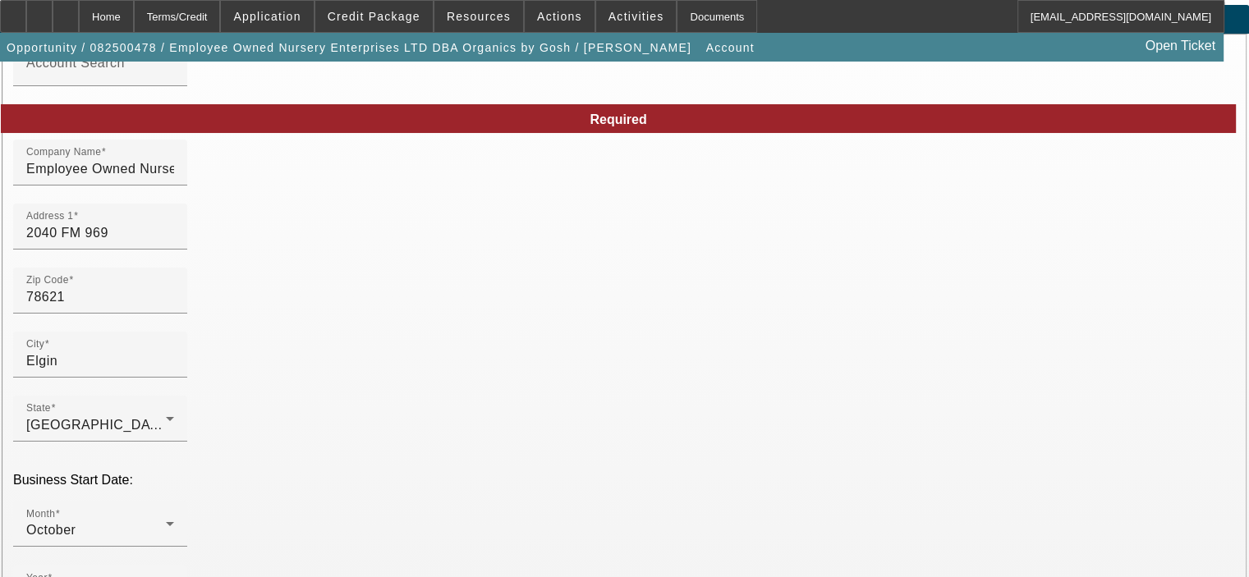
type input "z"
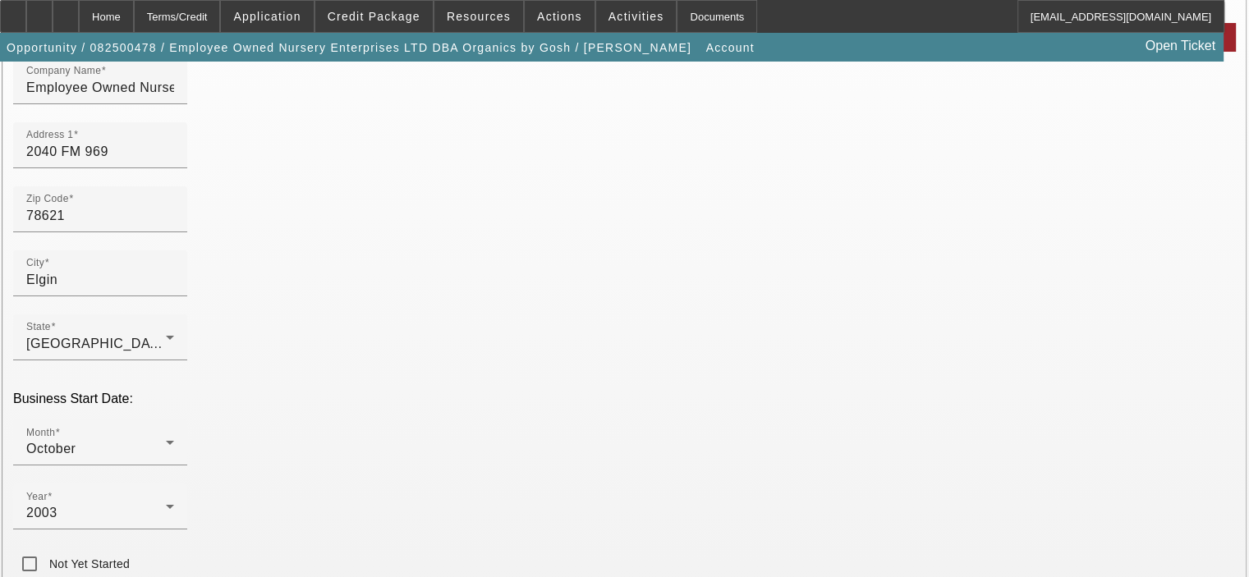
scroll to position [139, 0]
click at [1022, 397] on div at bounding box center [624, 288] width 1249 height 577
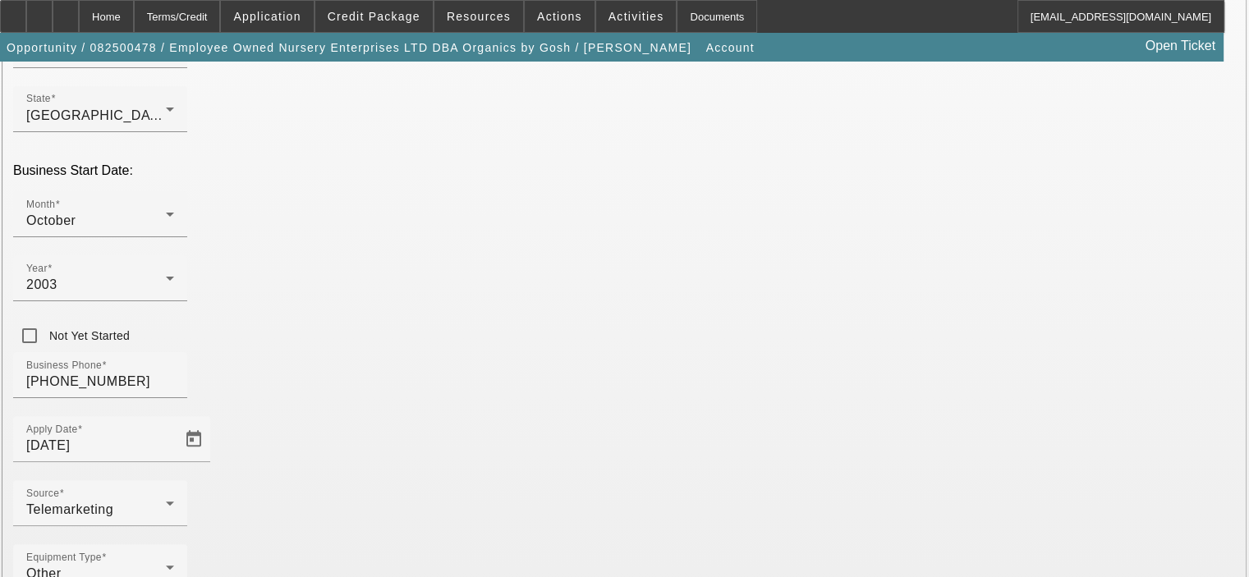
scroll to position [385, 0]
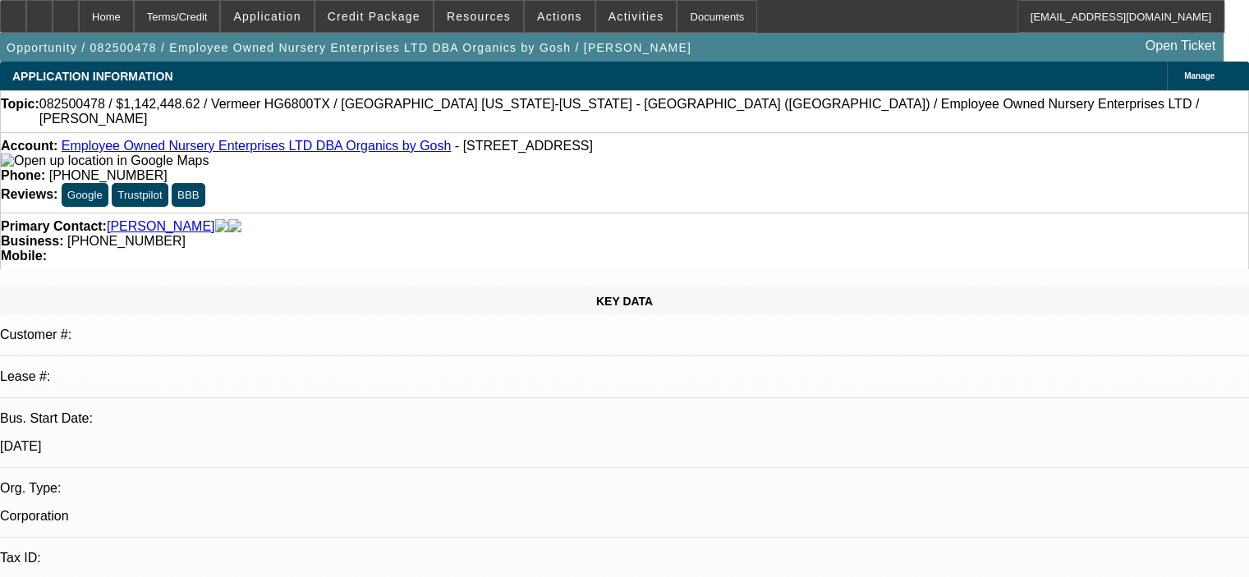
select select "0.1"
select select "0"
select select "6"
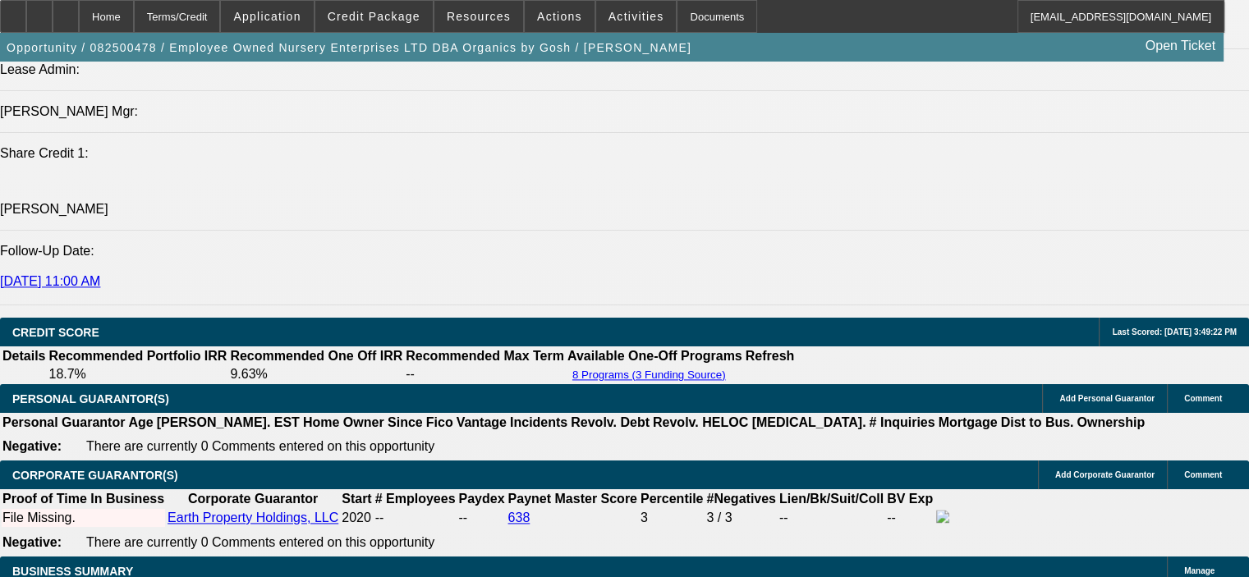
scroll to position [2136, 0]
click at [66, 11] on icon at bounding box center [66, 11] width 0 height 0
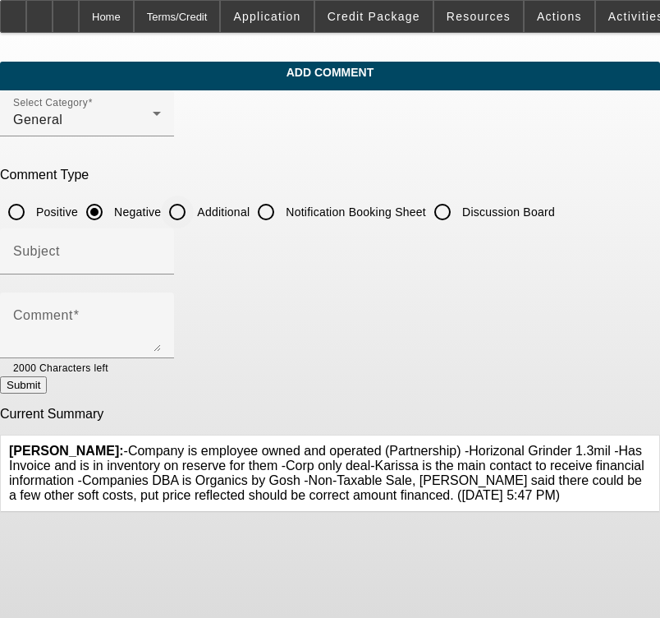
click at [194, 209] on input "Additional" at bounding box center [177, 211] width 33 height 33
radio input "true"
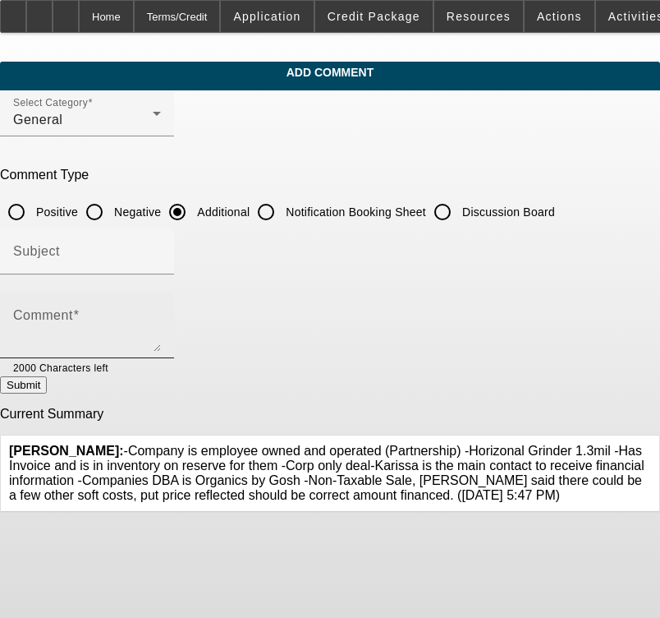
click at [161, 303] on div "Comment" at bounding box center [87, 325] width 148 height 66
paste textarea "This Gosh Family business started in [DATE] and [DATE] it is "Employee Owned Nu…"
type textarea "This Gosh Family business started in [DATE] and [DATE] it is "Employee Owned Nu…"
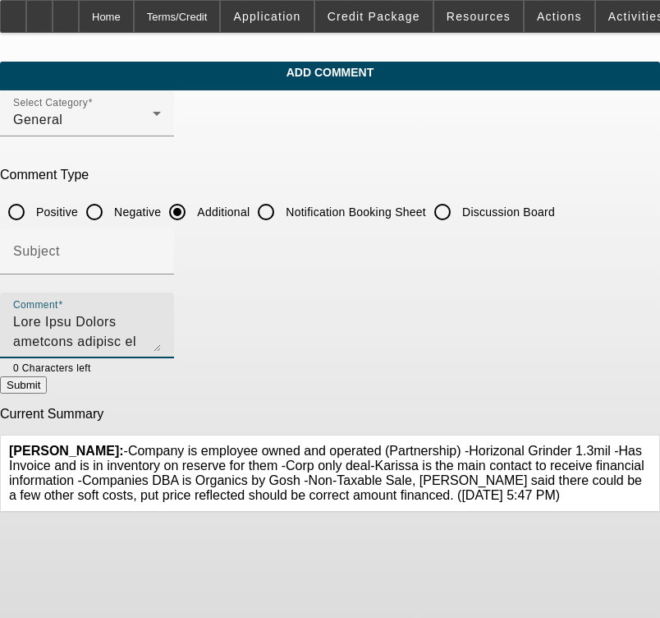
scroll to position [351, 0]
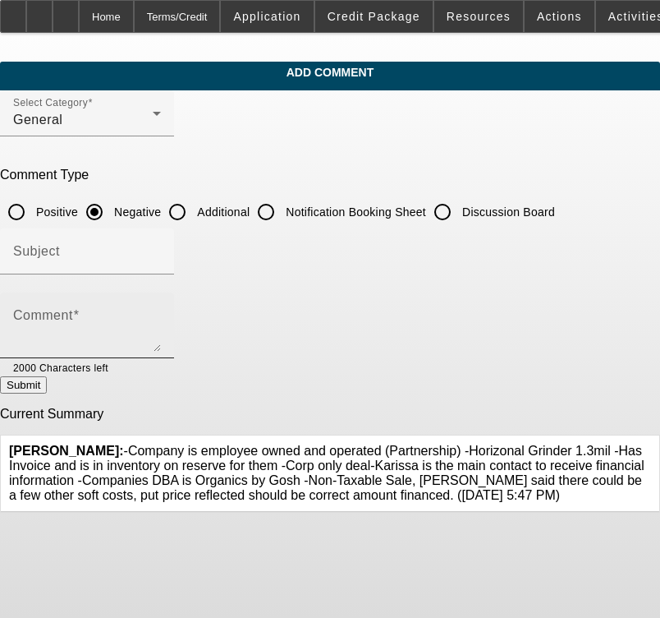
click at [73, 315] on mat-label "Comment" at bounding box center [43, 315] width 60 height 14
click at [77, 315] on textarea "Comment" at bounding box center [87, 331] width 148 height 39
paste textarea "This Gosh Family business started in [DATE] and [DATE] it is "Employee Owned Nu…"
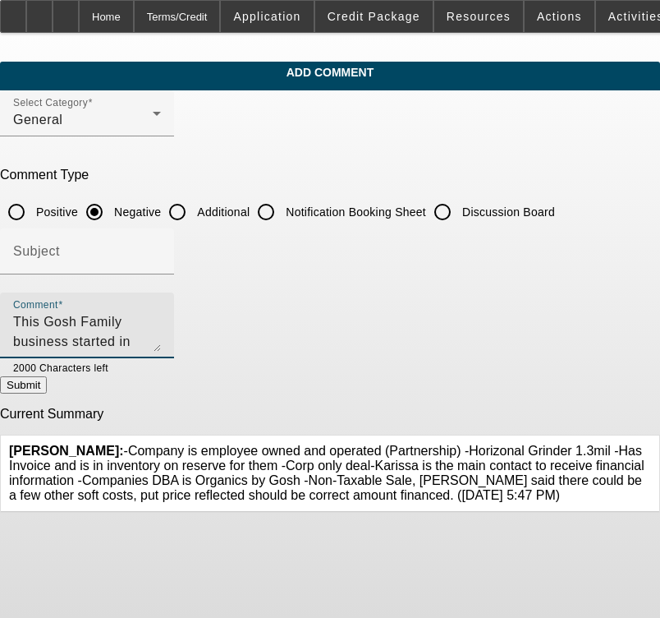
scroll to position [134, 0]
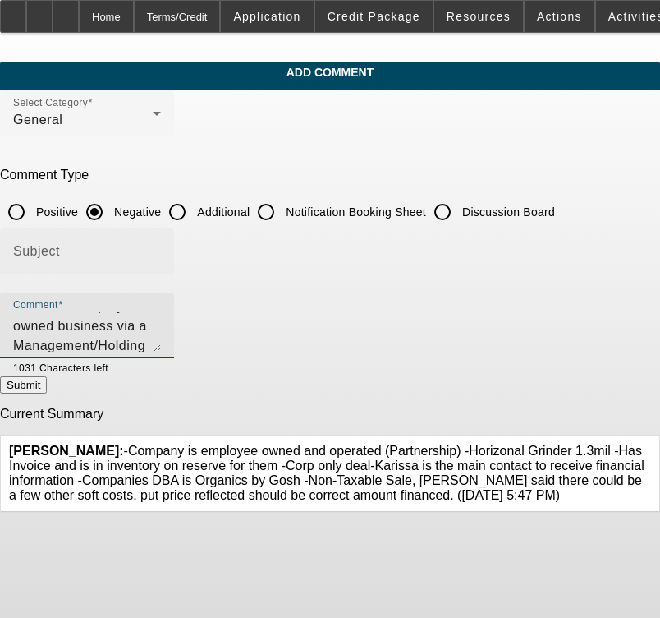
drag, startPoint x: 261, startPoint y: 338, endPoint x: 395, endPoint y: 247, distance: 162.0
click at [161, 338] on textarea "This Gosh Family business started in [DATE] and [DATE] it is "Employee Owned Nu…" at bounding box center [87, 331] width 148 height 39
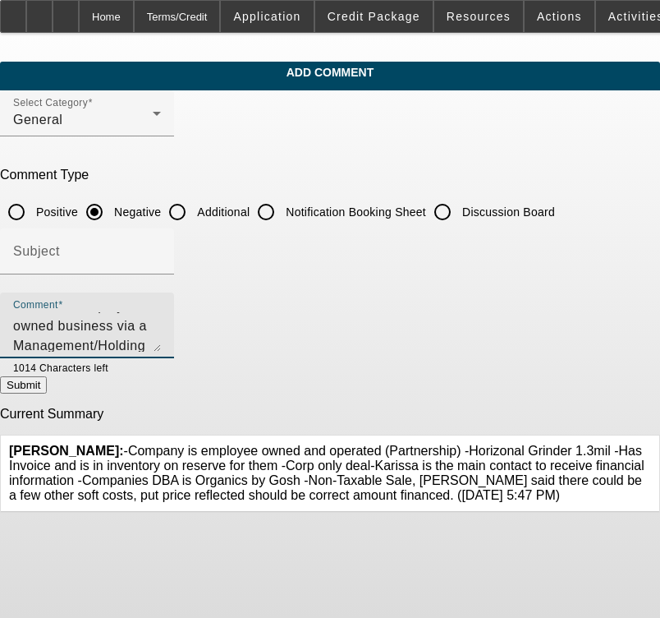
click at [161, 343] on textarea "This Gosh Family business started in [DATE] and [DATE] it is "Employee Owned Nu…" at bounding box center [87, 331] width 148 height 39
type textarea "This Gosh Family business started in [DATE] and [DATE] it is "Employee Owned Nu…"
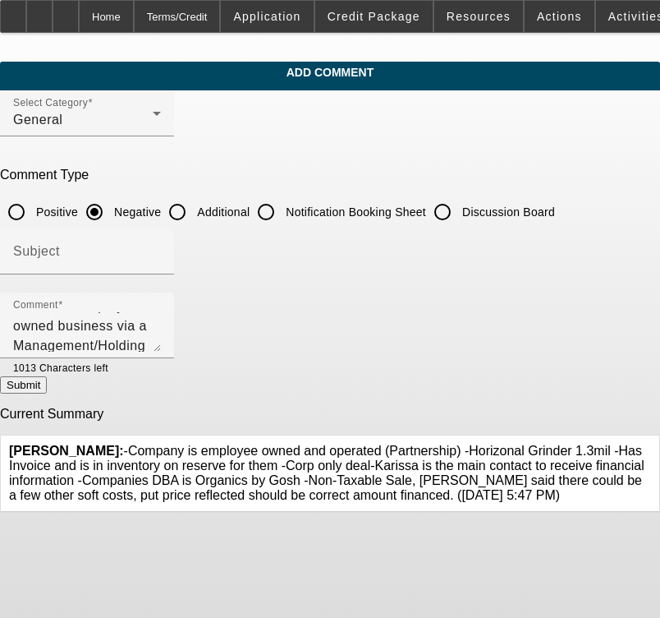
click at [47, 393] on button "Submit" at bounding box center [23, 384] width 47 height 17
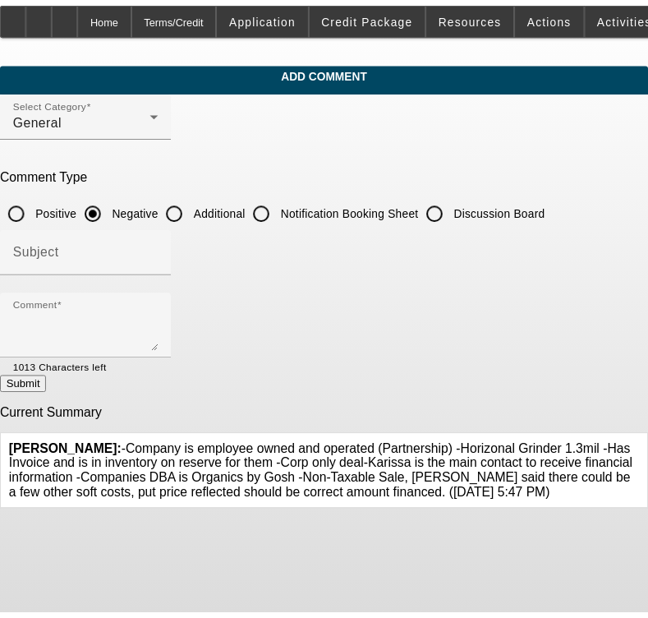
scroll to position [0, 0]
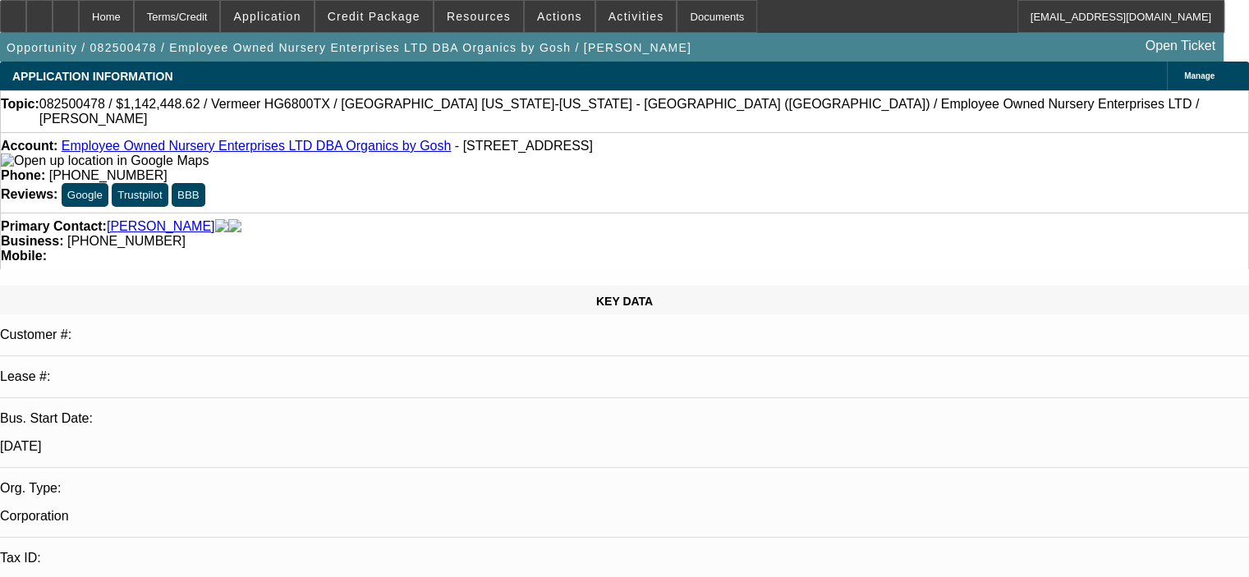
select select "0.1"
select select "0"
select select "6"
click at [414, 8] on span at bounding box center [373, 16] width 117 height 39
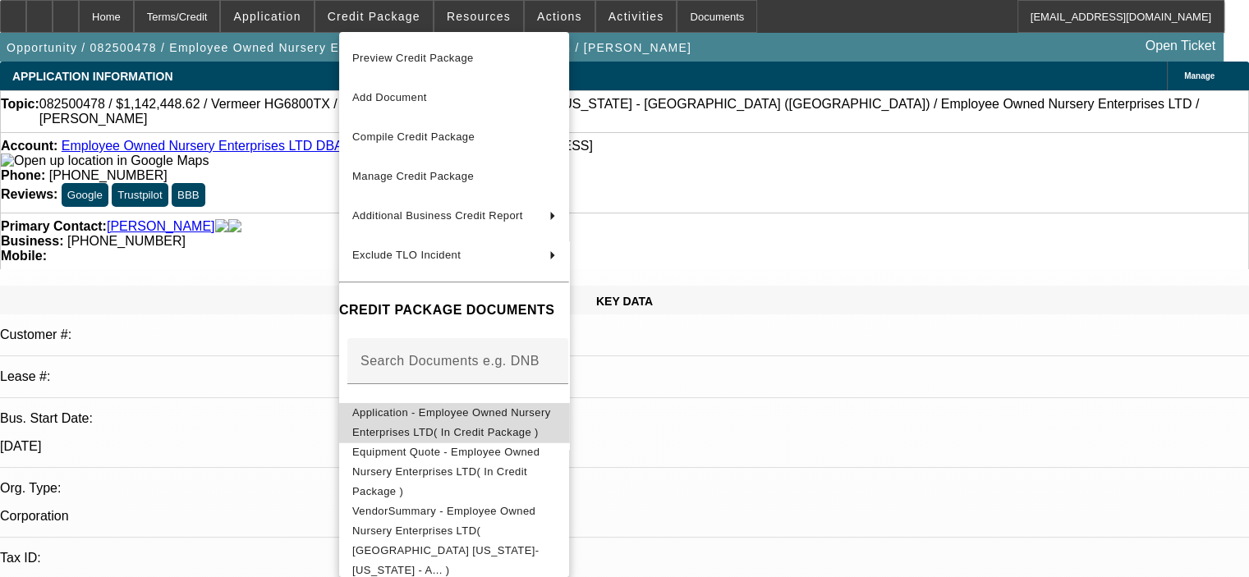
click at [467, 419] on span "Application - Employee Owned Nursery Enterprises LTD( In Credit Package )" at bounding box center [451, 423] width 199 height 32
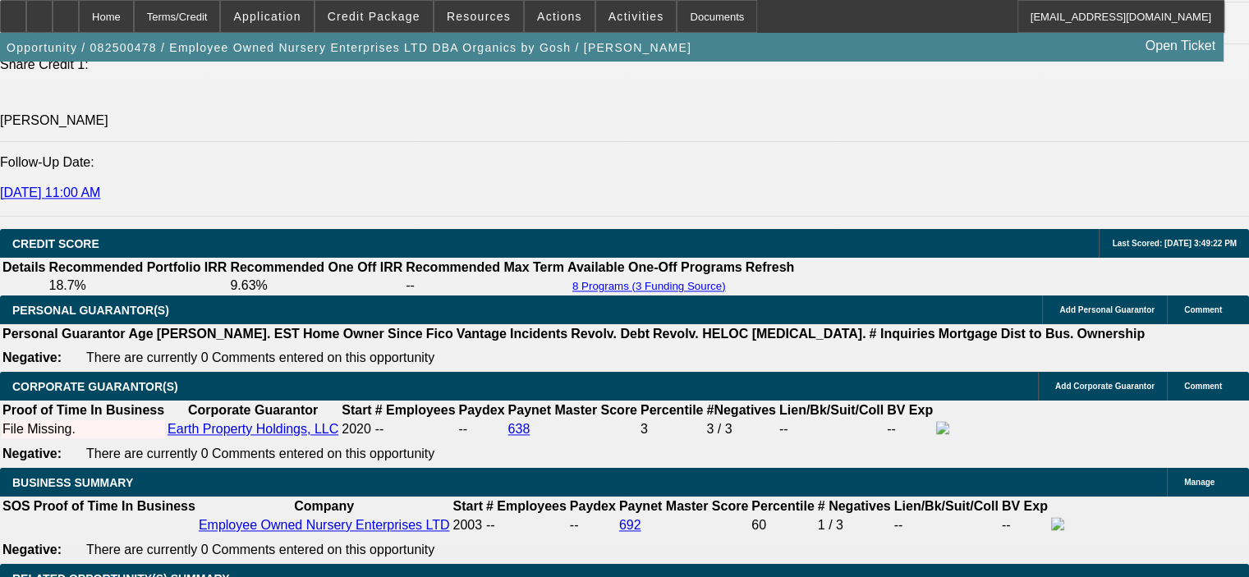
scroll to position [2172, 0]
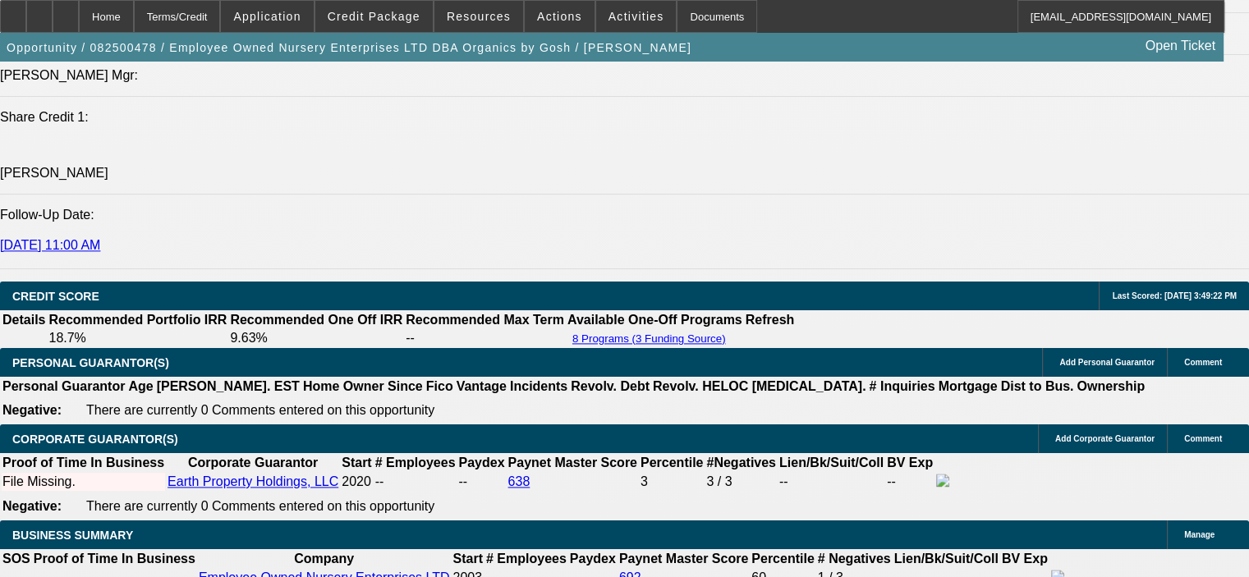
drag, startPoint x: 96, startPoint y: 166, endPoint x: 165, endPoint y: 221, distance: 88.3
copy span "This Gosh Family business started in [DATE] and [DATE] it is "Employee Owned Nu…"
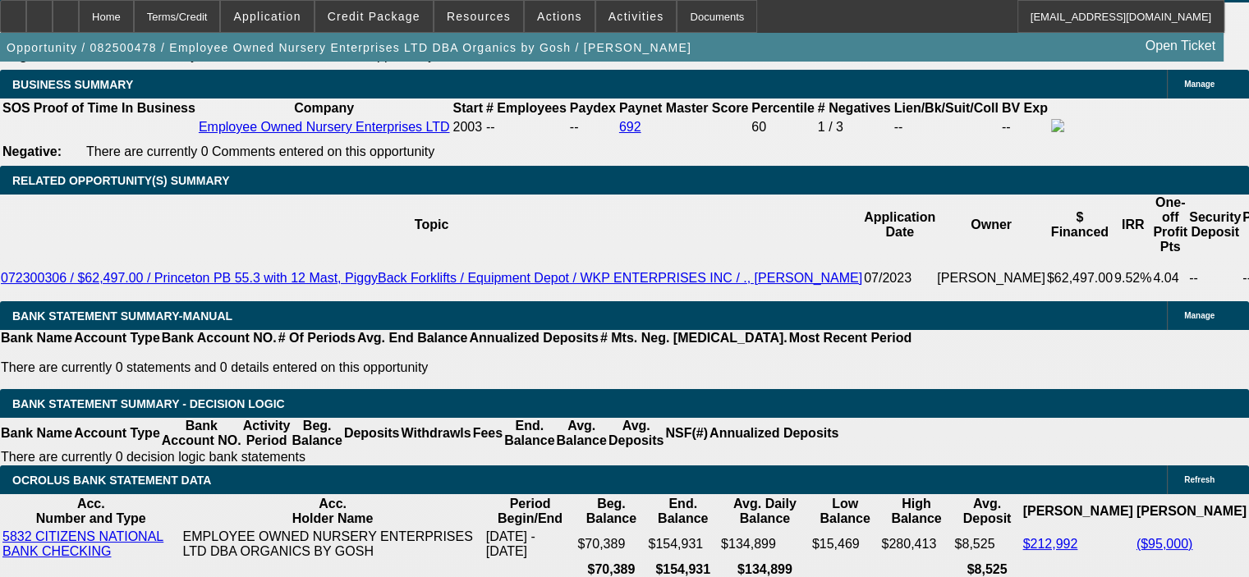
scroll to position [2665, 0]
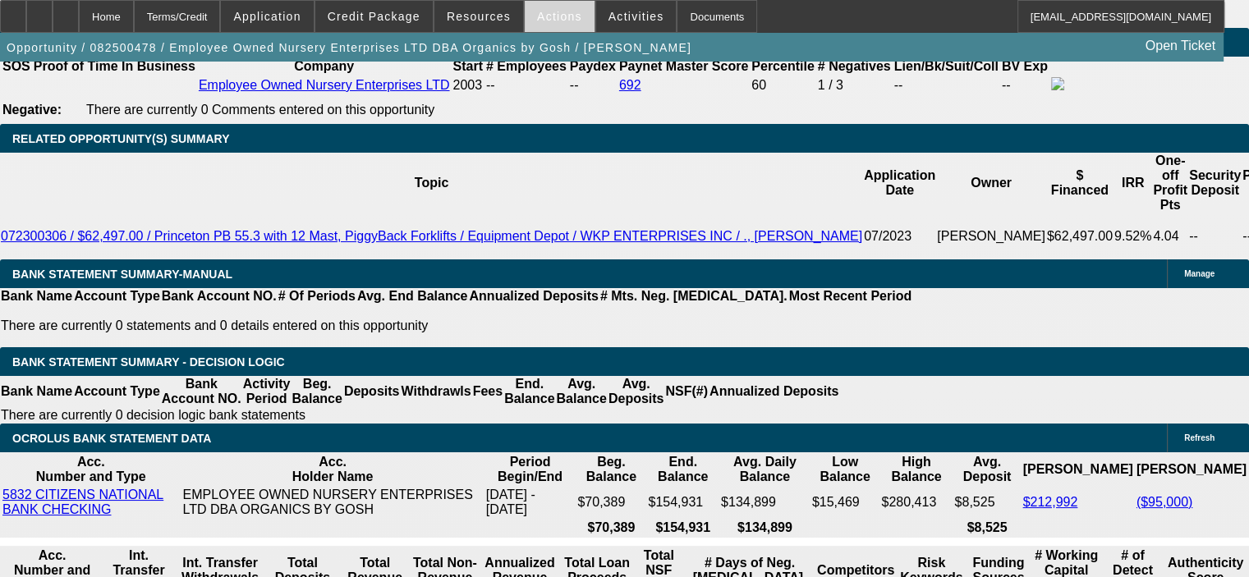
click at [537, 24] on span at bounding box center [560, 16] width 70 height 39
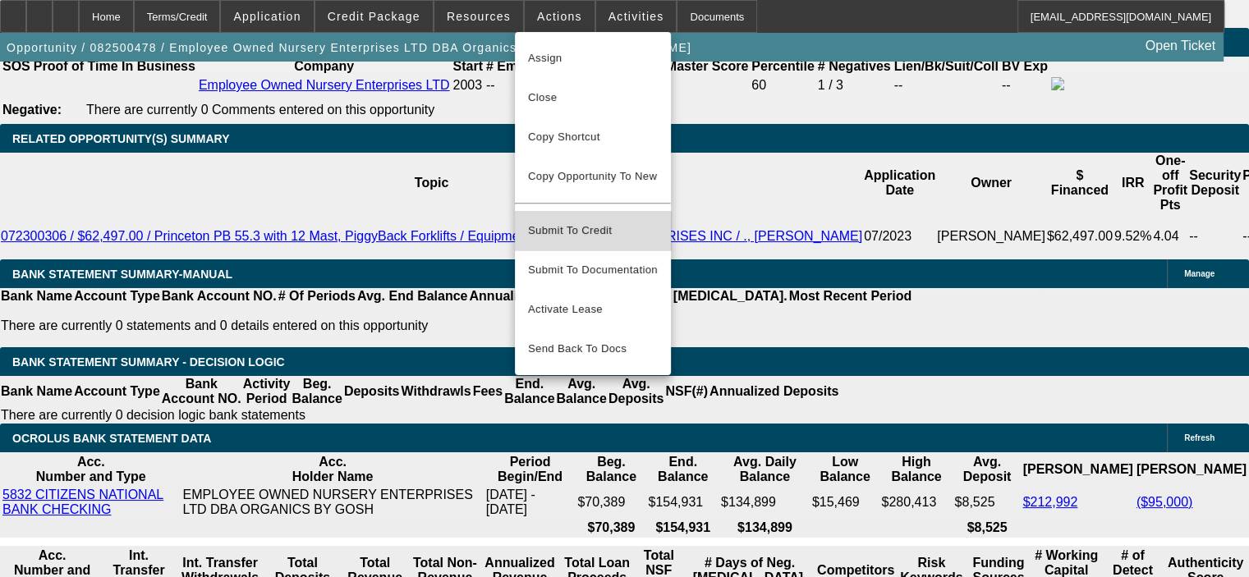
click at [587, 232] on button "Submit To Credit" at bounding box center [593, 230] width 156 height 39
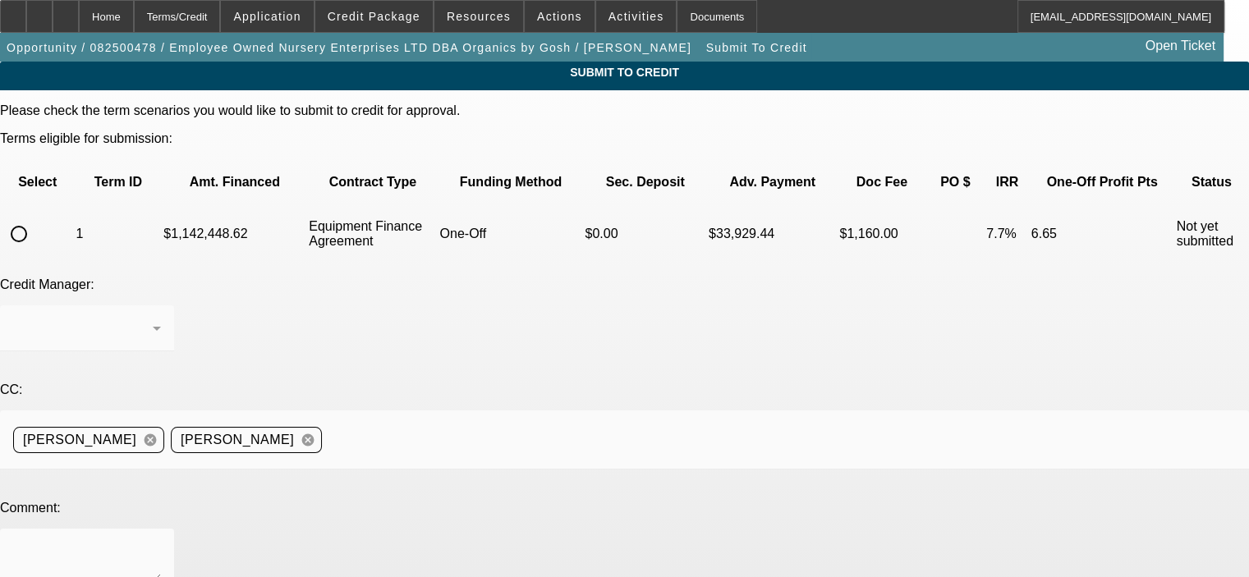
click at [35, 218] on input "radio" at bounding box center [18, 234] width 33 height 33
radio input "true"
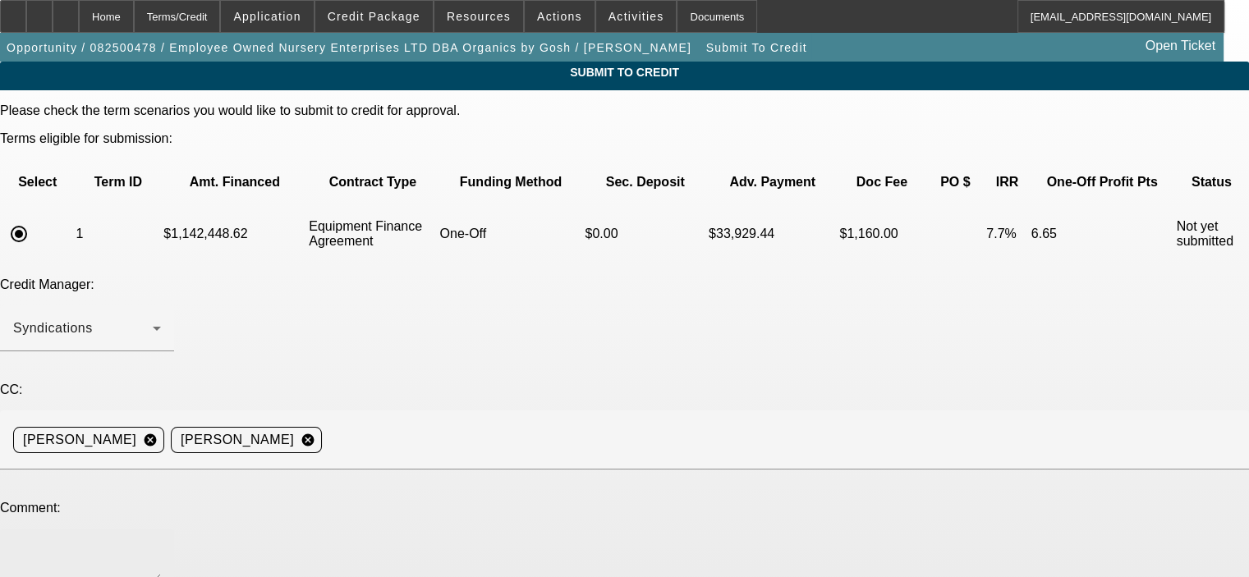
click at [161, 529] on div at bounding box center [87, 562] width 148 height 66
paste textarea "This Gosh Family business started in 1936 and today it is "Employee Owned Nurse…"
type textarea "This Gosh Family business started in 1936 and today it is "Employee Owned Nurse…"
click at [896, 394] on div "Submit To Credit Please check the term scenarios you would like to submit to cr…" at bounding box center [624, 557] width 1249 height 991
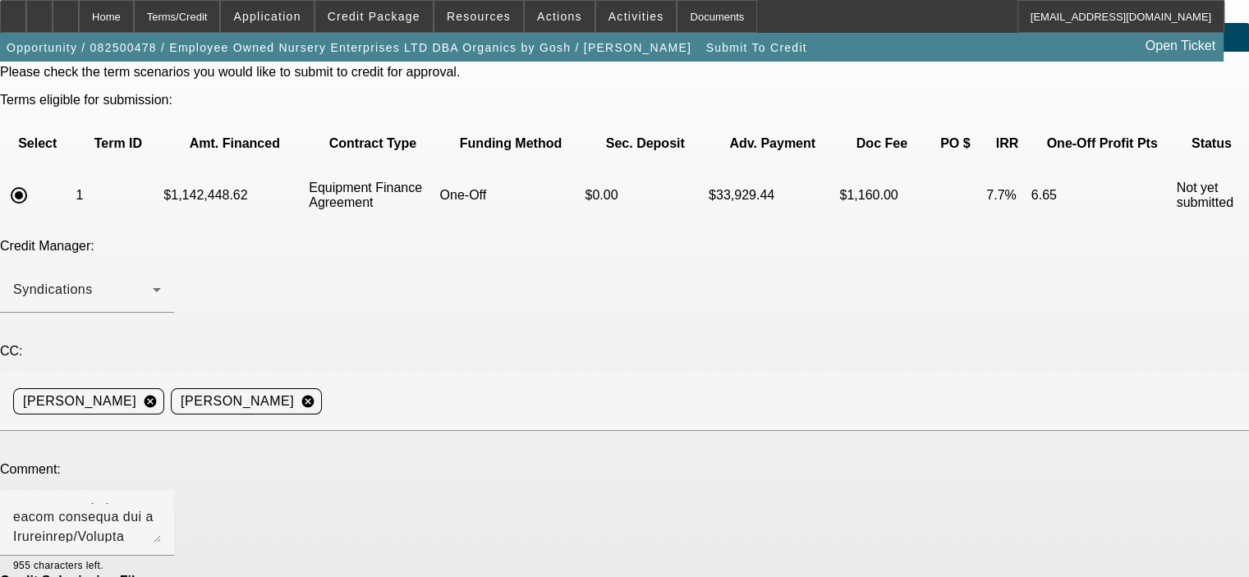
scroll to position [0, 0]
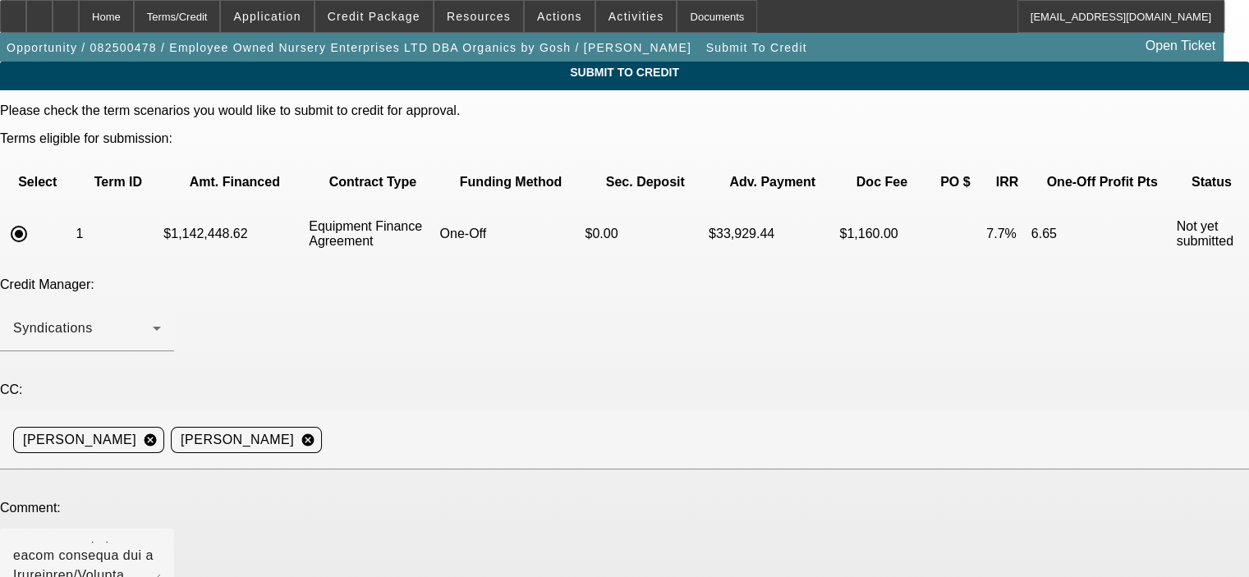
click at [878, 390] on div "Submit To Credit Please check the term scenarios you would like to submit to cr…" at bounding box center [624, 557] width 1249 height 991
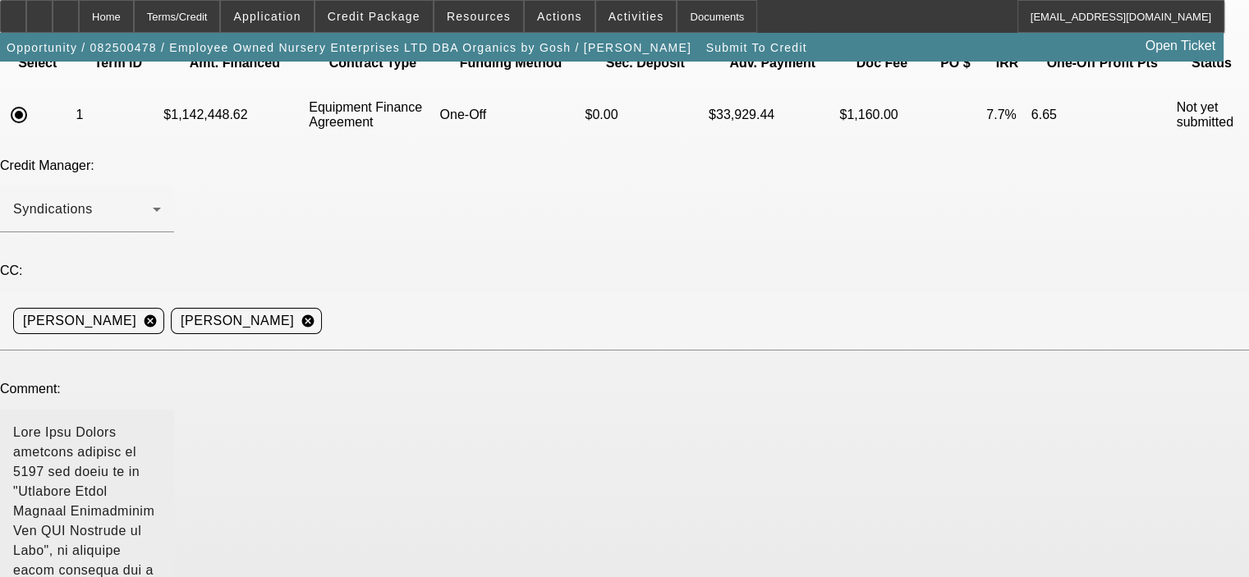
drag, startPoint x: 775, startPoint y: 318, endPoint x: 795, endPoint y: 471, distance: 154.1
click at [174, 471] on div at bounding box center [87, 519] width 174 height 218
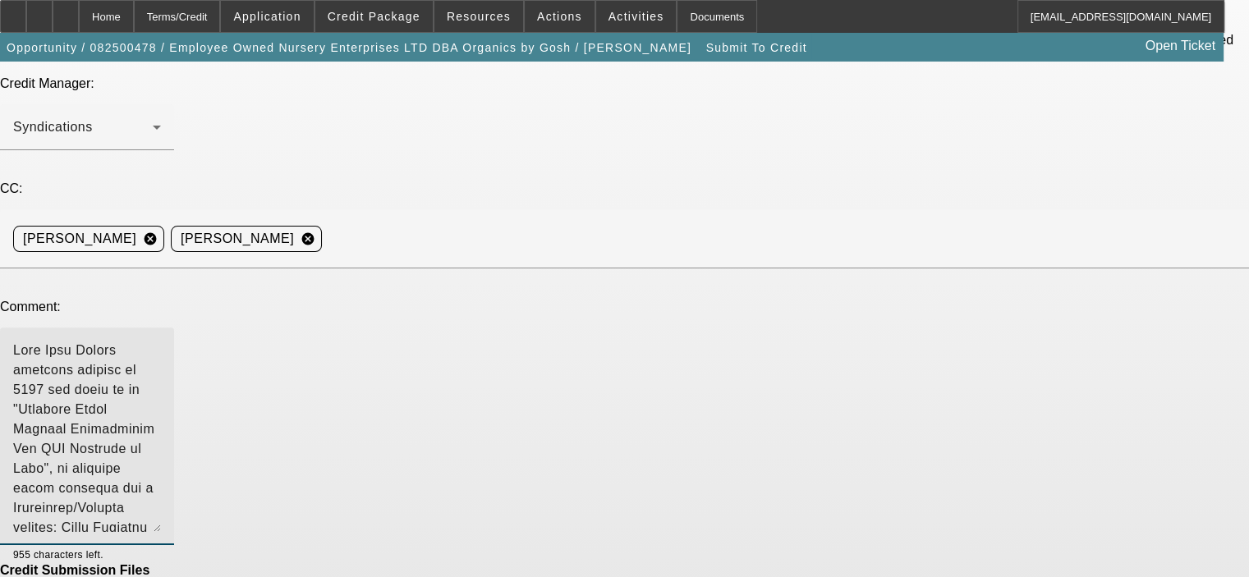
scroll to position [271, 0]
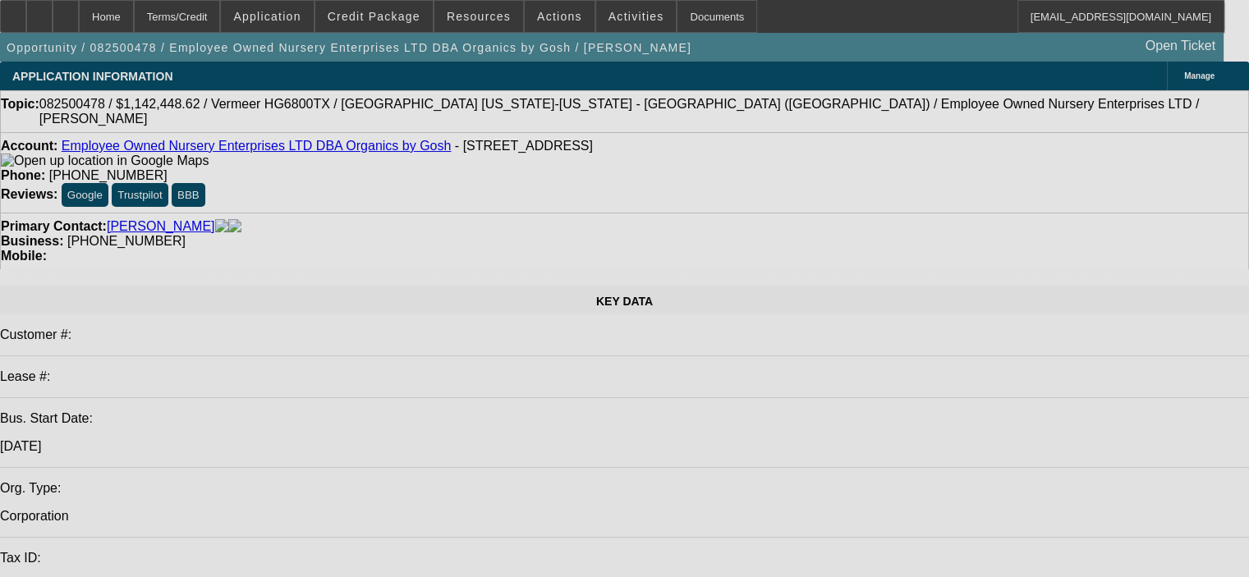
select select "0.1"
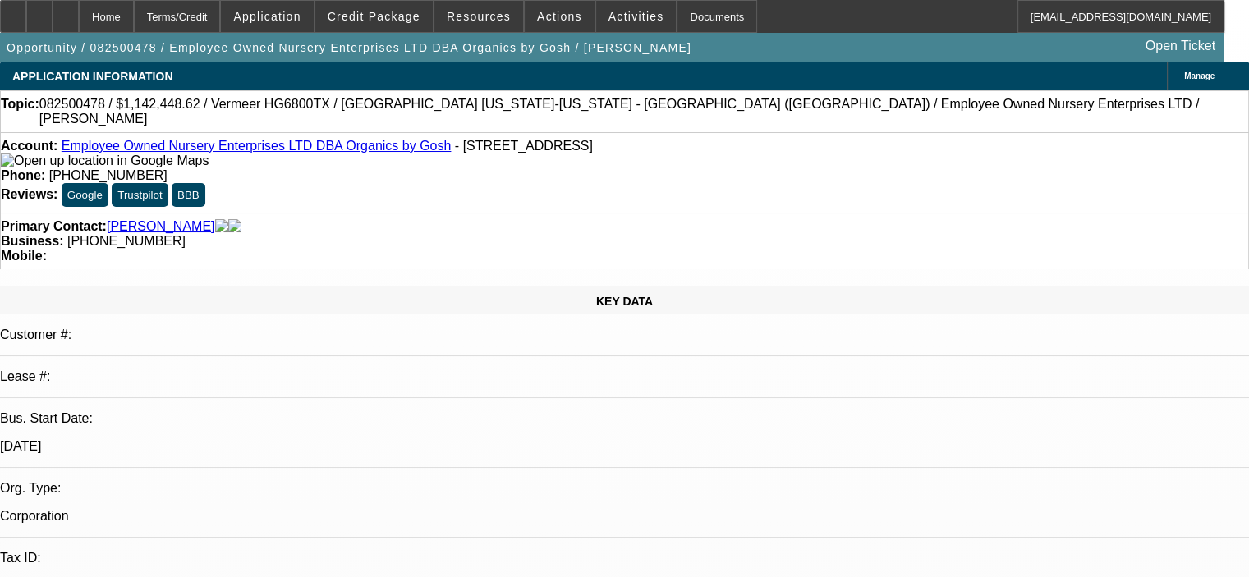
select select "0"
select select "6"
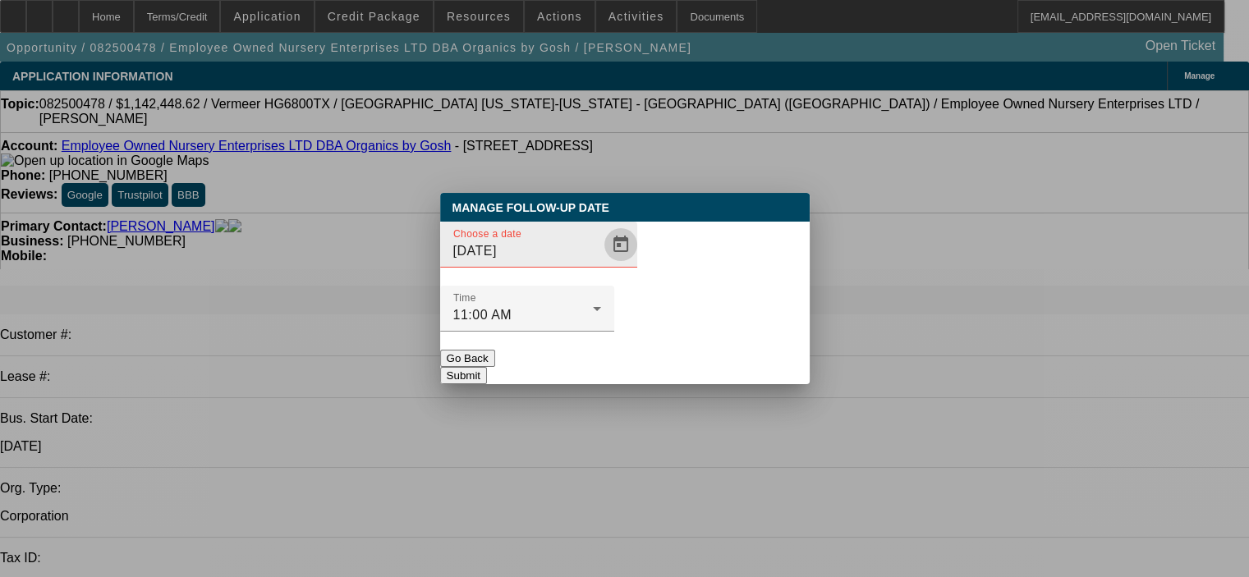
click at [601, 264] on span "Open calendar" at bounding box center [620, 244] width 39 height 39
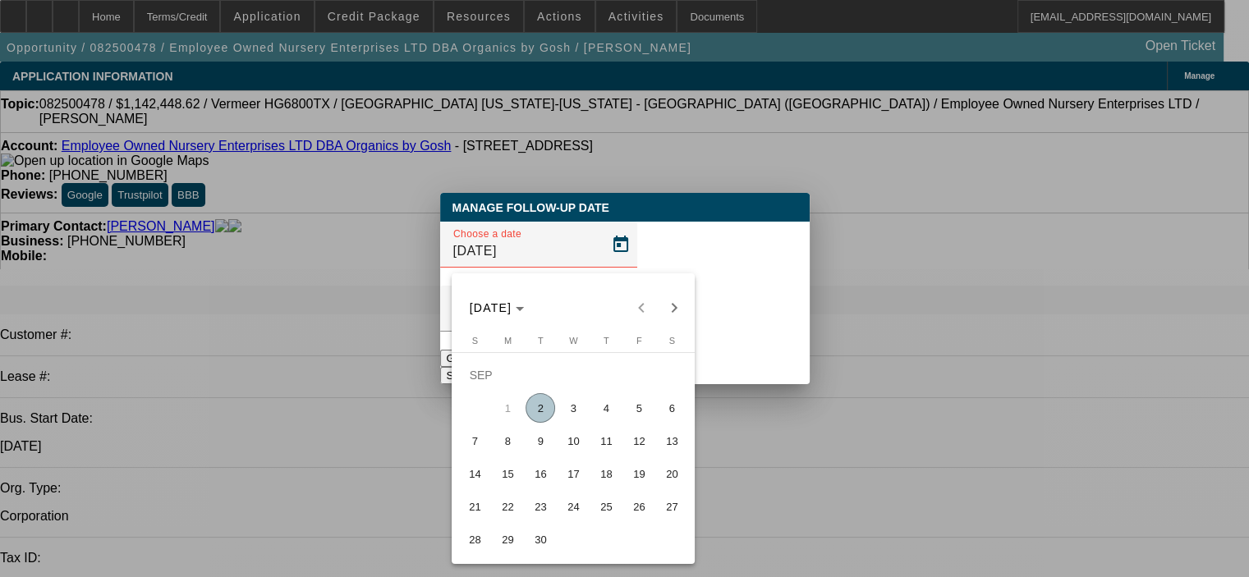
click at [546, 453] on span "9" at bounding box center [541, 441] width 30 height 30
type input "9/9/2025"
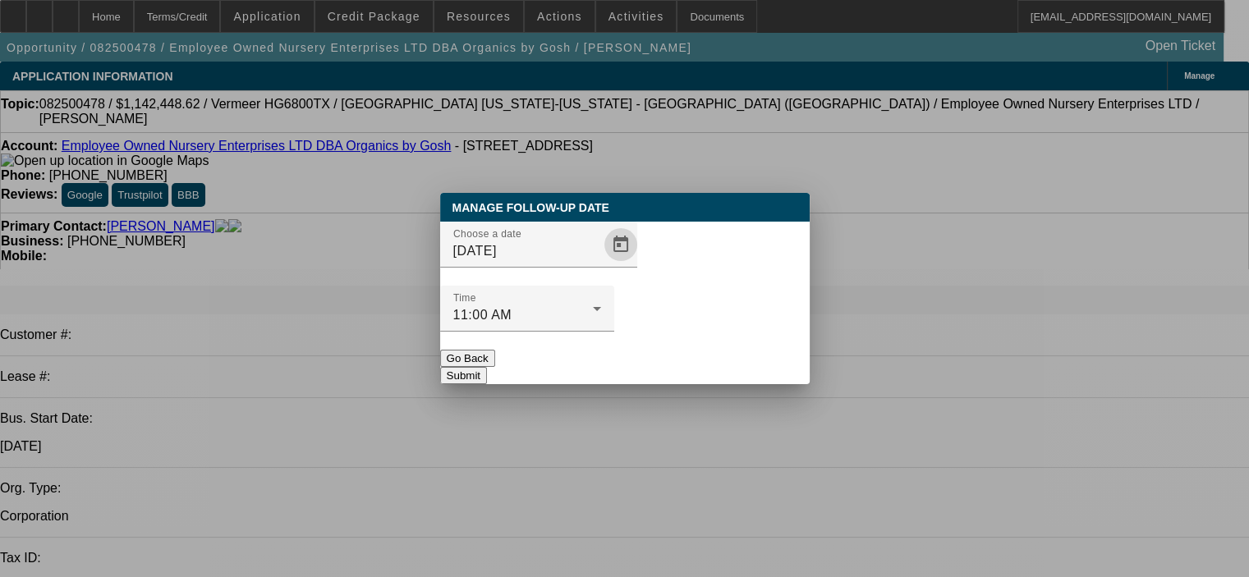
click at [487, 367] on button "Submit" at bounding box center [463, 375] width 47 height 17
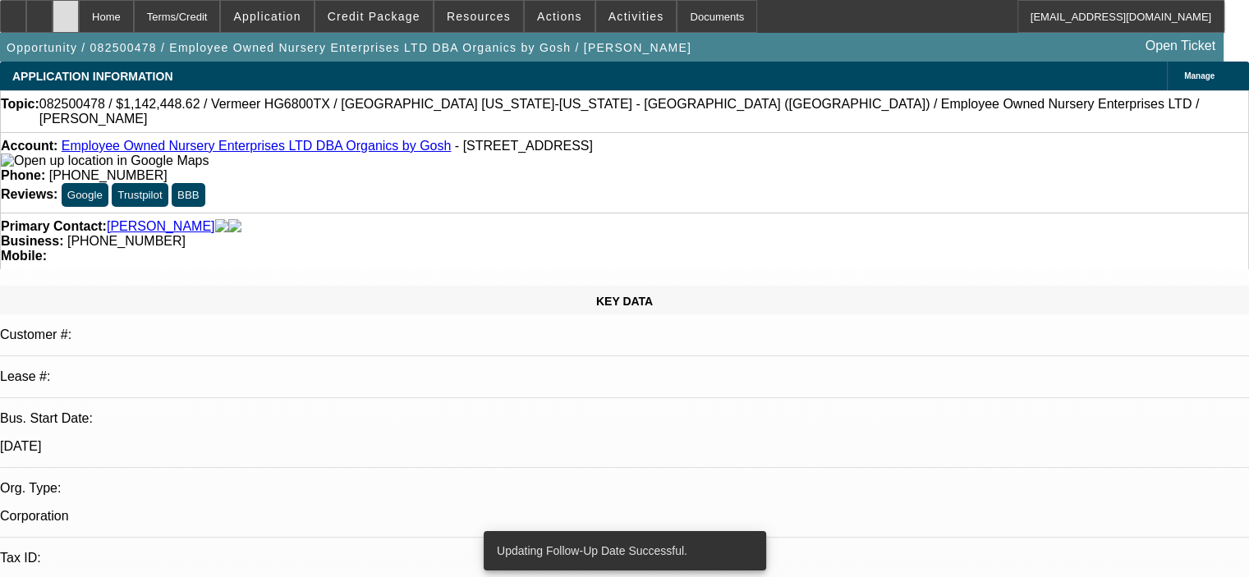
click at [66, 11] on icon at bounding box center [66, 11] width 0 height 0
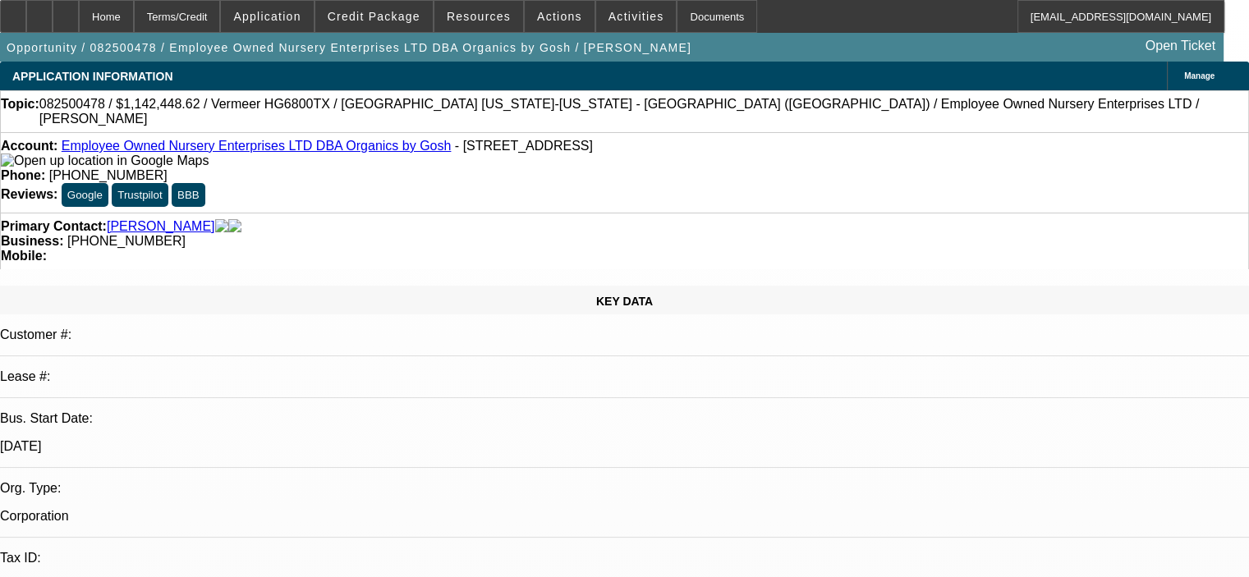
select select "0.1"
select select "0"
select select "6"
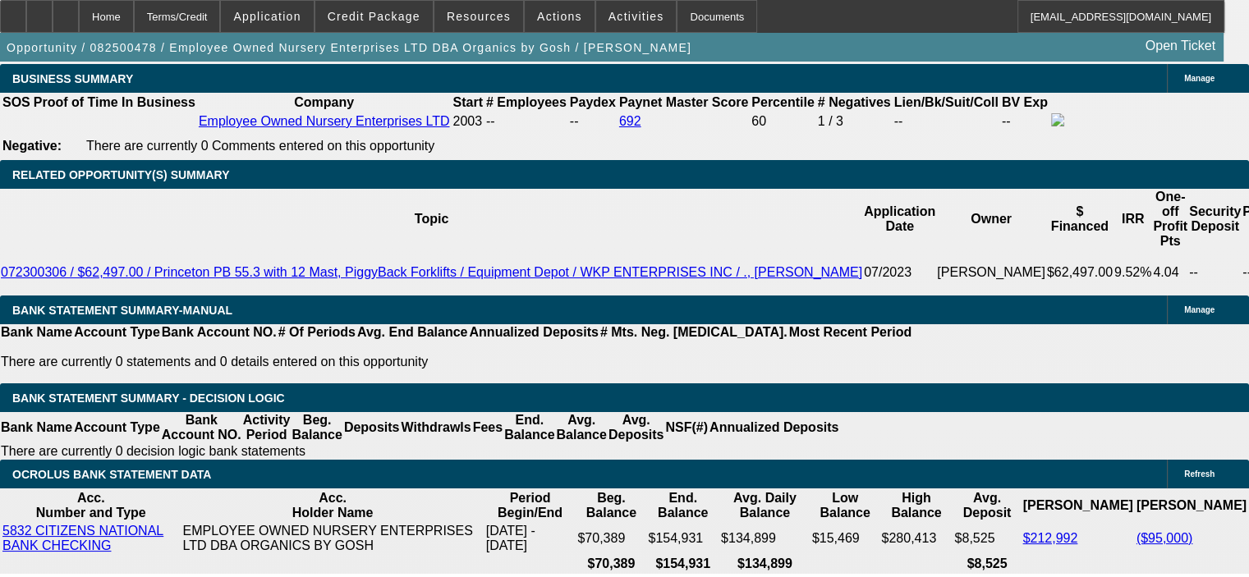
scroll to position [2300, 0]
